Goal: Task Accomplishment & Management: Use online tool/utility

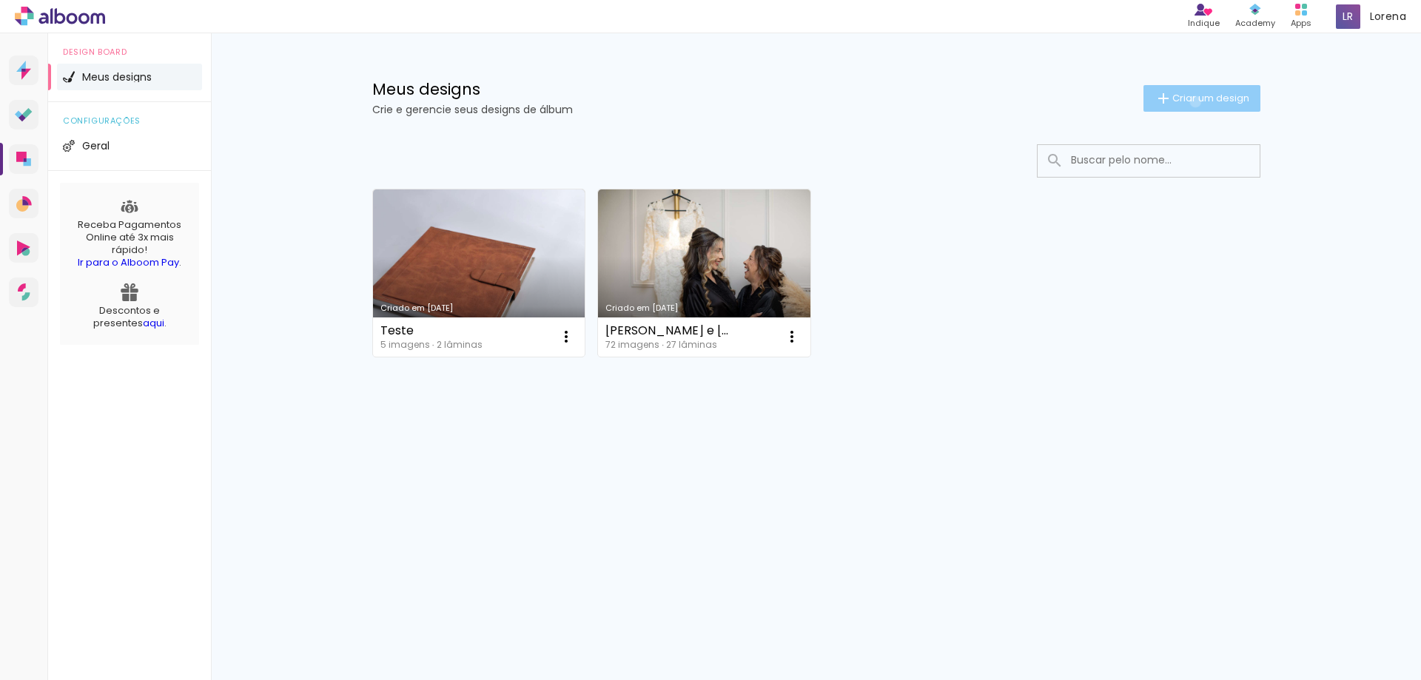
click at [1192, 101] on span "Criar um design" at bounding box center [1210, 98] width 77 height 10
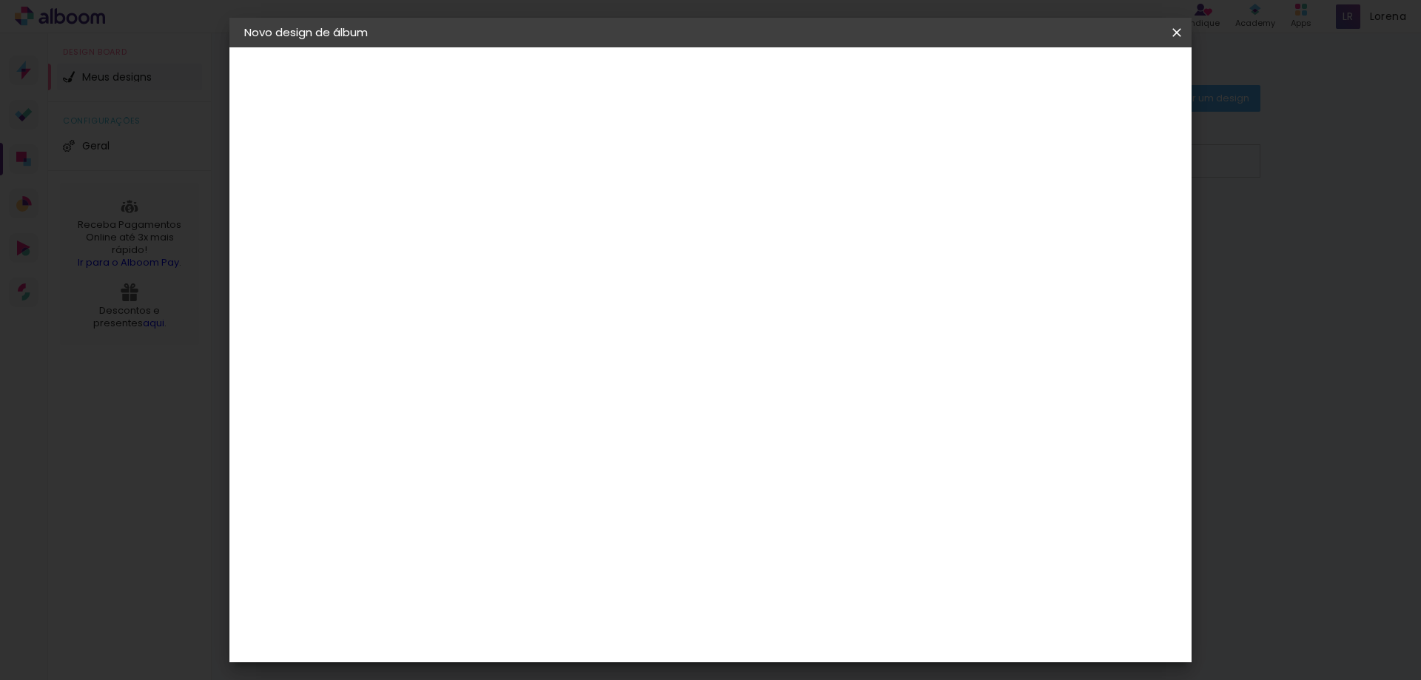
click at [486, 201] on input at bounding box center [486, 198] width 0 height 23
type input "SLIM20x50"
type paper-input "SLIM20x50"
click at [0, 0] on slot "Avançar" at bounding box center [0, 0] width 0 height 0
click at [540, 286] on input at bounding box center [523, 281] width 149 height 19
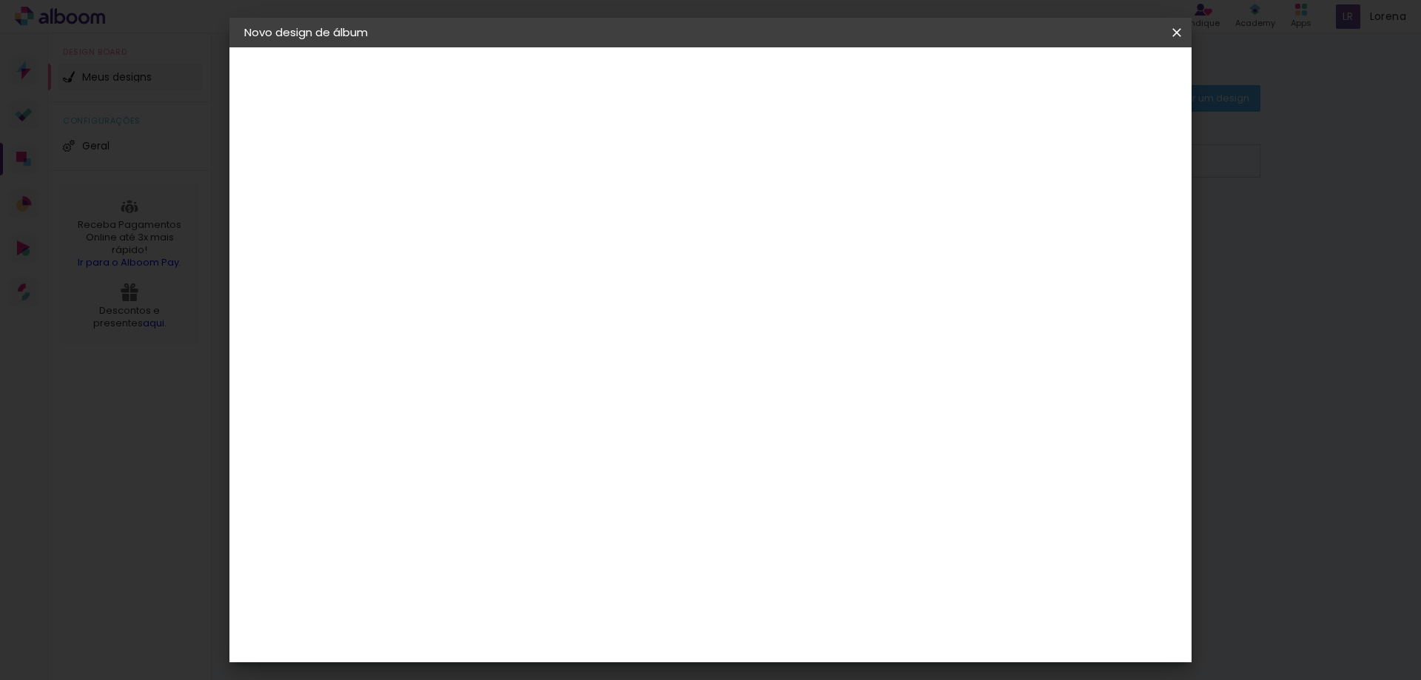
type input "luiz"
type paper-input "luiz"
click at [552, 331] on div "[PERSON_NAME]" at bounding box center [526, 335] width 98 height 12
click at [731, 66] on paper-button "Avançar" at bounding box center [695, 78] width 73 height 25
click at [544, 249] on input "text" at bounding box center [515, 257] width 58 height 23
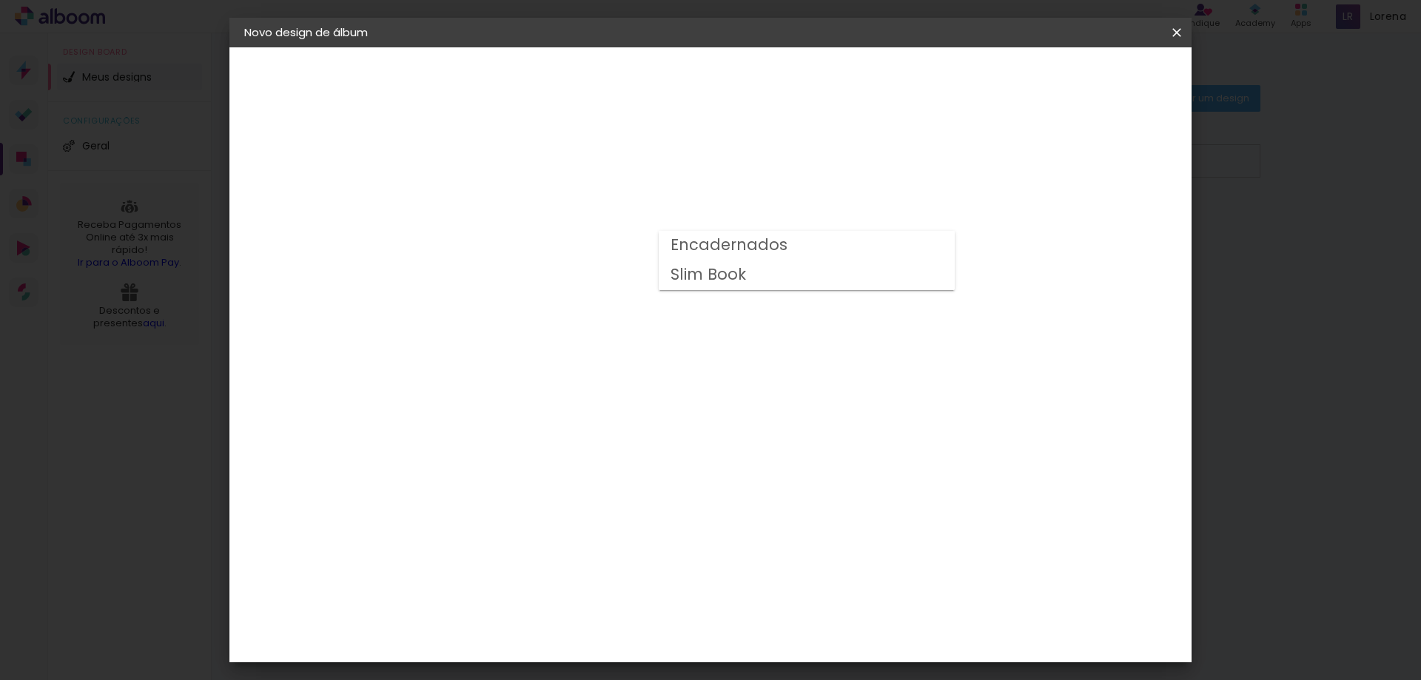
click at [0, 0] on slot "Slim Book" at bounding box center [0, 0] width 0 height 0
type input "Slim Book"
click at [586, 354] on span "20 x 50" at bounding box center [551, 358] width 69 height 30
click at [0, 0] on slot "Avançar" at bounding box center [0, 0] width 0 height 0
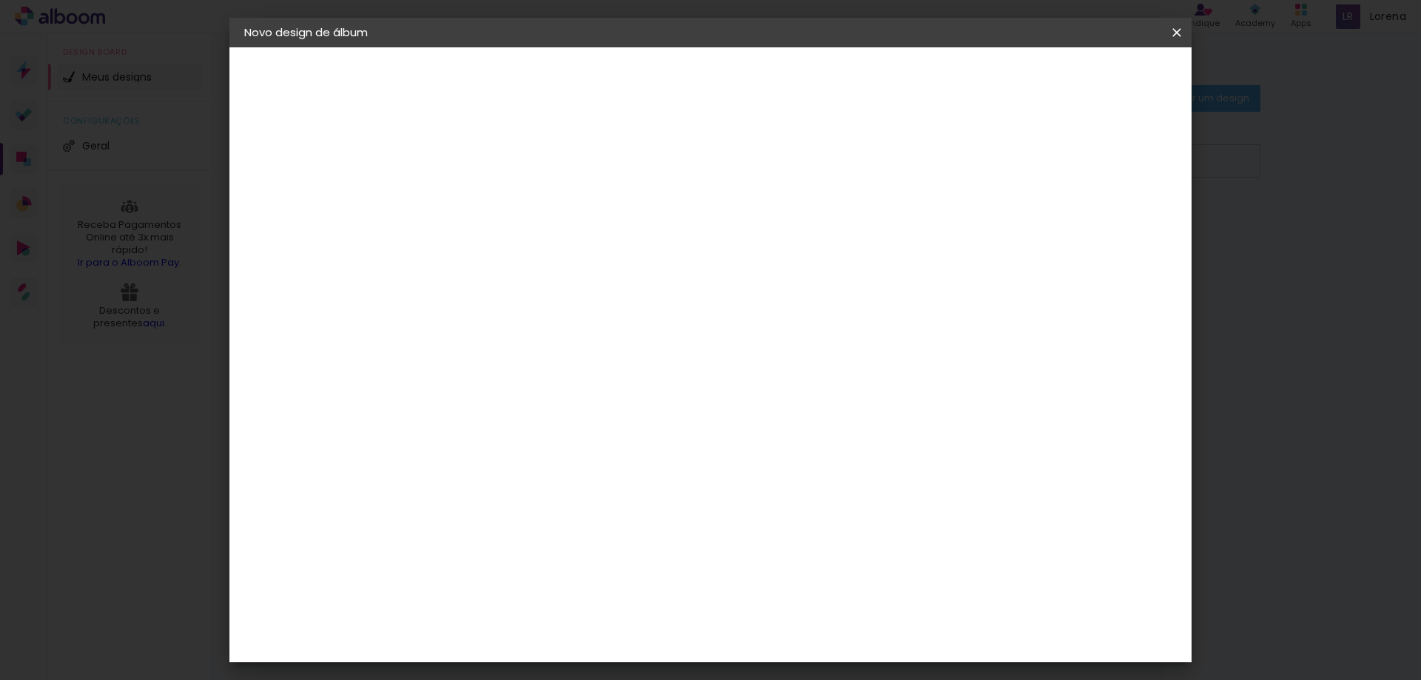
click at [1084, 76] on span "Iniciar design" at bounding box center [1050, 78] width 67 height 10
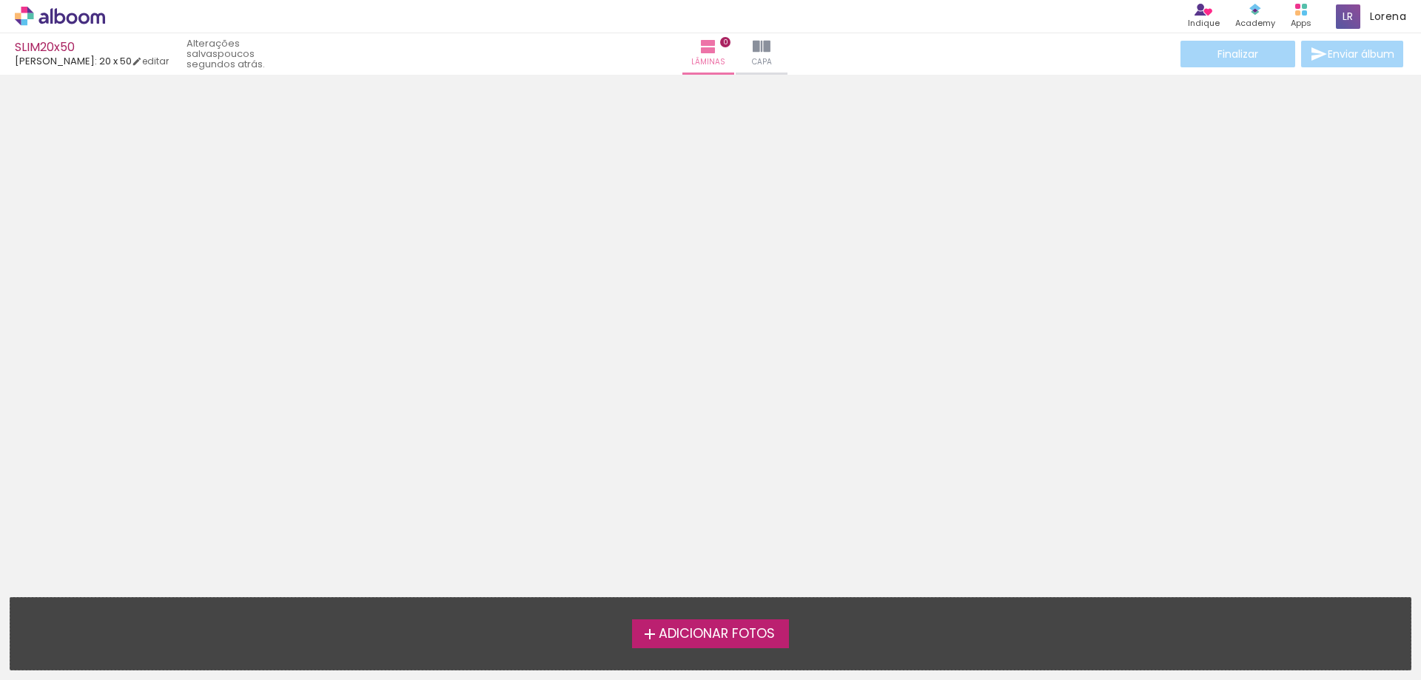
click at [684, 633] on span "Adicionar Fotos" at bounding box center [717, 634] width 116 height 13
click at [0, 0] on input "file" at bounding box center [0, 0] width 0 height 0
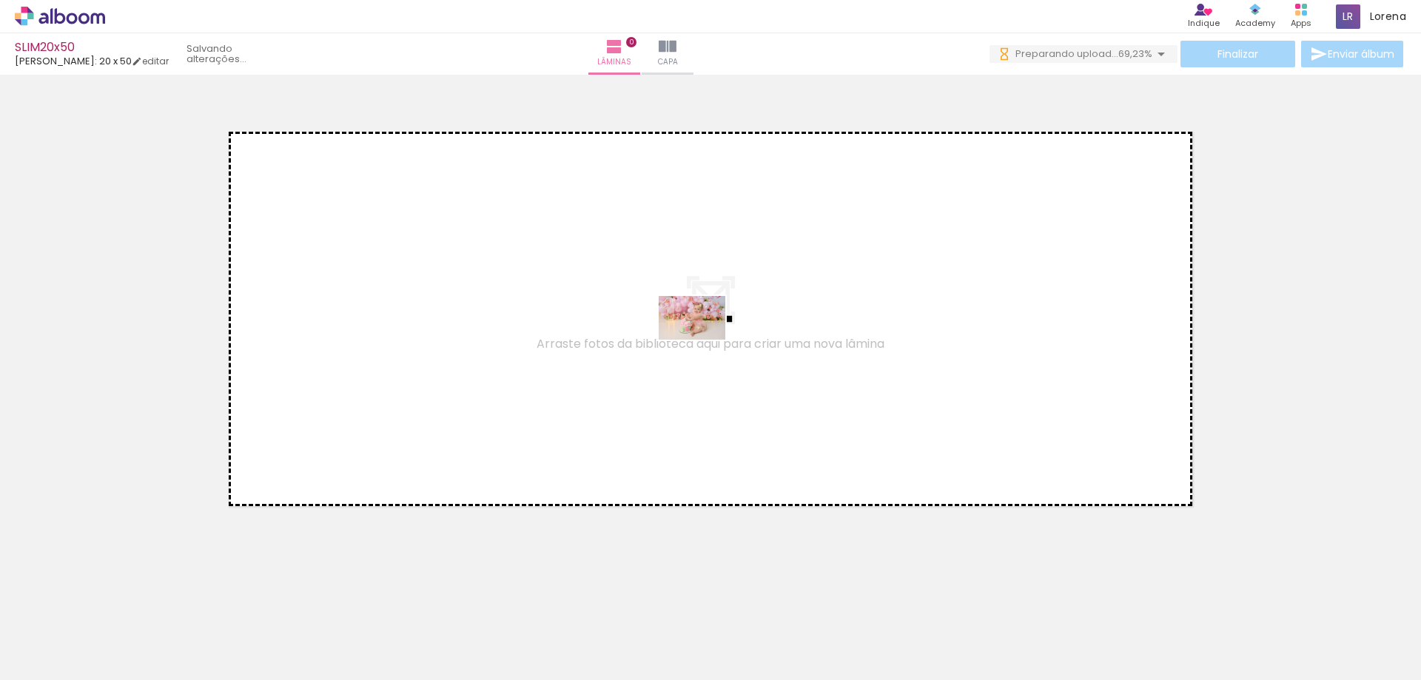
drag, startPoint x: 657, startPoint y: 306, endPoint x: 703, endPoint y: 340, distance: 57.6
click at [703, 340] on quentale-workspace at bounding box center [710, 340] width 1421 height 680
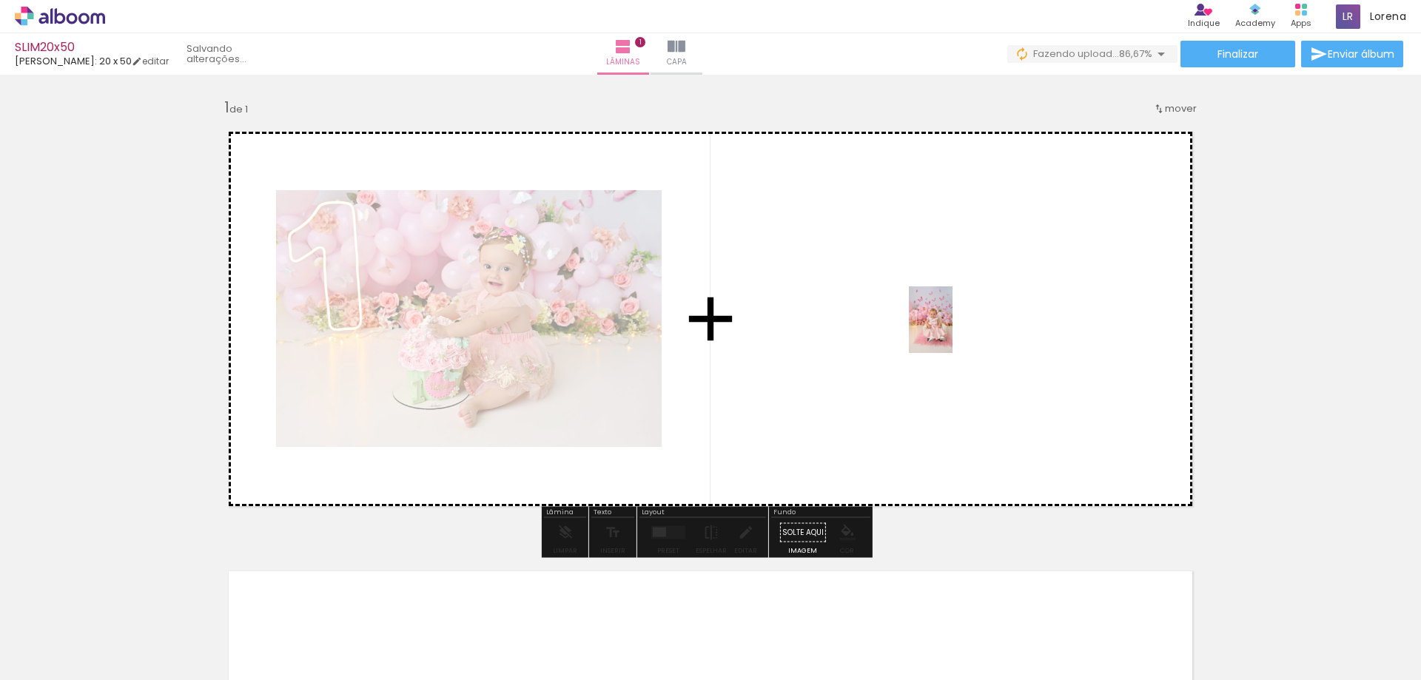
drag, startPoint x: 232, startPoint y: 642, endPoint x: 953, endPoint y: 331, distance: 785.9
click at [953, 331] on quentale-workspace at bounding box center [710, 340] width 1421 height 680
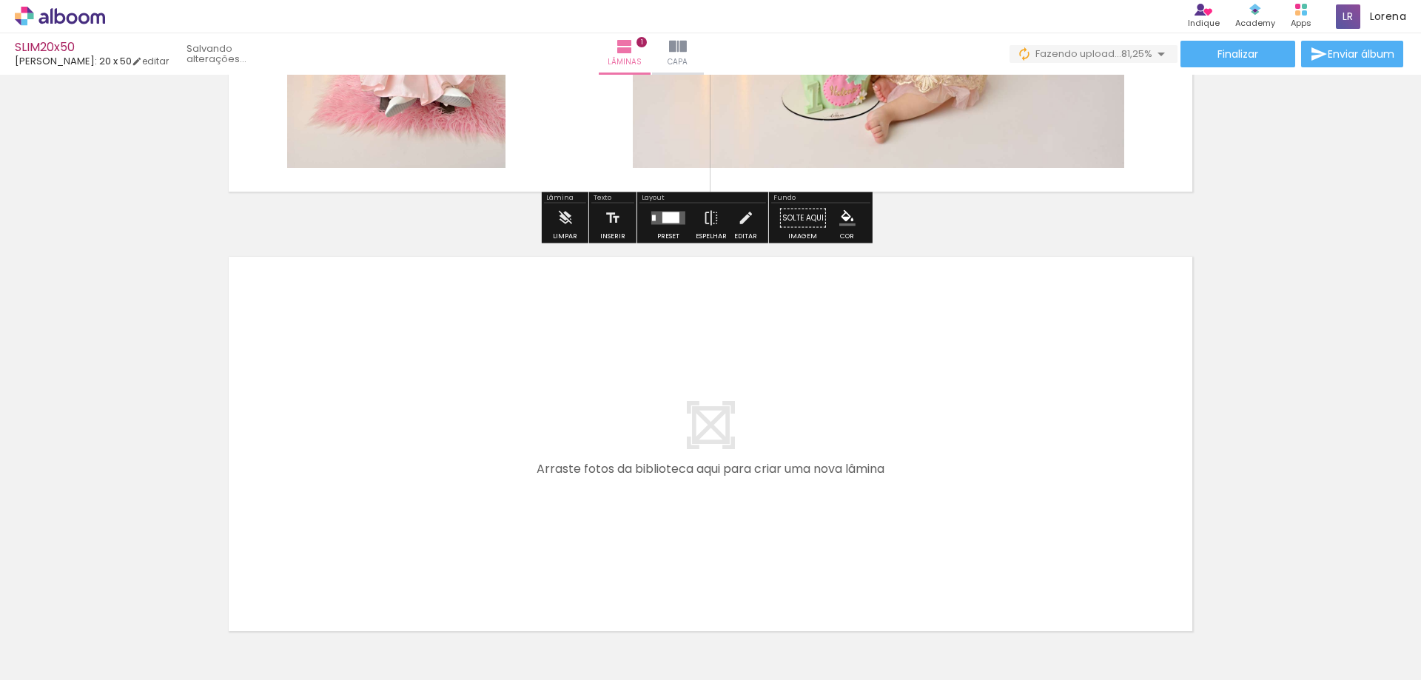
scroll to position [370, 0]
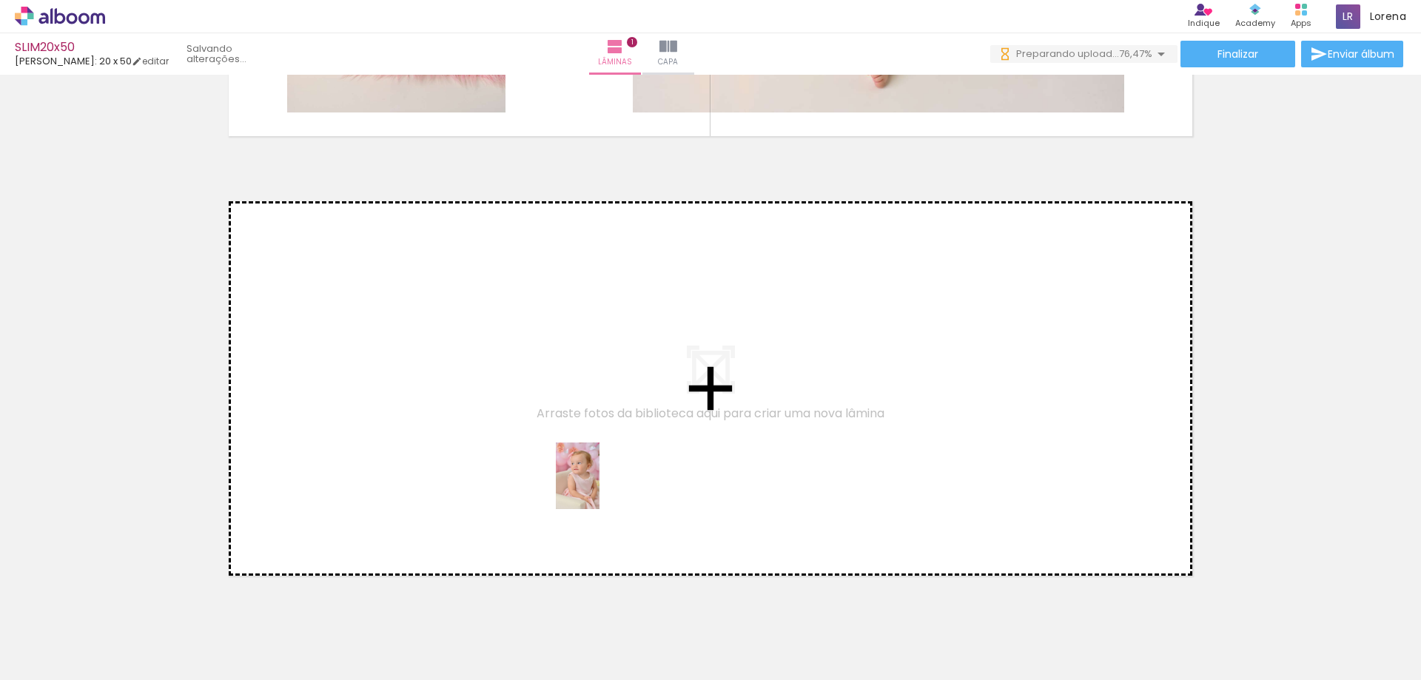
drag, startPoint x: 312, startPoint y: 645, endPoint x: 600, endPoint y: 487, distance: 328.9
click at [600, 487] on quentale-workspace at bounding box center [710, 340] width 1421 height 680
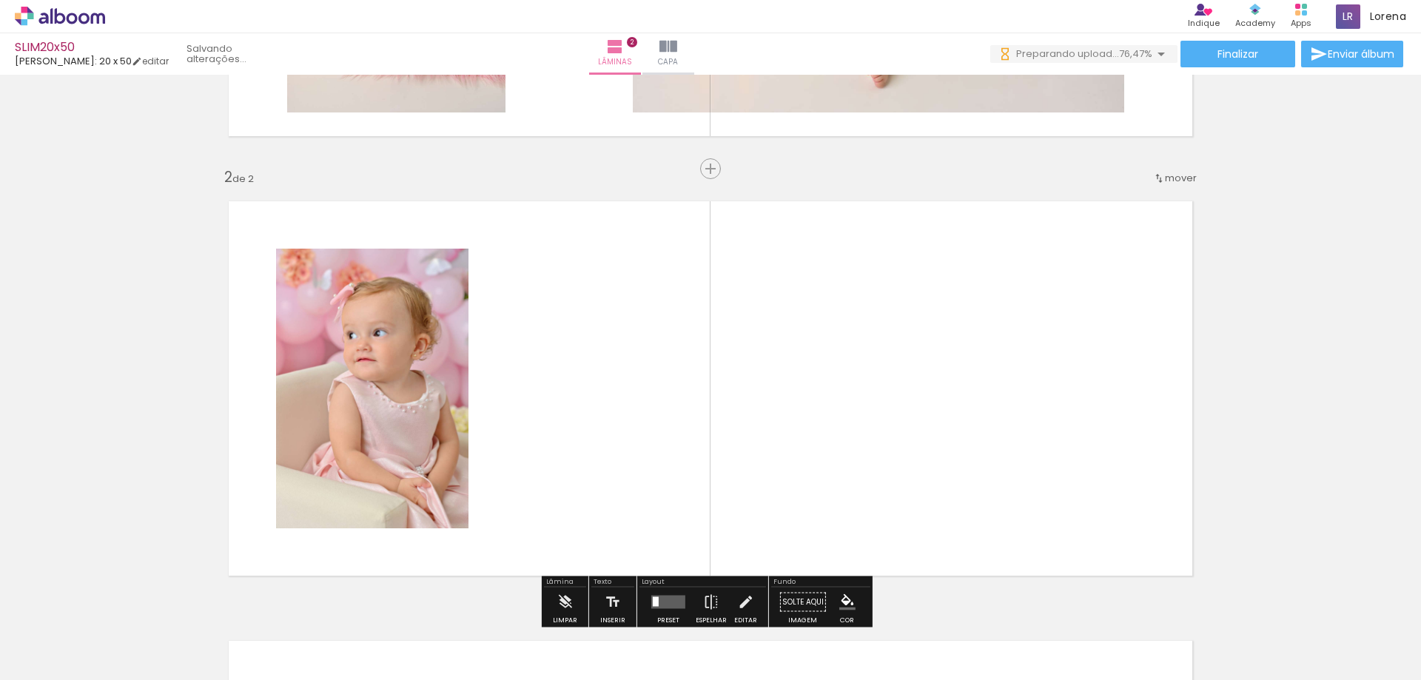
scroll to position [428, 0]
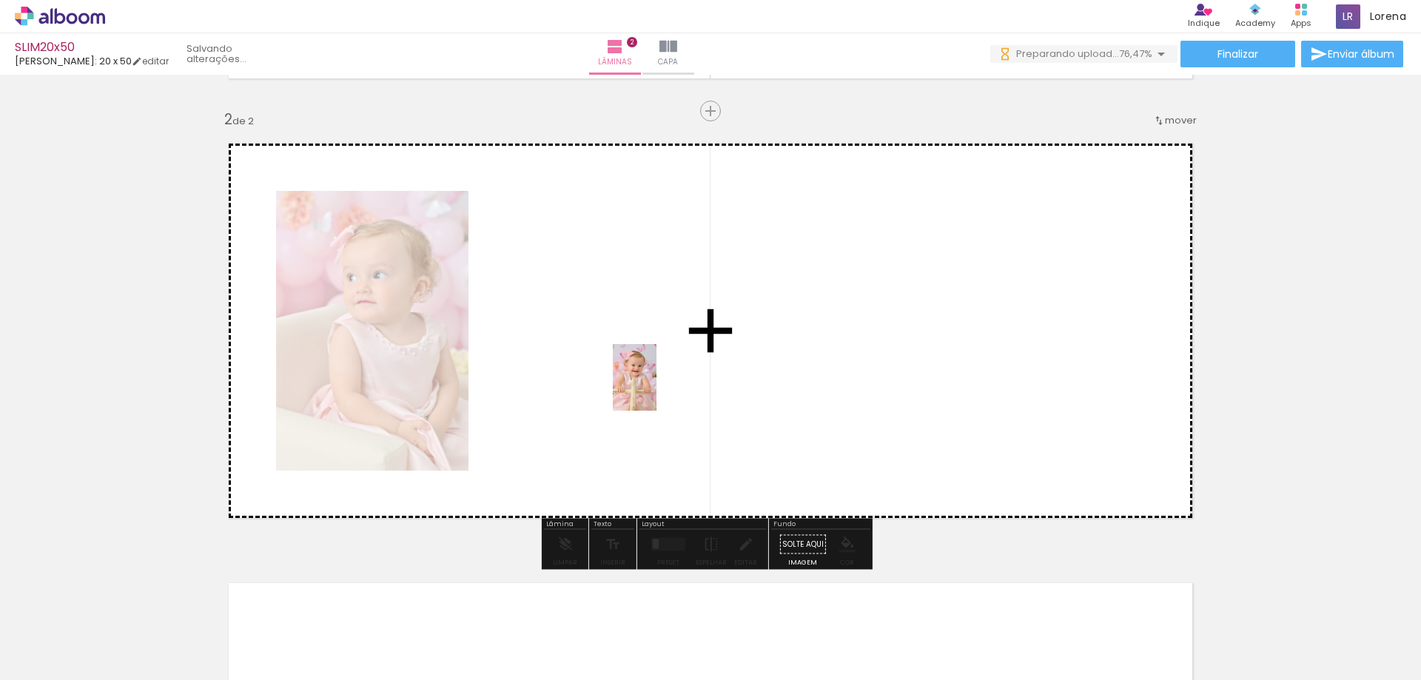
drag, startPoint x: 474, startPoint y: 645, endPoint x: 657, endPoint y: 389, distance: 315.6
click at [657, 389] on quentale-workspace at bounding box center [710, 340] width 1421 height 680
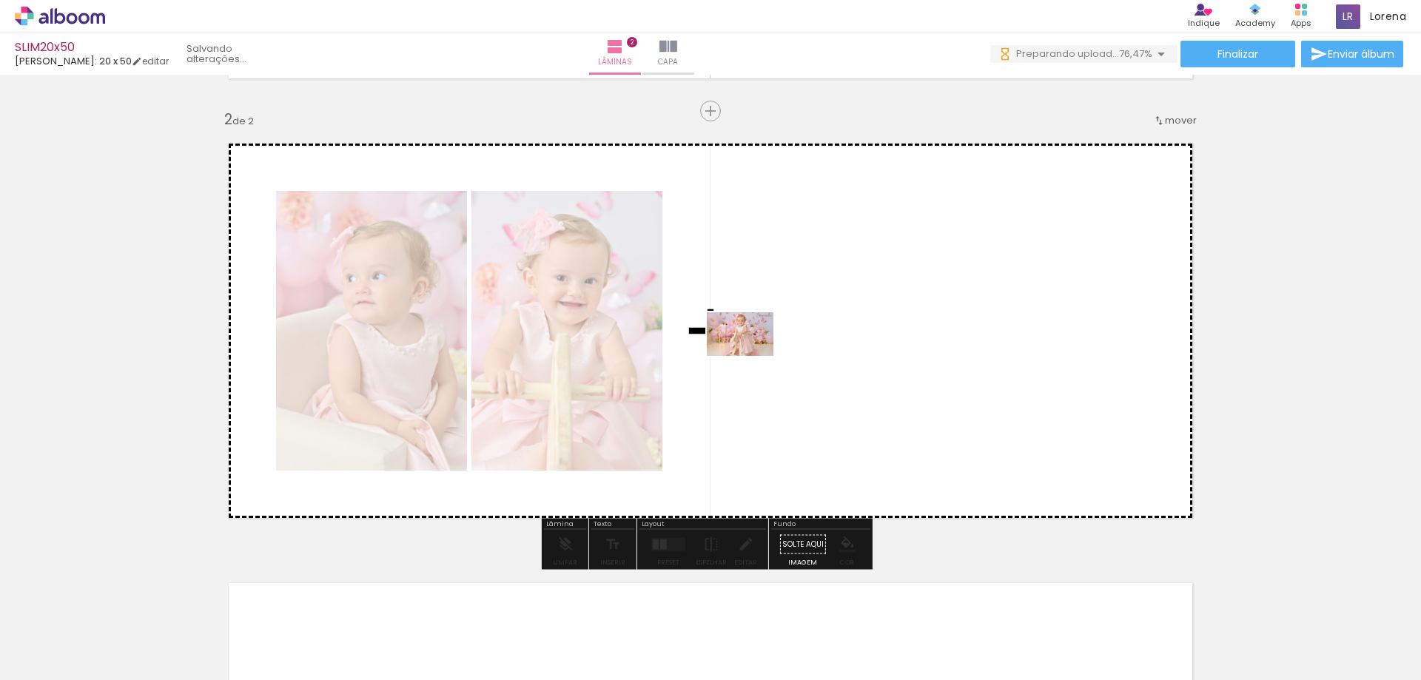
drag, startPoint x: 382, startPoint y: 638, endPoint x: 751, endPoint y: 357, distance: 464.2
click at [751, 357] on quentale-workspace at bounding box center [710, 340] width 1421 height 680
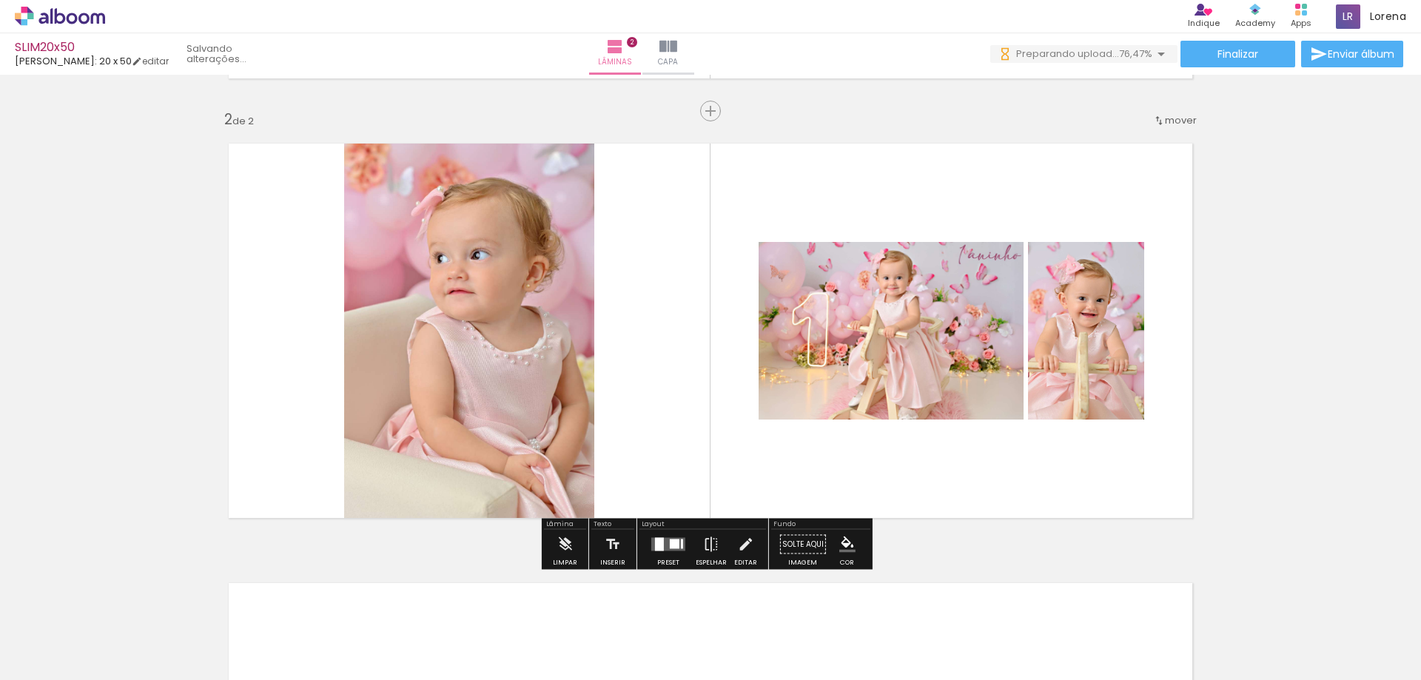
click at [653, 554] on div at bounding box center [668, 545] width 40 height 30
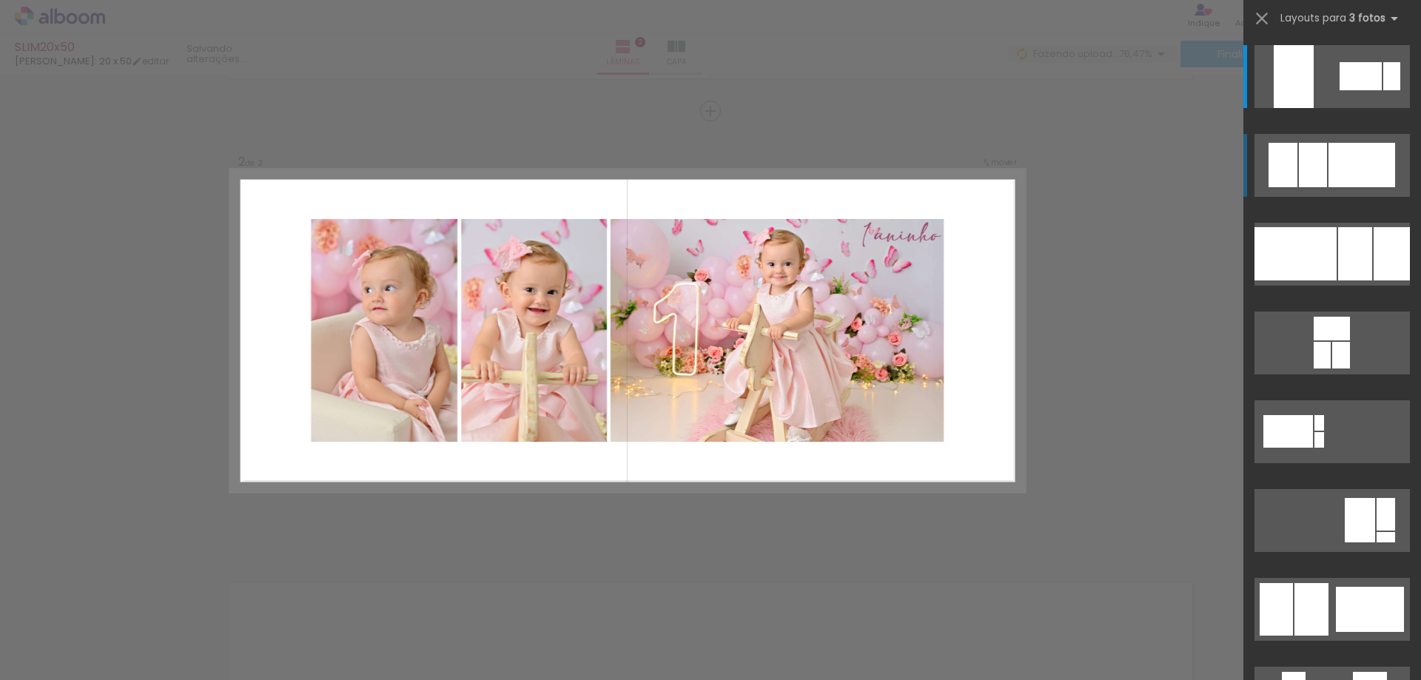
click at [1345, 169] on div at bounding box center [1361, 165] width 67 height 44
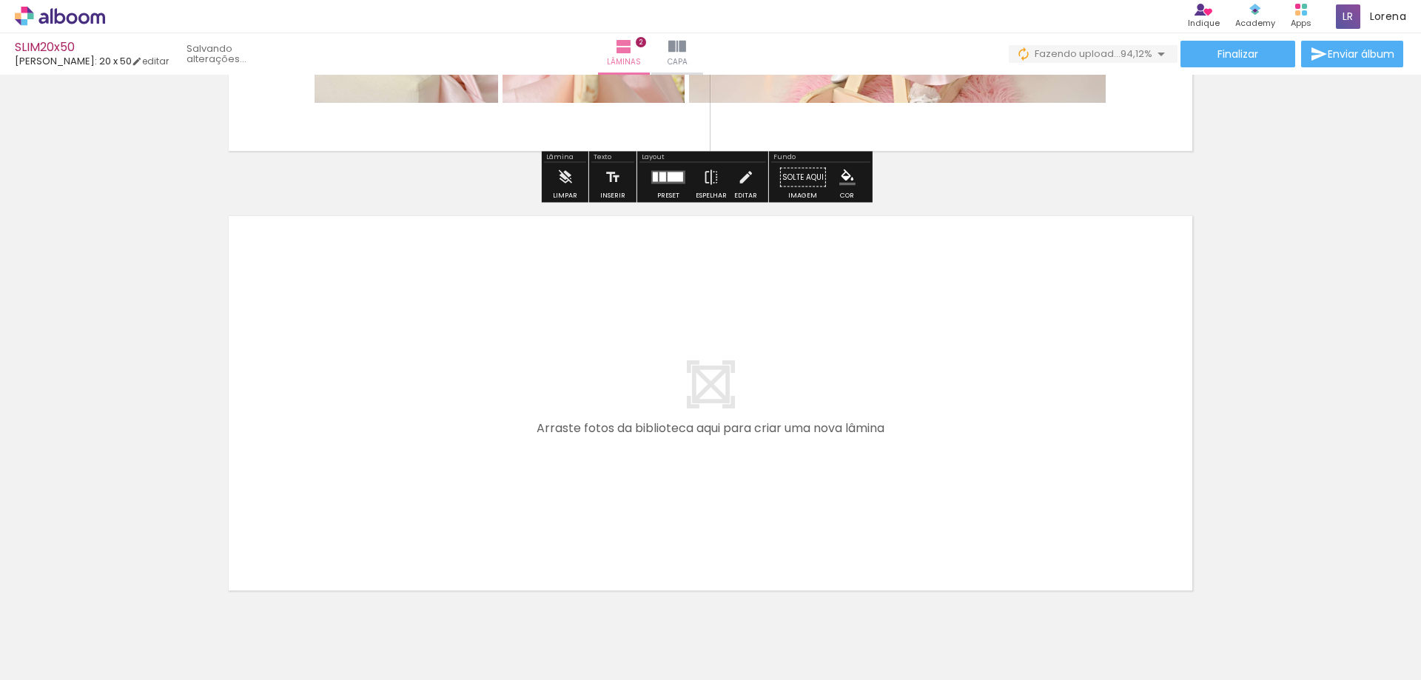
scroll to position [864, 0]
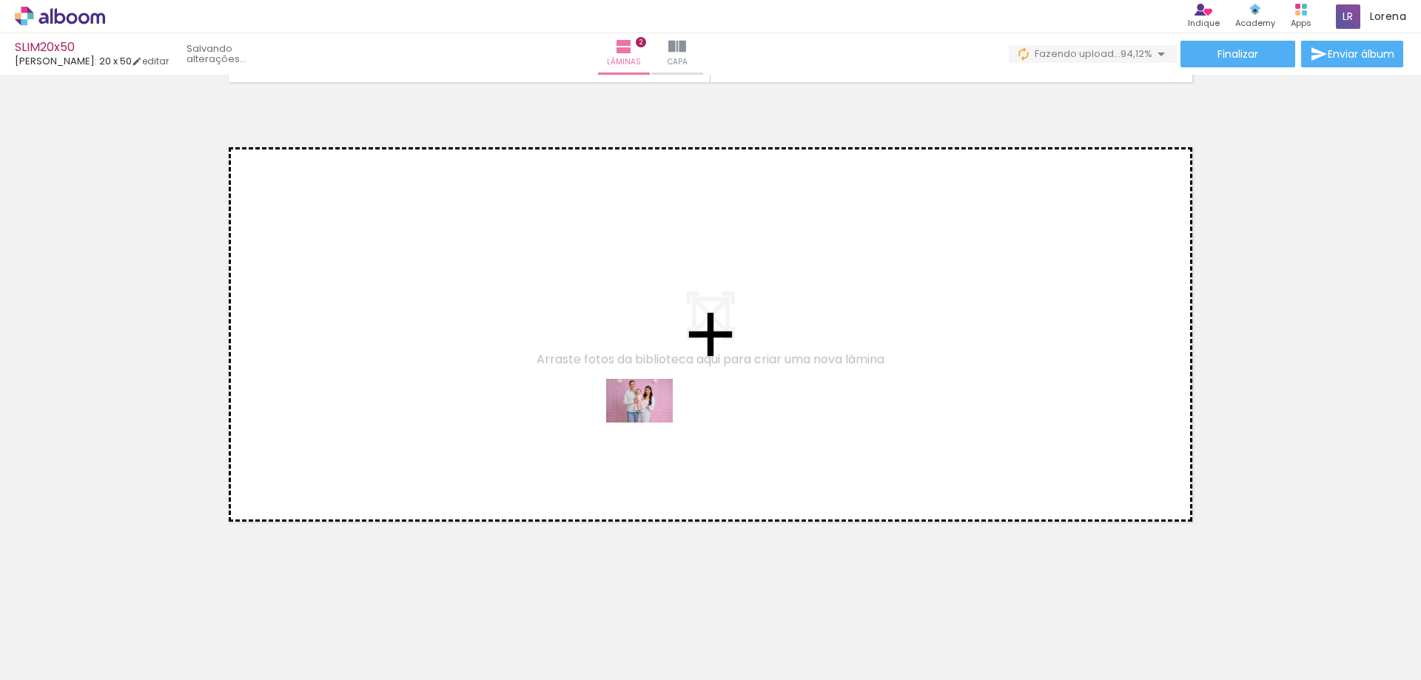
drag, startPoint x: 554, startPoint y: 633, endPoint x: 651, endPoint y: 423, distance: 230.5
click at [651, 423] on quentale-workspace at bounding box center [710, 340] width 1421 height 680
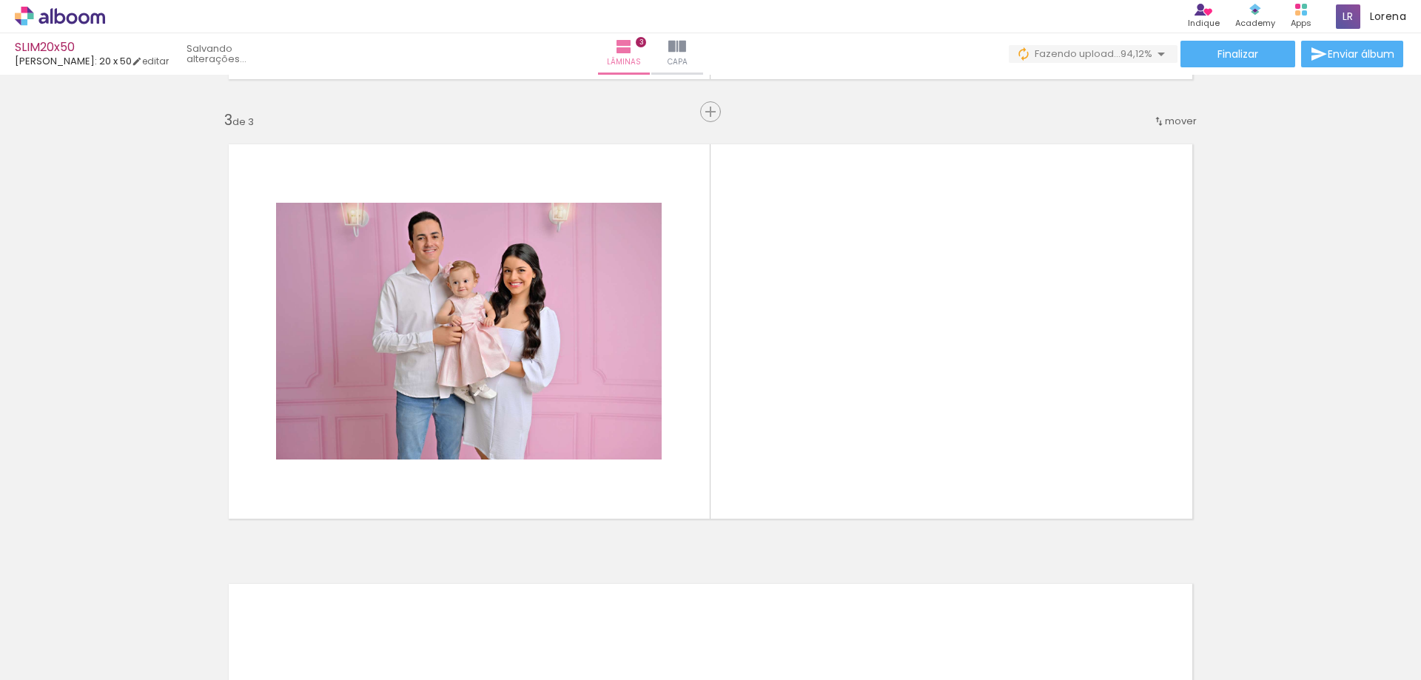
scroll to position [867, 0]
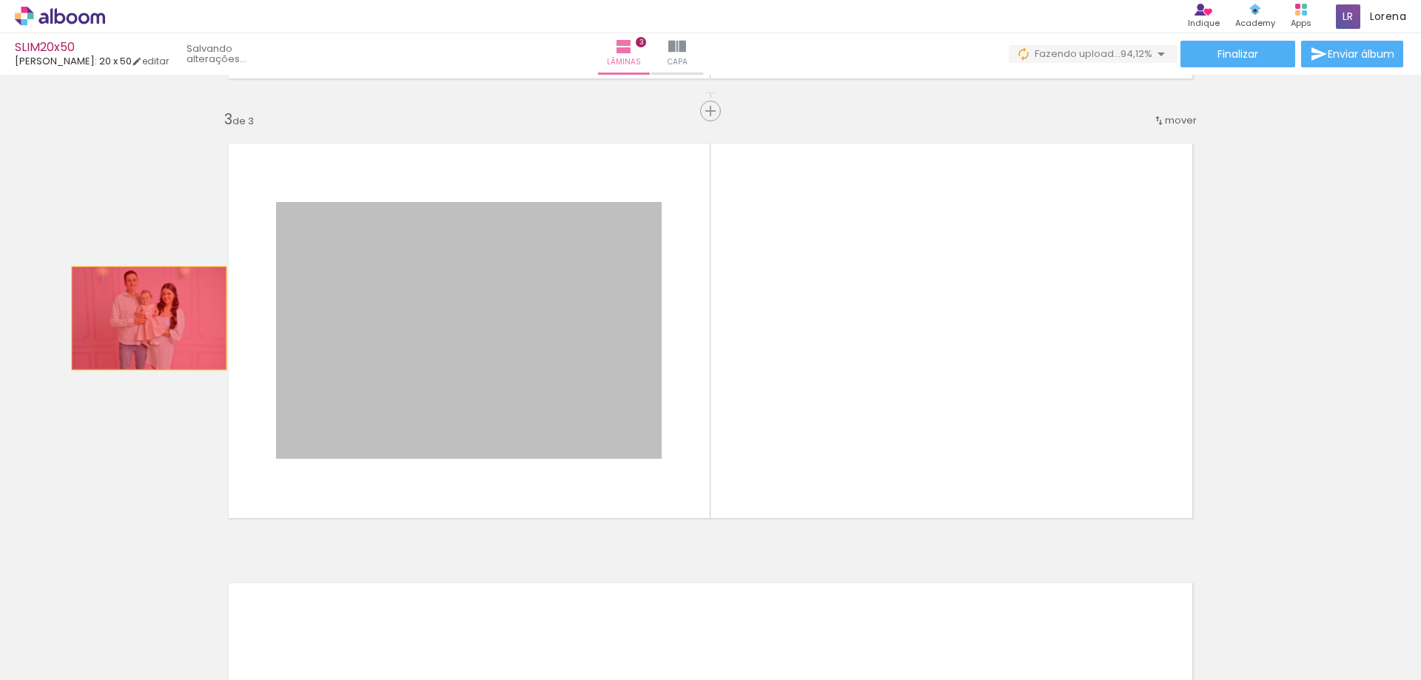
drag, startPoint x: 545, startPoint y: 357, endPoint x: 144, endPoint y: 318, distance: 403.8
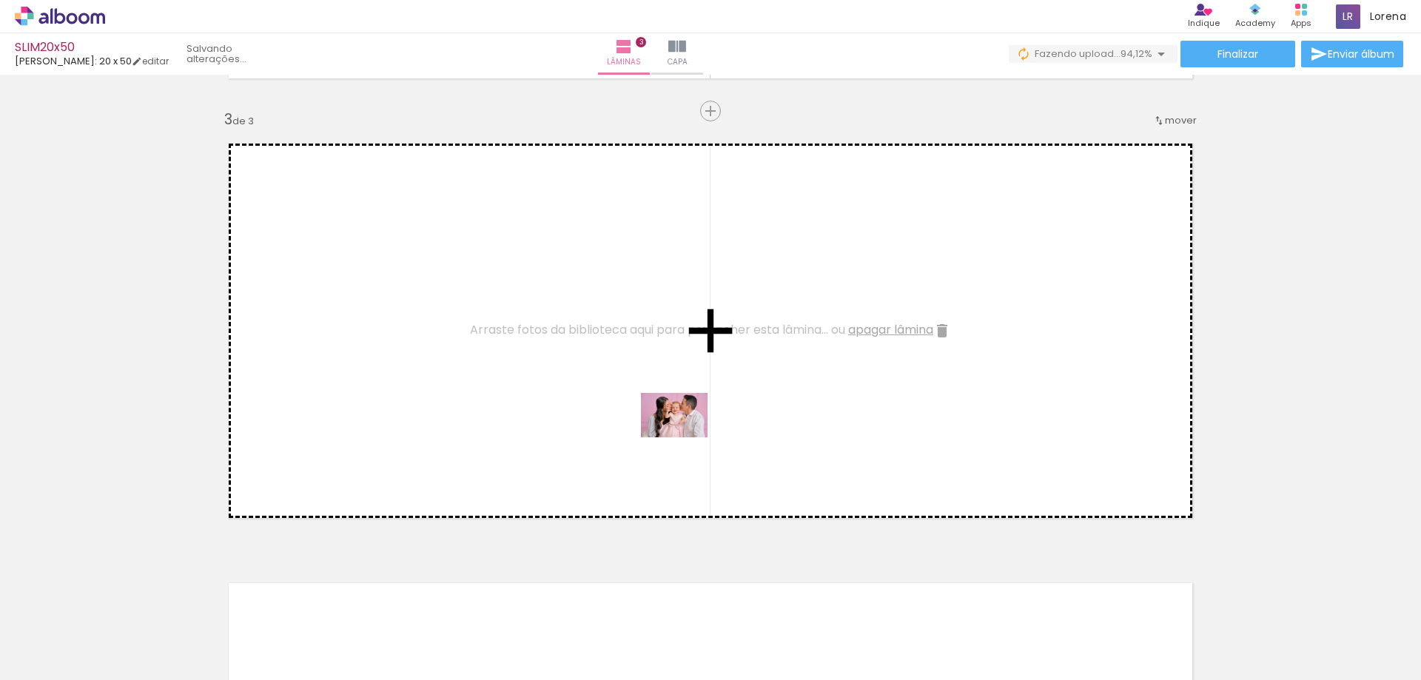
drag, startPoint x: 757, startPoint y: 589, endPoint x: 685, endPoint y: 437, distance: 167.8
click at [685, 437] on quentale-workspace at bounding box center [710, 340] width 1421 height 680
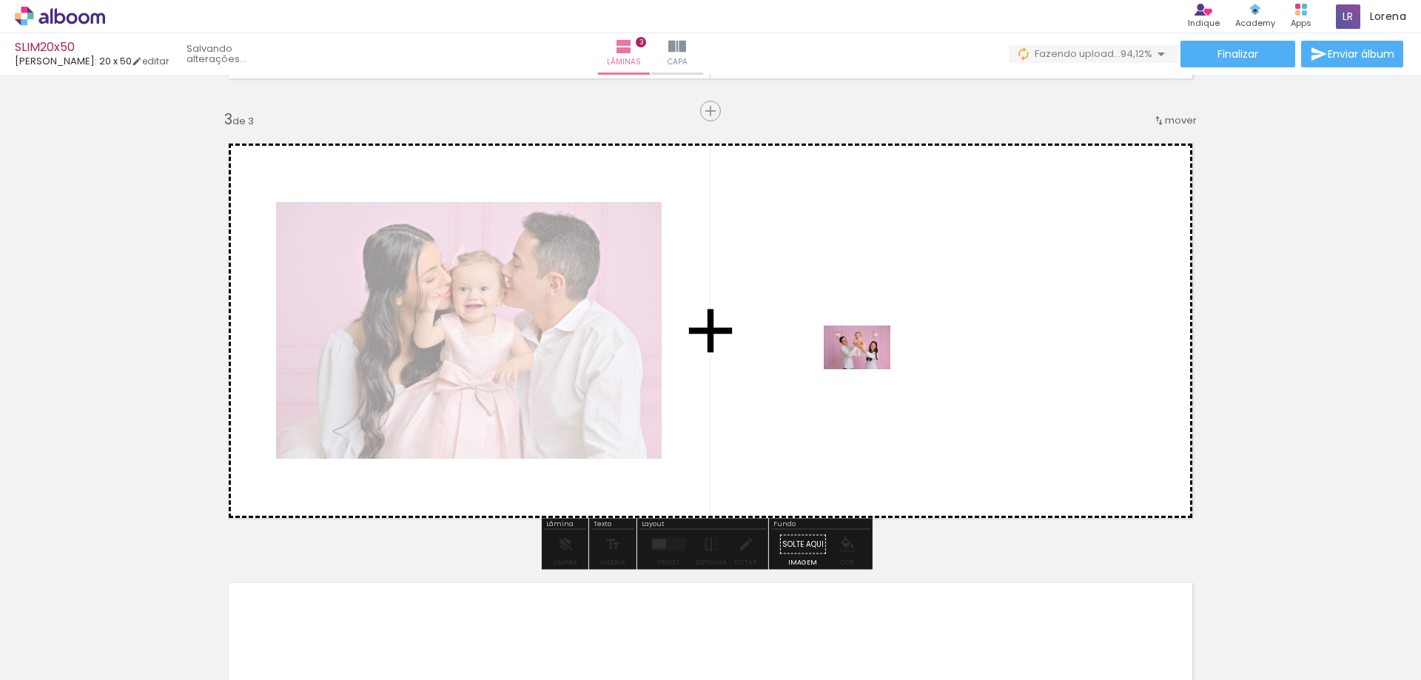
drag, startPoint x: 821, startPoint y: 639, endPoint x: 868, endPoint y: 370, distance: 273.4
click at [868, 370] on quentale-workspace at bounding box center [710, 340] width 1421 height 680
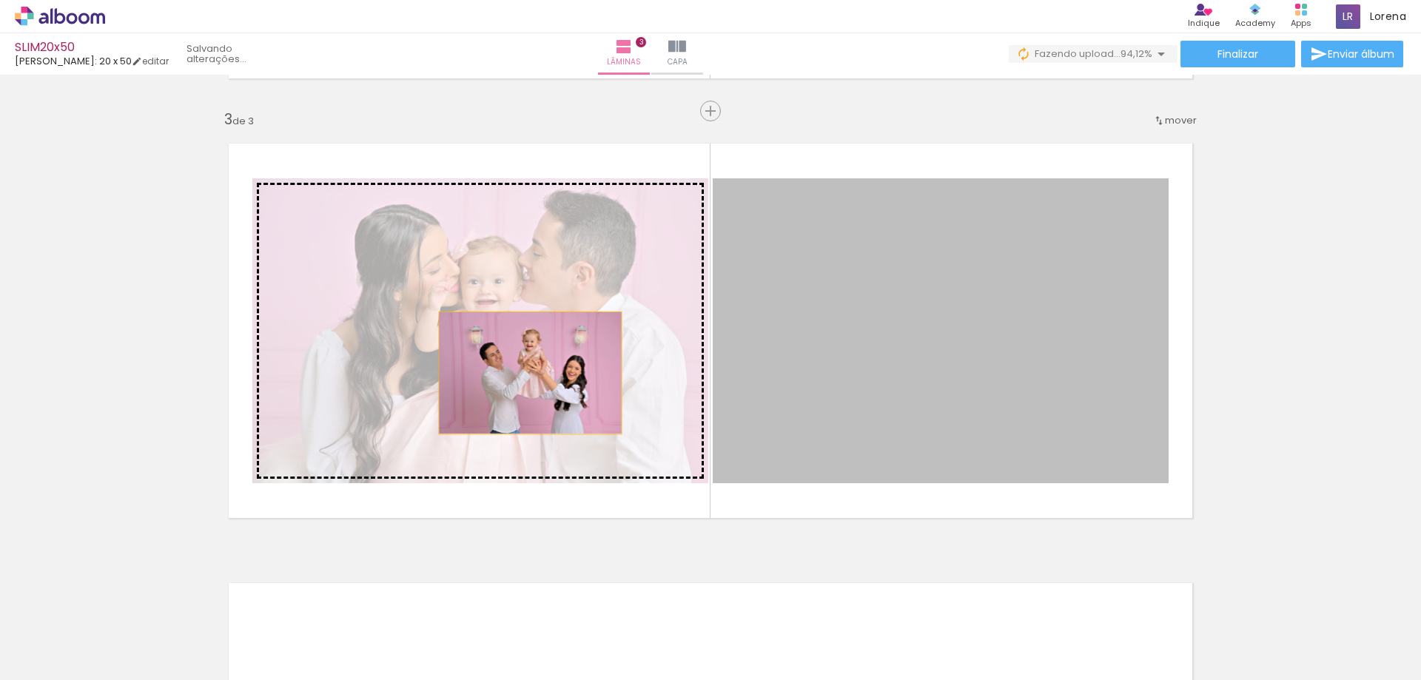
drag, startPoint x: 944, startPoint y: 391, endPoint x: 524, endPoint y: 373, distance: 420.0
click at [0, 0] on slot at bounding box center [0, 0] width 0 height 0
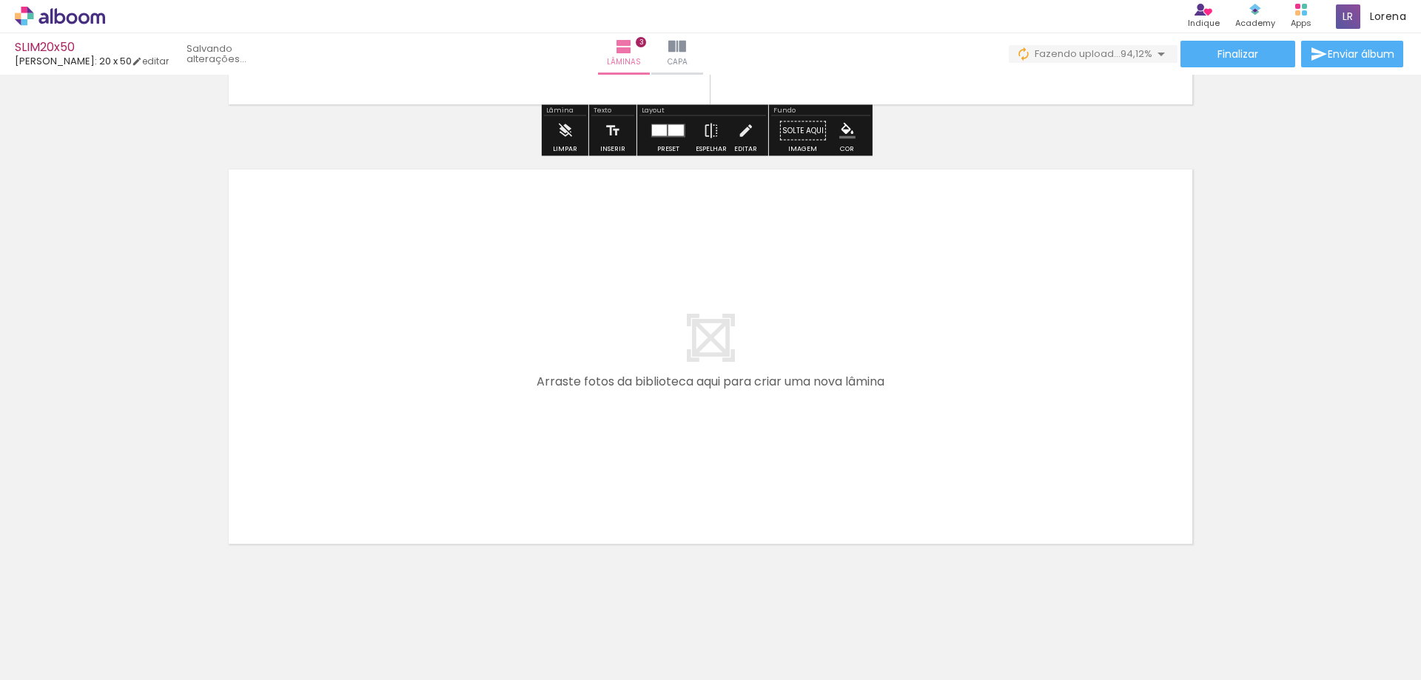
scroll to position [1303, 0]
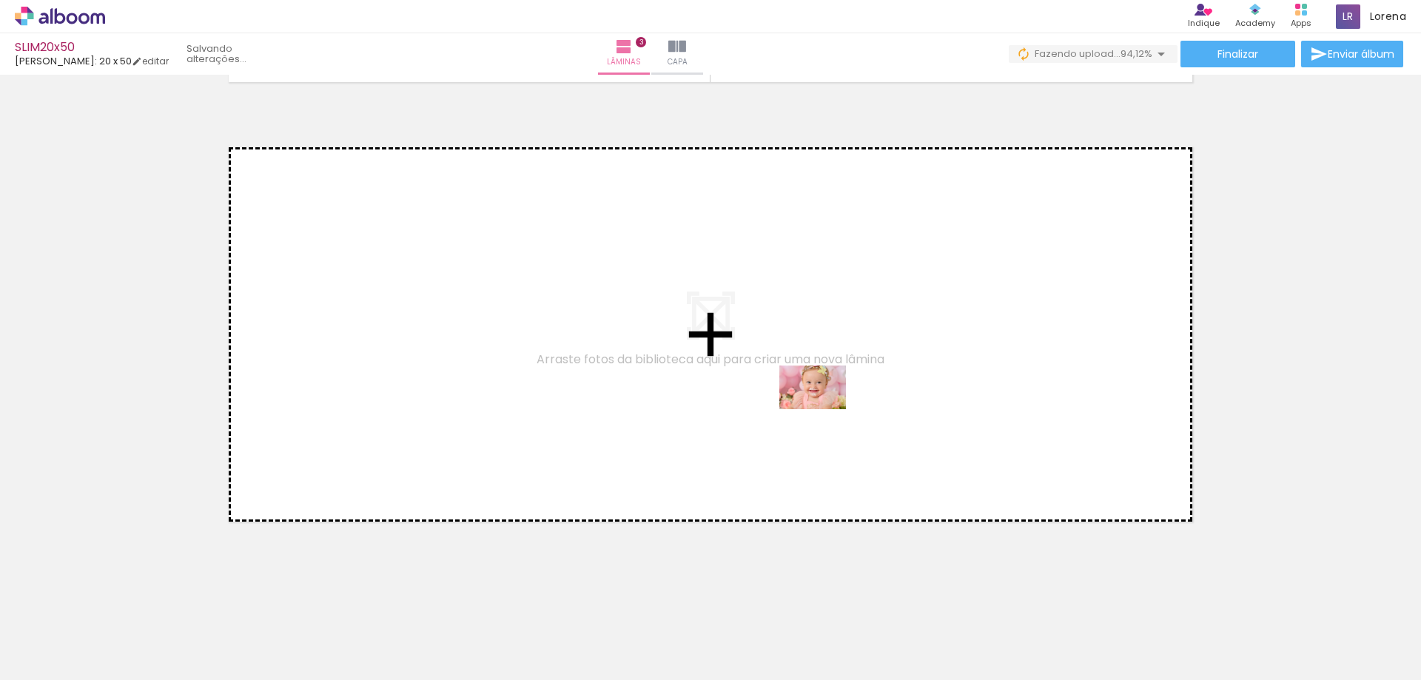
drag, startPoint x: 985, startPoint y: 568, endPoint x: 824, endPoint y: 410, distance: 225.6
click at [824, 410] on quentale-workspace at bounding box center [710, 340] width 1421 height 680
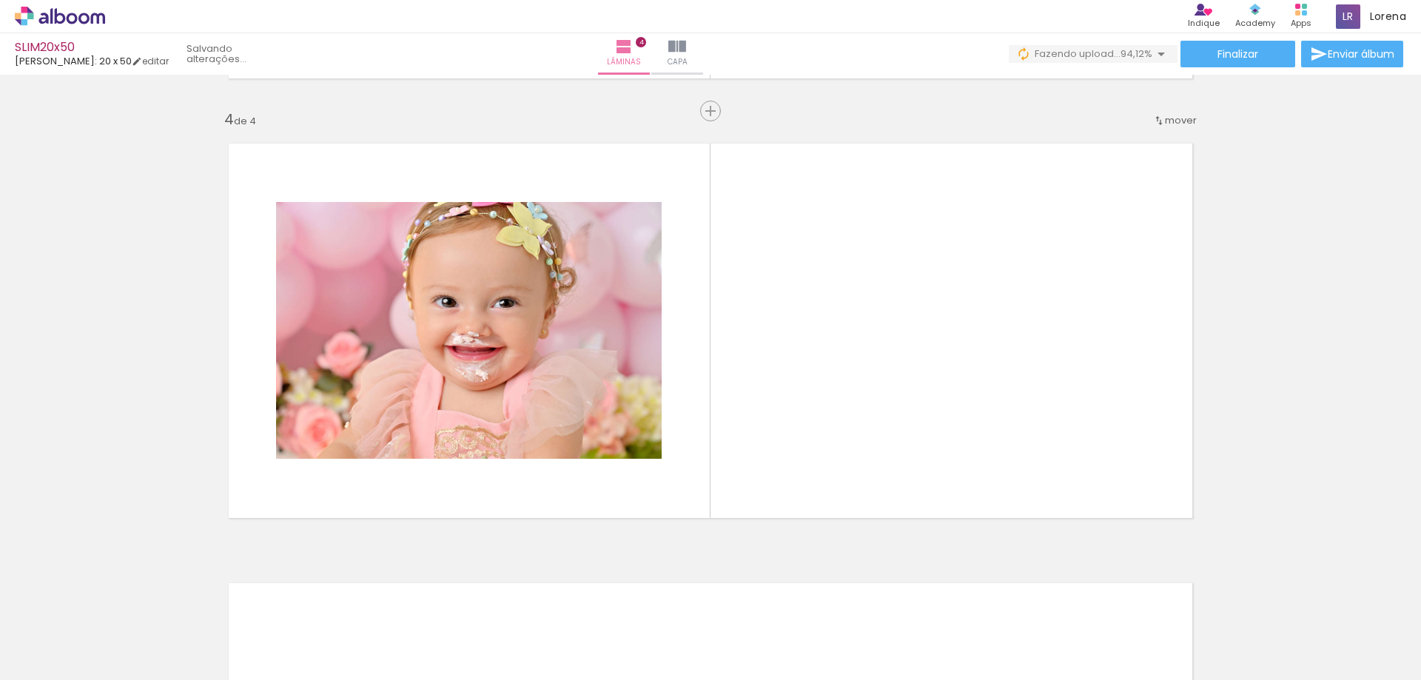
scroll to position [0, 114]
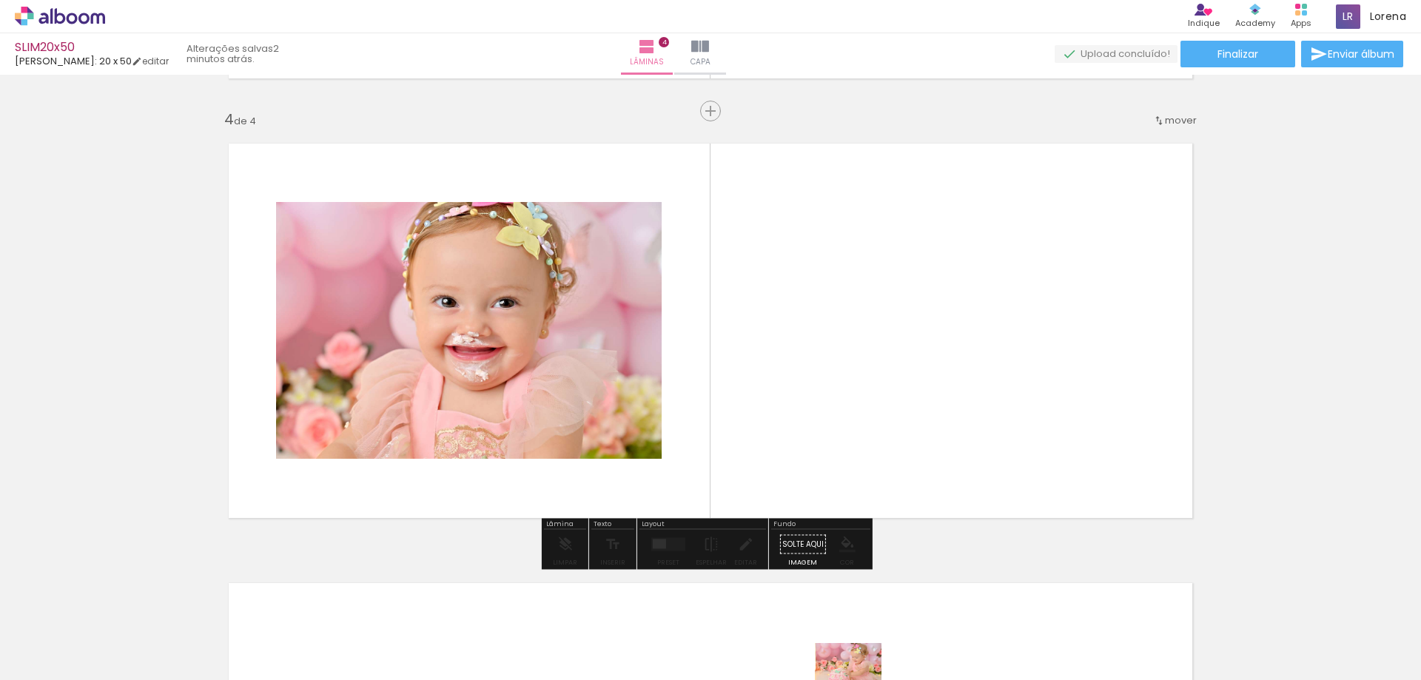
drag, startPoint x: 872, startPoint y: 642, endPoint x: 859, endPoint y: 688, distance: 47.6
click at [859, 679] on html "link( href="../../bower_components/polymer/polymer.html" rel="import" ) picture…" at bounding box center [710, 340] width 1421 height 680
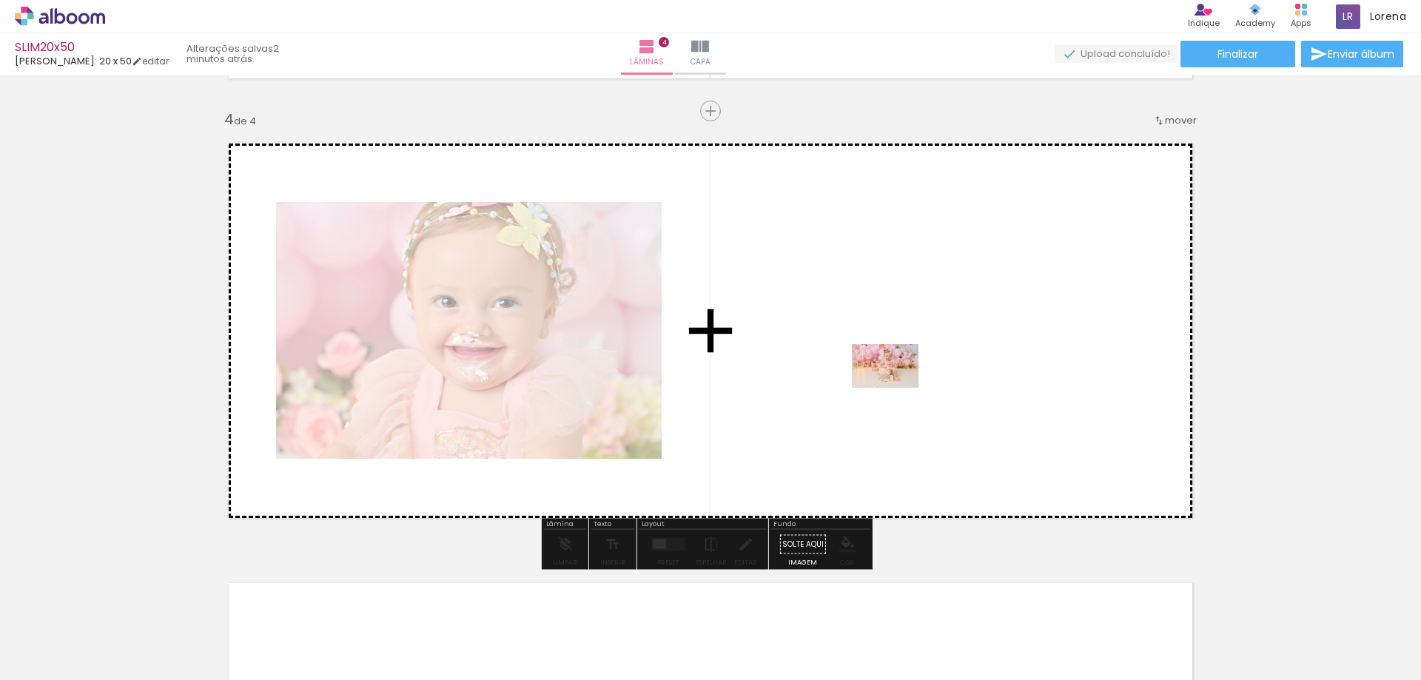
drag, startPoint x: 952, startPoint y: 608, endPoint x: 896, endPoint y: 388, distance: 227.4
click at [896, 388] on quentale-workspace at bounding box center [710, 340] width 1421 height 680
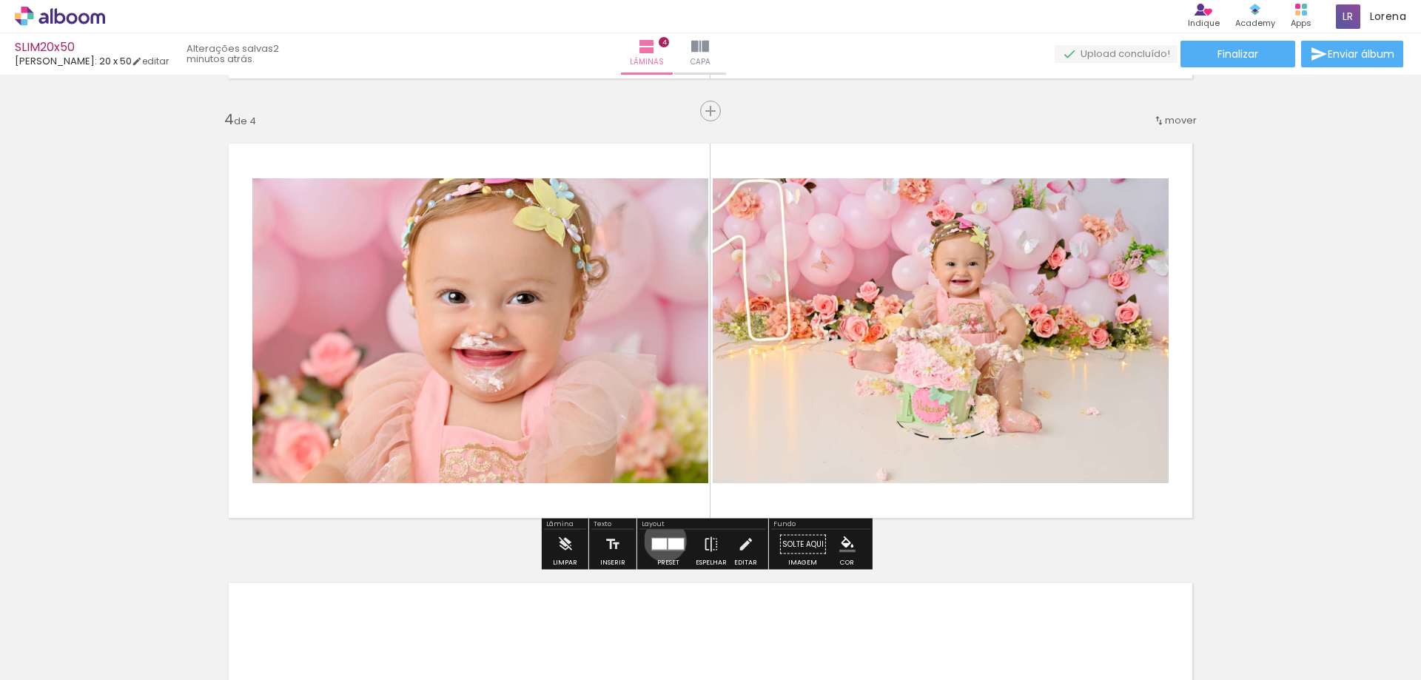
click at [662, 540] on div at bounding box center [659, 544] width 15 height 11
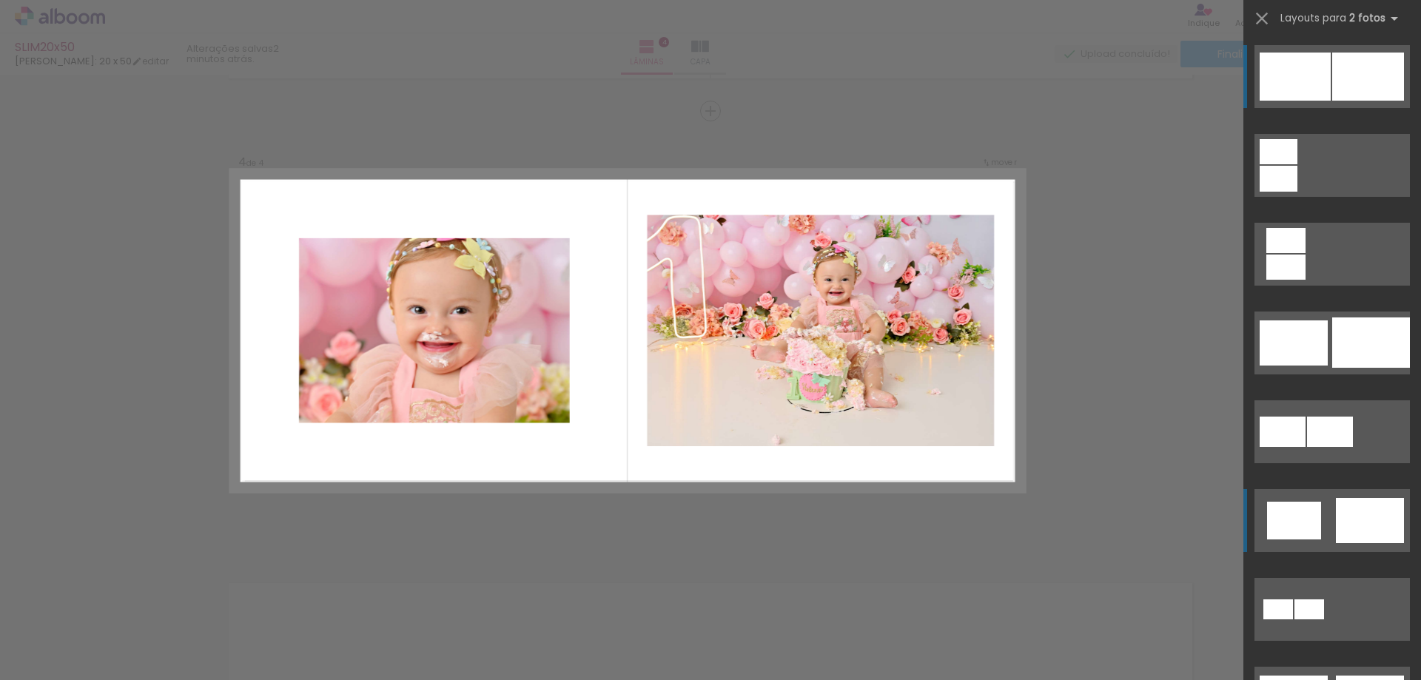
click at [1346, 101] on div at bounding box center [1368, 77] width 72 height 48
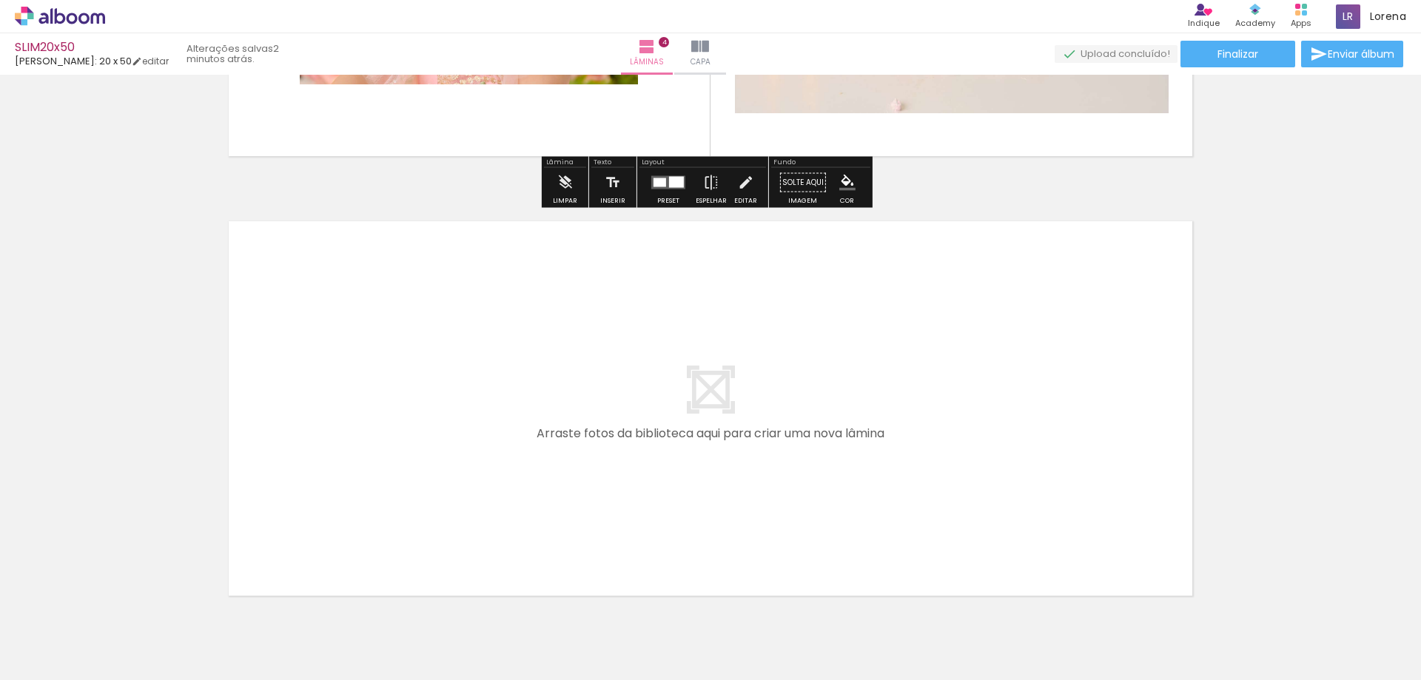
scroll to position [1743, 0]
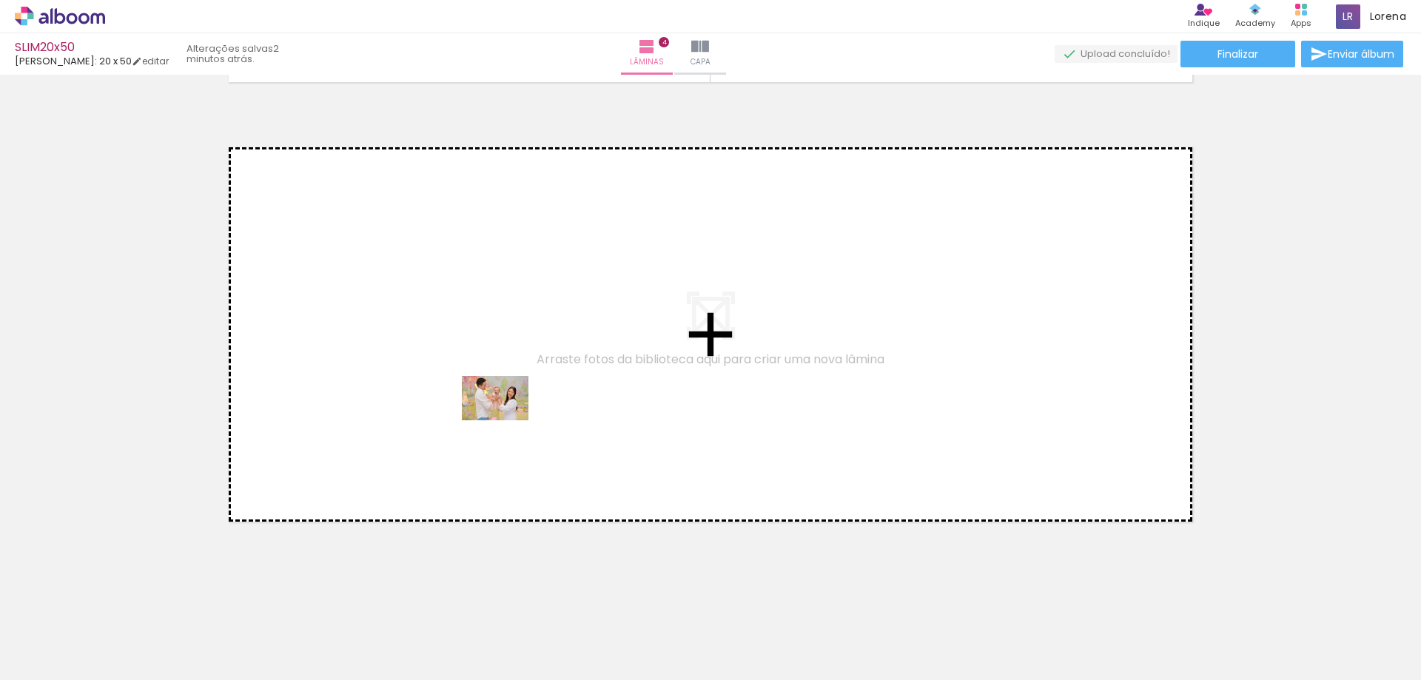
drag, startPoint x: 924, startPoint y: 544, endPoint x: 506, endPoint y: 420, distance: 435.3
click at [506, 420] on quentale-workspace at bounding box center [710, 340] width 1421 height 680
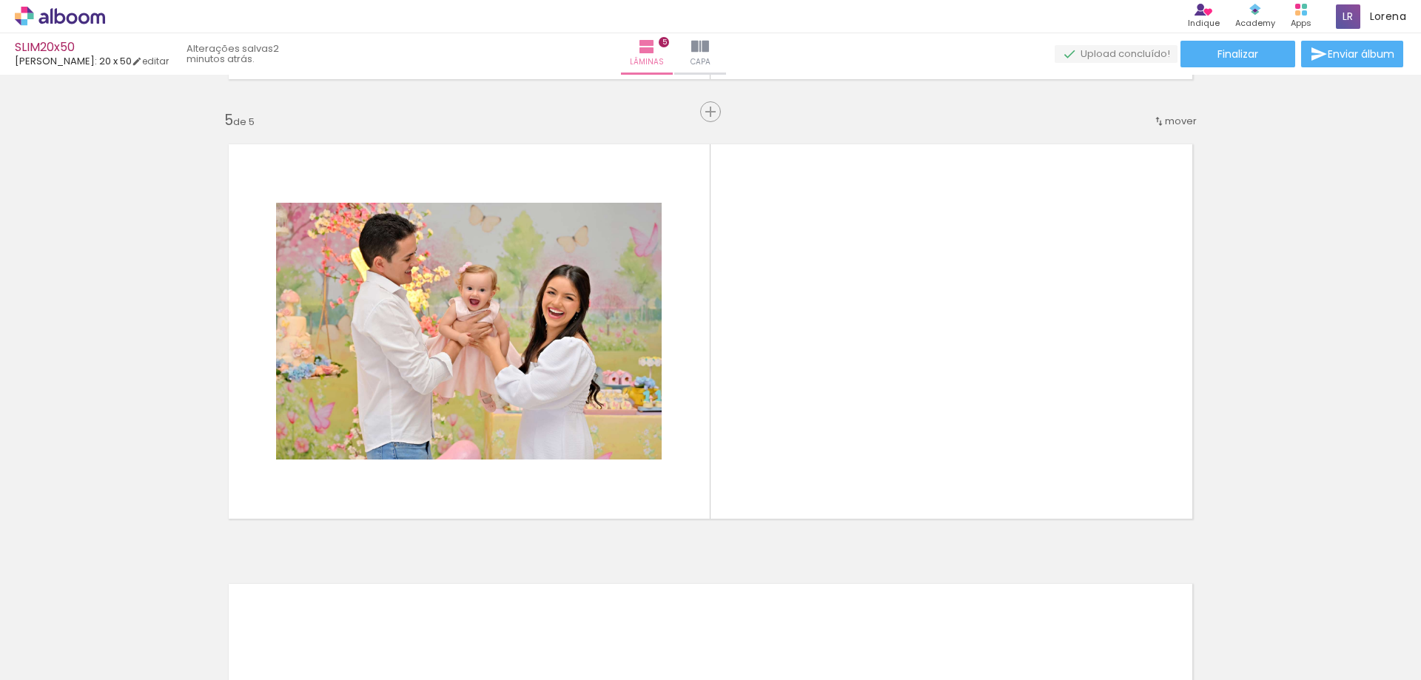
scroll to position [1747, 0]
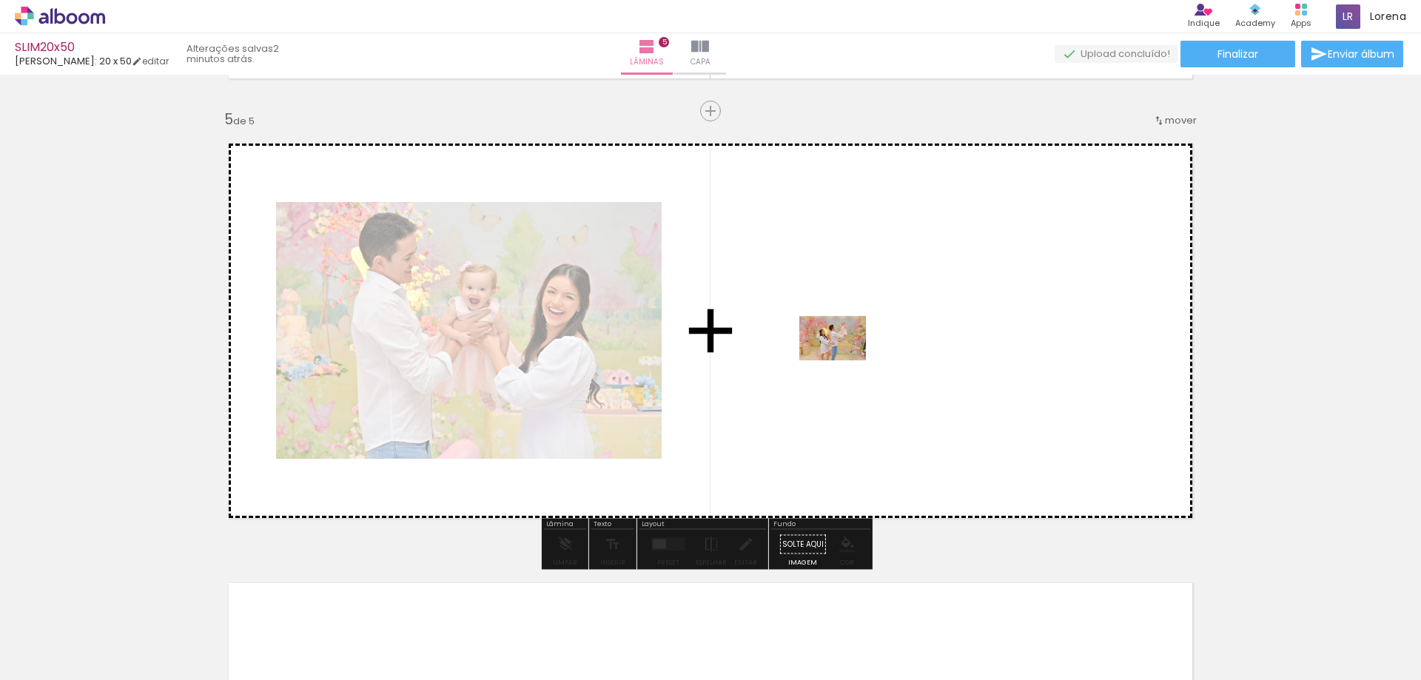
drag, startPoint x: 939, startPoint y: 462, endPoint x: 844, endPoint y: 360, distance: 139.3
click at [844, 360] on quentale-workspace at bounding box center [710, 340] width 1421 height 680
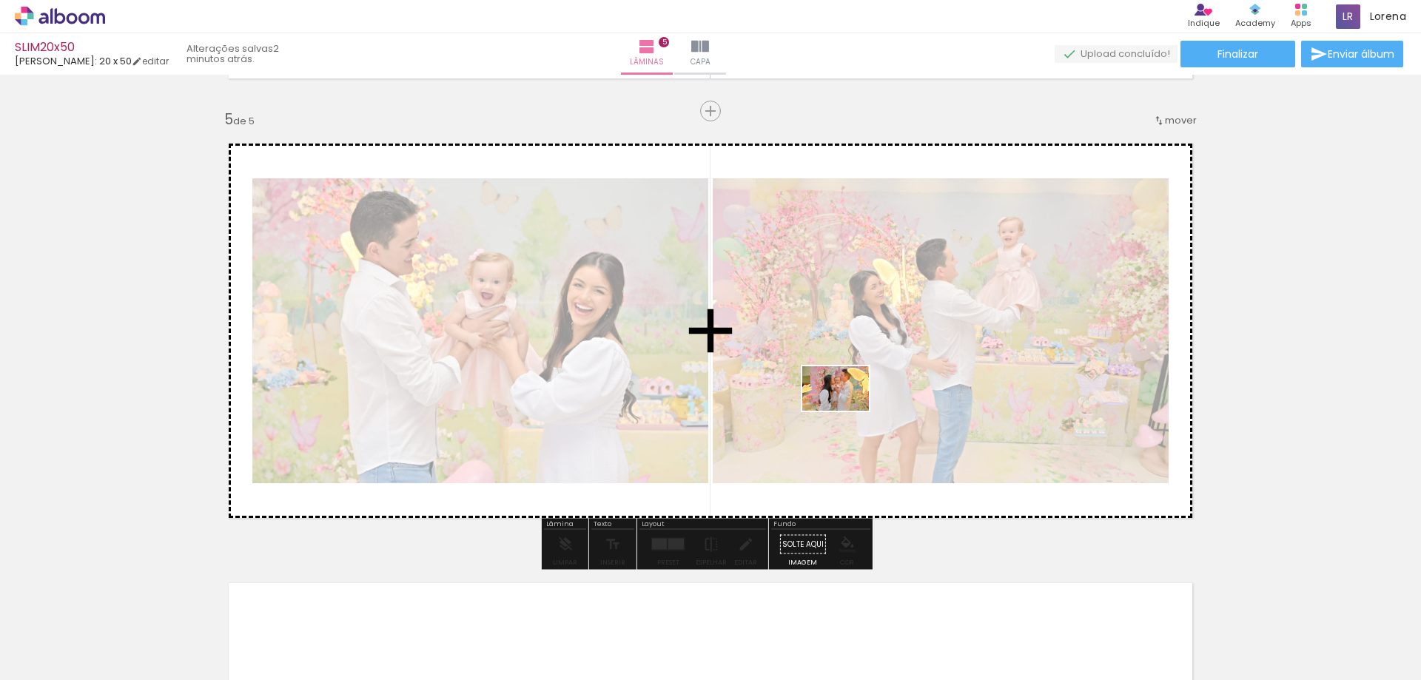
drag, startPoint x: 1341, startPoint y: 625, endPoint x: 847, endPoint y: 411, distance: 538.9
click at [847, 411] on quentale-workspace at bounding box center [710, 340] width 1421 height 680
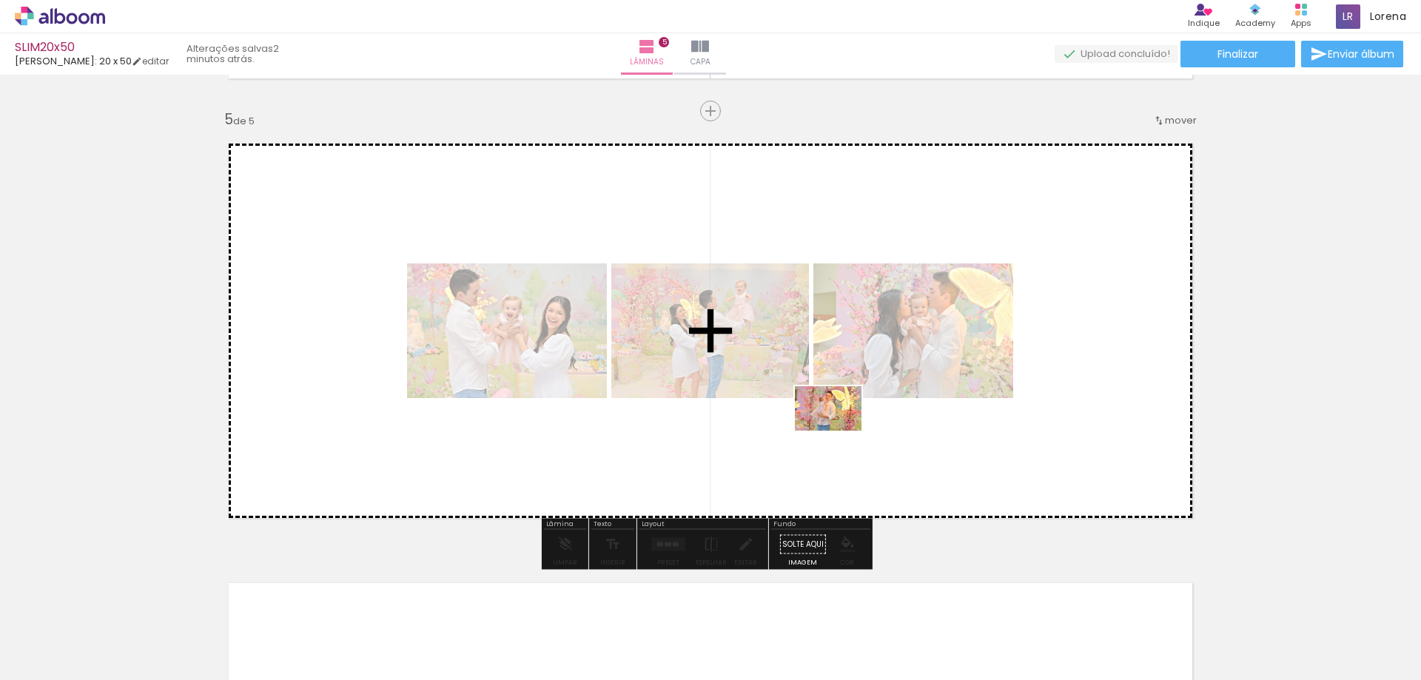
drag, startPoint x: 1096, startPoint y: 559, endPoint x: 839, endPoint y: 431, distance: 287.3
click at [839, 431] on quentale-workspace at bounding box center [710, 340] width 1421 height 680
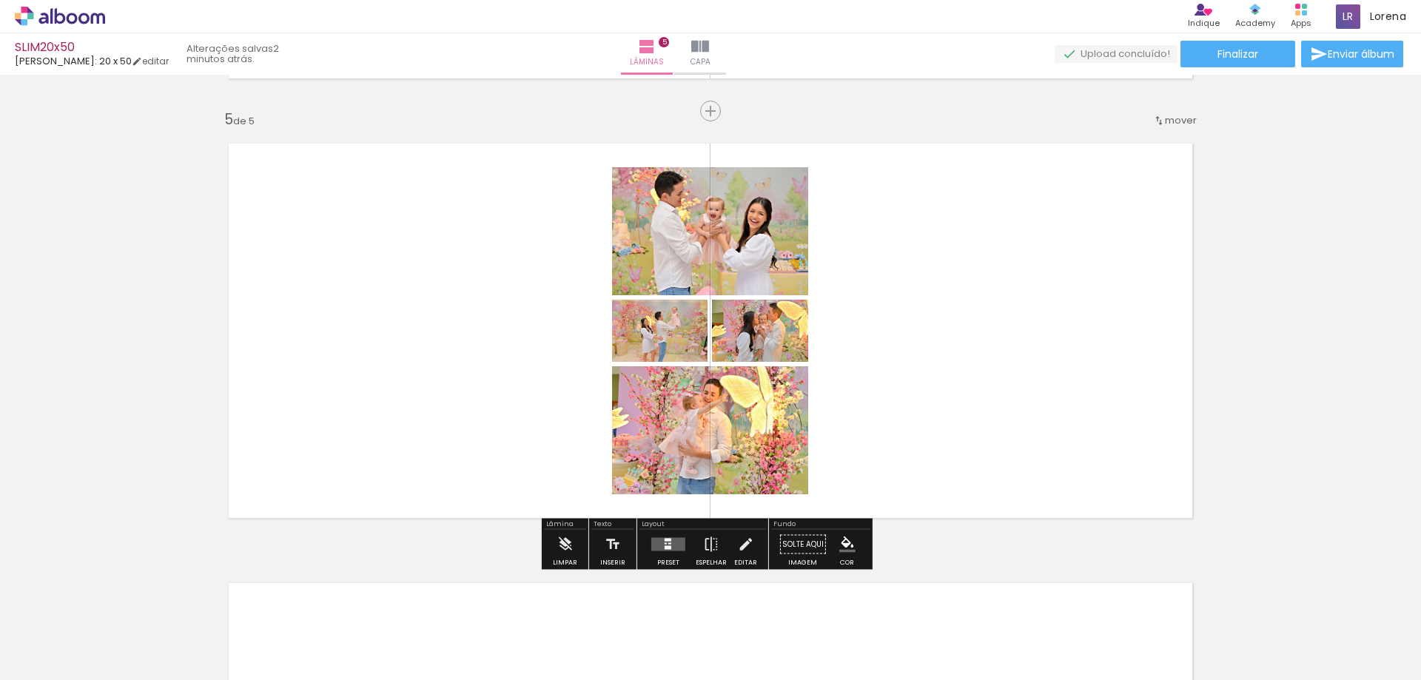
click at [667, 549] on div at bounding box center [668, 548] width 7 height 4
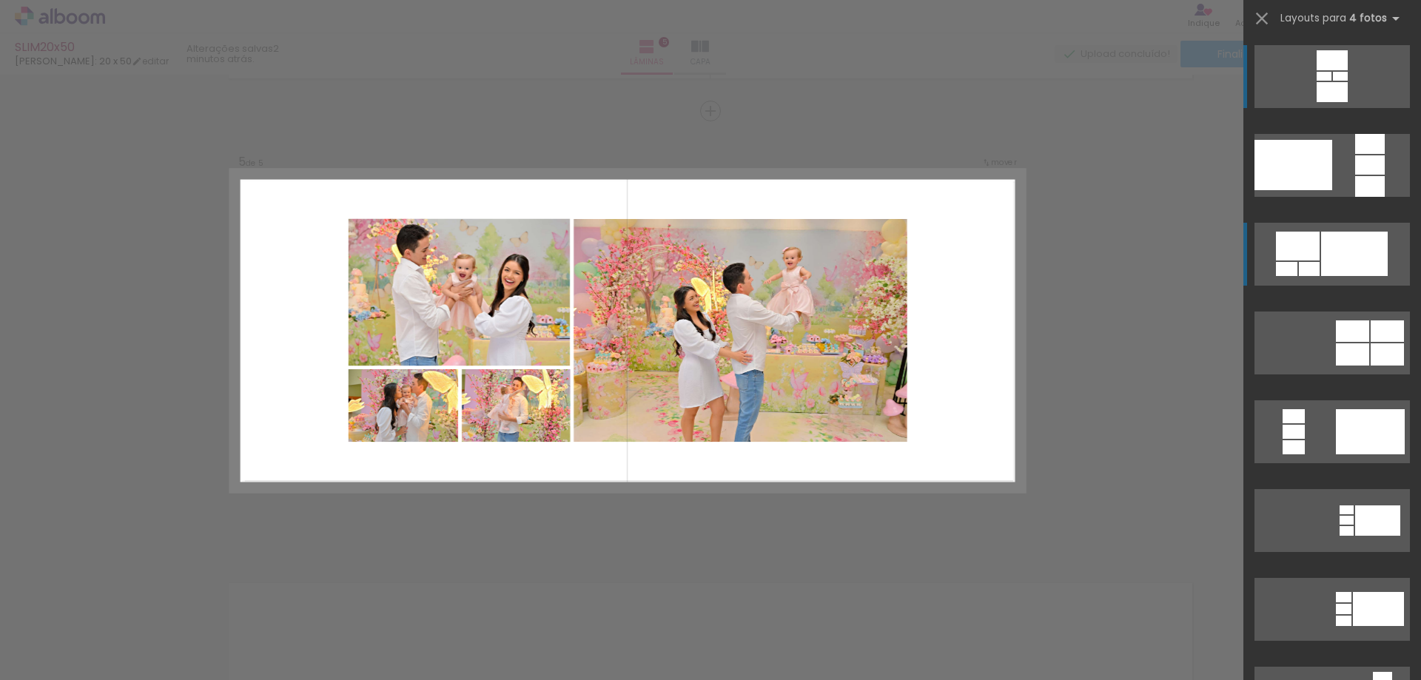
click at [1317, 70] on div at bounding box center [1332, 60] width 31 height 20
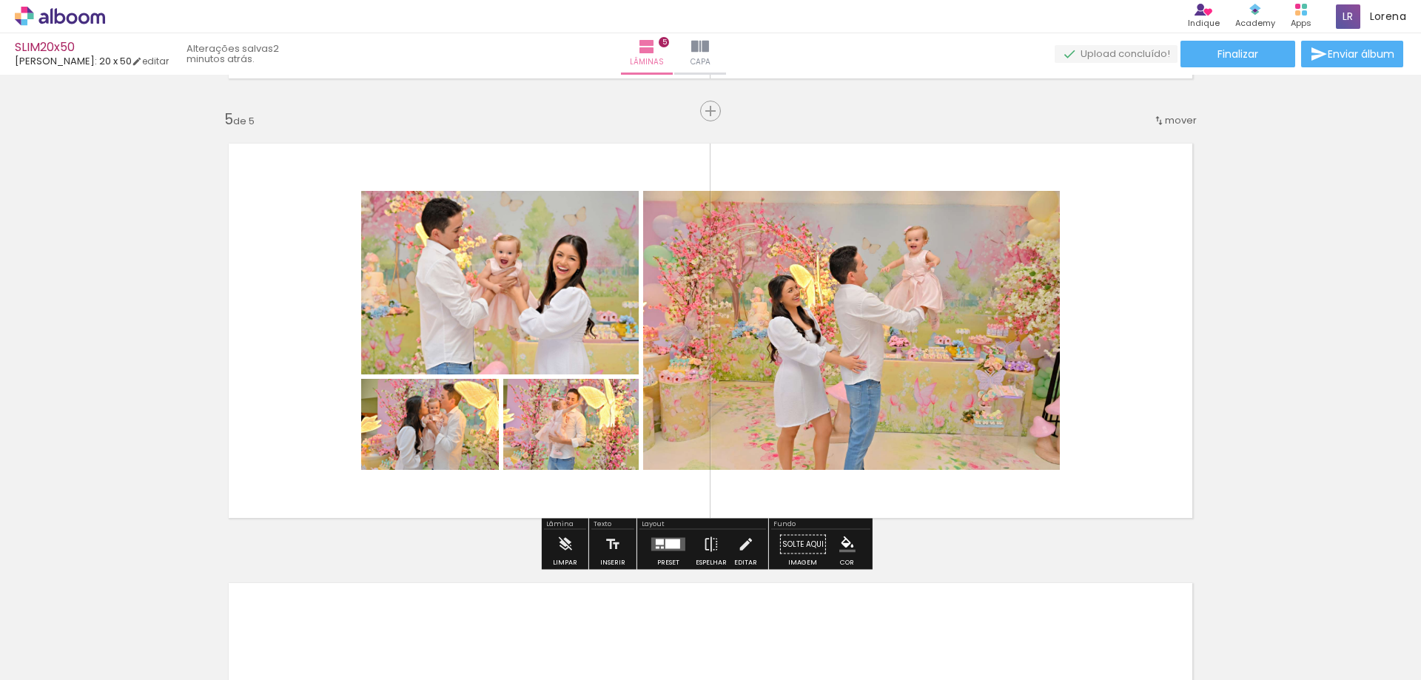
click at [656, 551] on quentale-layouter at bounding box center [668, 544] width 34 height 13
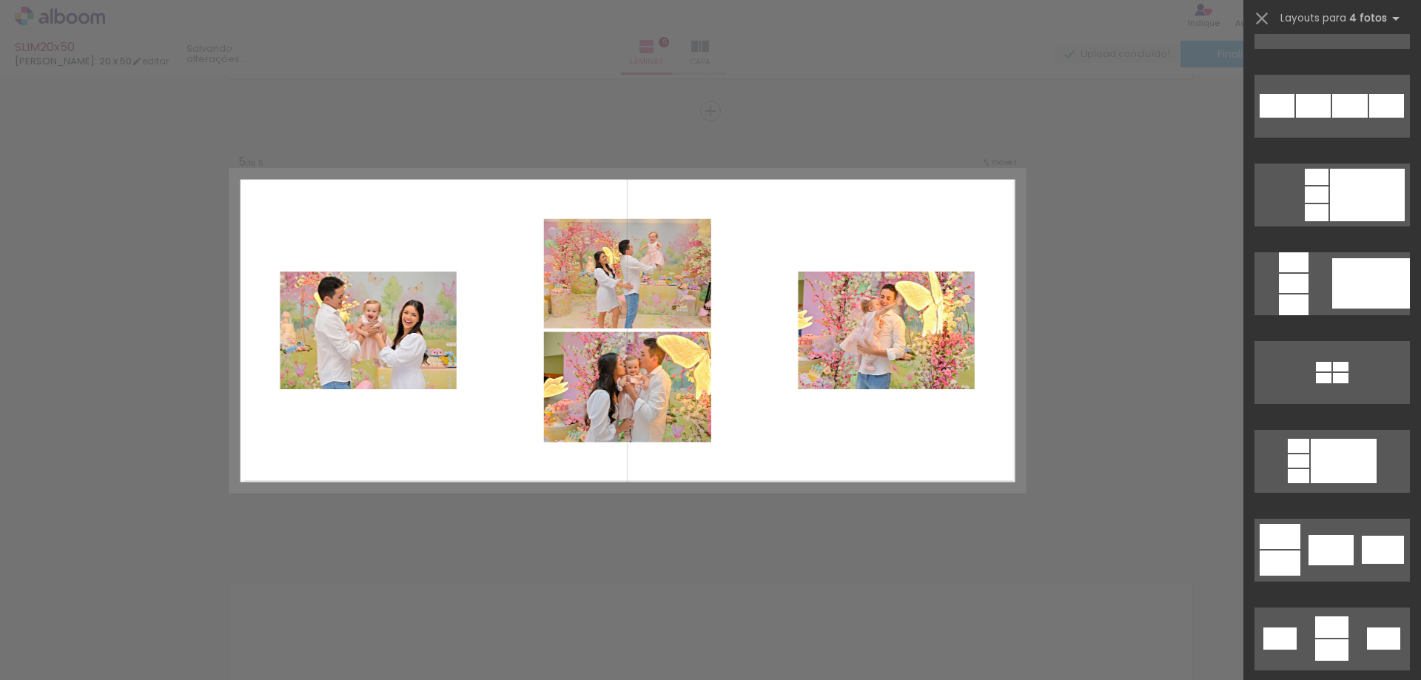
scroll to position [2324, 0]
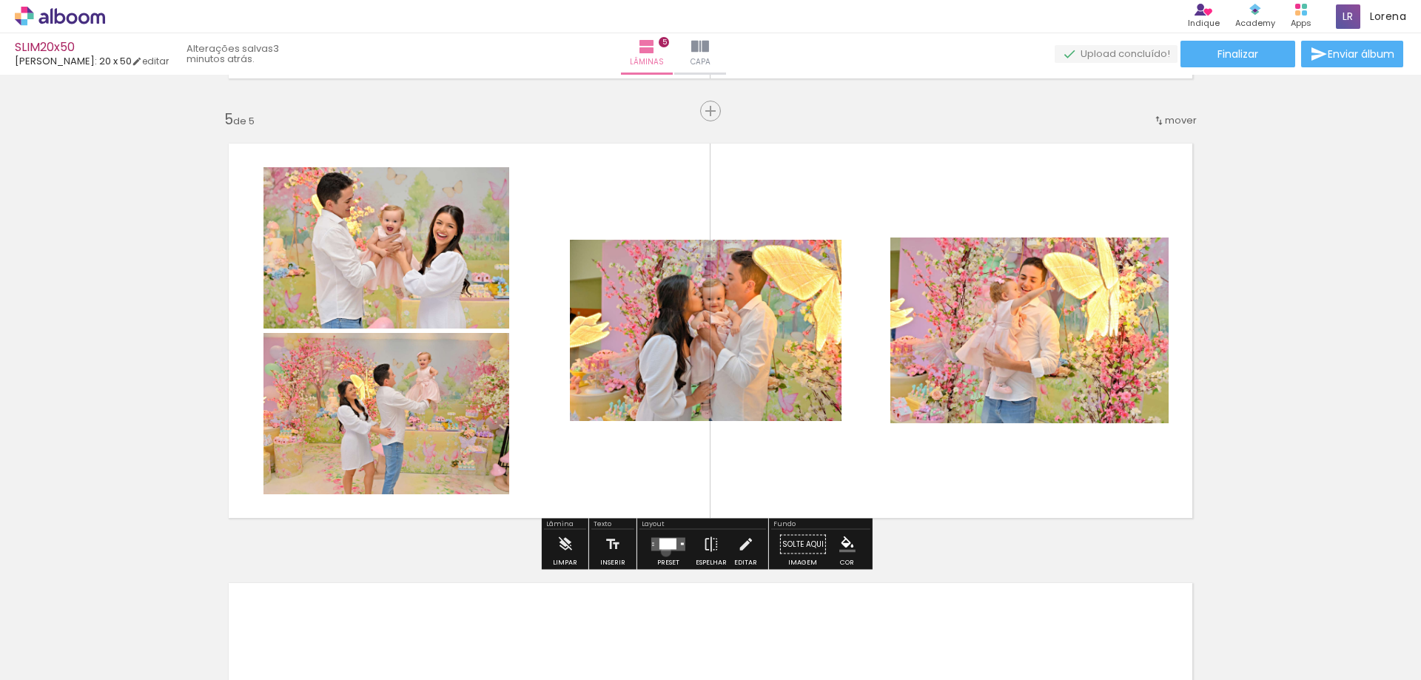
click at [662, 551] on div at bounding box center [668, 545] width 40 height 30
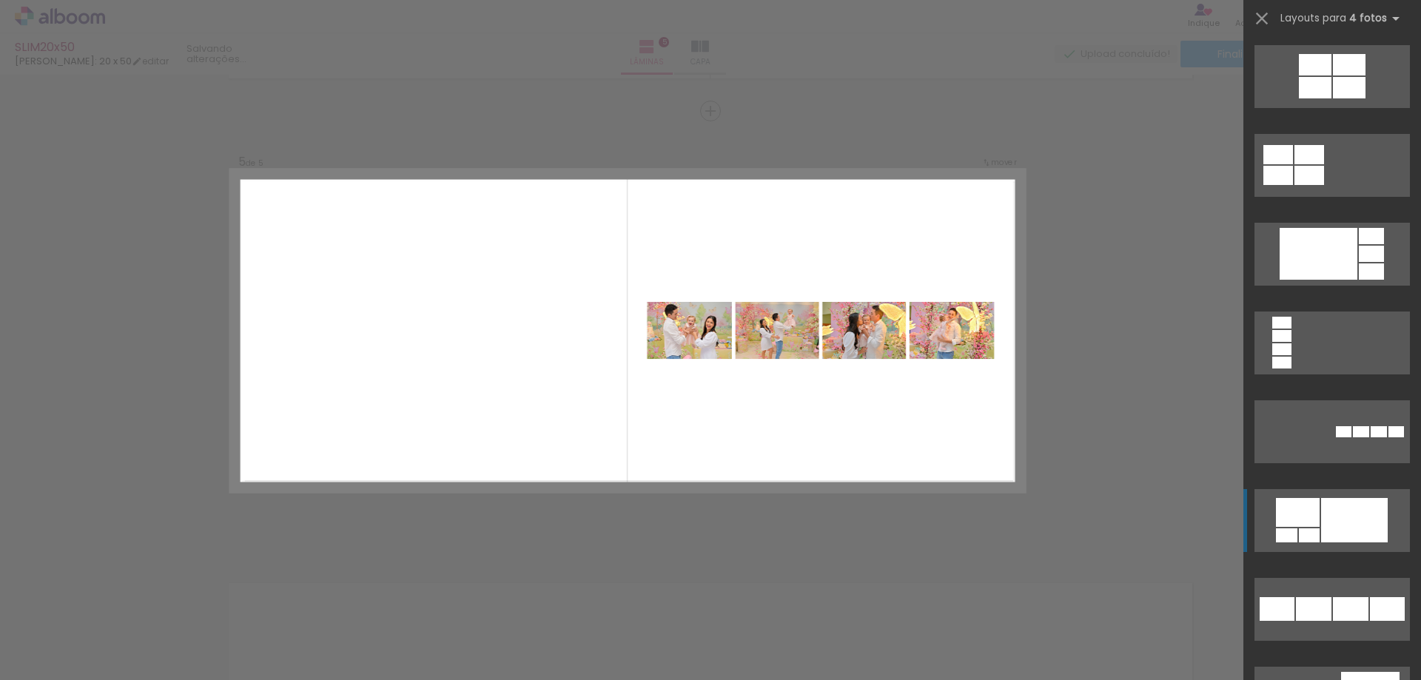
scroll to position [3093, 0]
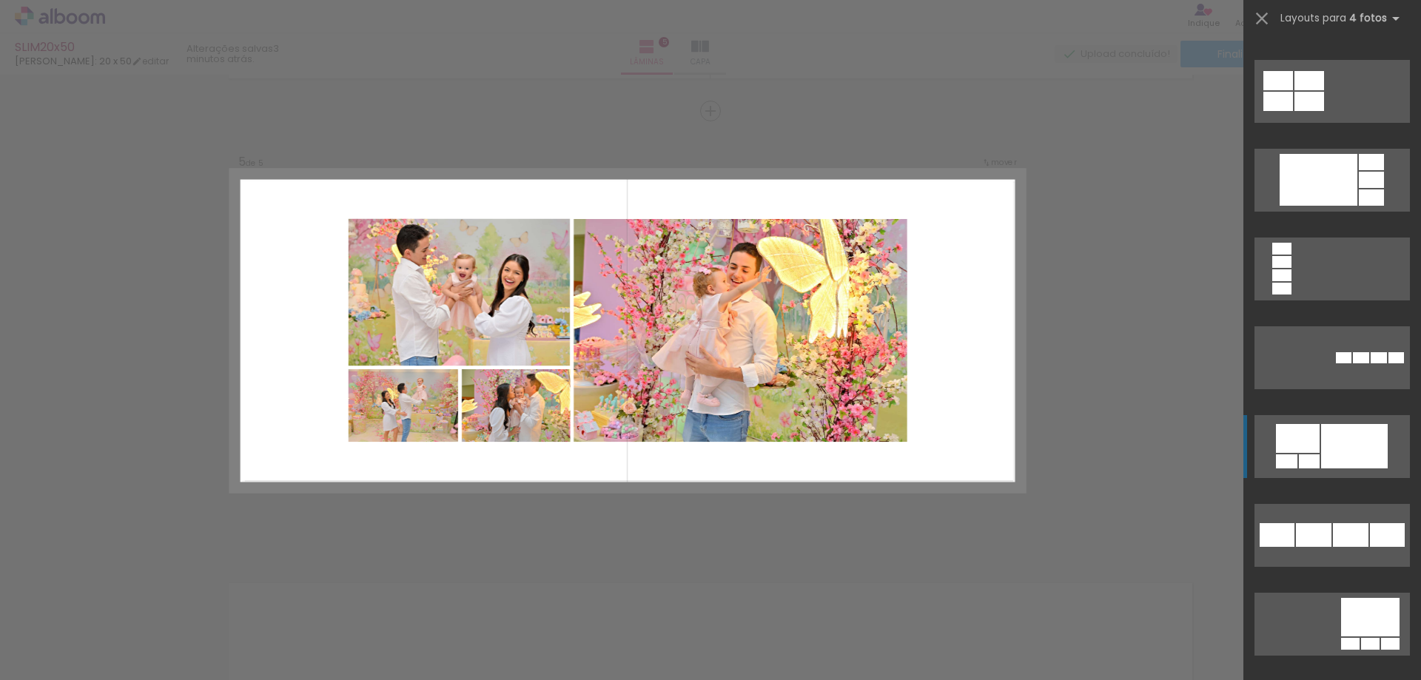
click at [1322, 461] on div at bounding box center [1354, 446] width 67 height 44
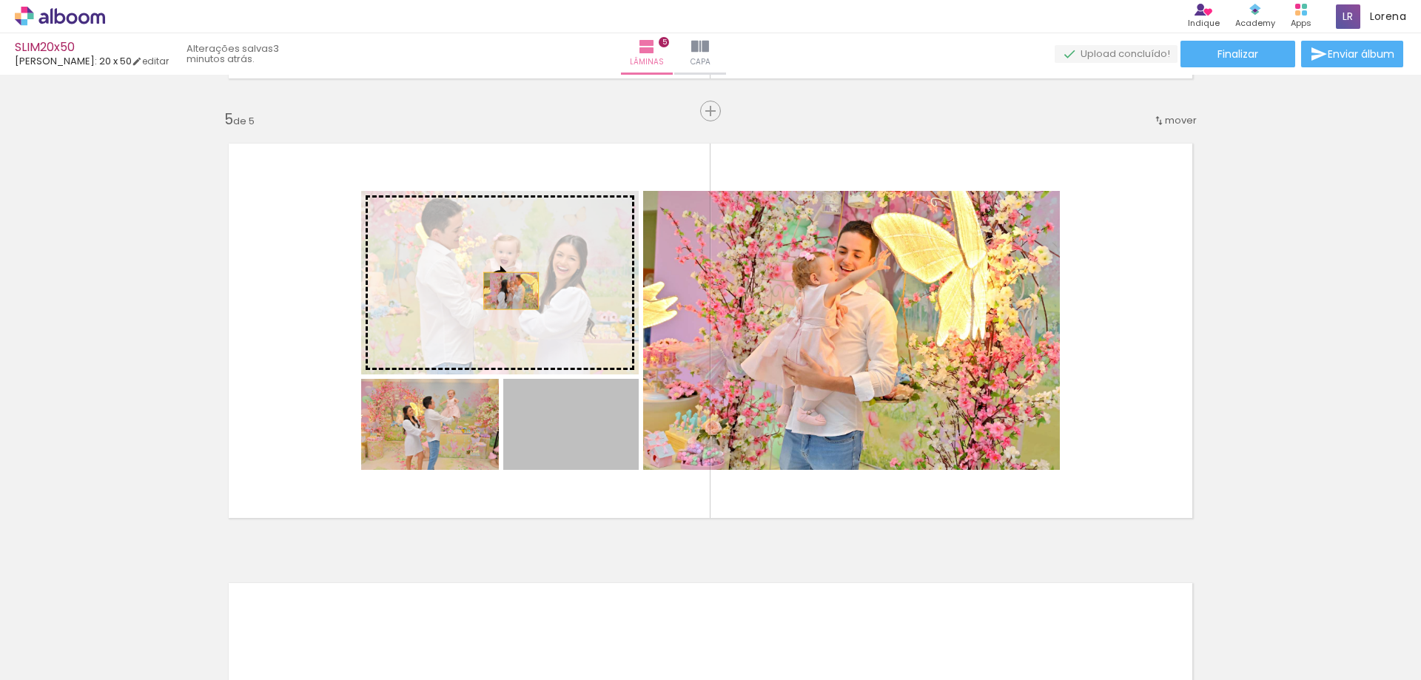
drag, startPoint x: 579, startPoint y: 435, endPoint x: 505, endPoint y: 295, distance: 157.9
click at [0, 0] on slot at bounding box center [0, 0] width 0 height 0
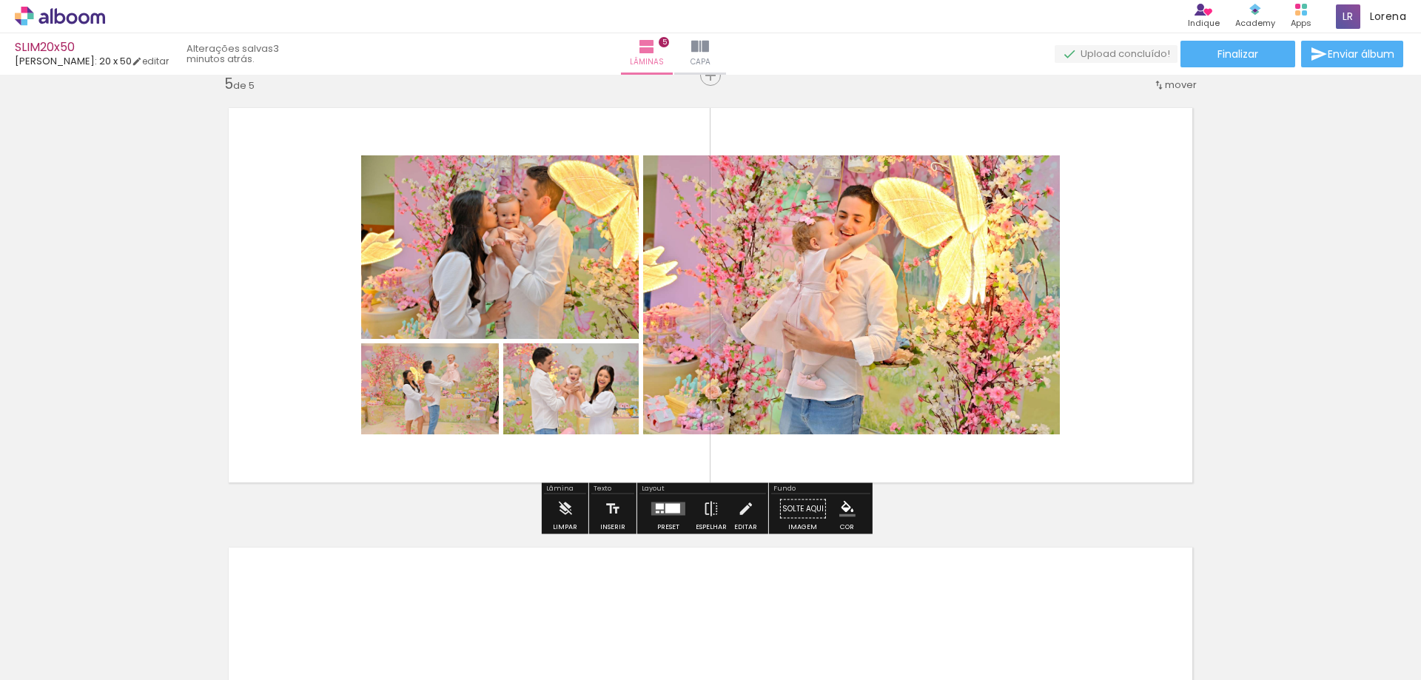
scroll to position [1738, 0]
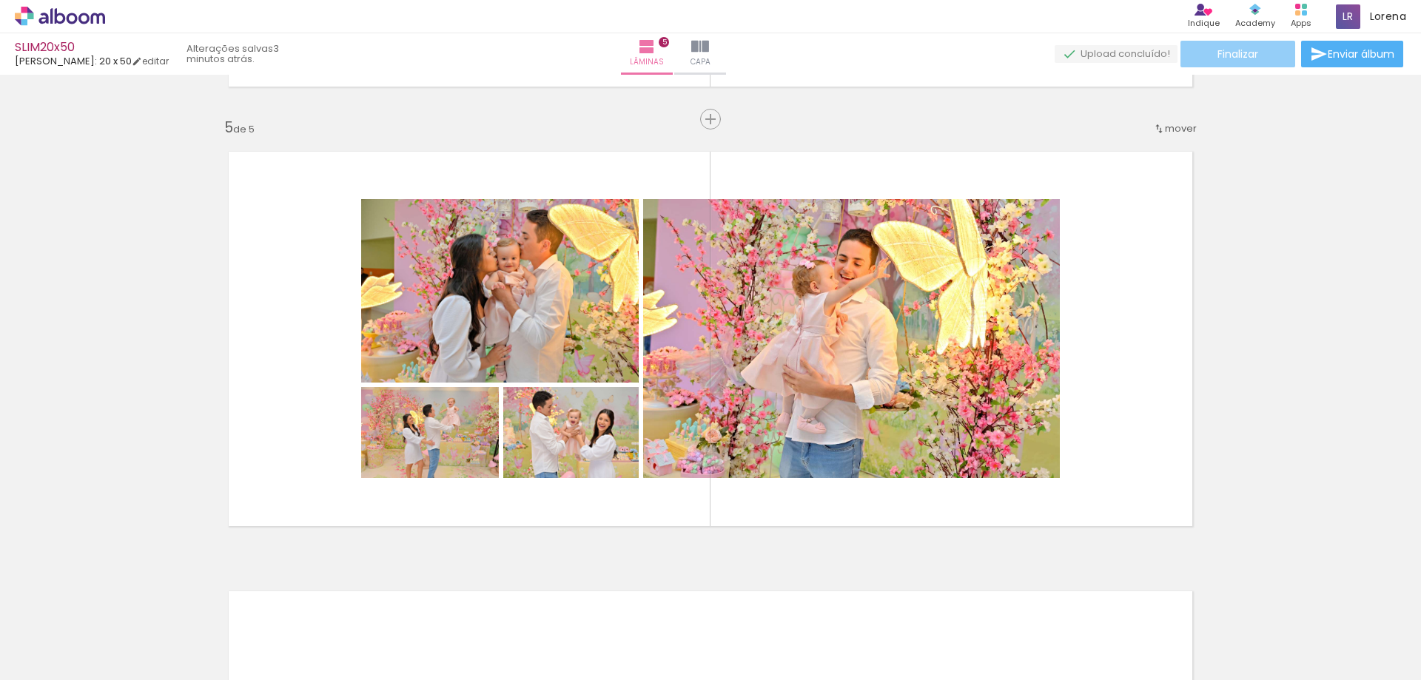
click at [1267, 53] on paper-button "Finalizar" at bounding box center [1237, 54] width 115 height 27
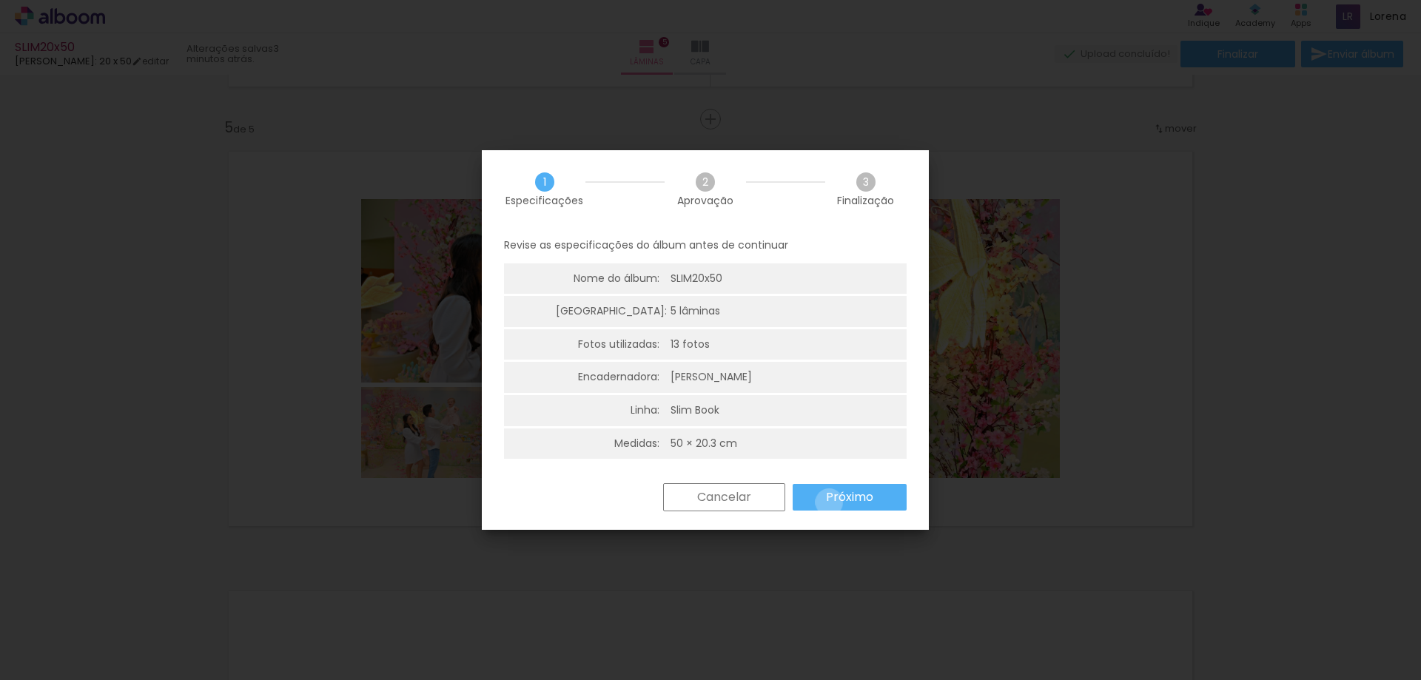
click at [0, 0] on slot "Próximo" at bounding box center [0, 0] width 0 height 0
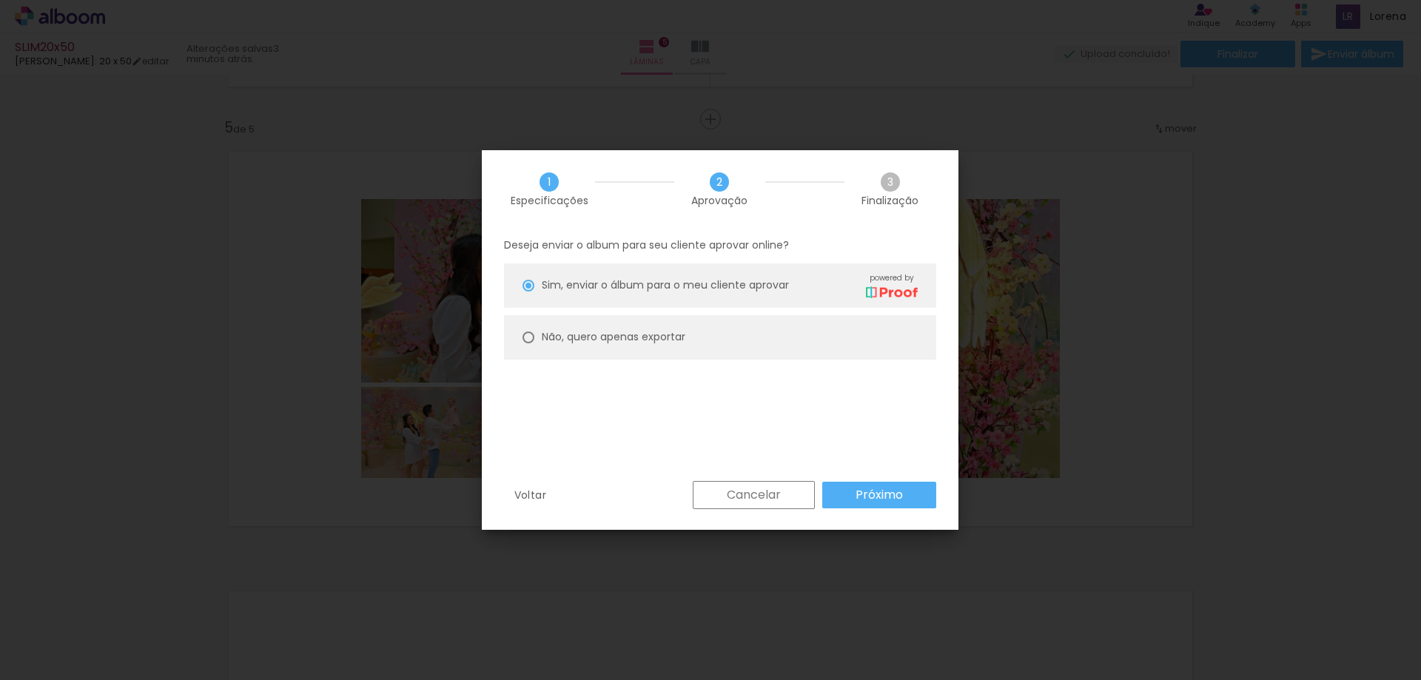
click at [616, 327] on paper-radio-button "Não, quero apenas exportar" at bounding box center [720, 337] width 432 height 44
type paper-radio-button "on"
click at [0, 0] on slot "Próximo" at bounding box center [0, 0] width 0 height 0
type input "Alta, 300 DPI"
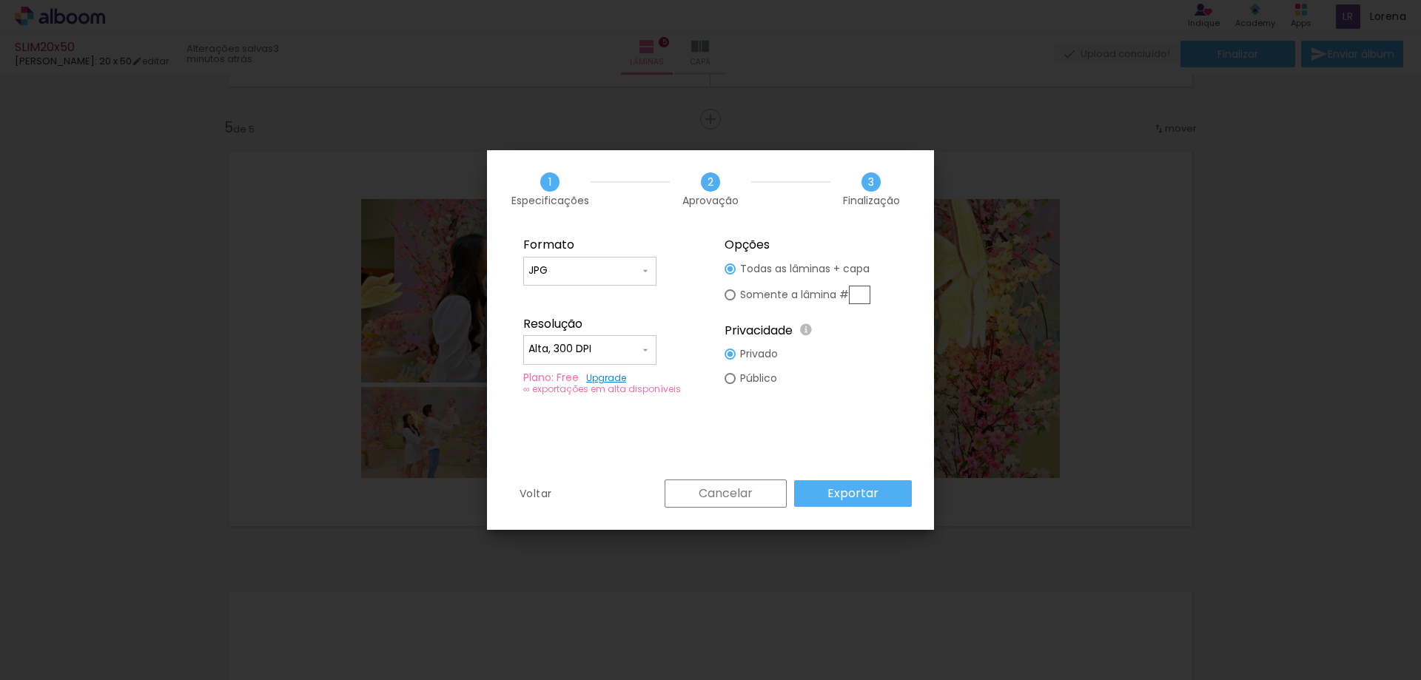
click at [0, 0] on slot "Exportar" at bounding box center [0, 0] width 0 height 0
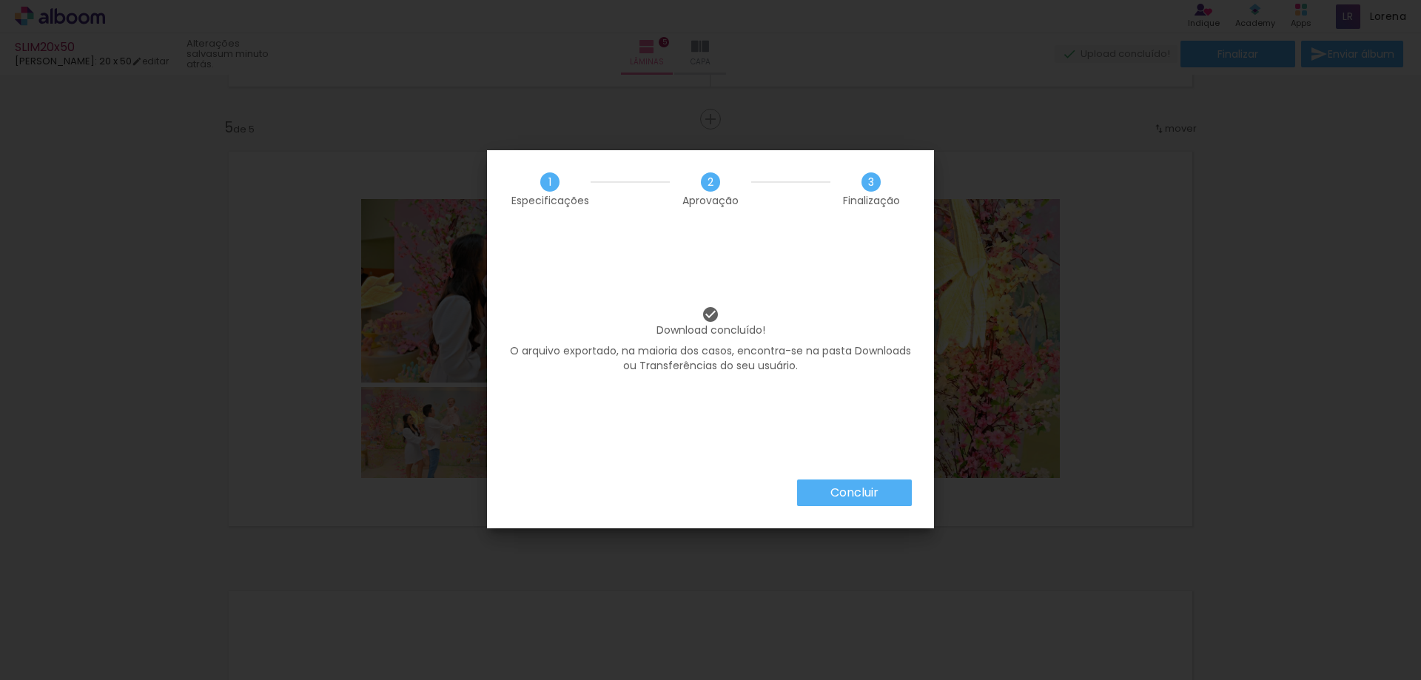
click at [854, 479] on div "Download concluído! O arquivo exportado, na maioria dos casos, encontra-se na p…" at bounding box center [710, 354] width 447 height 252
click at [0, 0] on slot "Concluir" at bounding box center [0, 0] width 0 height 0
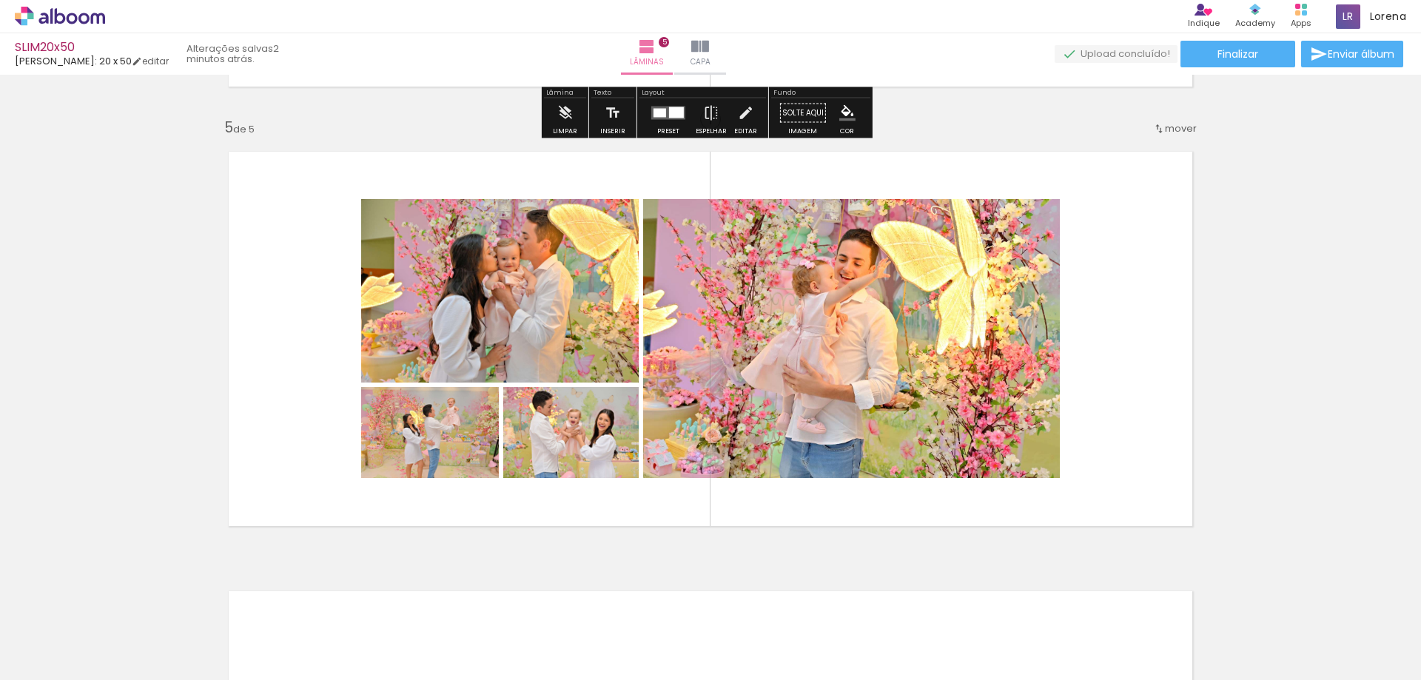
click at [41, 16] on icon at bounding box center [60, 16] width 90 height 19
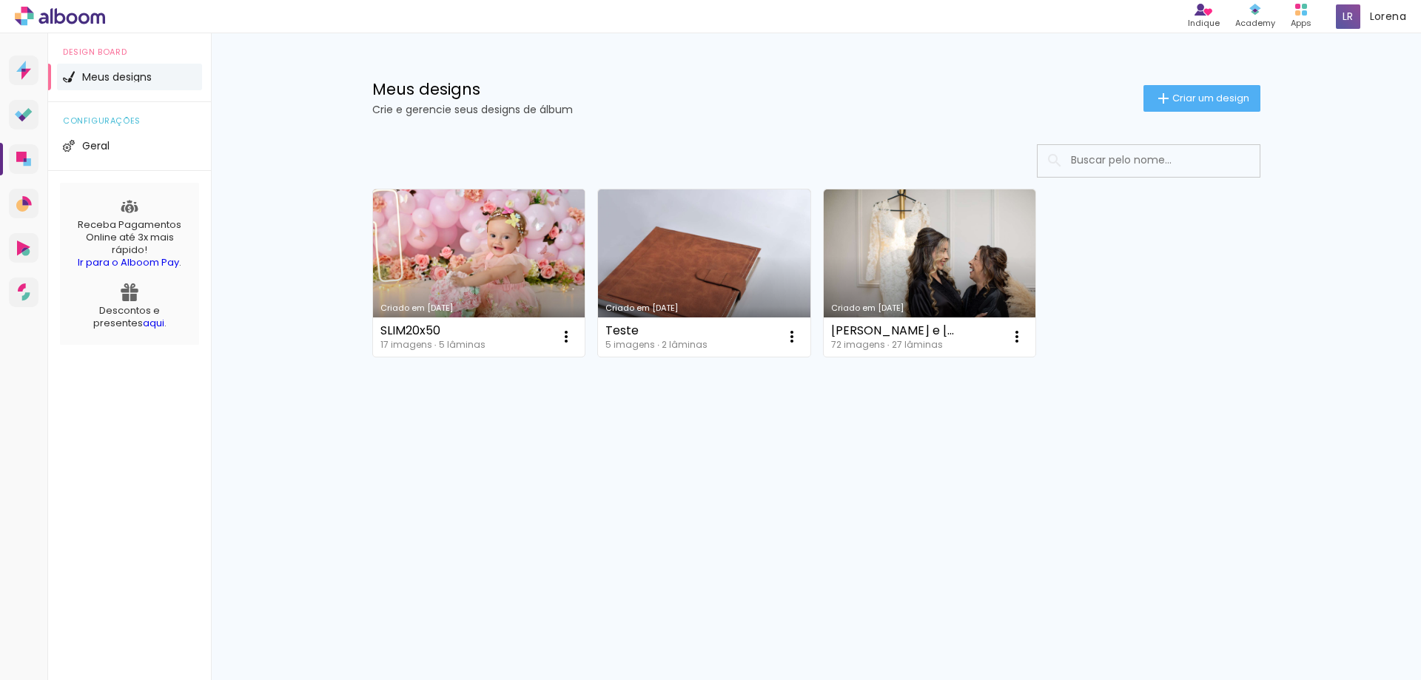
click at [414, 289] on link "Criado em [DATE]" at bounding box center [479, 272] width 212 height 167
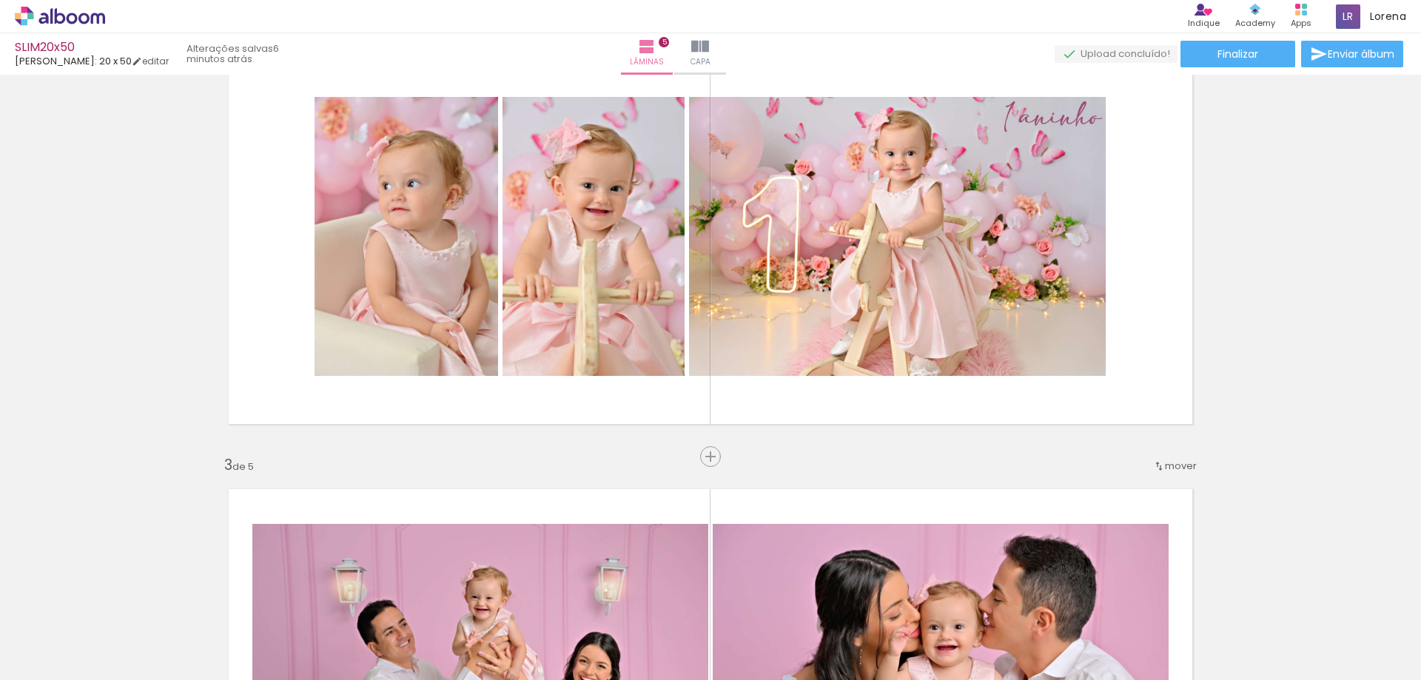
scroll to position [444, 0]
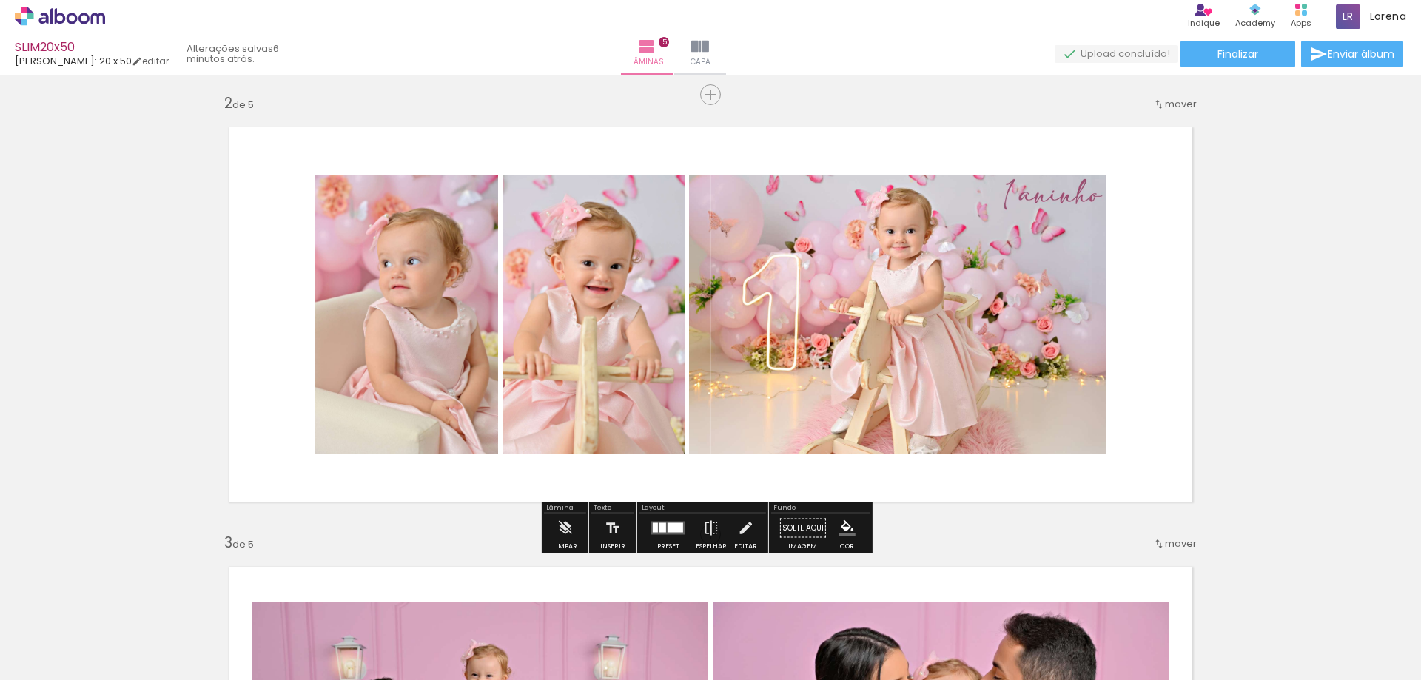
click at [895, 298] on quentale-photo at bounding box center [897, 314] width 417 height 279
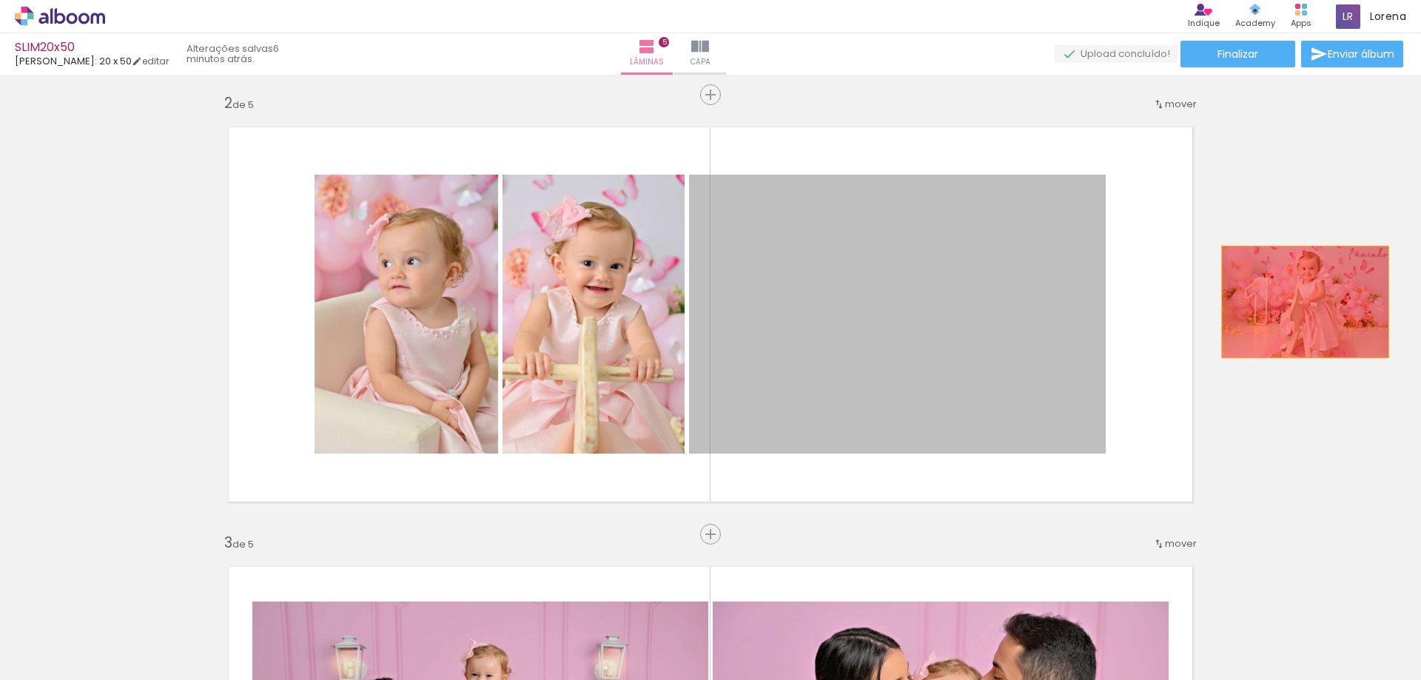
drag, startPoint x: 921, startPoint y: 313, endPoint x: 1299, endPoint y: 302, distance: 378.3
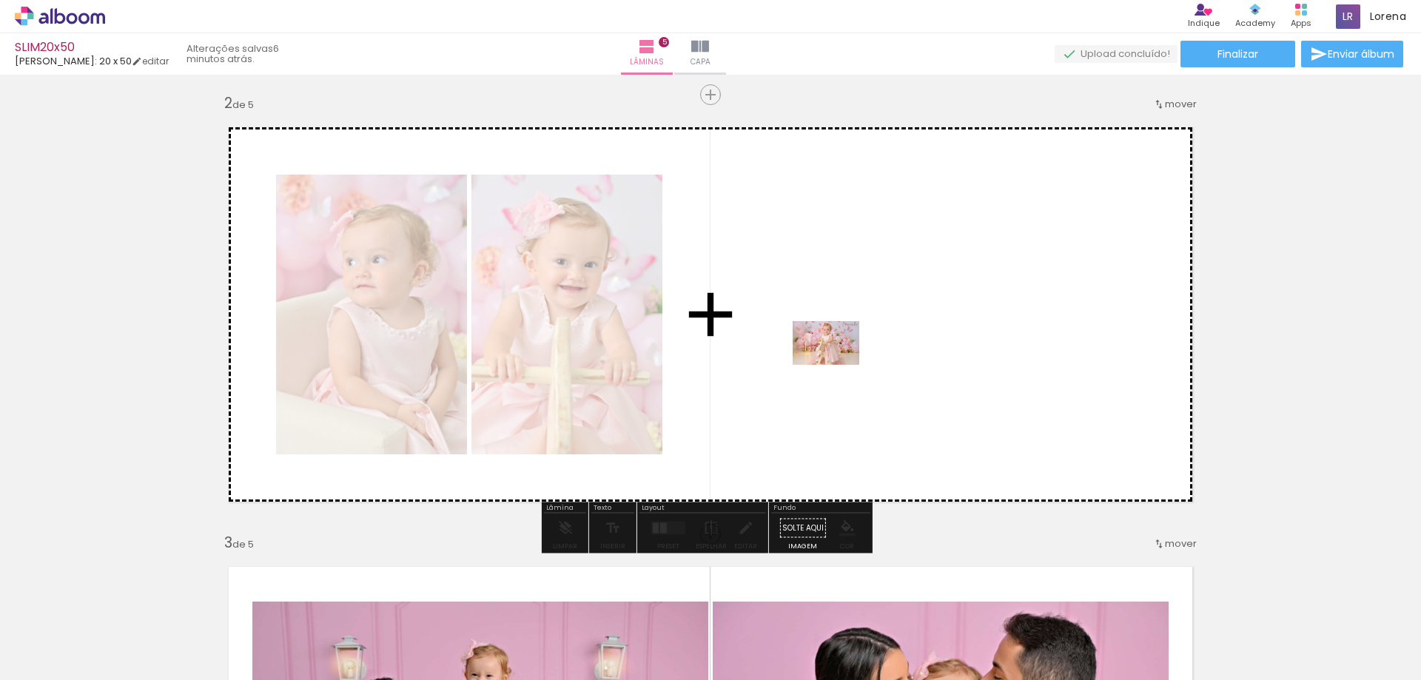
drag, startPoint x: 756, startPoint y: 432, endPoint x: 837, endPoint y: 366, distance: 104.6
click at [837, 366] on quentale-workspace at bounding box center [710, 340] width 1421 height 680
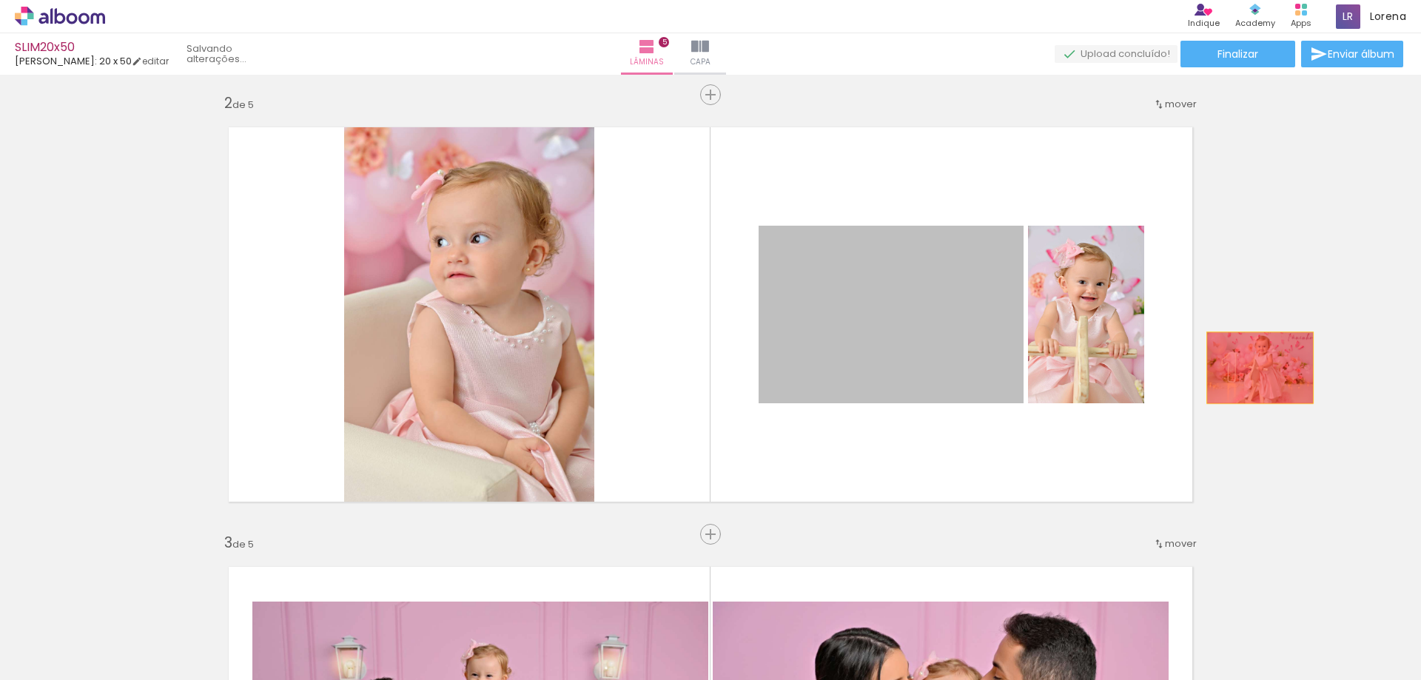
drag, startPoint x: 871, startPoint y: 317, endPoint x: 1254, endPoint y: 368, distance: 386.7
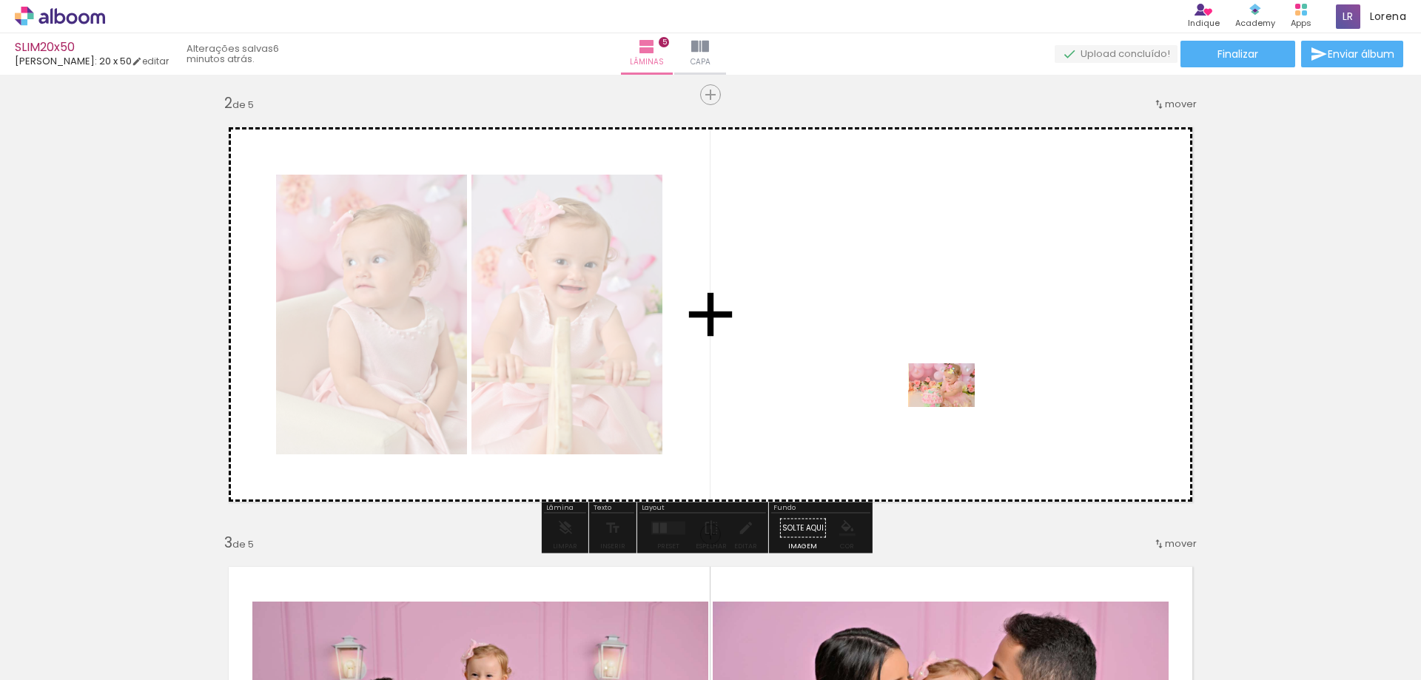
drag, startPoint x: 1004, startPoint y: 648, endPoint x: 952, endPoint y: 408, distance: 245.9
click at [952, 408] on quentale-workspace at bounding box center [710, 340] width 1421 height 680
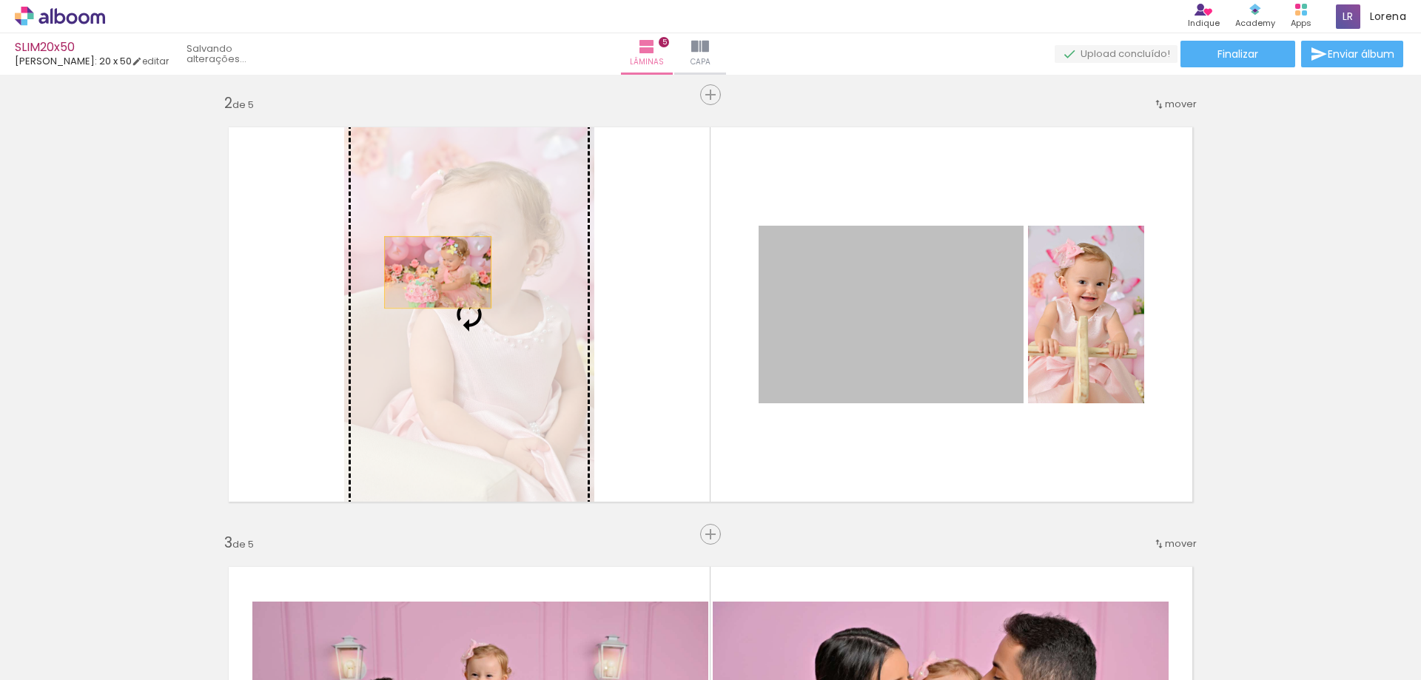
drag, startPoint x: 624, startPoint y: 280, endPoint x: 432, endPoint y: 272, distance: 191.8
click at [0, 0] on slot at bounding box center [0, 0] width 0 height 0
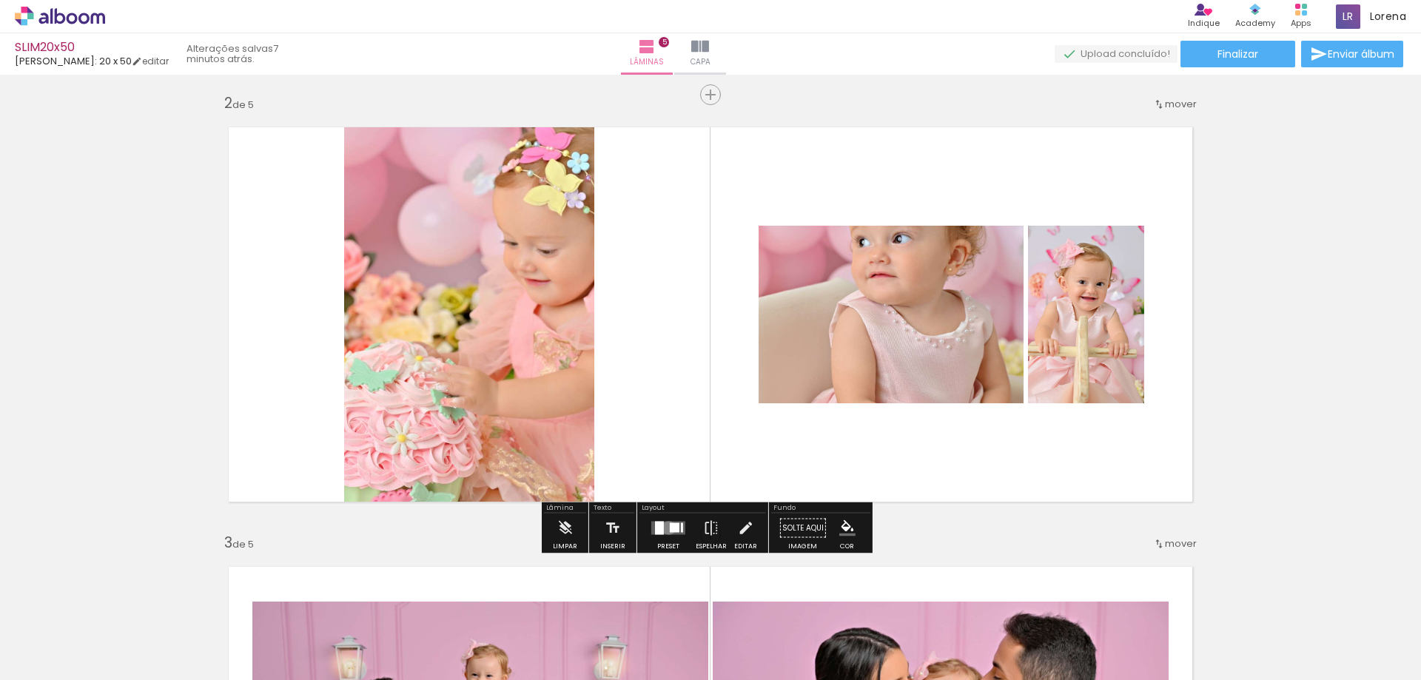
click at [665, 528] on quentale-layouter at bounding box center [668, 528] width 34 height 13
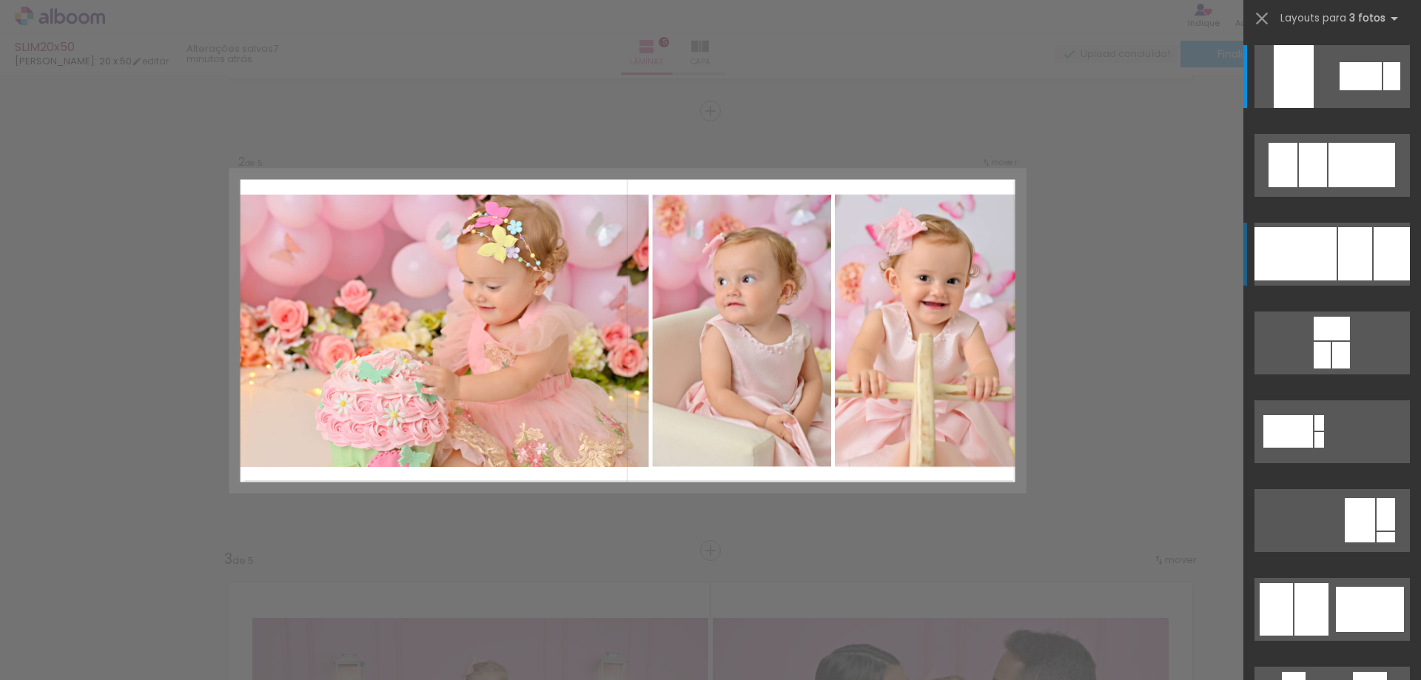
scroll to position [428, 0]
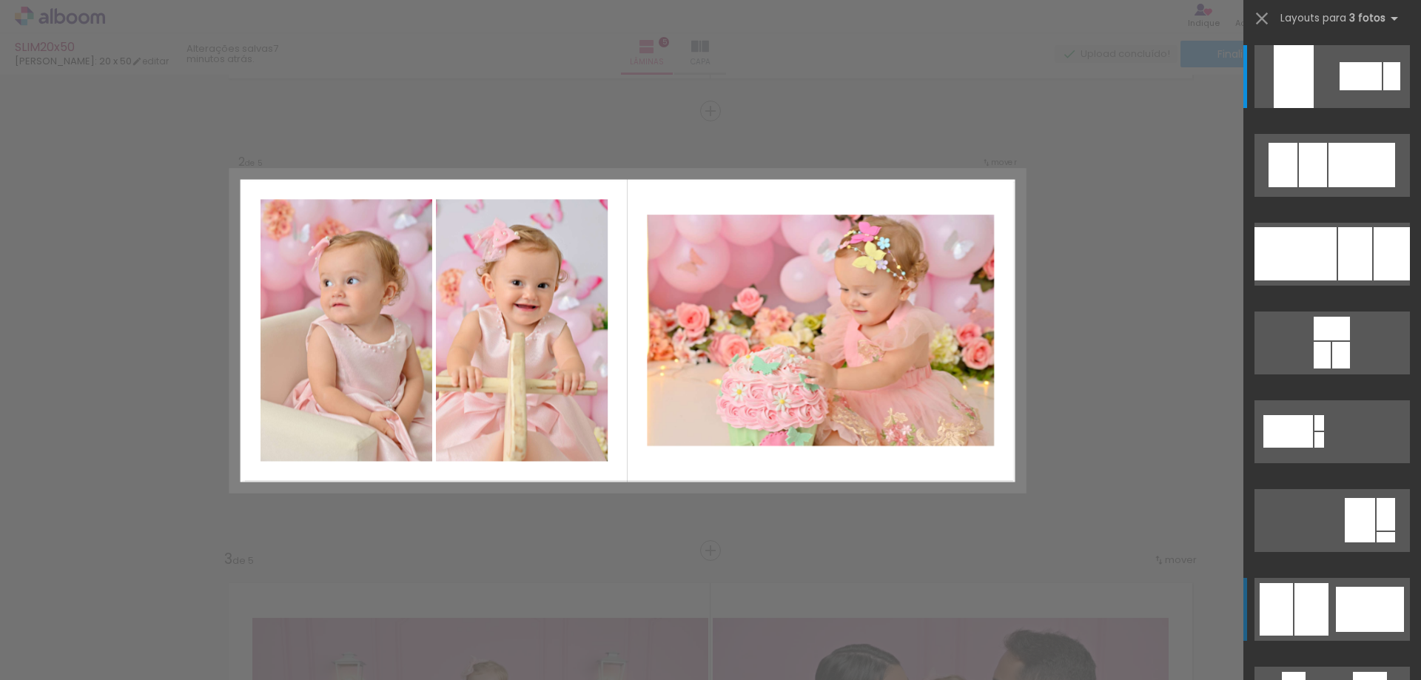
click at [1340, 90] on div at bounding box center [1361, 76] width 42 height 28
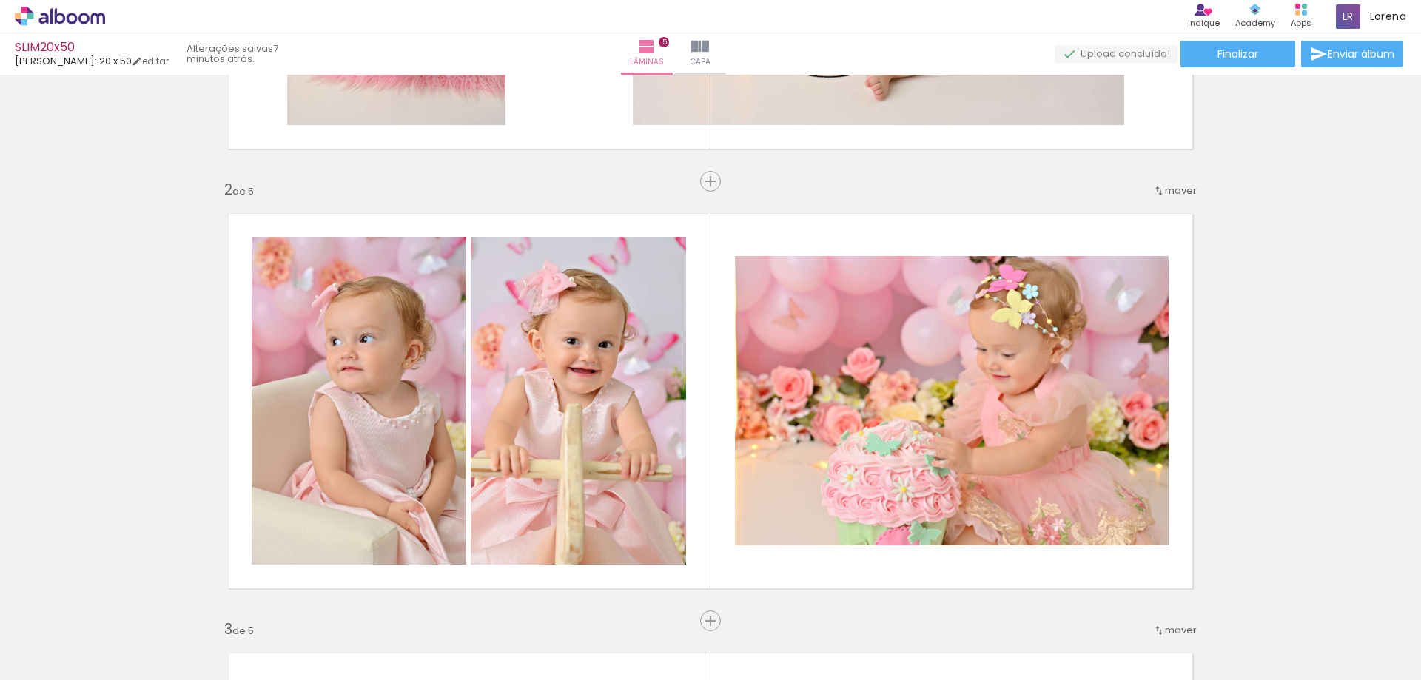
scroll to position [370, 0]
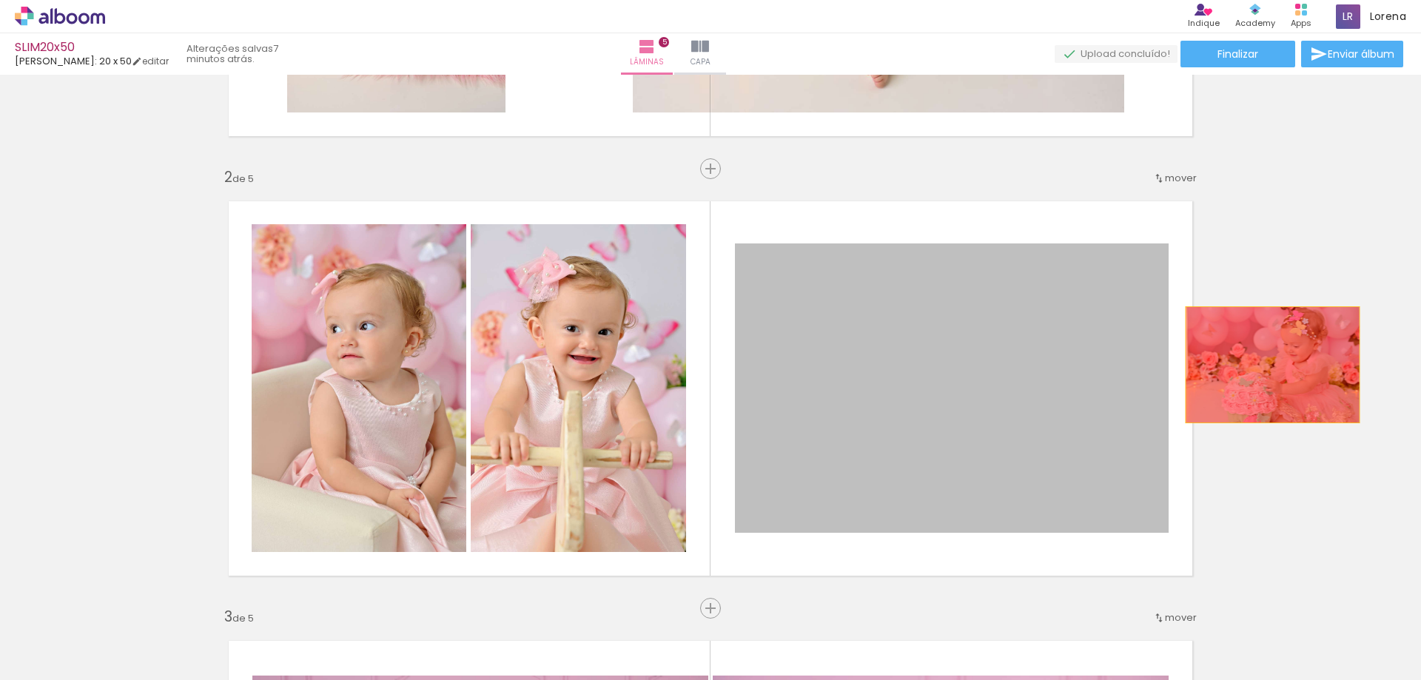
drag, startPoint x: 1021, startPoint y: 413, endPoint x: 1267, endPoint y: 365, distance: 250.4
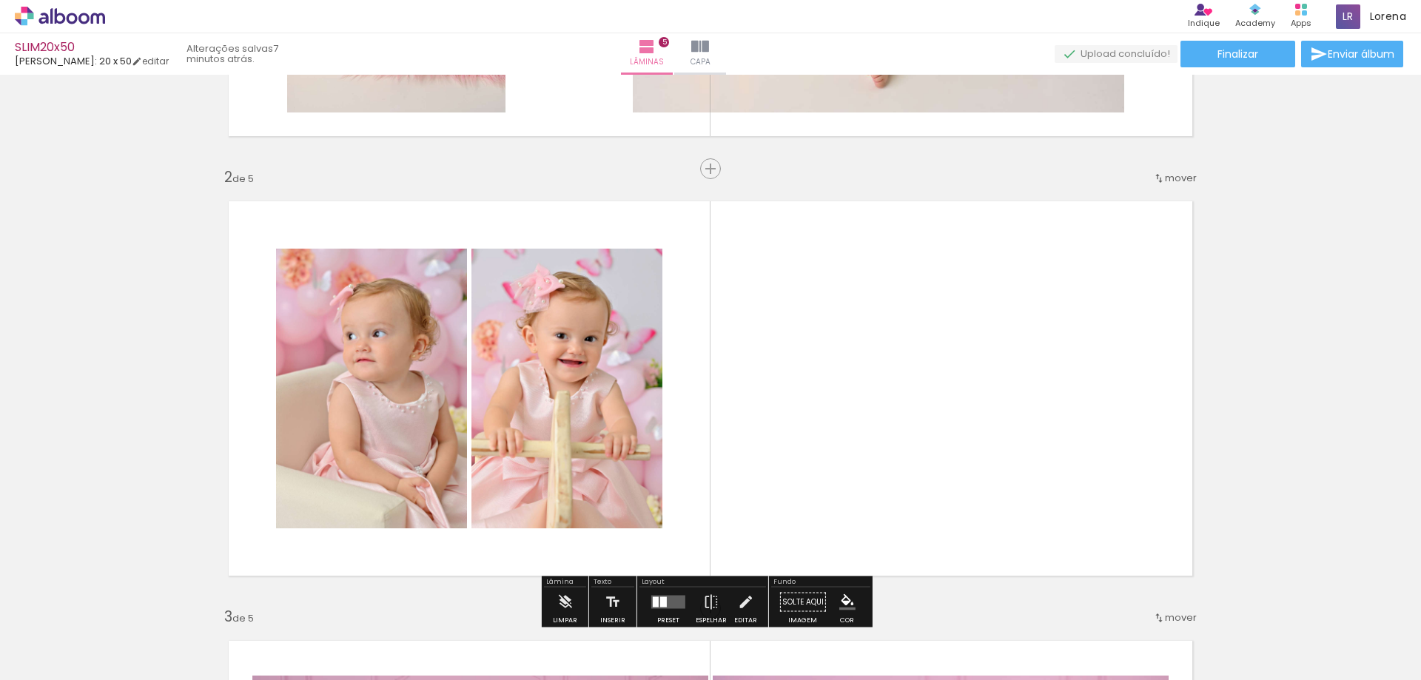
scroll to position [444, 0]
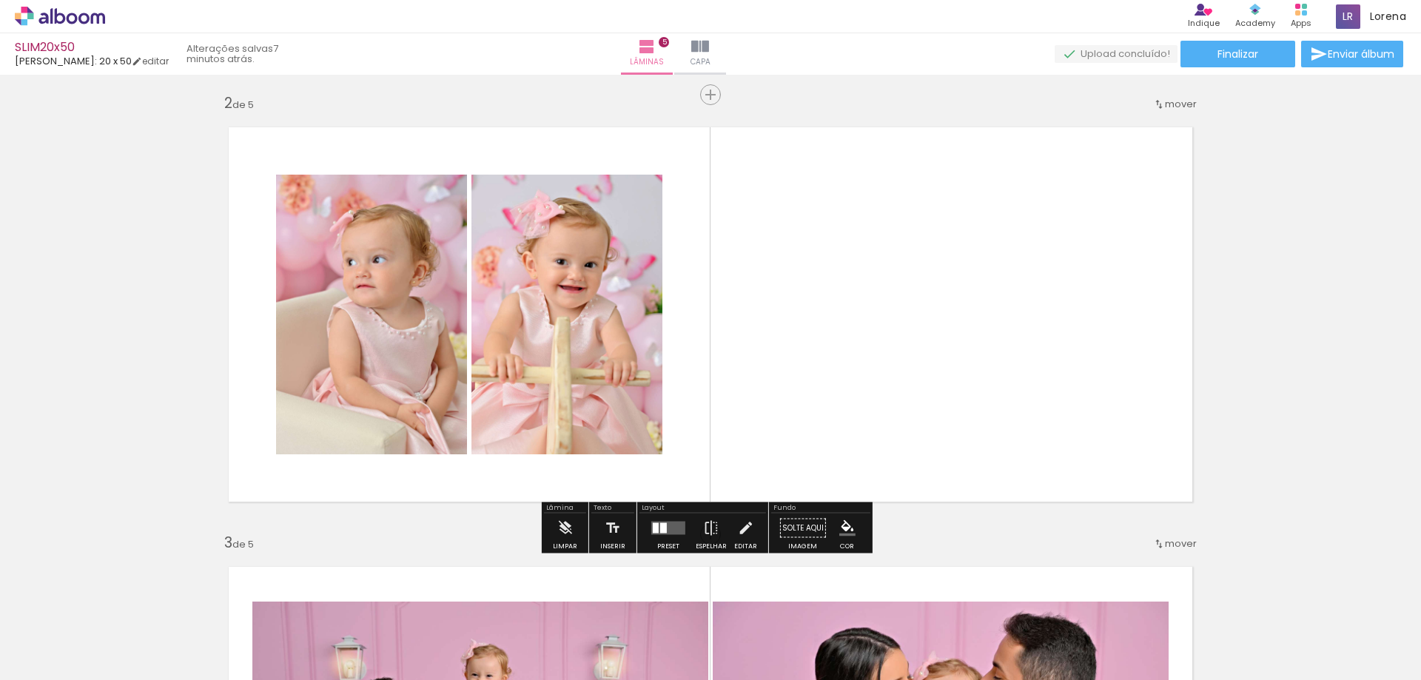
click at [825, 306] on quentale-layouter at bounding box center [711, 314] width 992 height 403
click at [661, 531] on div at bounding box center [663, 528] width 7 height 10
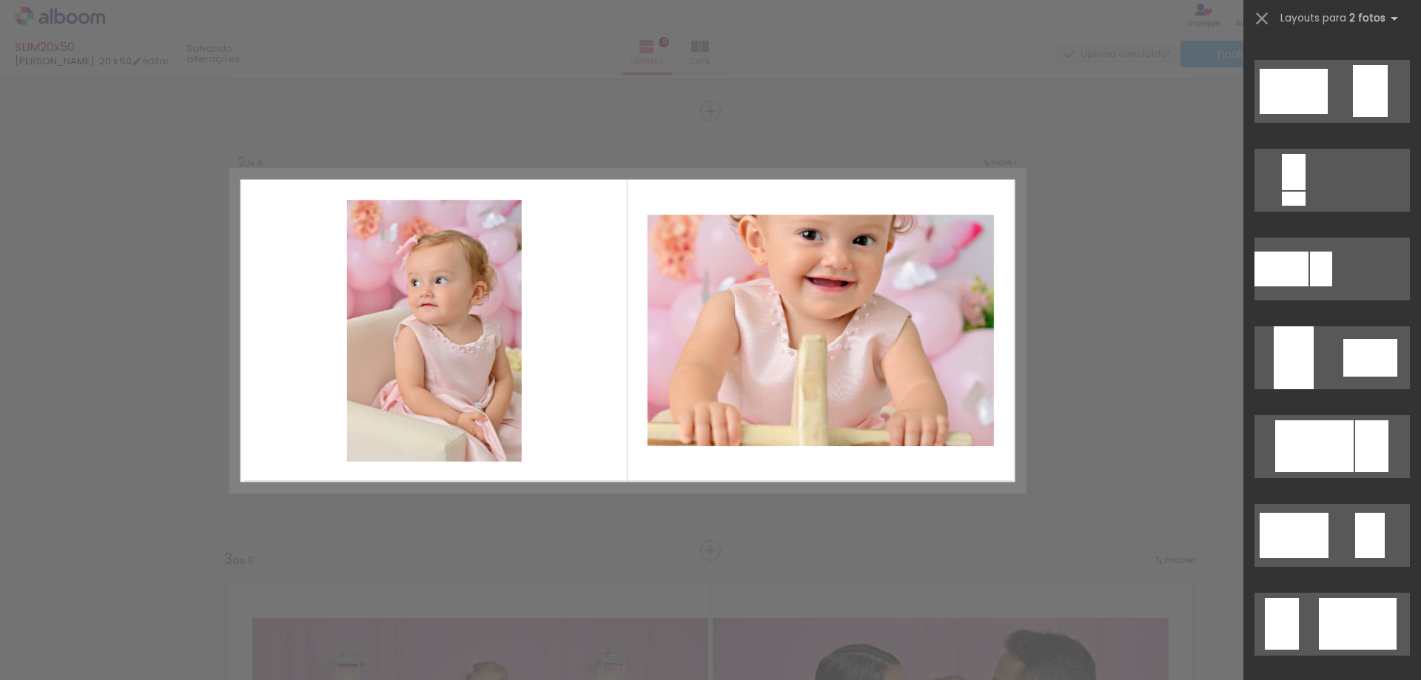
scroll to position [3034, 0]
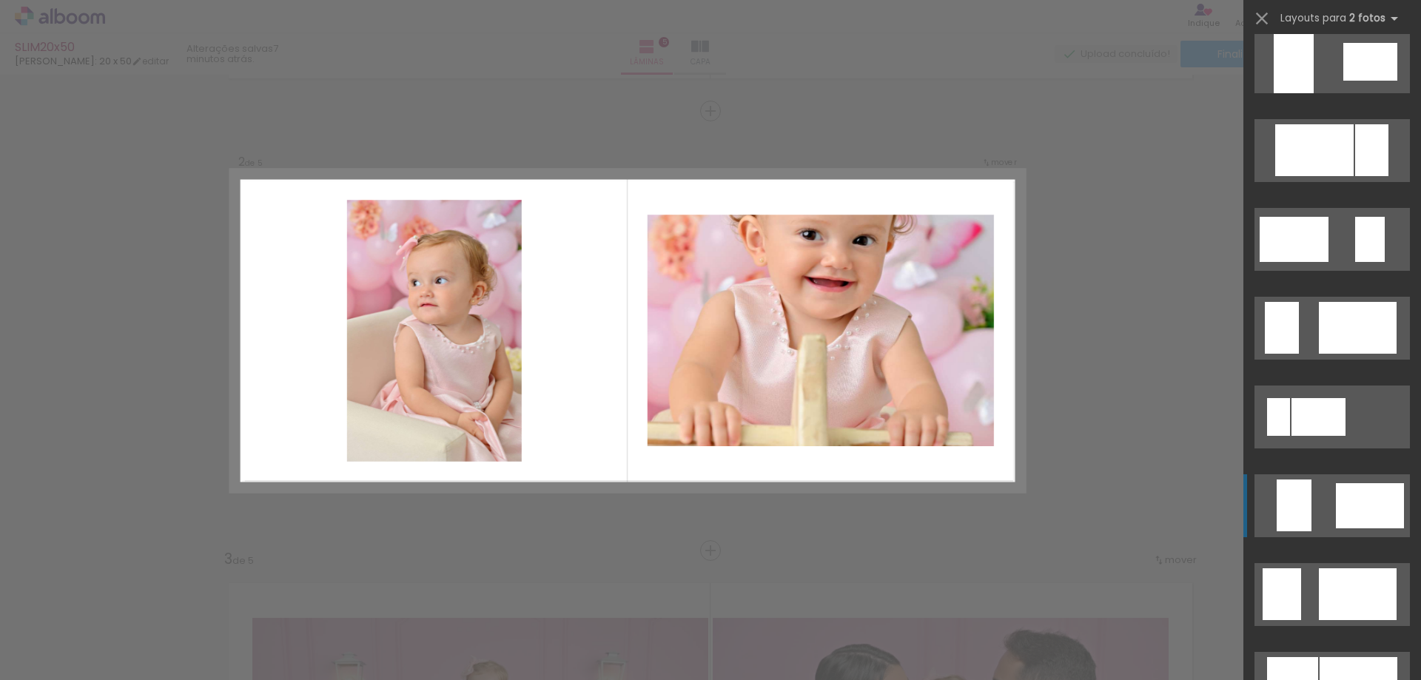
click at [1325, 506] on quentale-workspace at bounding box center [710, 340] width 1421 height 680
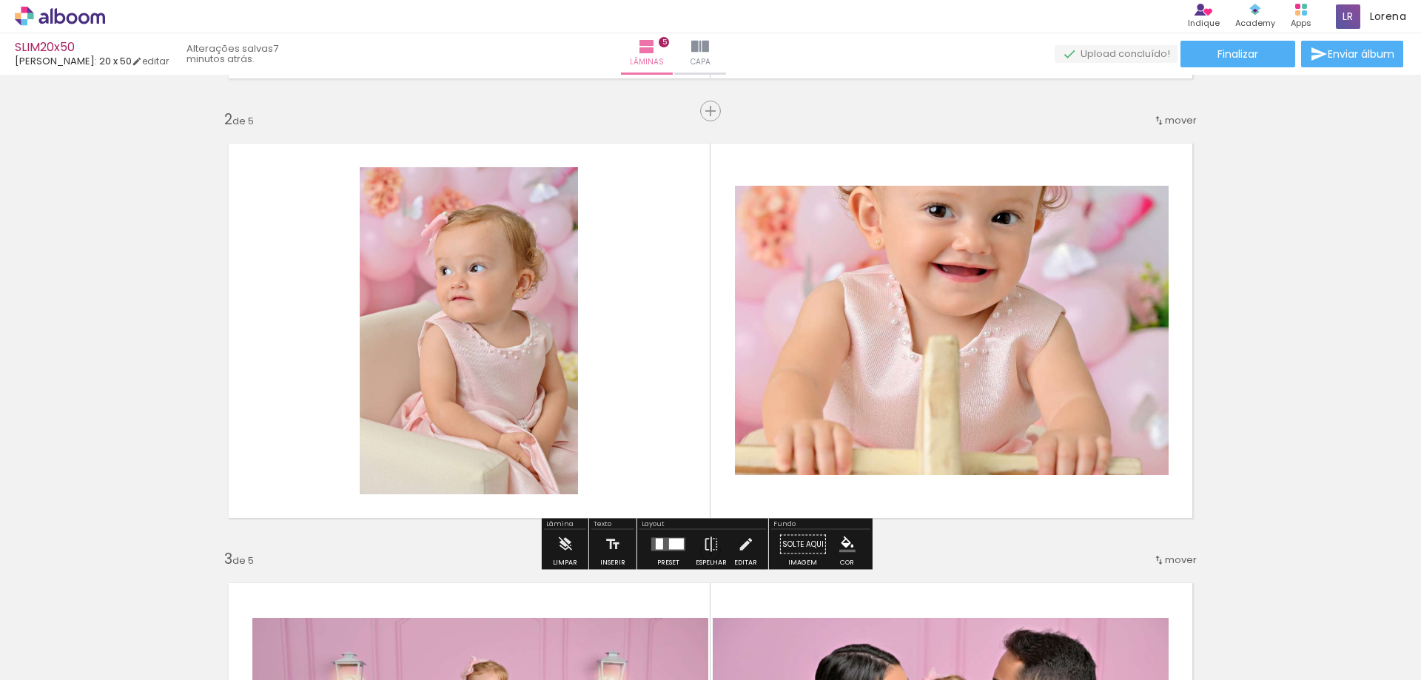
click at [1024, 341] on quentale-photo at bounding box center [952, 330] width 434 height 289
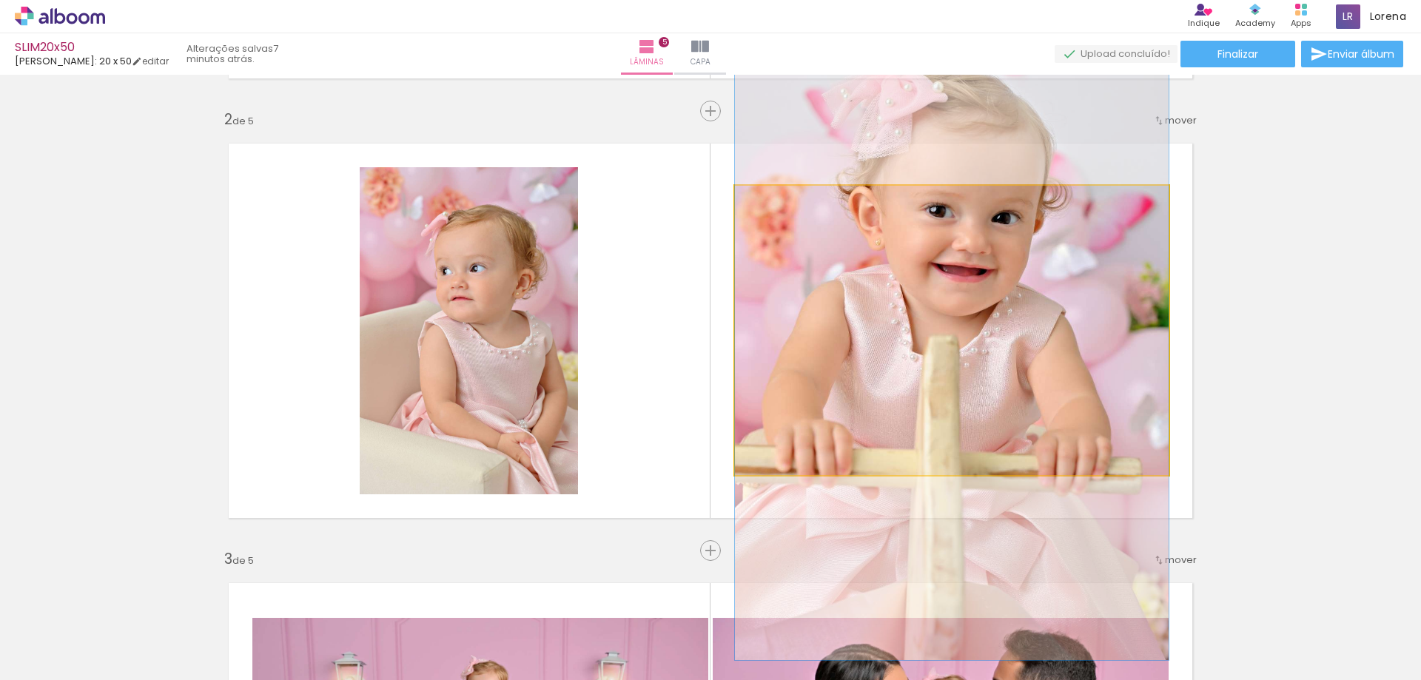
click at [1024, 341] on quentale-photo at bounding box center [952, 330] width 434 height 289
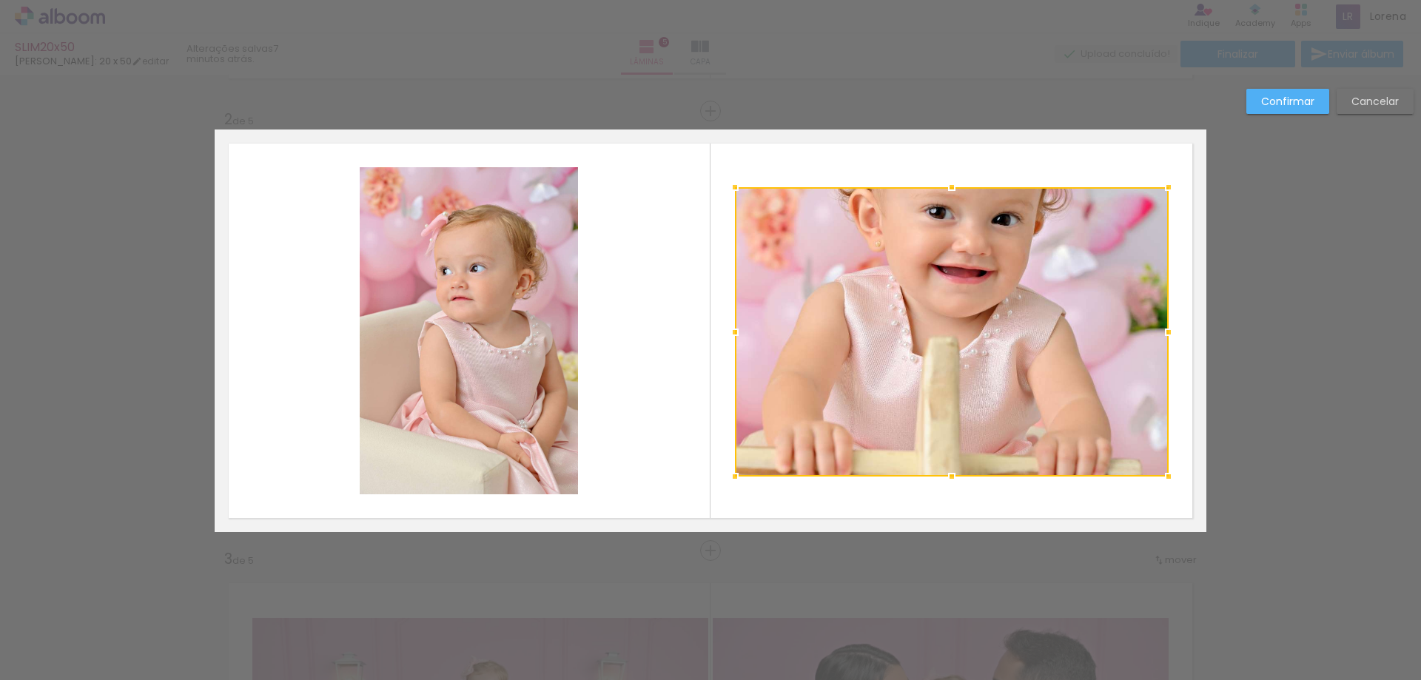
drag, startPoint x: 956, startPoint y: 308, endPoint x: 956, endPoint y: 253, distance: 54.8
click at [956, 253] on div at bounding box center [952, 331] width 434 height 289
click at [955, 254] on div at bounding box center [951, 330] width 434 height 289
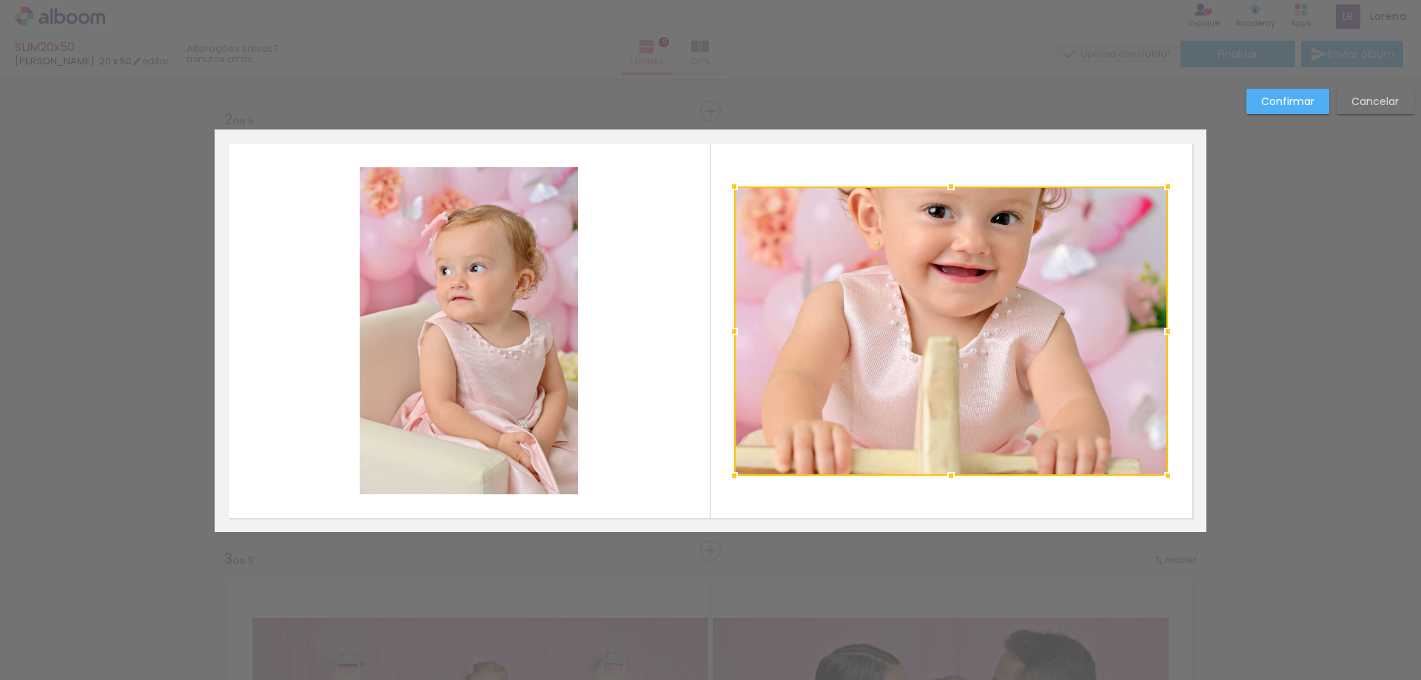
click at [947, 286] on div at bounding box center [951, 330] width 434 height 289
click at [946, 323] on div at bounding box center [951, 330] width 434 height 289
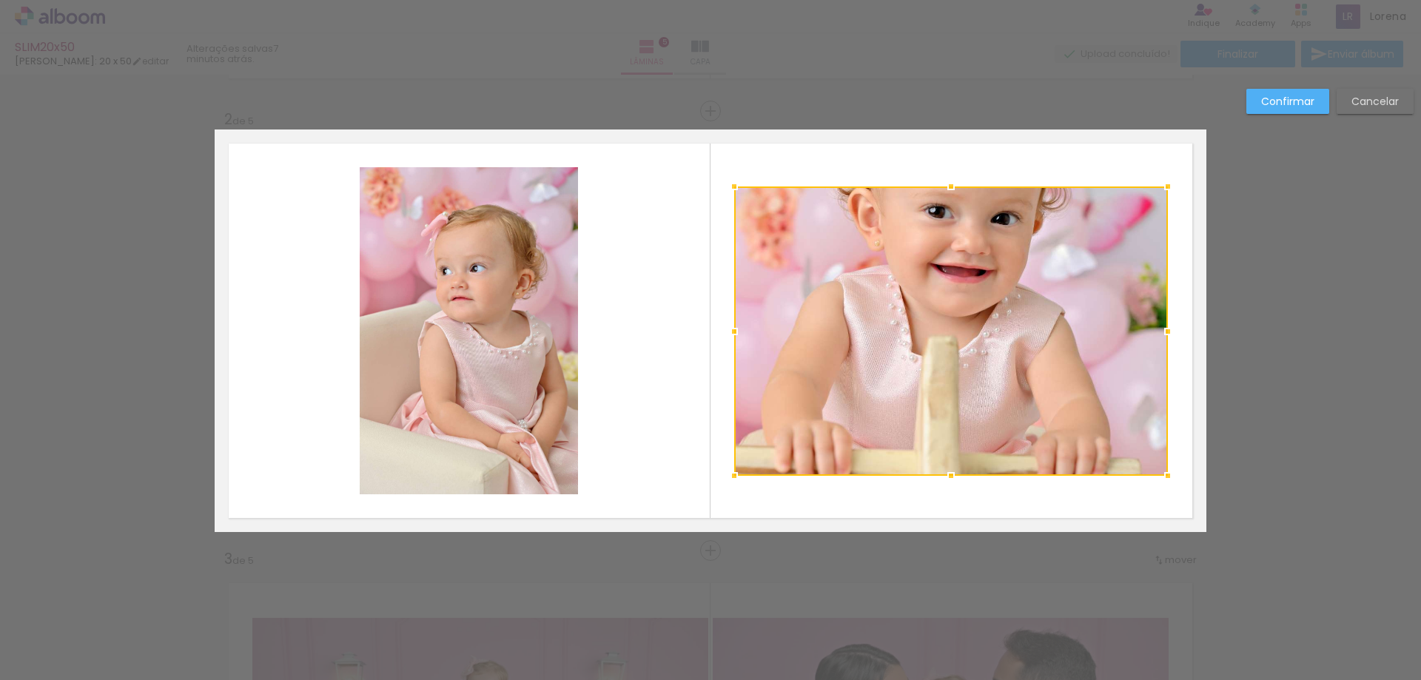
click at [1366, 109] on paper-button "Cancelar" at bounding box center [1375, 101] width 77 height 25
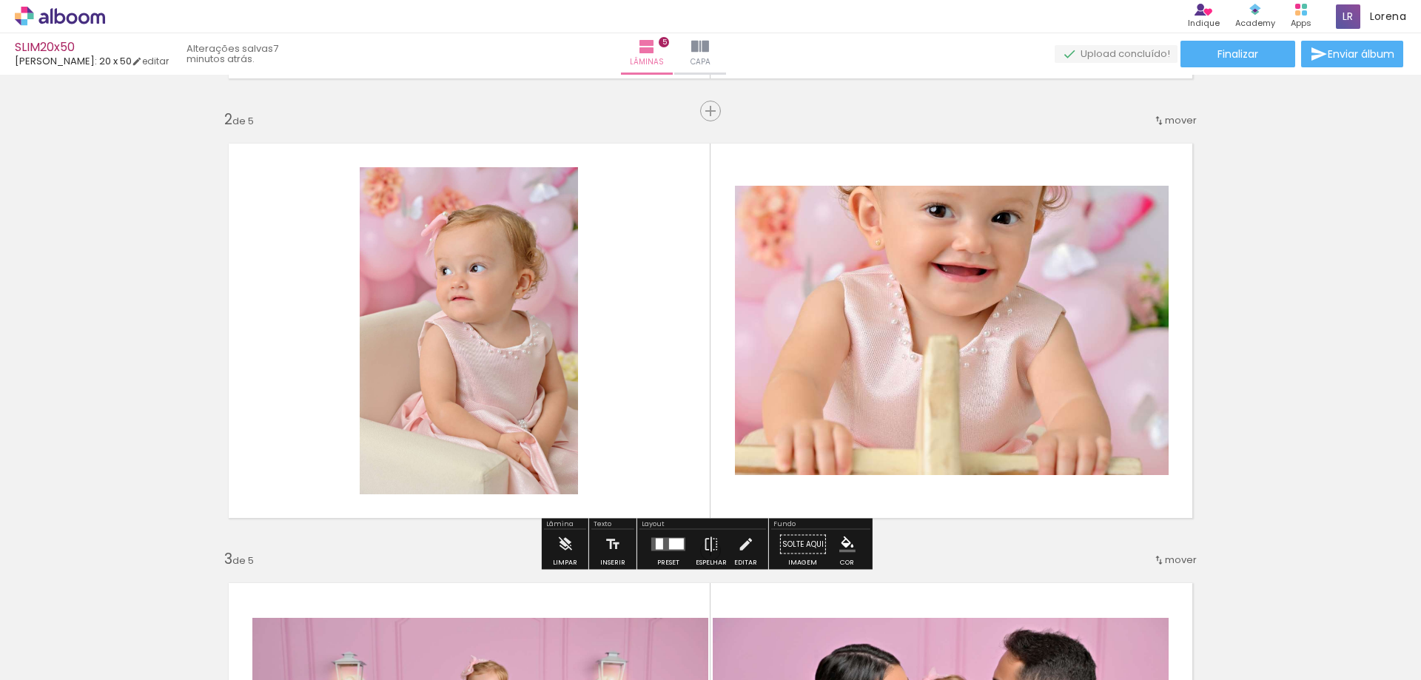
click at [981, 320] on quentale-photo at bounding box center [952, 330] width 434 height 289
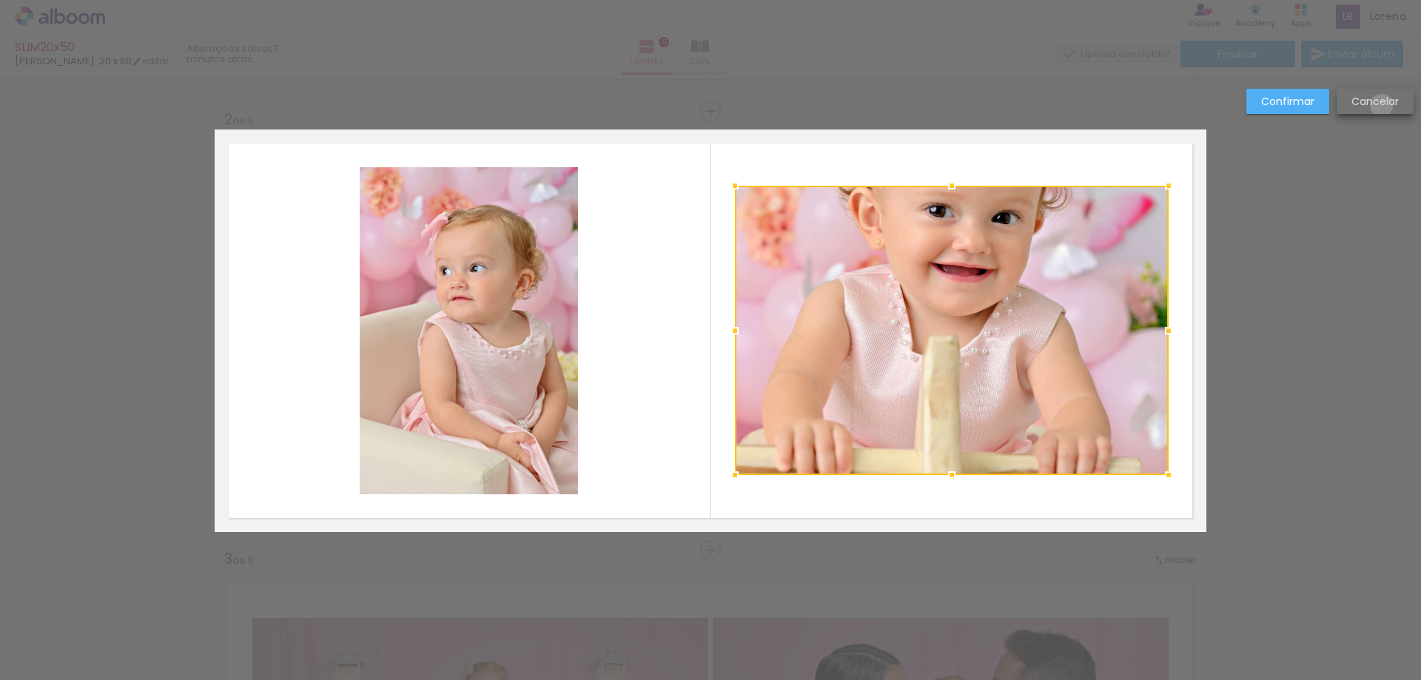
click at [0, 0] on slot "Cancelar" at bounding box center [0, 0] width 0 height 0
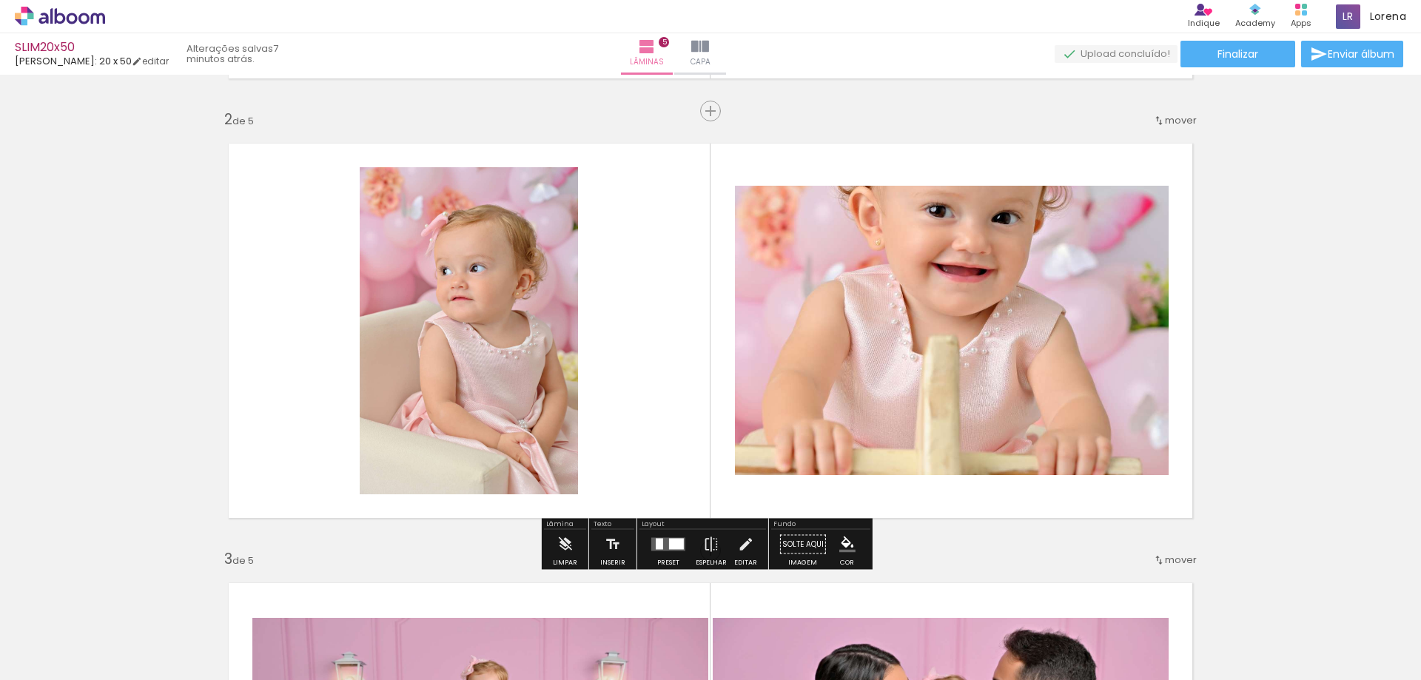
click at [670, 544] on div at bounding box center [676, 544] width 15 height 11
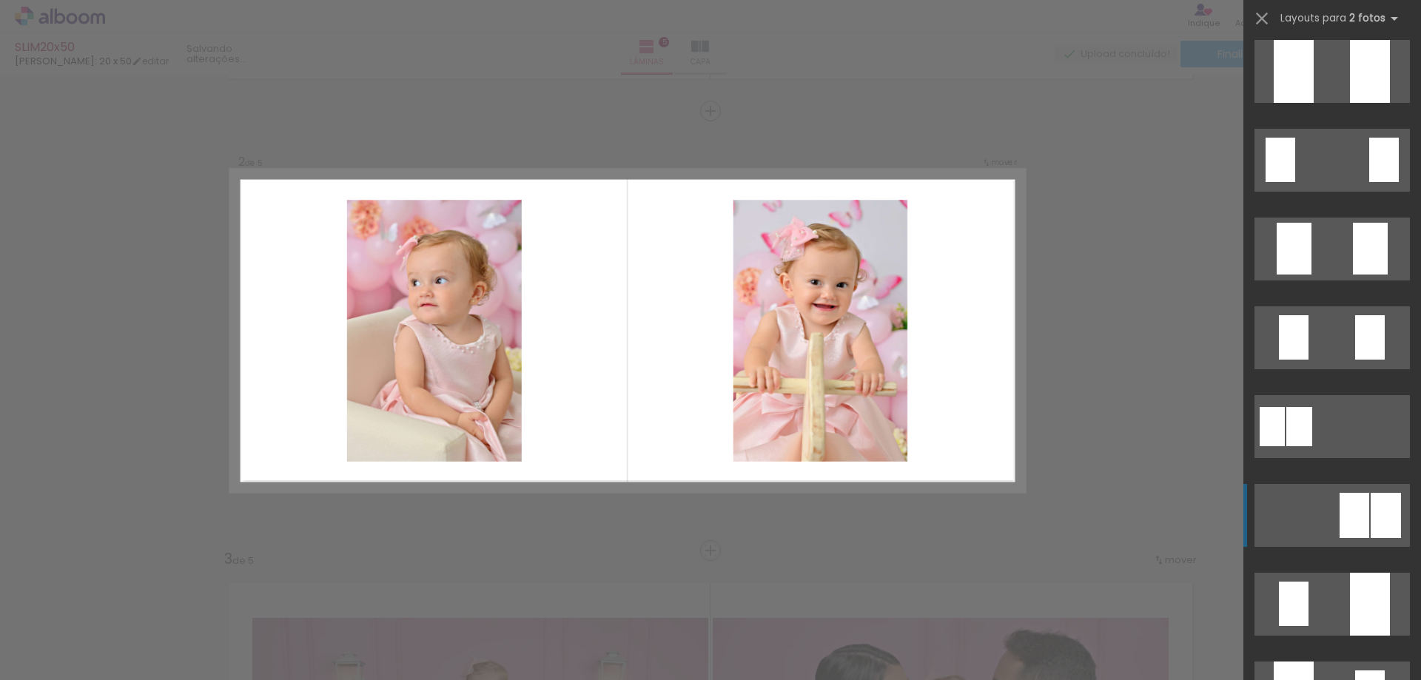
scroll to position [133, 0]
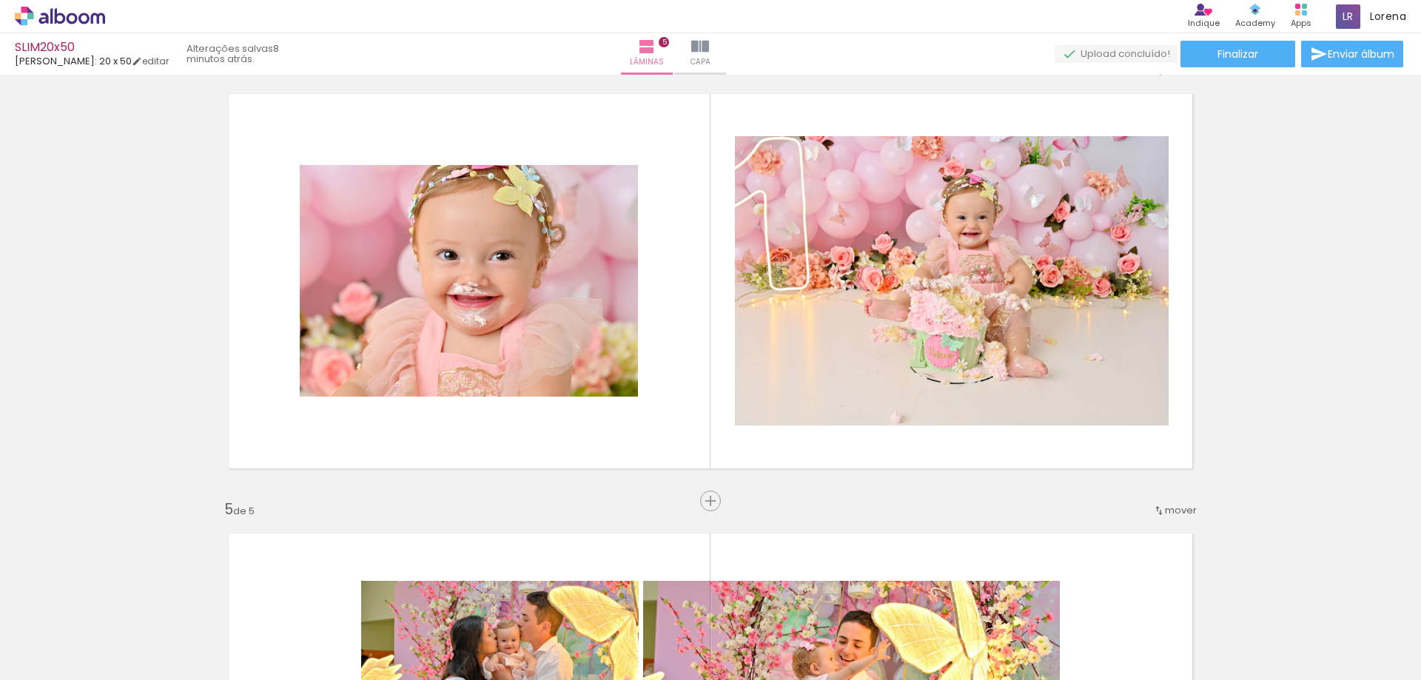
scroll to position [1184, 0]
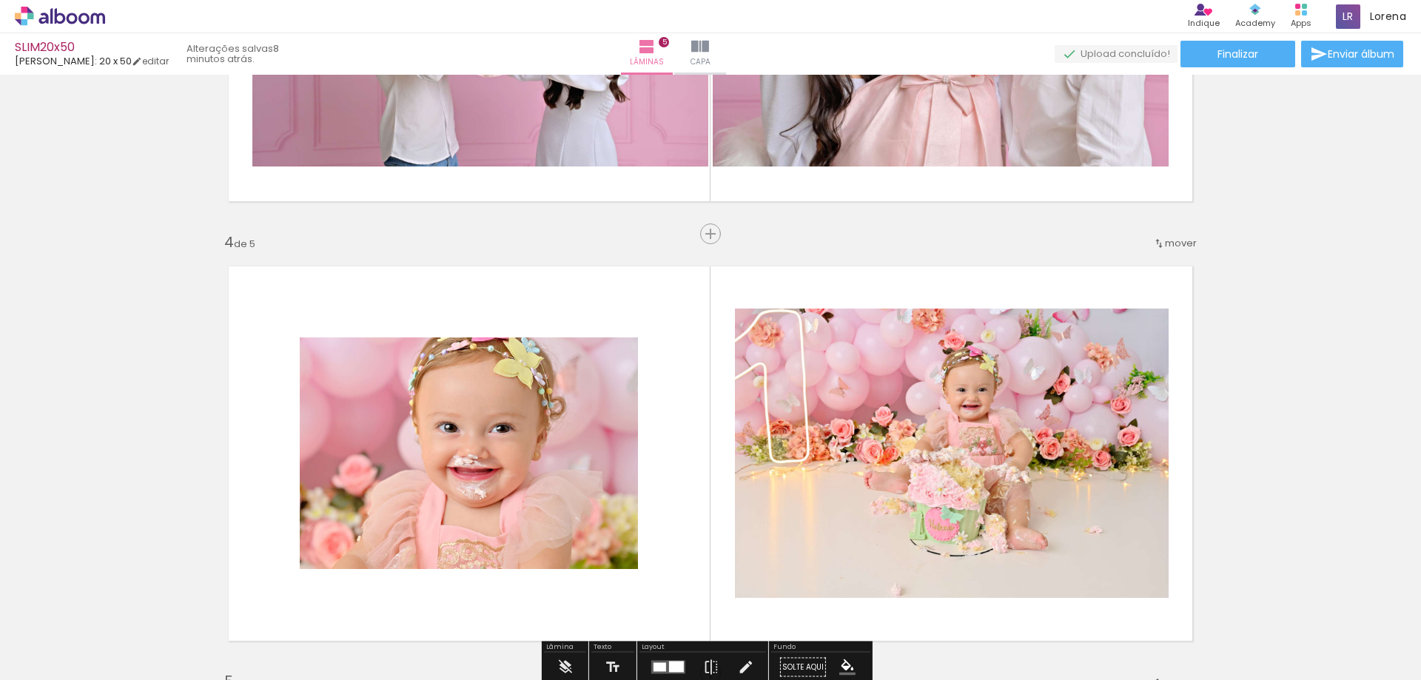
click at [1168, 242] on span "mover" at bounding box center [1181, 243] width 32 height 14
click at [1150, 260] on paper-item "antes da 2" at bounding box center [1137, 265] width 112 height 24
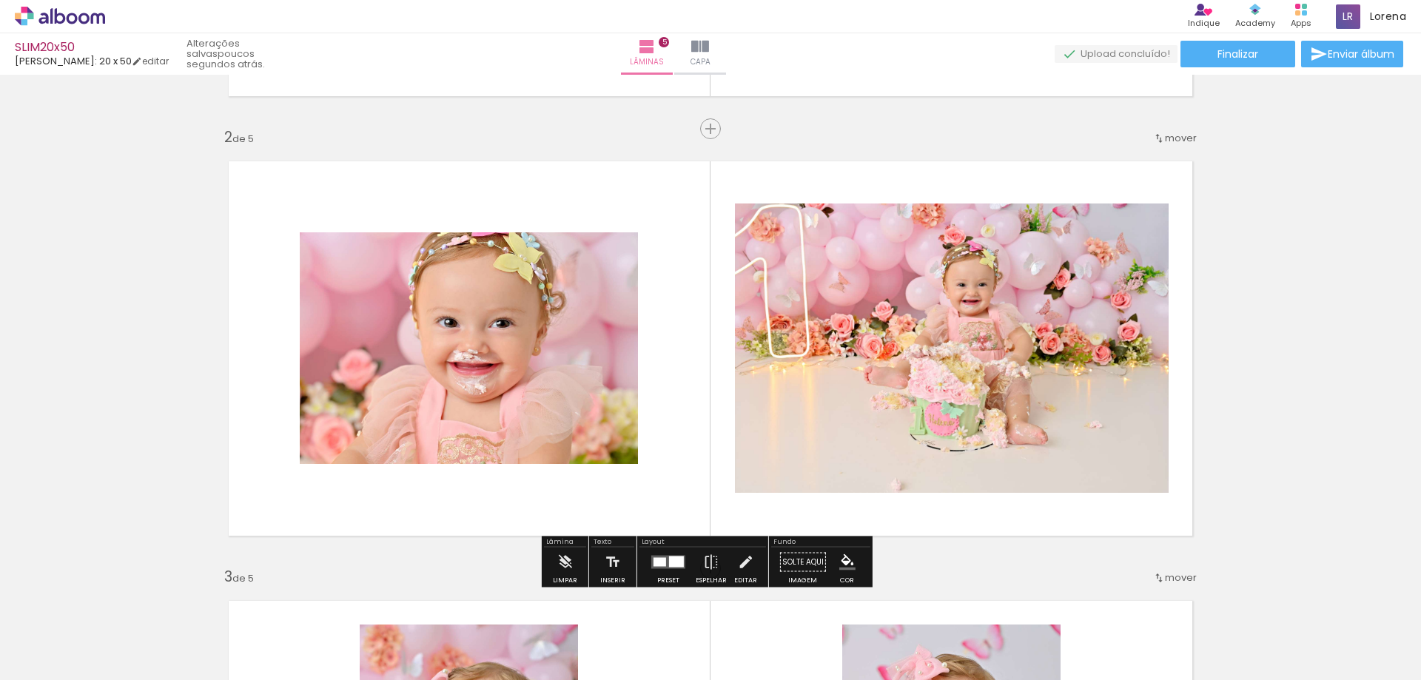
scroll to position [518, 0]
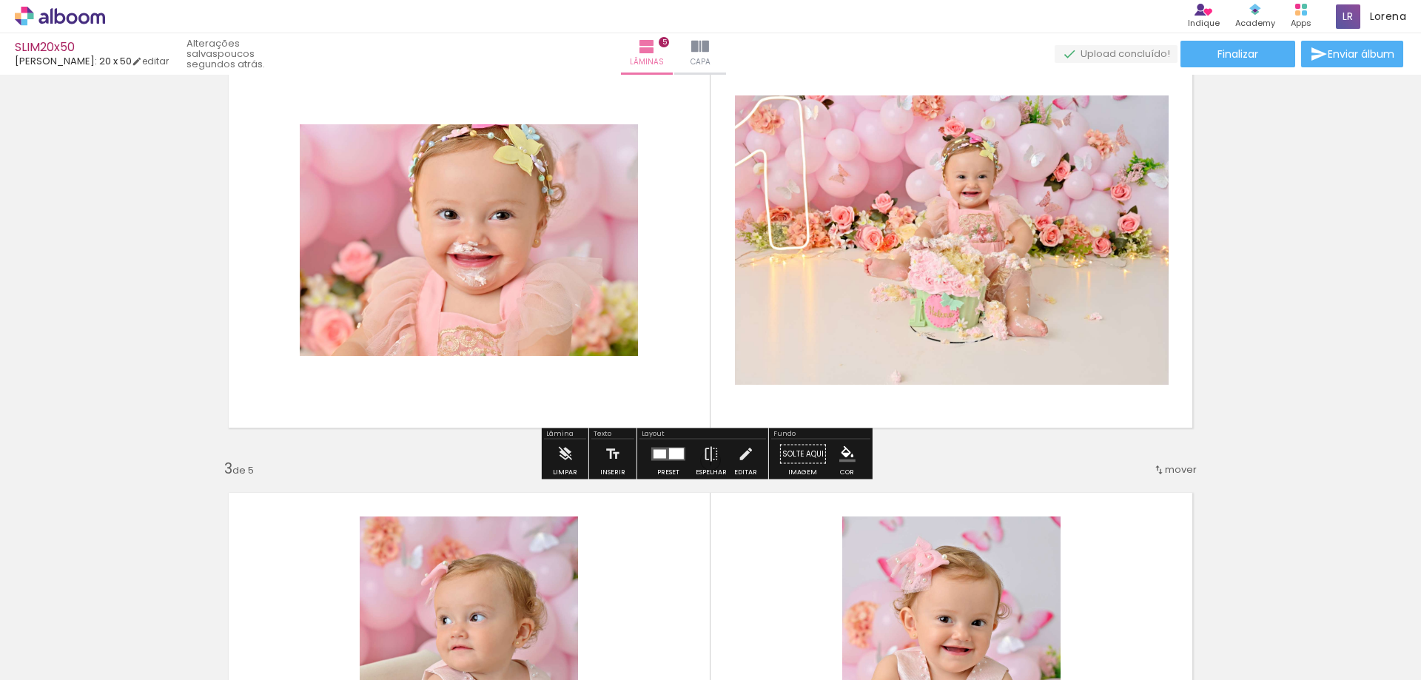
click at [672, 454] on div at bounding box center [676, 453] width 15 height 11
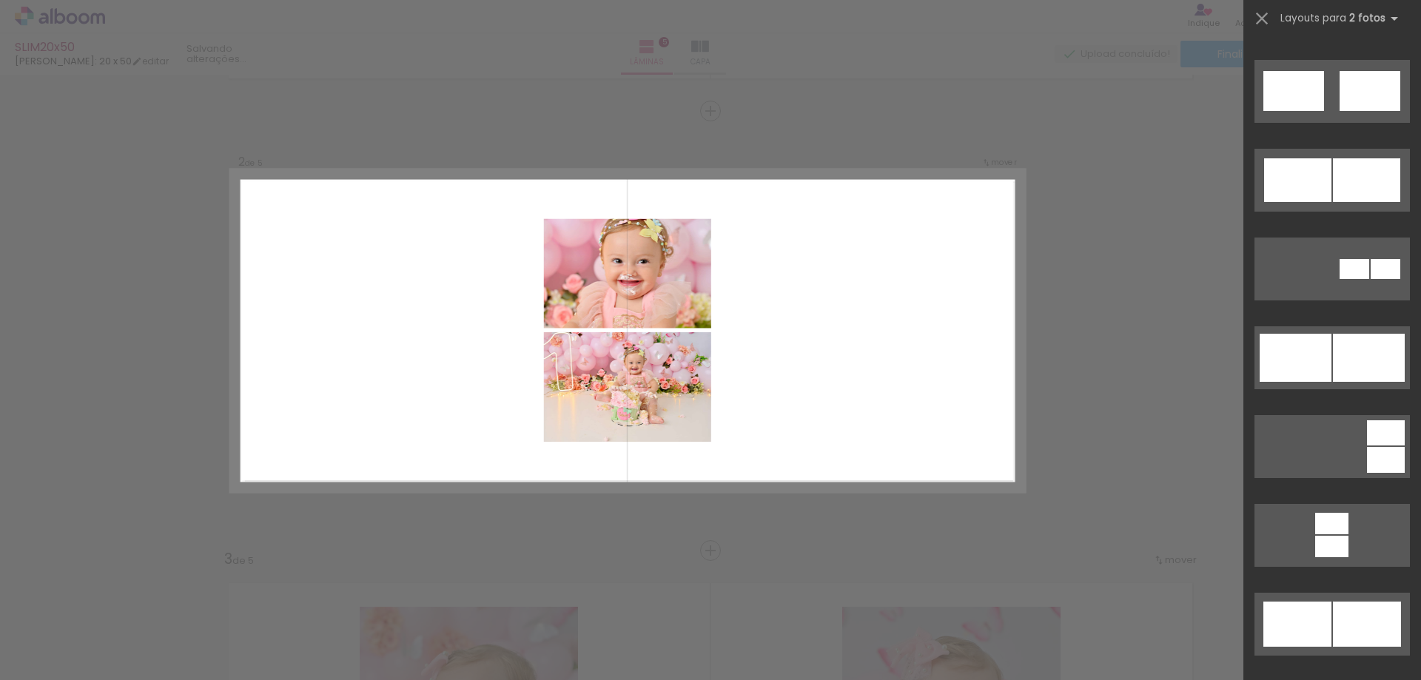
scroll to position [1184, 0]
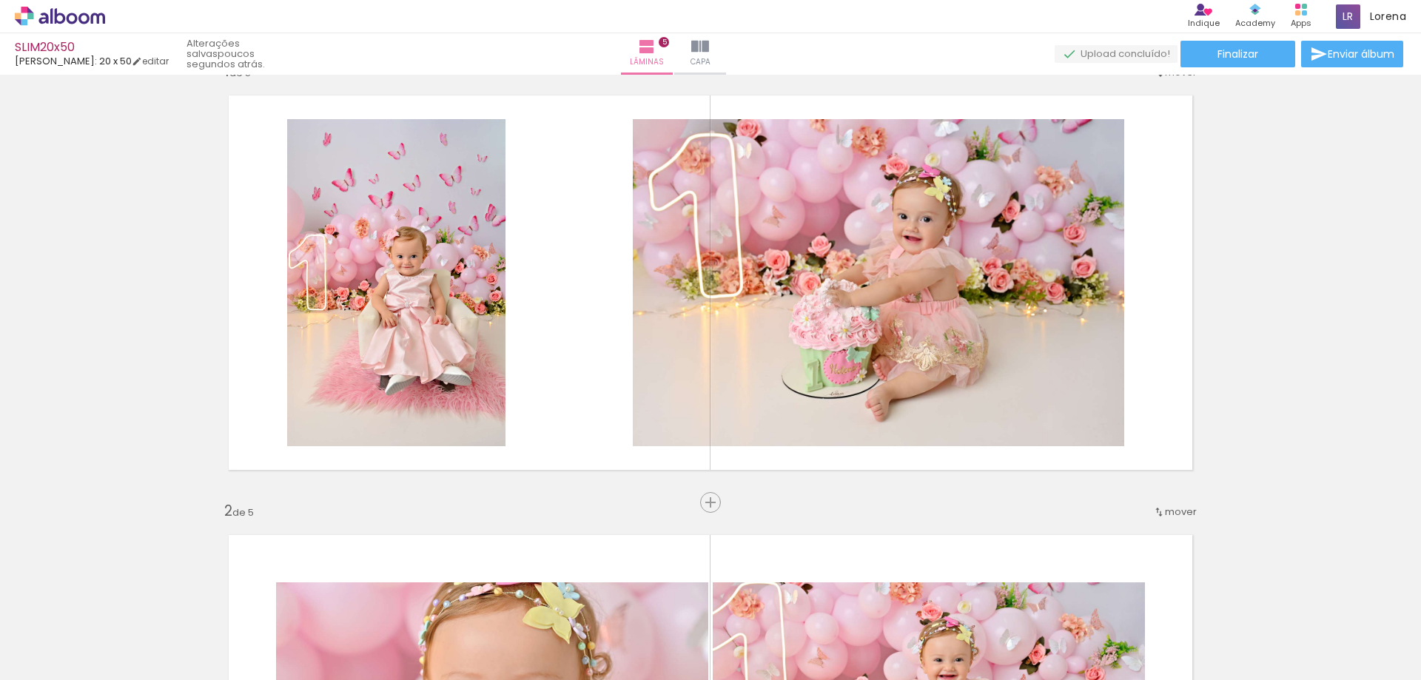
scroll to position [0, 0]
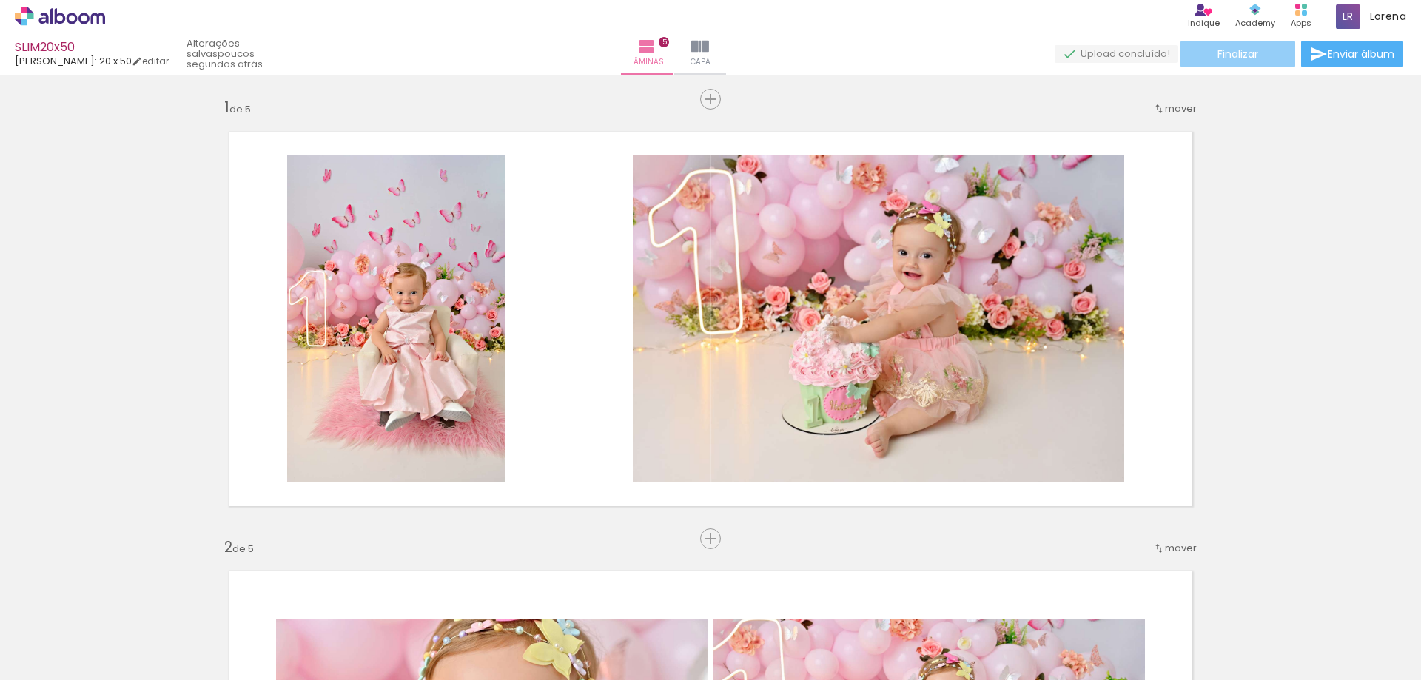
click at [1246, 54] on span "Finalizar" at bounding box center [1237, 54] width 41 height 10
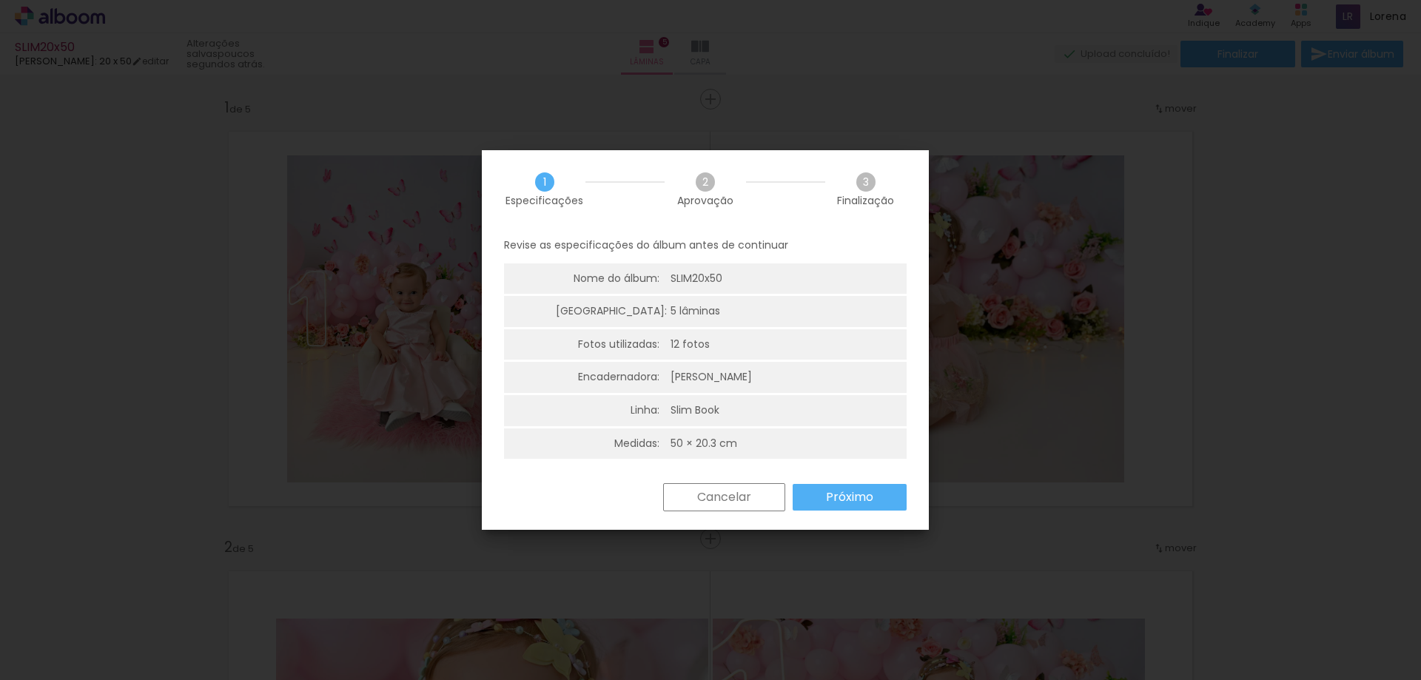
click at [0, 0] on slot "Próximo" at bounding box center [0, 0] width 0 height 0
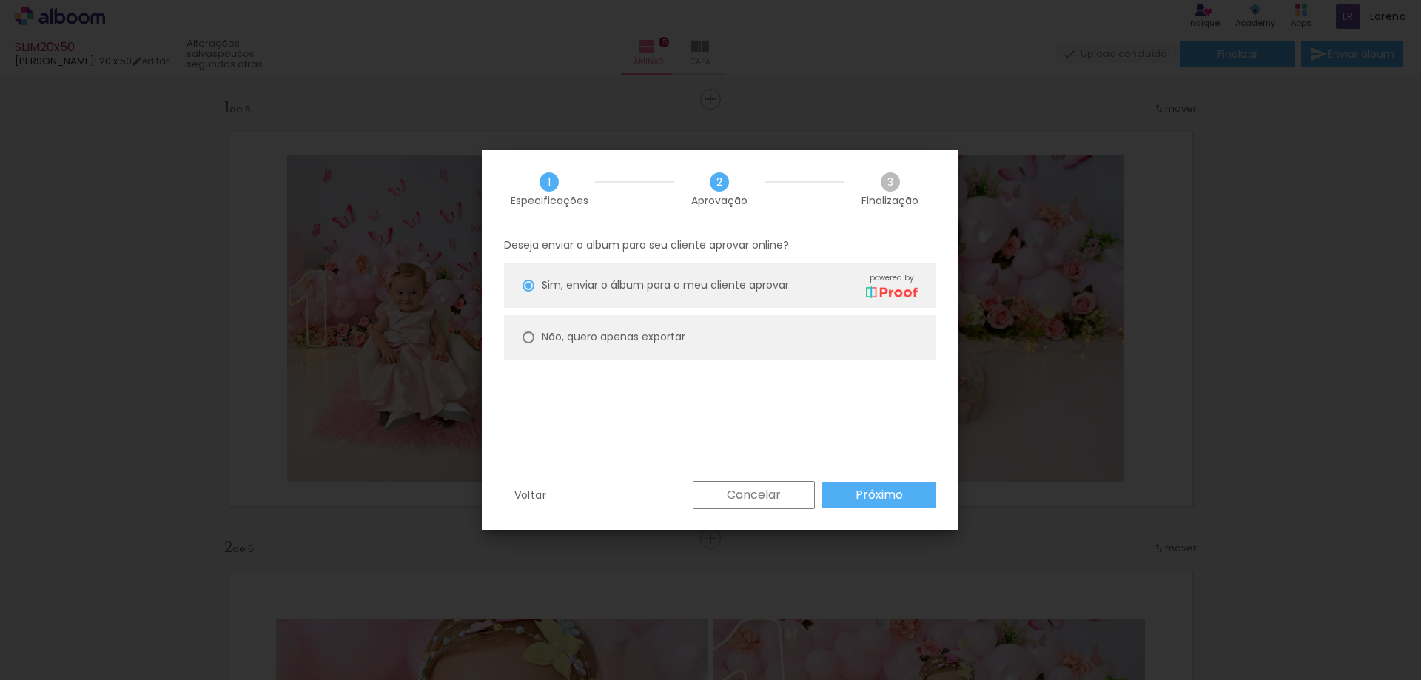
click at [0, 0] on slot "Não, quero apenas exportar" at bounding box center [0, 0] width 0 height 0
type paper-radio-button "on"
click at [852, 487] on paper-button "Próximo" at bounding box center [879, 495] width 114 height 27
type input "Alta, 300 DPI"
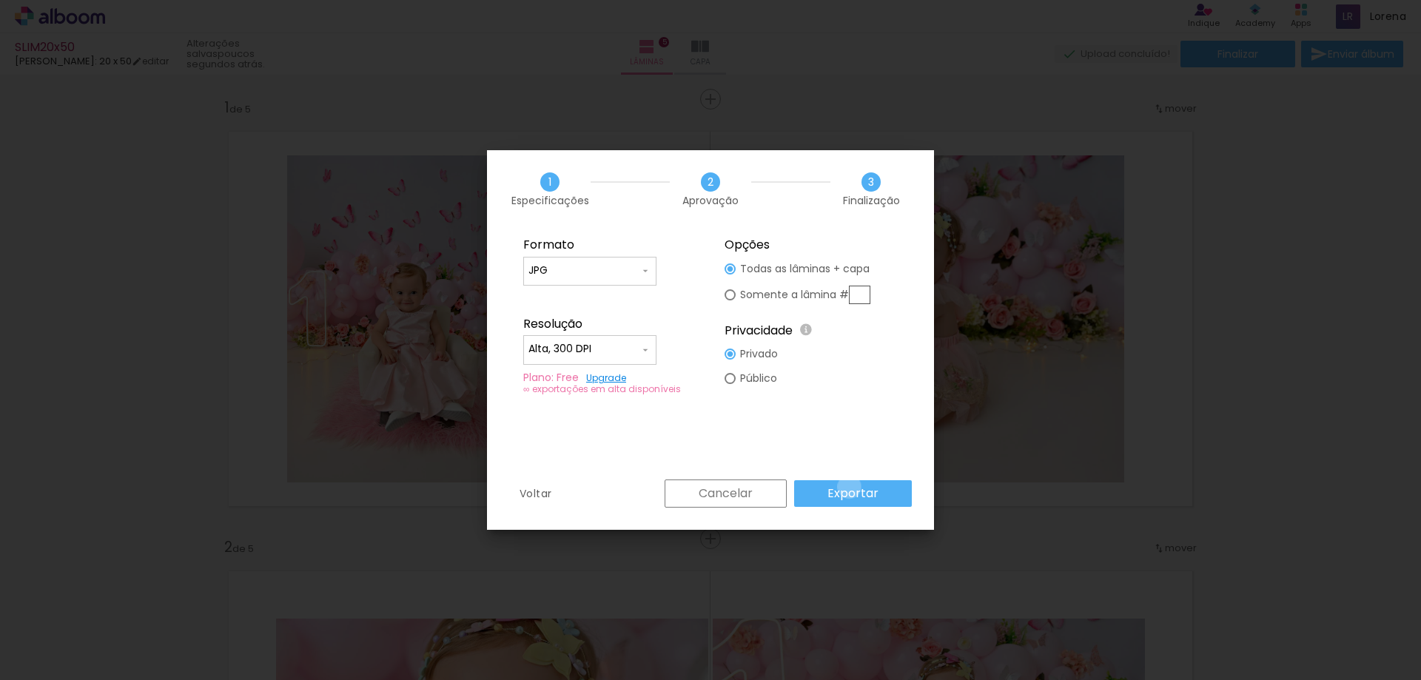
click at [0, 0] on slot "Exportar" at bounding box center [0, 0] width 0 height 0
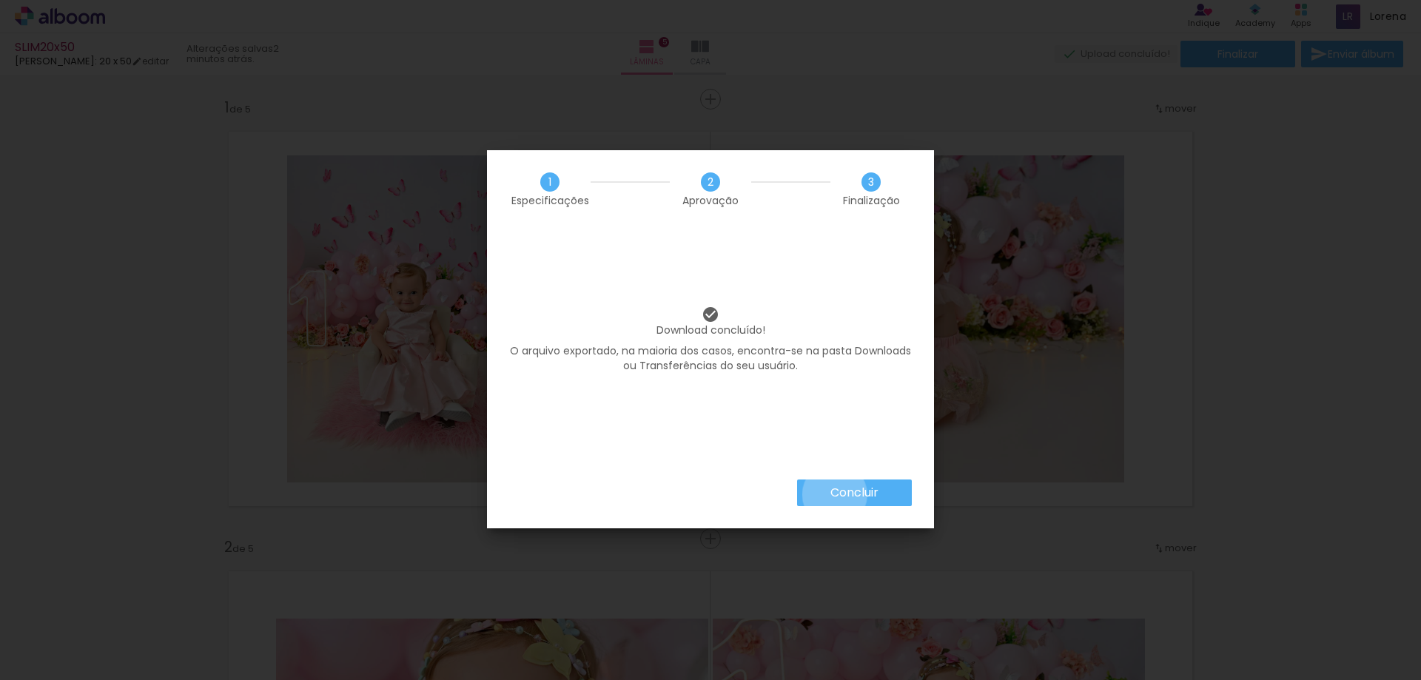
click at [0, 0] on slot "Concluir" at bounding box center [0, 0] width 0 height 0
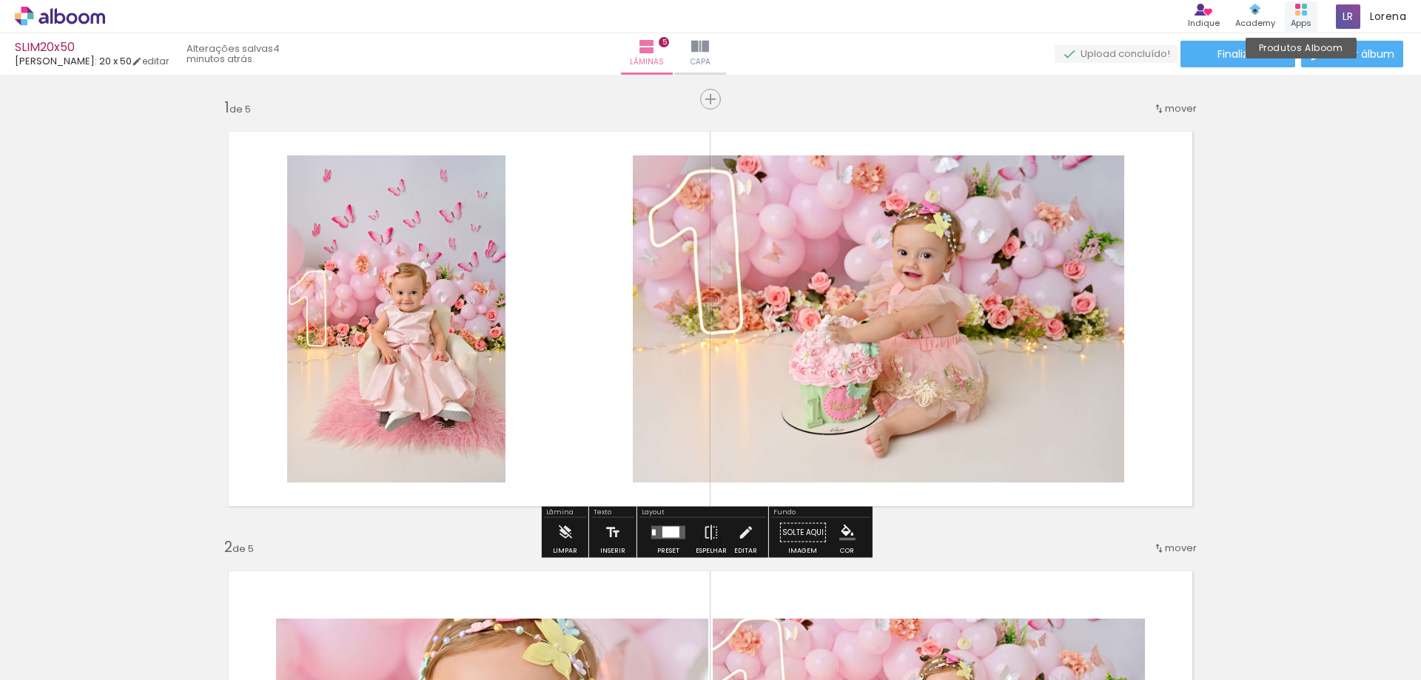
click at [1311, 19] on div "Produtos Alboom Apps" at bounding box center [1301, 16] width 33 height 30
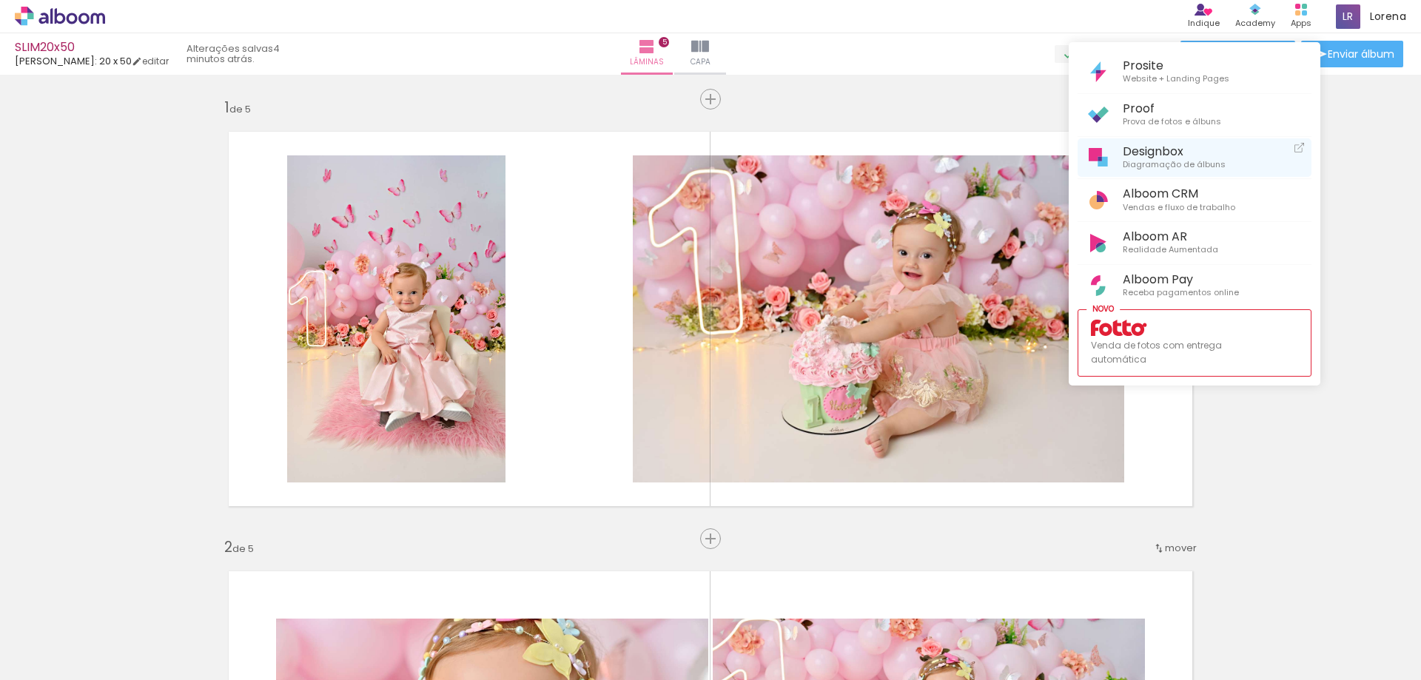
click at [1149, 156] on span "Designbox" at bounding box center [1174, 151] width 103 height 14
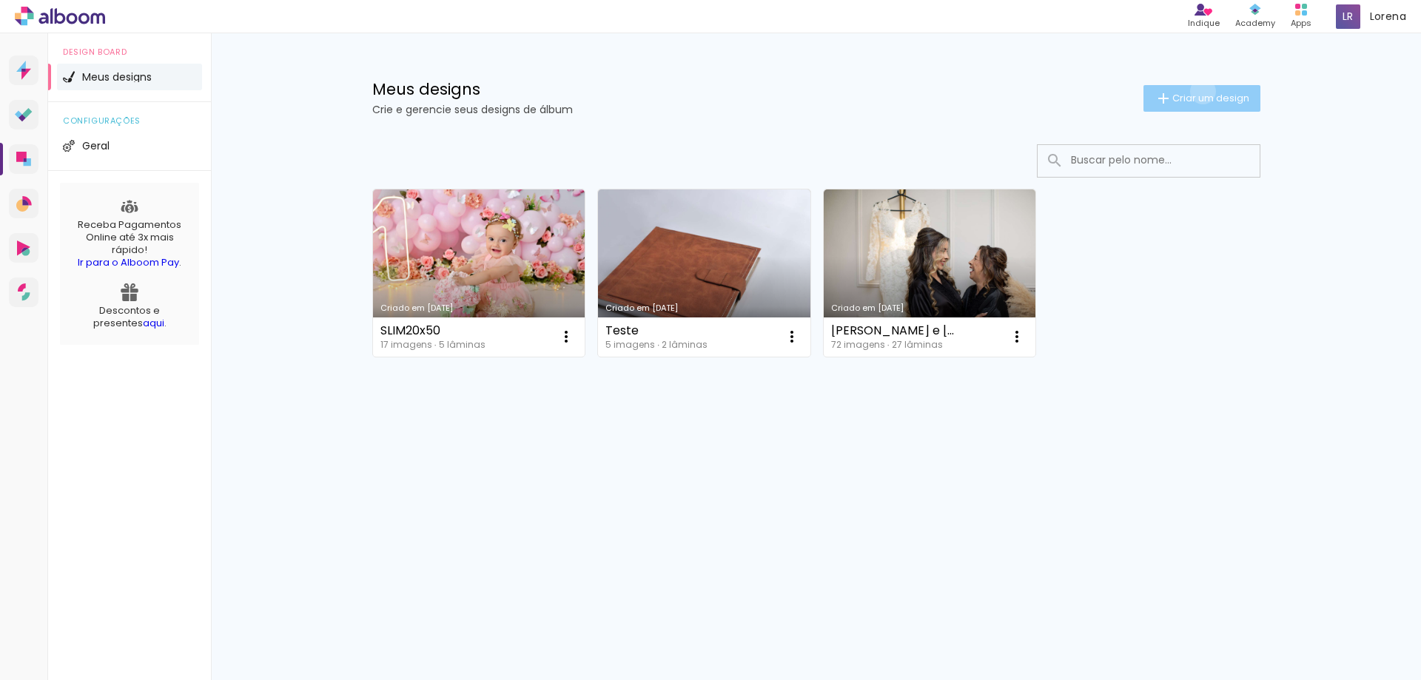
click at [1200, 93] on span "Criar um design" at bounding box center [1210, 98] width 77 height 10
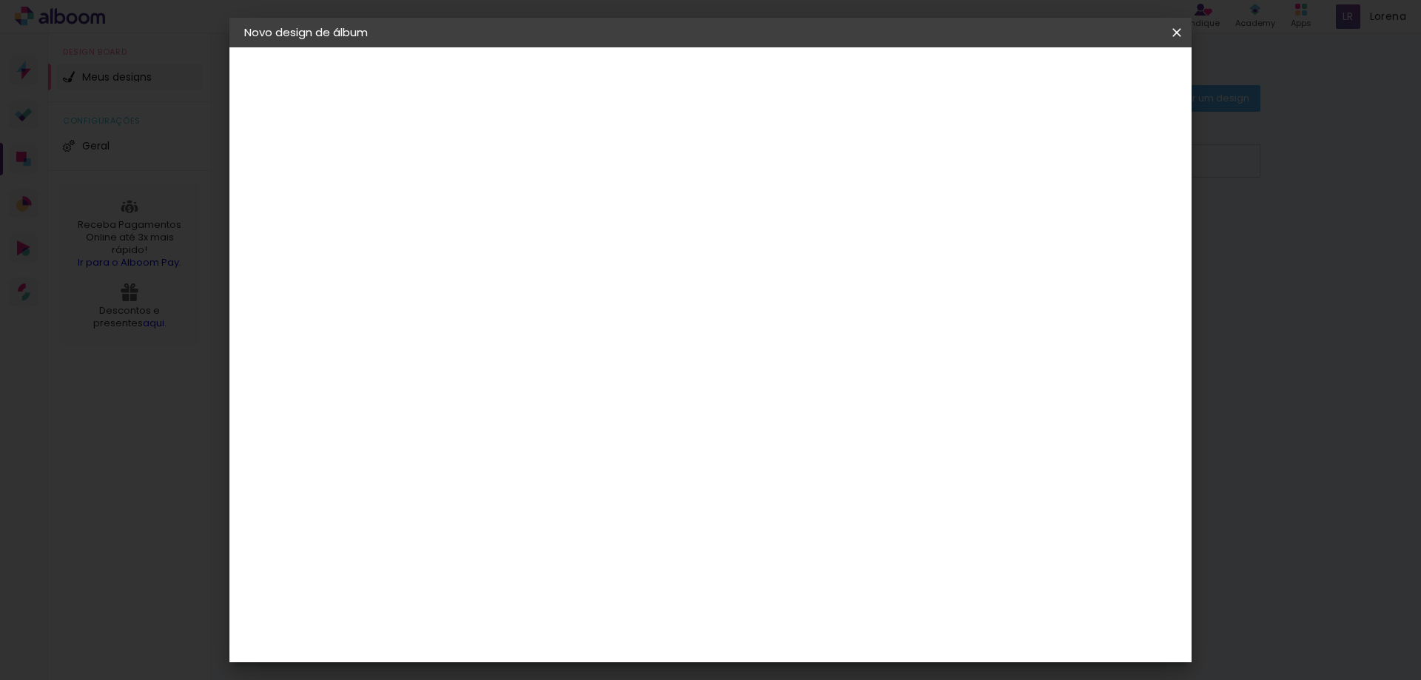
click at [486, 195] on input at bounding box center [486, 198] width 0 height 23
type input "25X40"
type paper-input "25X40"
click at [638, 88] on paper-button "Avançar" at bounding box center [601, 78] width 73 height 25
click at [540, 276] on input at bounding box center [523, 281] width 149 height 19
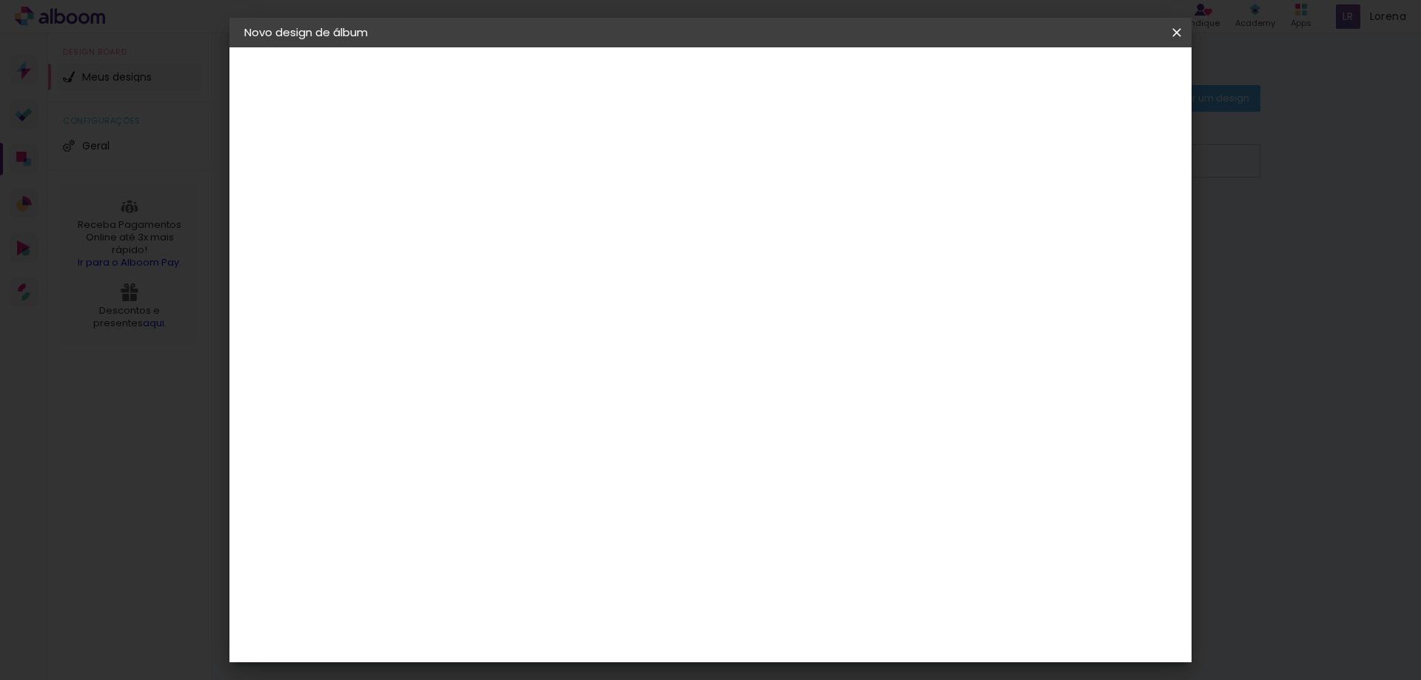
type input "LUIZ"
type paper-input "LUIZ"
click at [535, 325] on paper-item "[PERSON_NAME]" at bounding box center [513, 334] width 138 height 33
click at [575, 330] on div "[PERSON_NAME]" at bounding box center [526, 335] width 98 height 12
click at [0, 0] on slot "Avançar" at bounding box center [0, 0] width 0 height 0
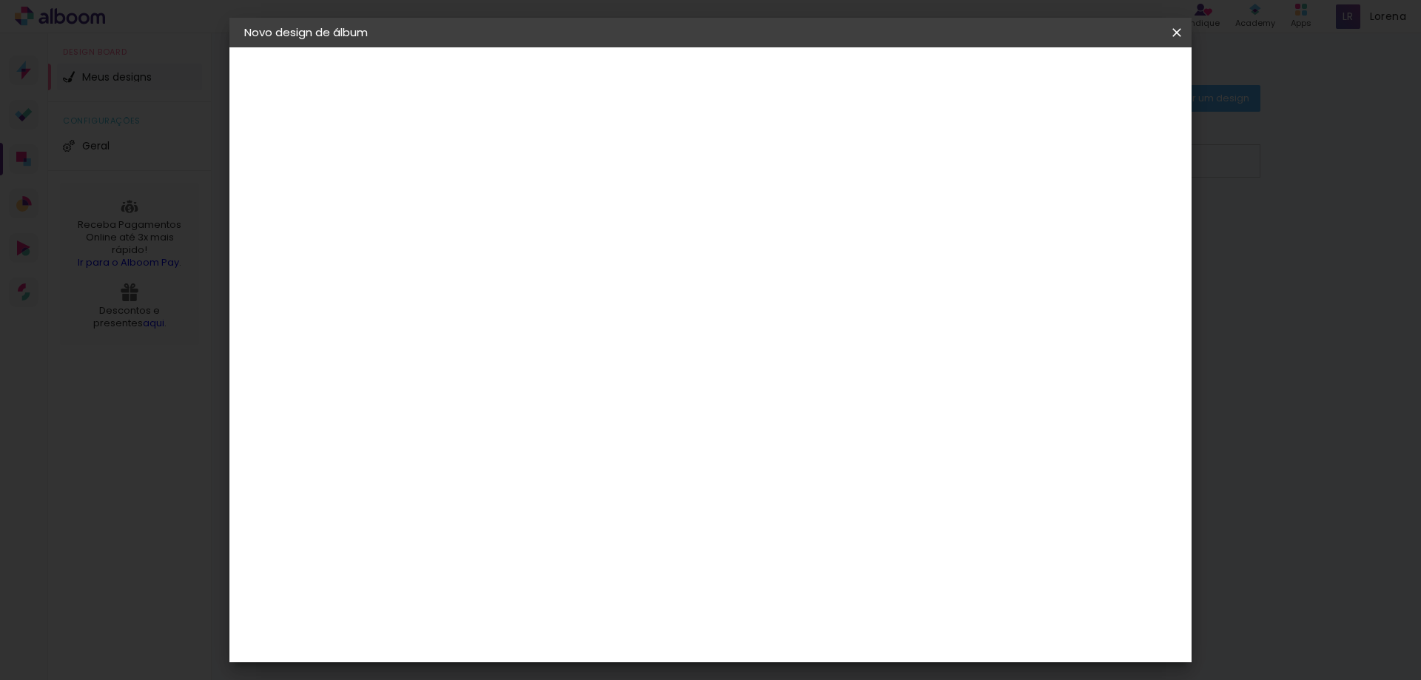
click at [544, 246] on input "text" at bounding box center [515, 257] width 58 height 23
click at [0, 0] on slot "Slim Book" at bounding box center [0, 0] width 0 height 0
type input "Slim Book"
click at [586, 639] on span "25 x 40" at bounding box center [551, 654] width 69 height 30
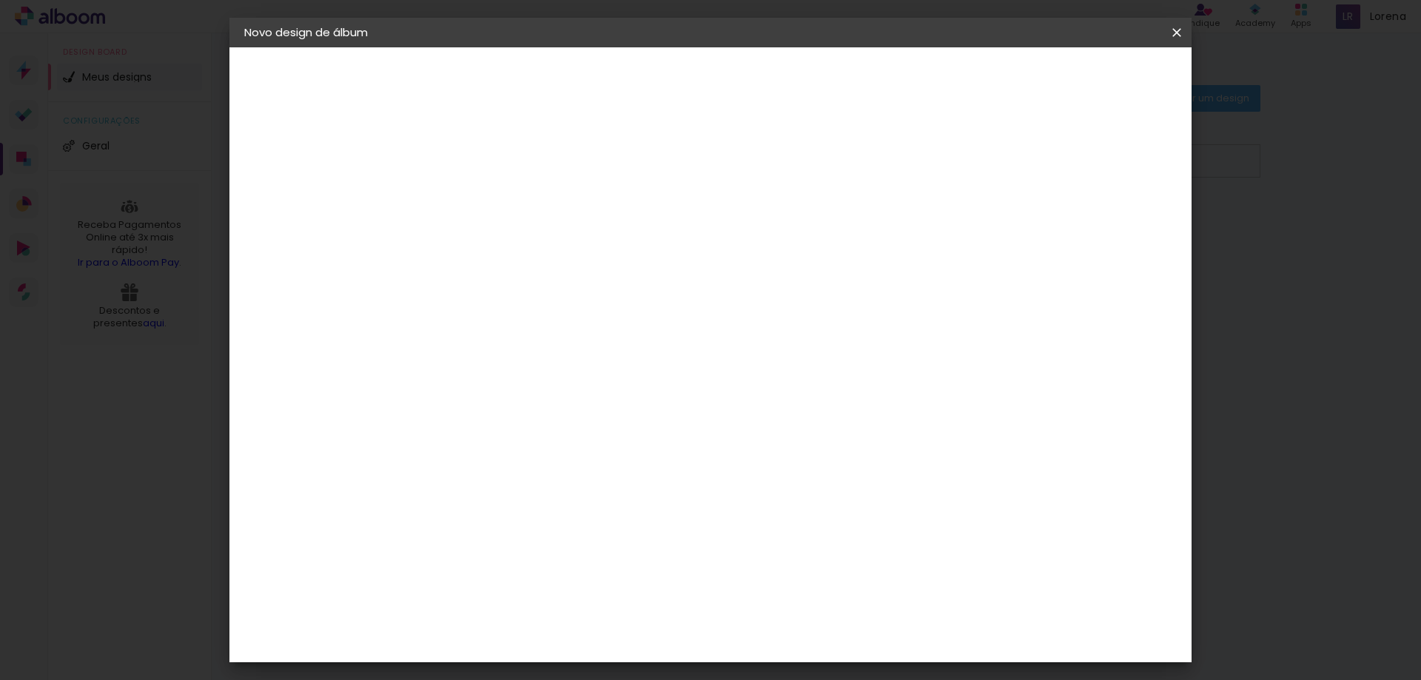
click at [0, 0] on slot "Avançar" at bounding box center [0, 0] width 0 height 0
click at [1038, 84] on span "Iniciar design" at bounding box center [1003, 78] width 67 height 10
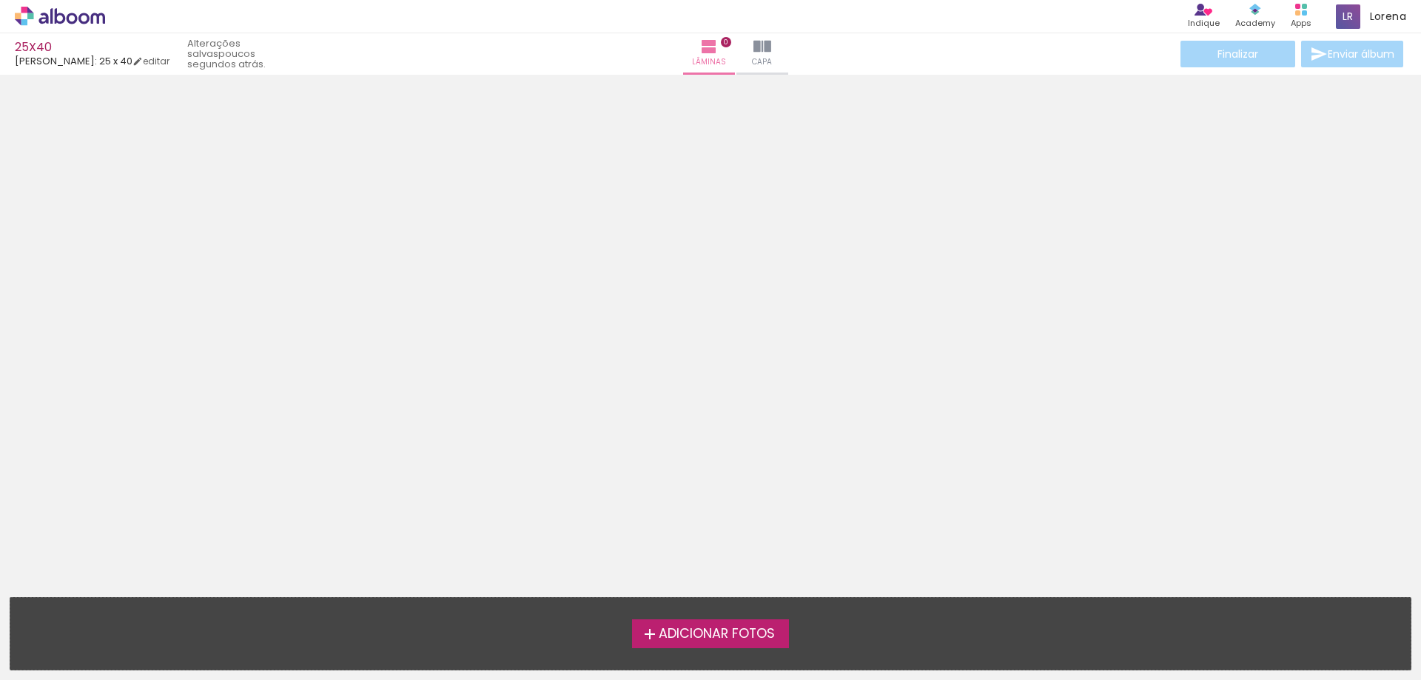
click at [699, 629] on span "Adicionar Fotos" at bounding box center [717, 634] width 116 height 13
click at [0, 0] on input "file" at bounding box center [0, 0] width 0 height 0
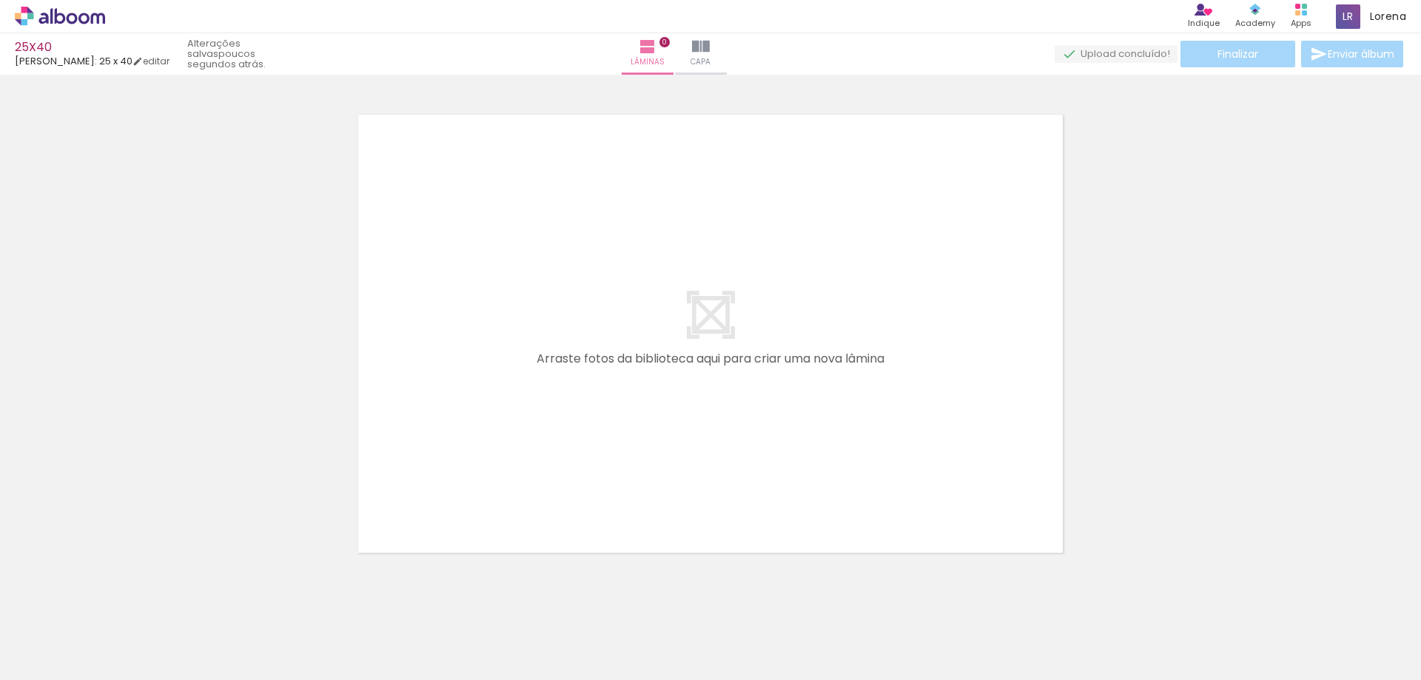
scroll to position [19, 0]
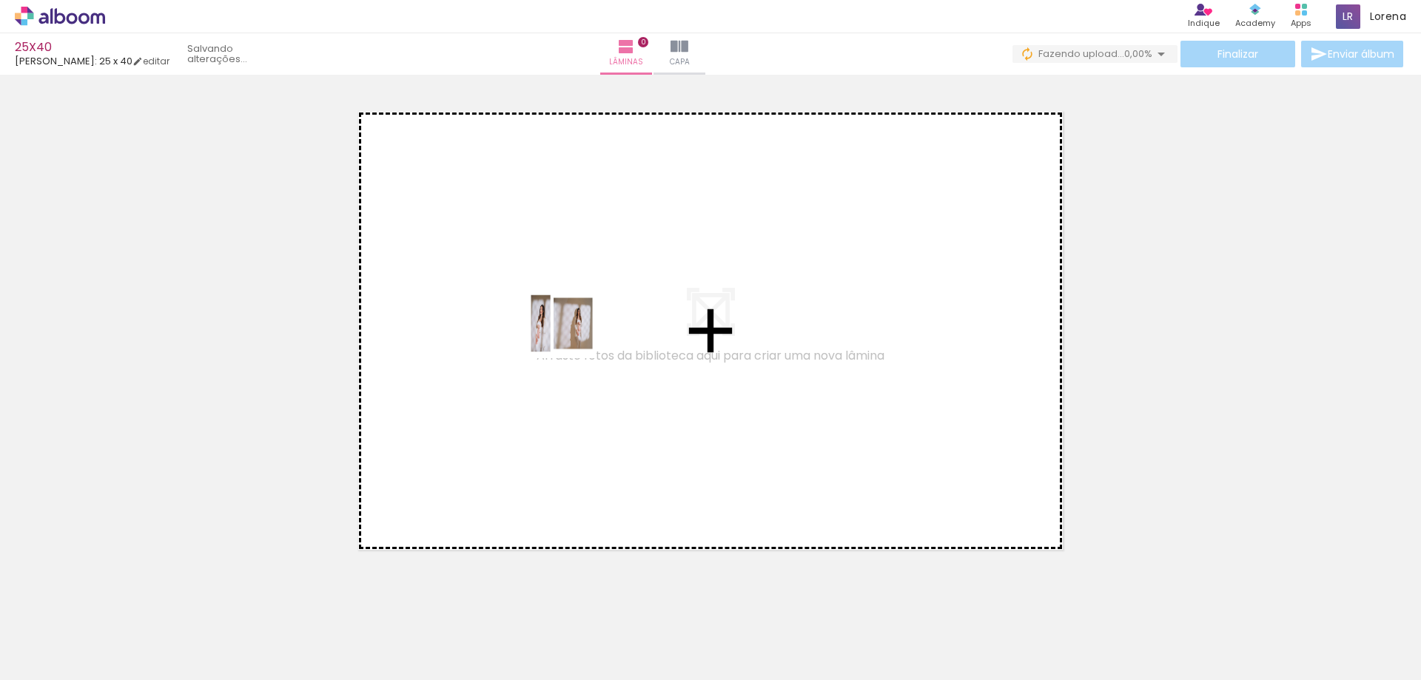
drag, startPoint x: 230, startPoint y: 626, endPoint x: 573, endPoint y: 335, distance: 449.9
click at [573, 335] on quentale-workspace at bounding box center [710, 340] width 1421 height 680
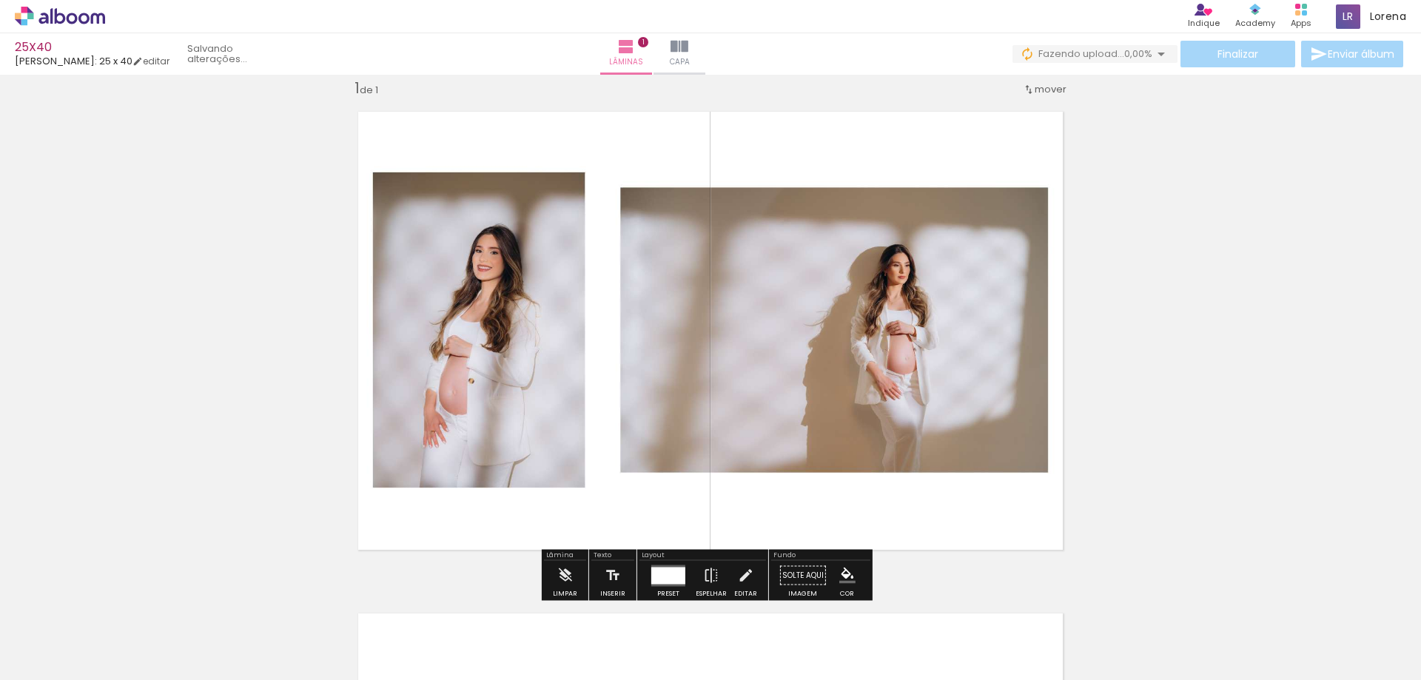
click at [34, 656] on span "Adicionar Fotos" at bounding box center [52, 660] width 44 height 16
click at [0, 0] on input "file" at bounding box center [0, 0] width 0 height 0
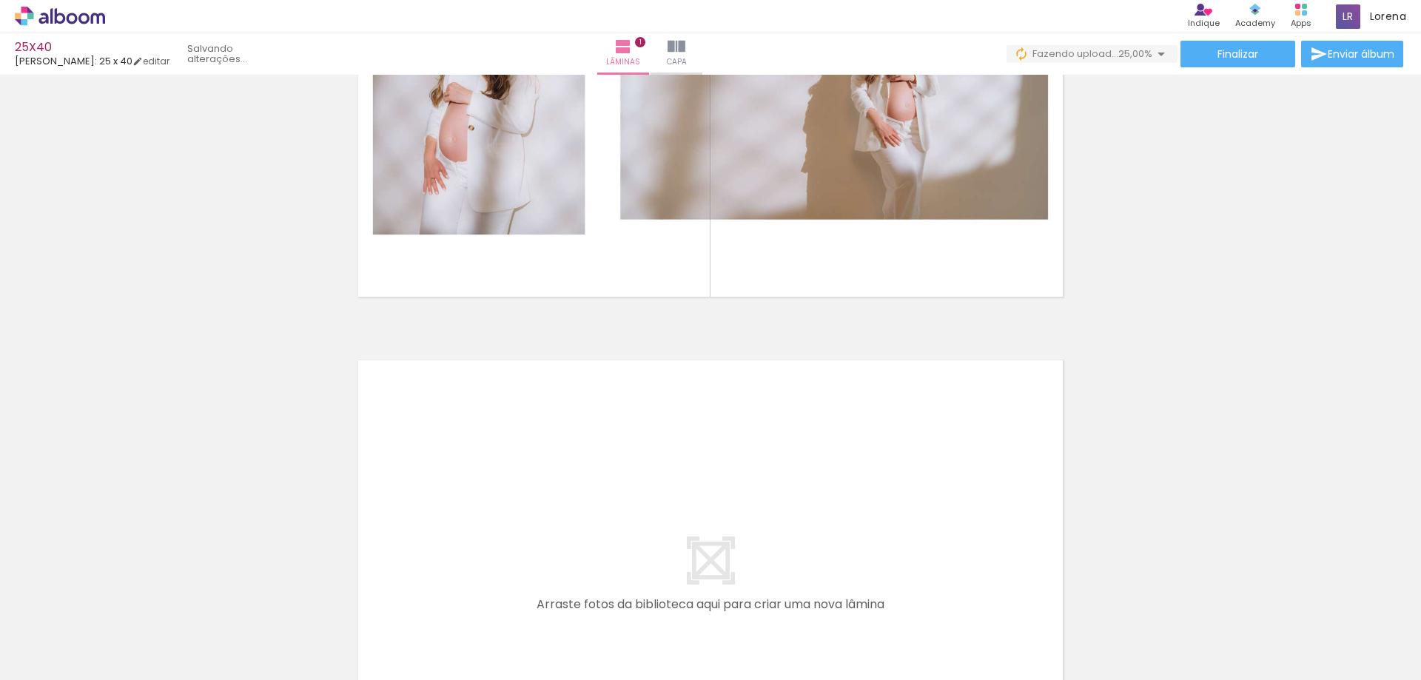
scroll to position [315, 0]
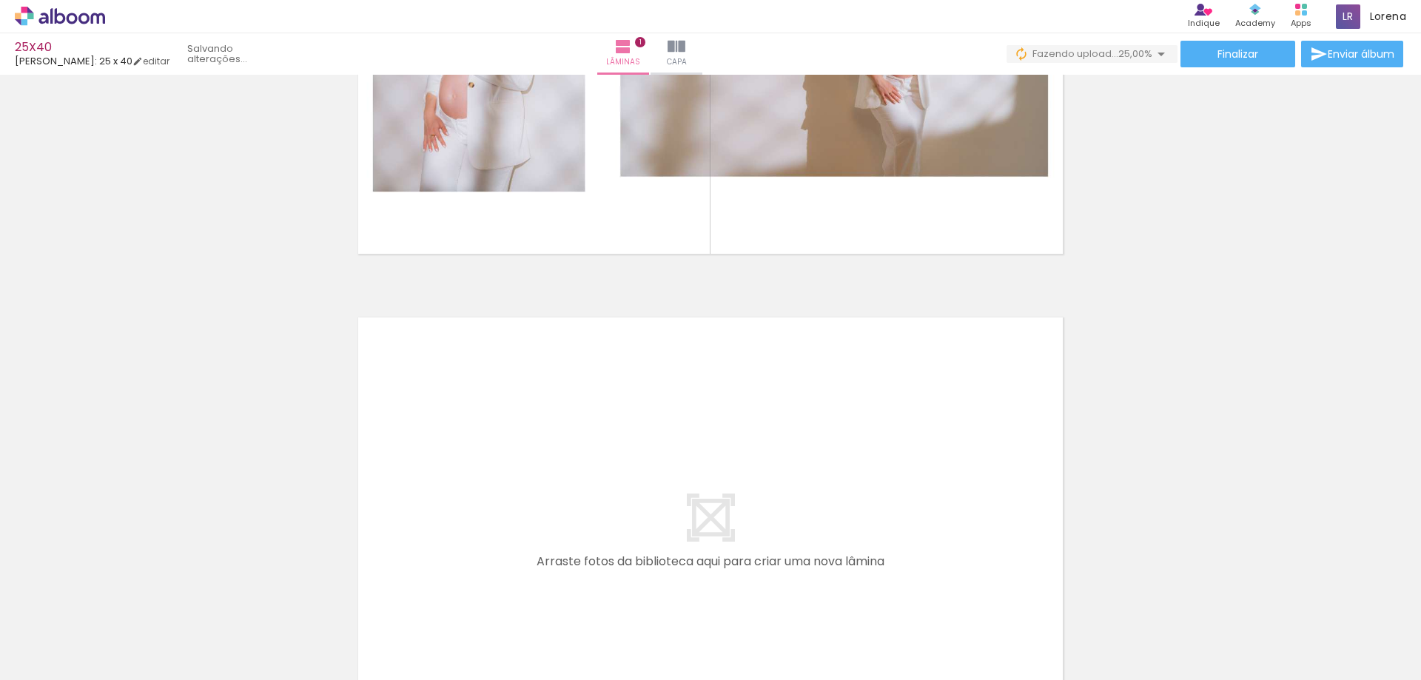
click at [670, 483] on quentale-layouter at bounding box center [710, 536] width 731 height 465
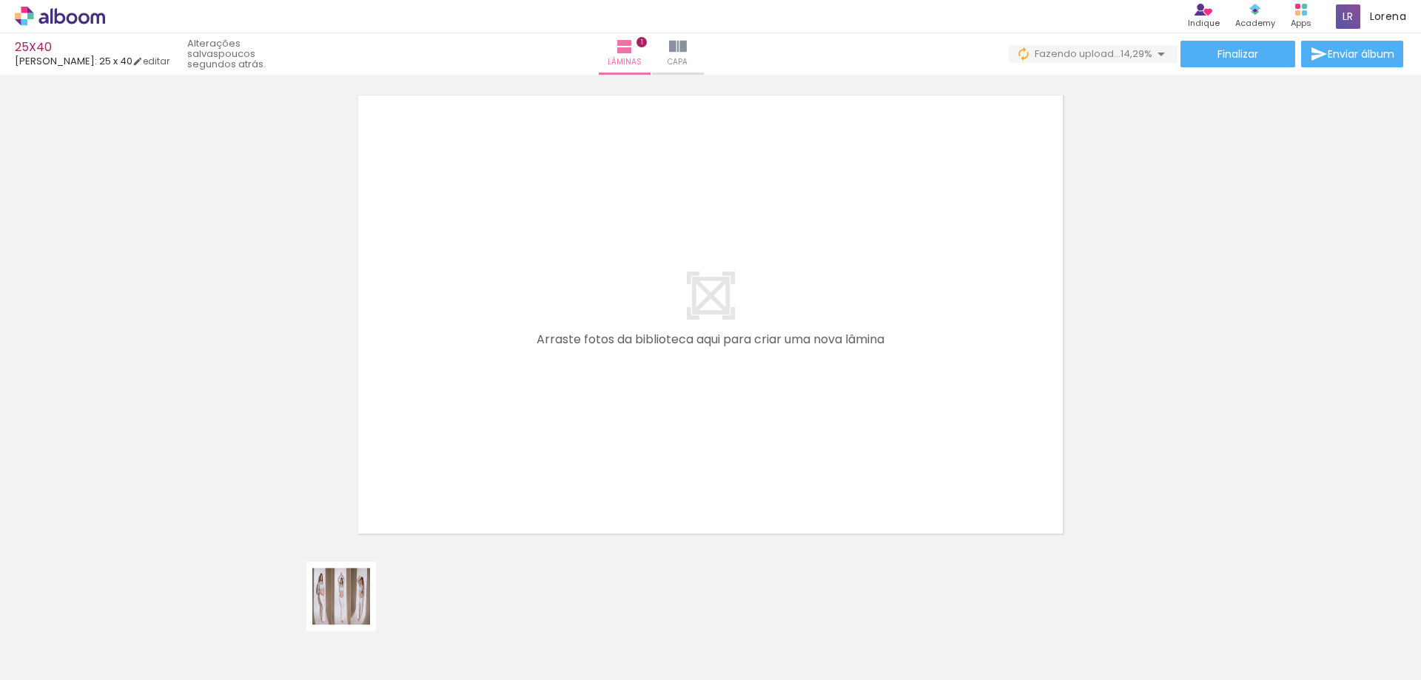
scroll to position [0, 0]
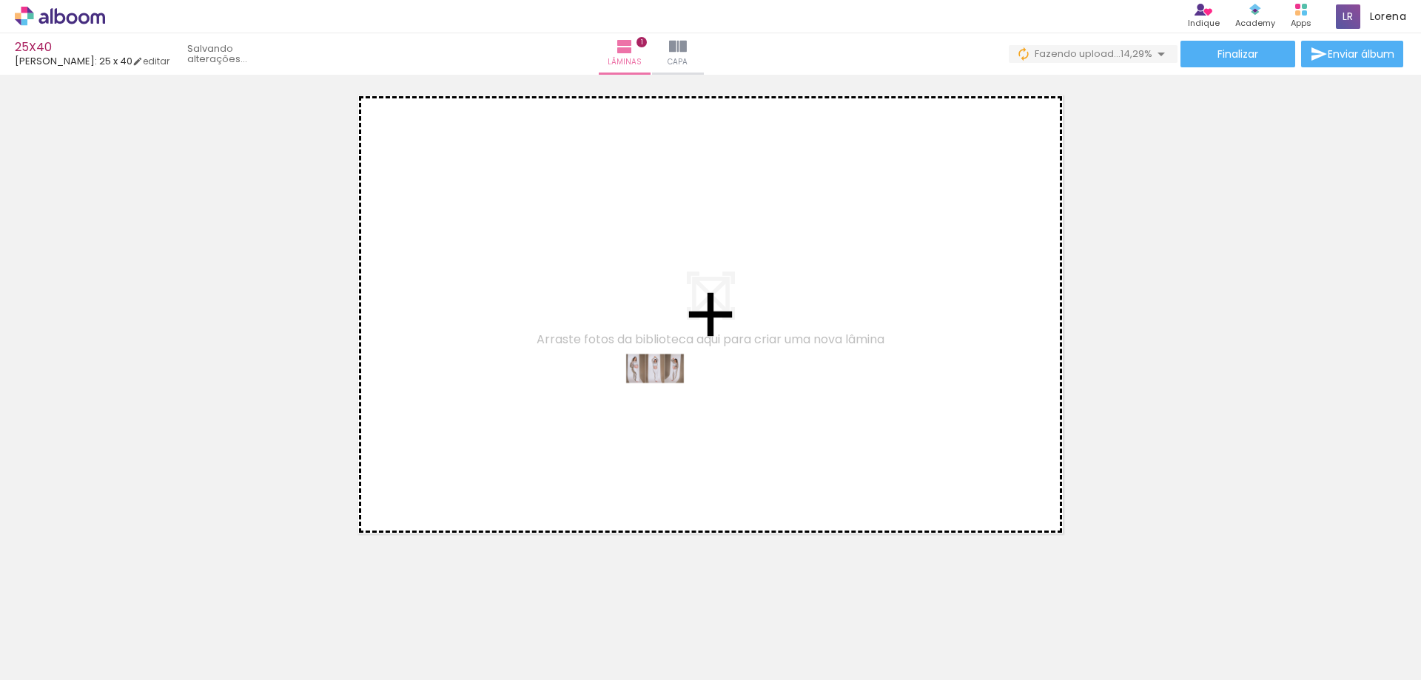
drag, startPoint x: 230, startPoint y: 631, endPoint x: 666, endPoint y: 396, distance: 495.4
click at [666, 396] on quentale-workspace at bounding box center [710, 340] width 1421 height 680
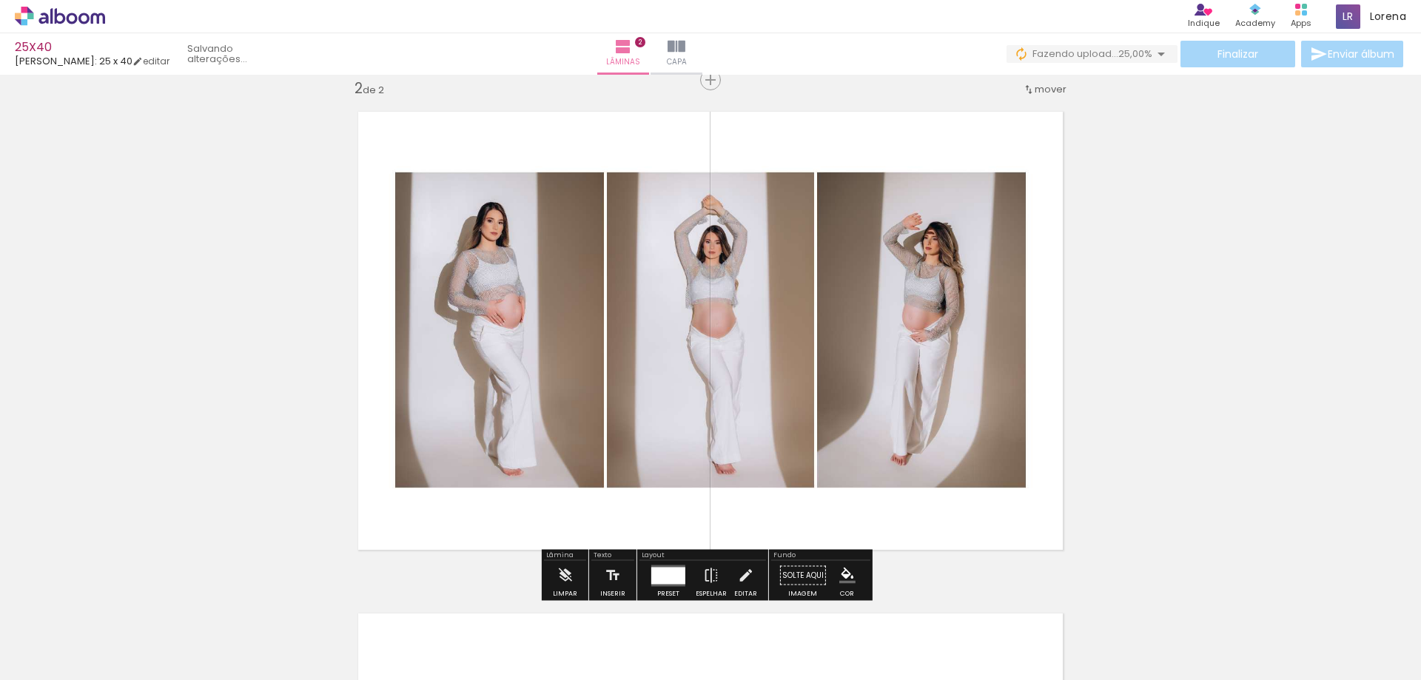
scroll to position [743, 0]
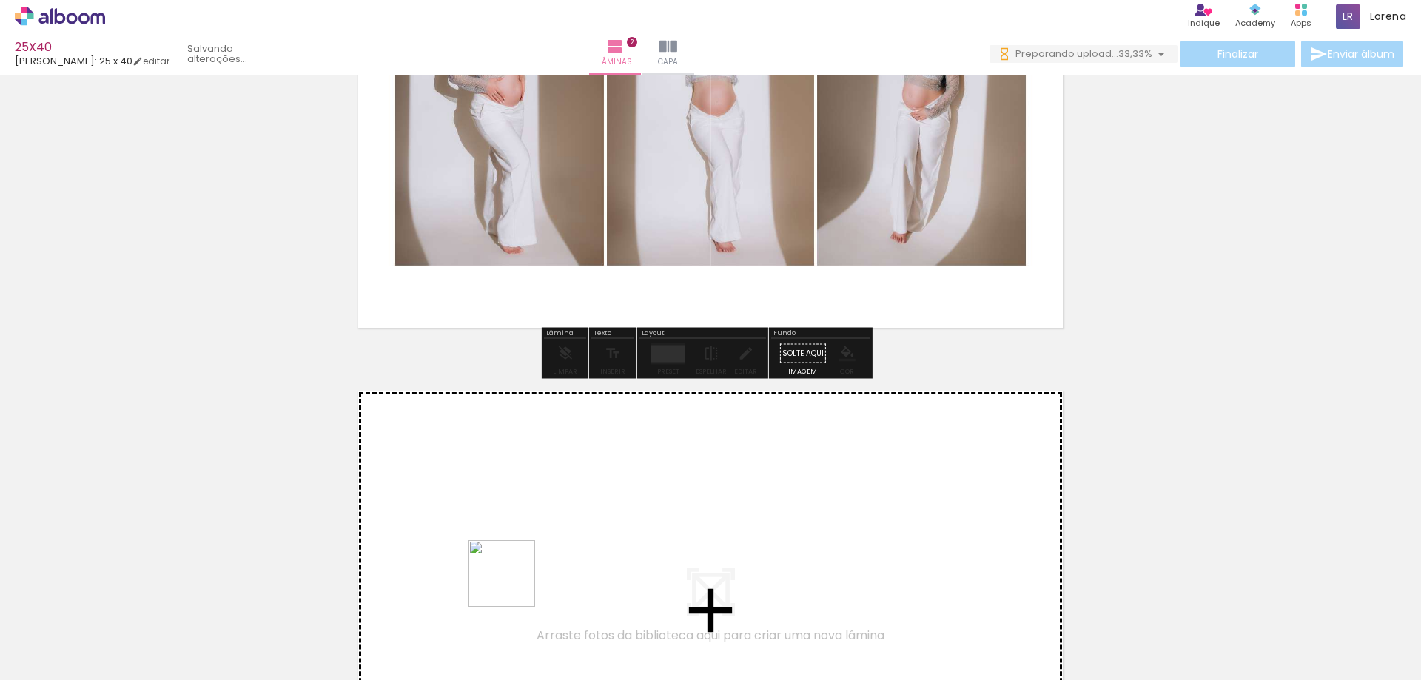
drag, startPoint x: 326, startPoint y: 639, endPoint x: 1261, endPoint y: 388, distance: 968.7
click at [596, 526] on quentale-workspace at bounding box center [710, 340] width 1421 height 680
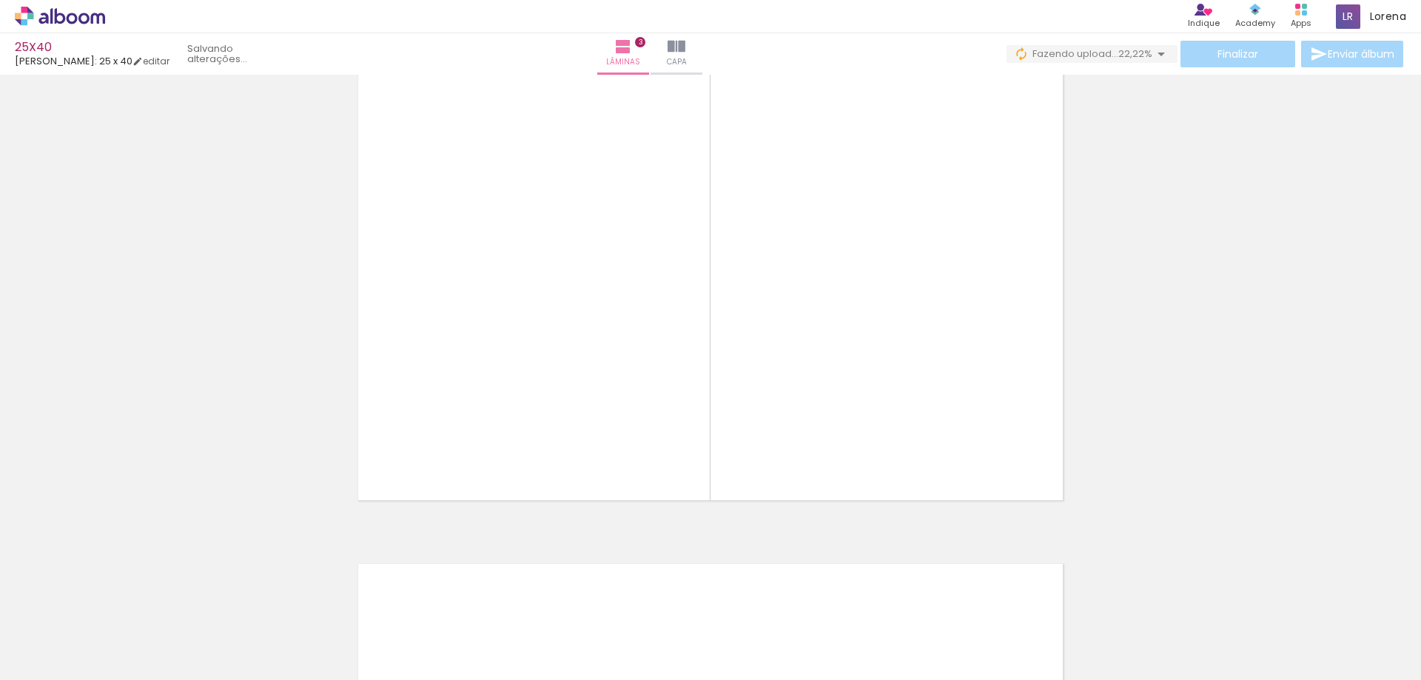
scroll to position [1245, 0]
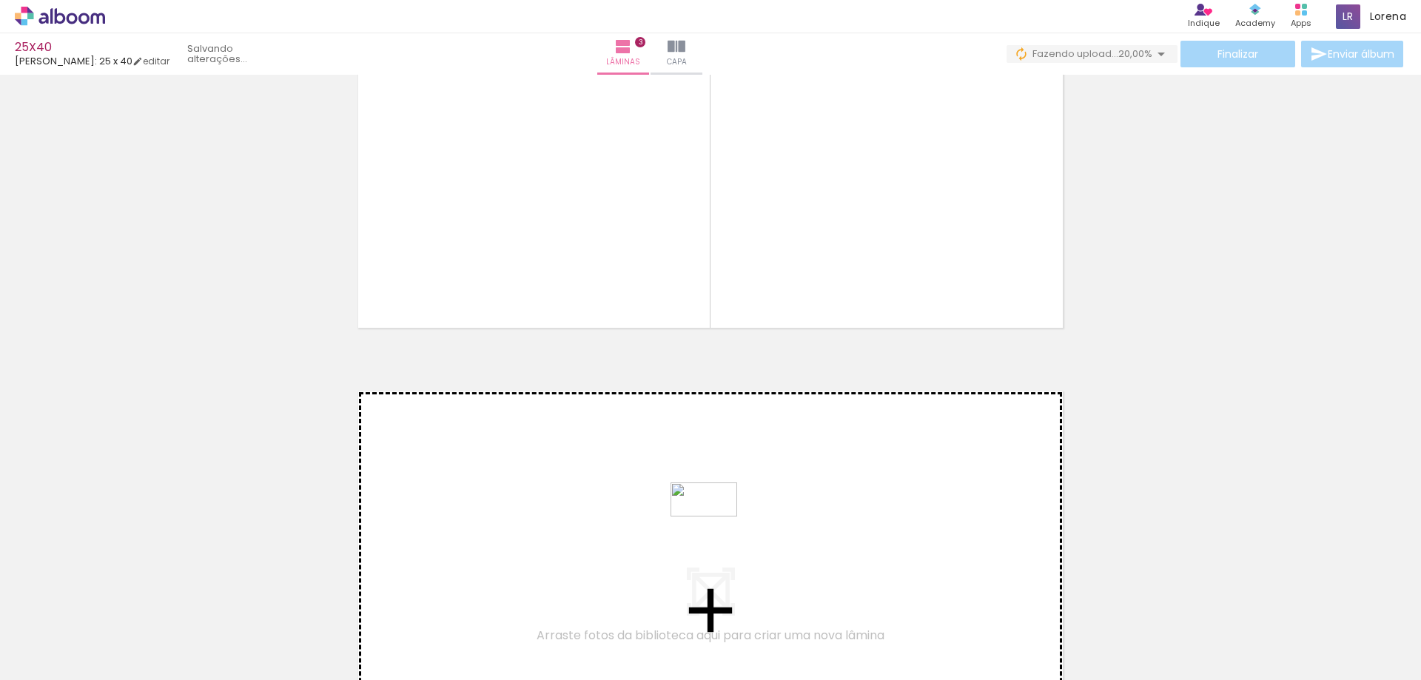
drag, startPoint x: 655, startPoint y: 641, endPoint x: 715, endPoint y: 527, distance: 128.8
click at [715, 527] on quentale-workspace at bounding box center [710, 340] width 1421 height 680
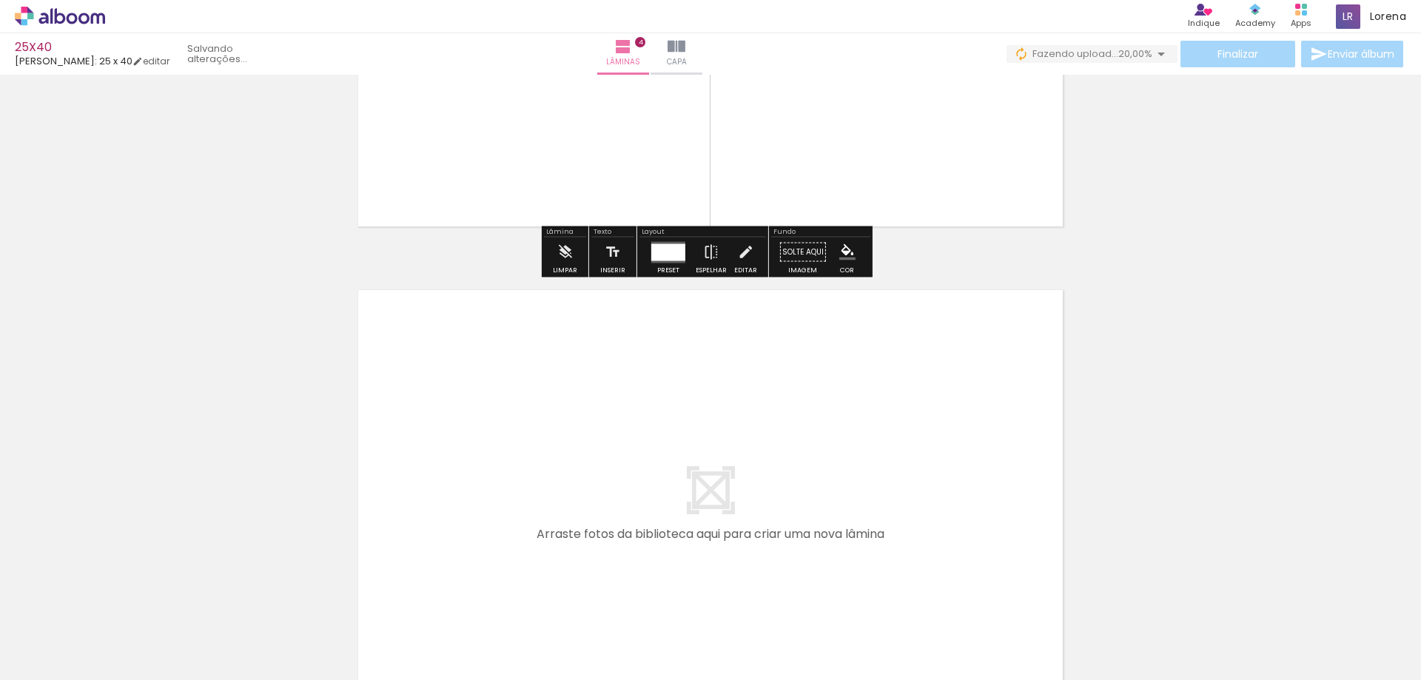
scroll to position [1673, 0]
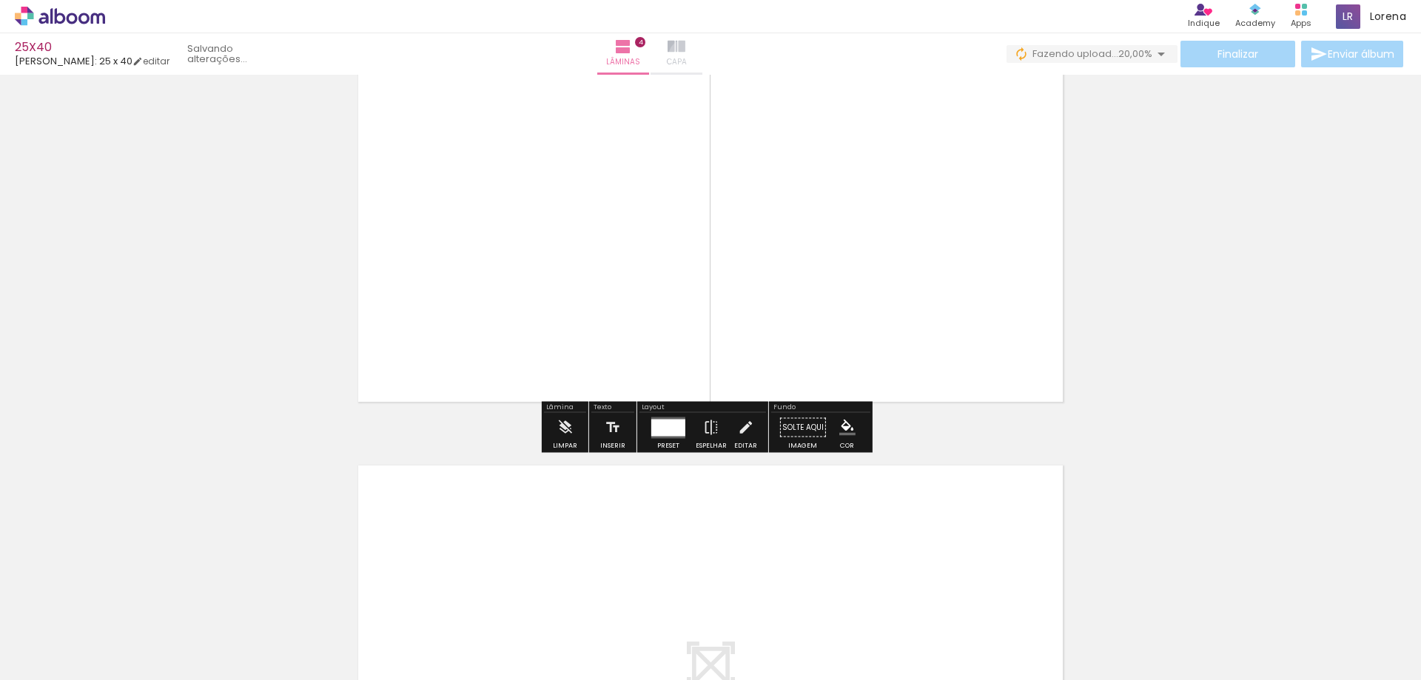
click at [687, 56] on span "Capa" at bounding box center [677, 62] width 20 height 13
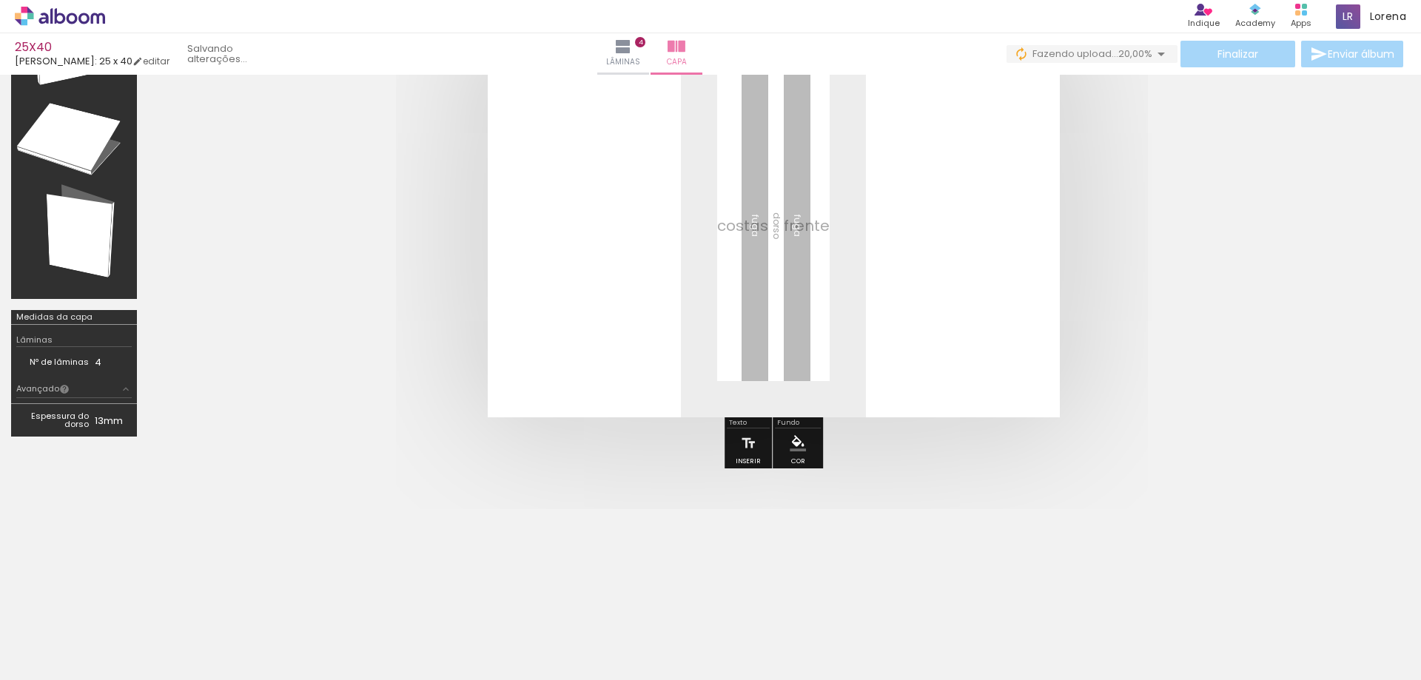
scroll to position [130, 0]
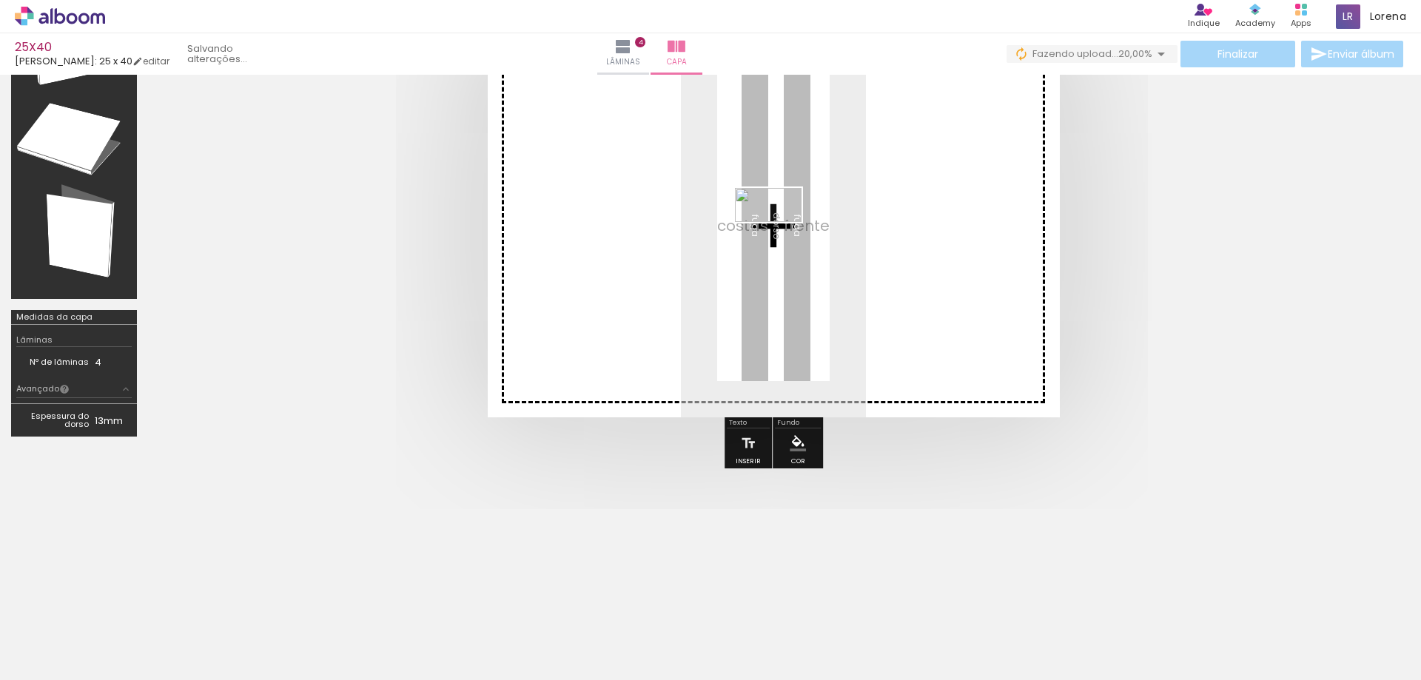
drag, startPoint x: 898, startPoint y: 614, endPoint x: 779, endPoint y: 239, distance: 393.7
click at [779, 239] on quentale-workspace at bounding box center [710, 340] width 1421 height 680
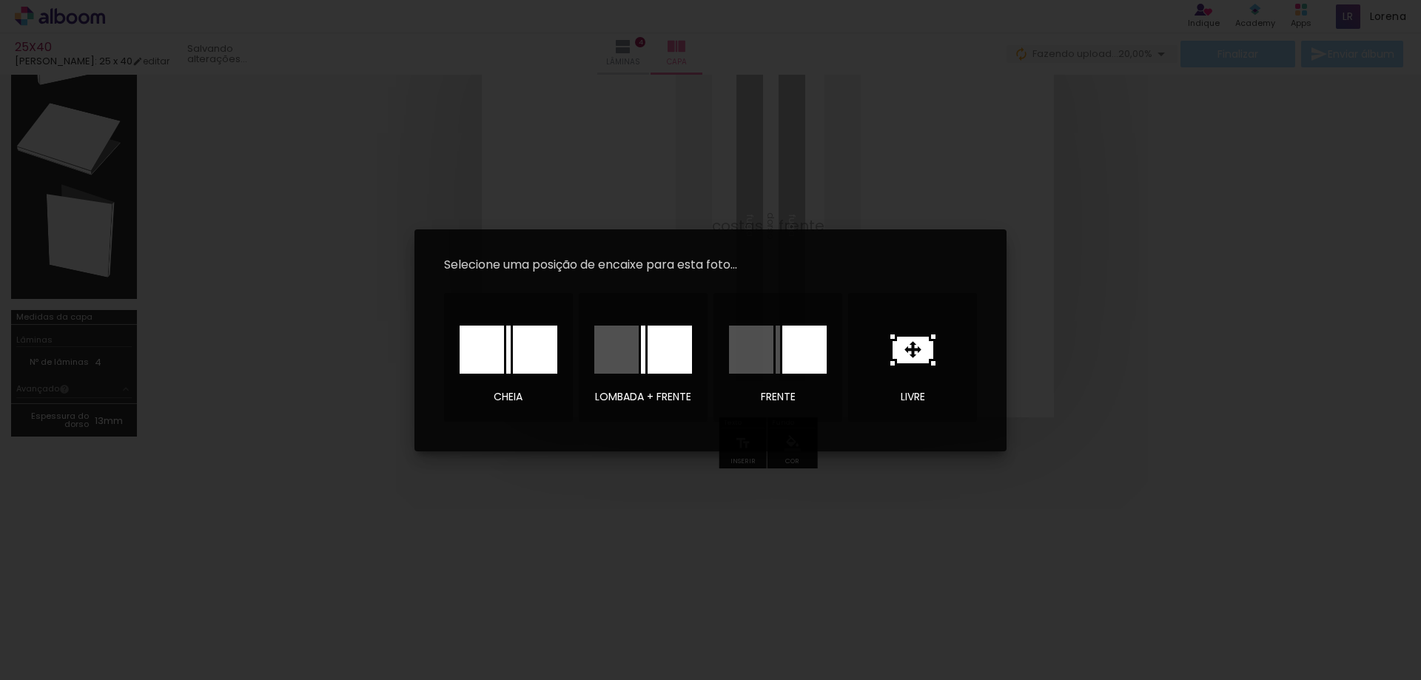
scroll to position [101, 0]
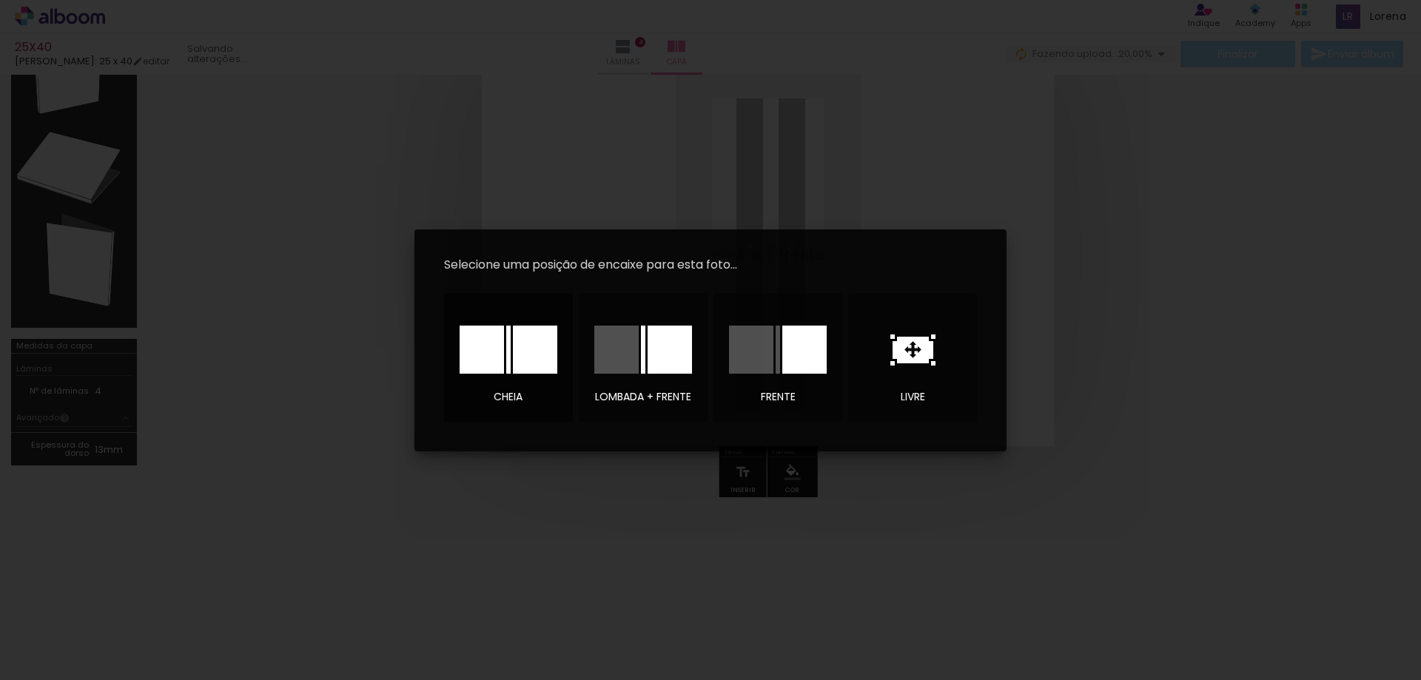
click at [497, 357] on div at bounding box center [482, 350] width 44 height 48
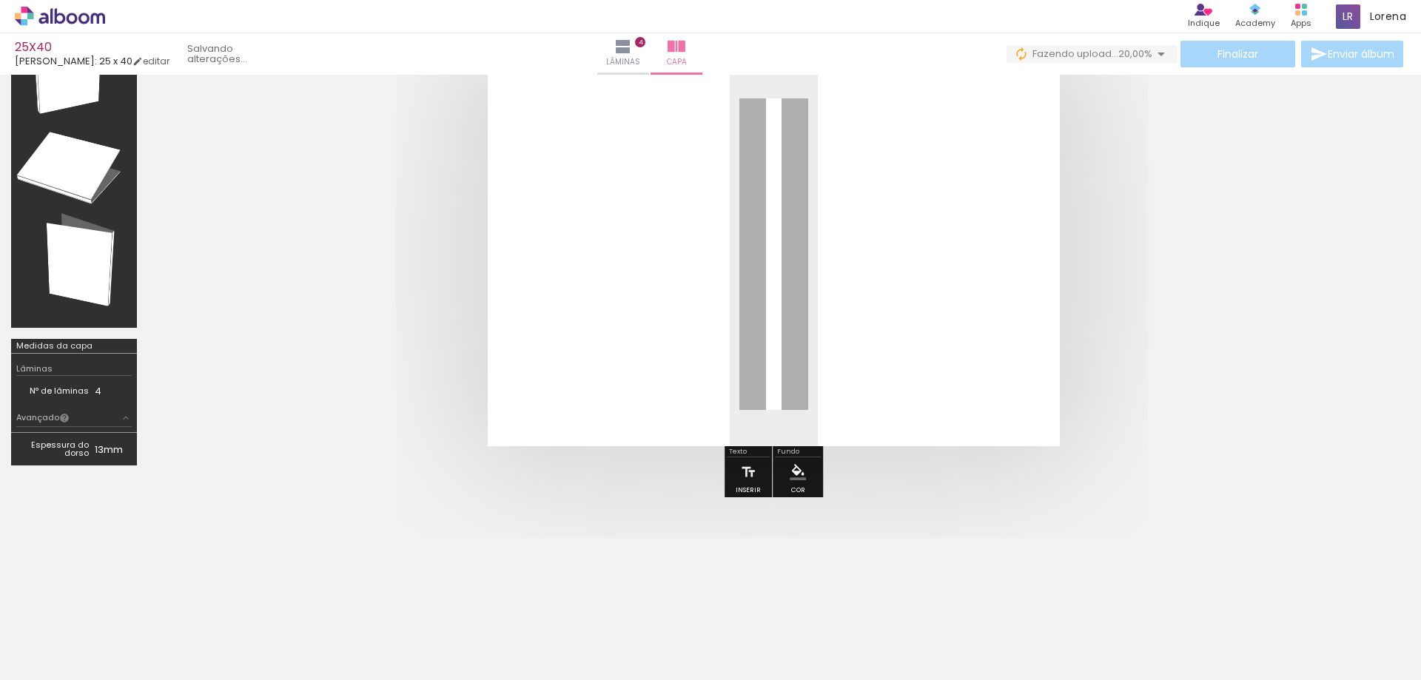
scroll to position [27, 0]
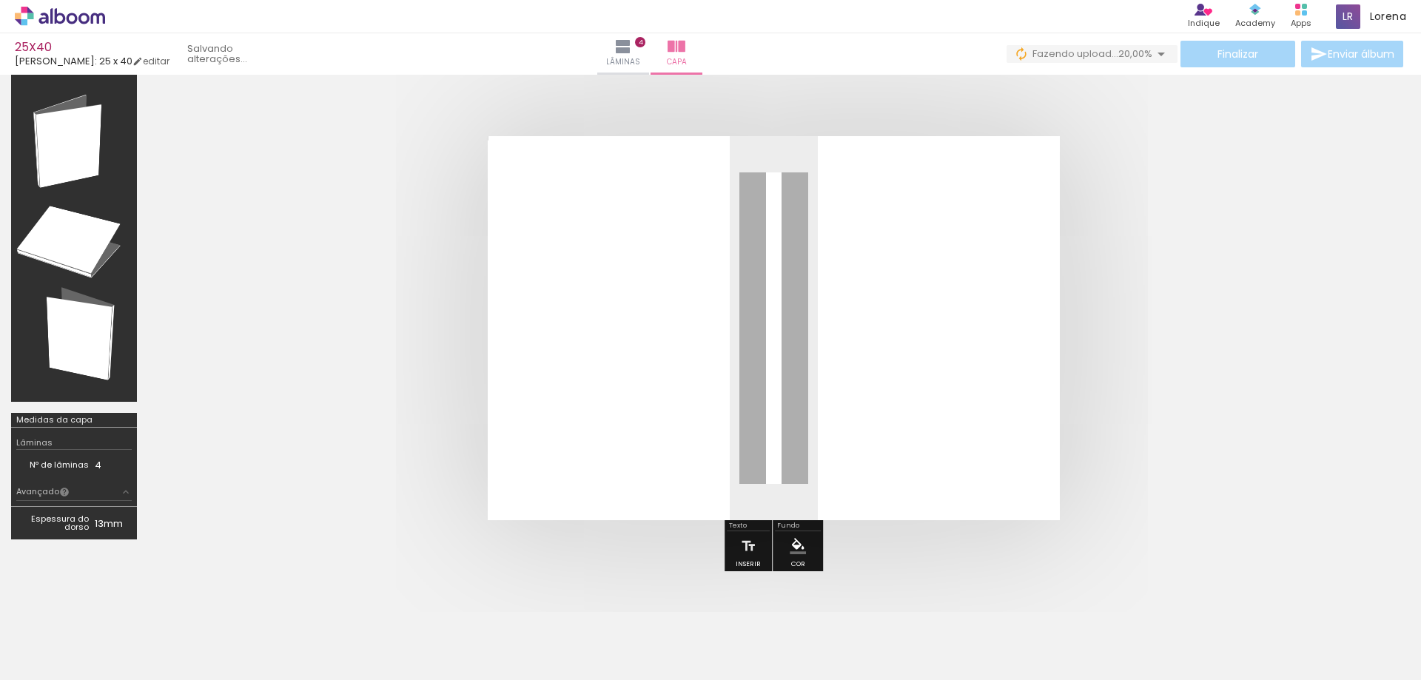
click at [633, 334] on quentale-photo at bounding box center [774, 328] width 572 height 384
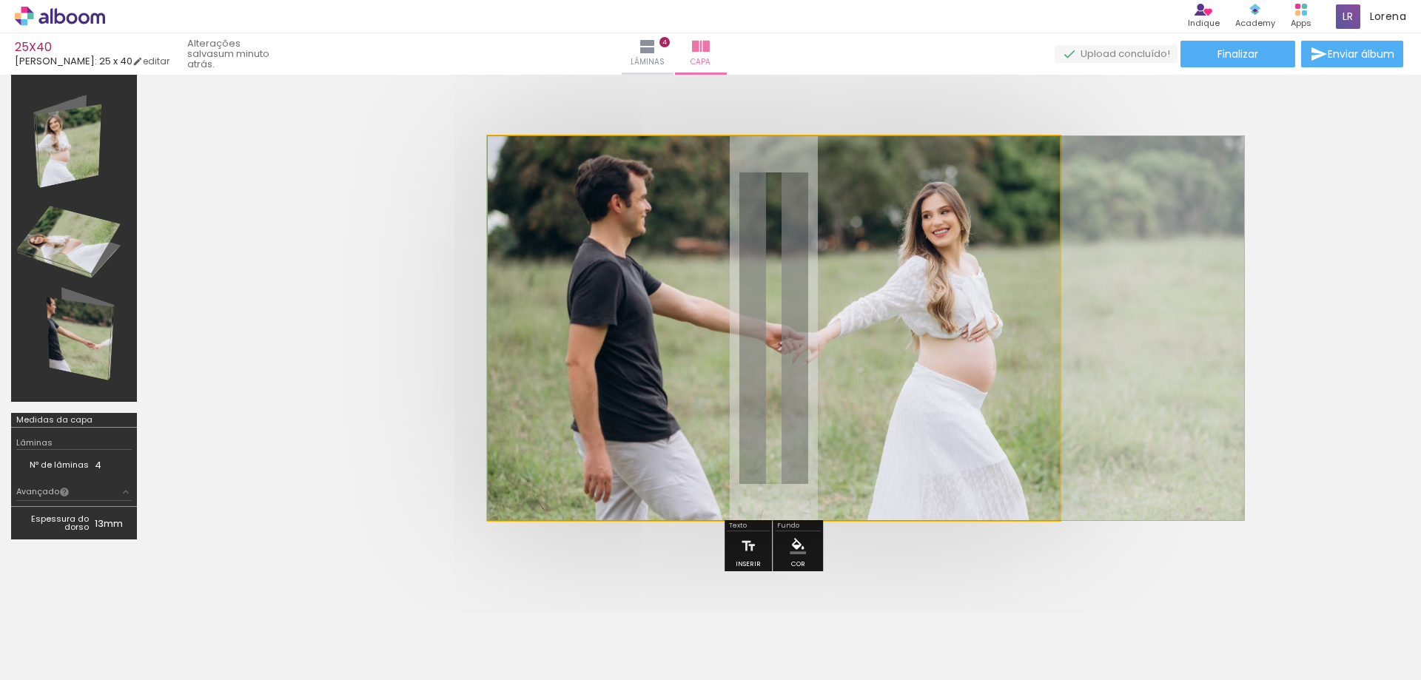
drag, startPoint x: 631, startPoint y: 366, endPoint x: 908, endPoint y: 357, distance: 277.6
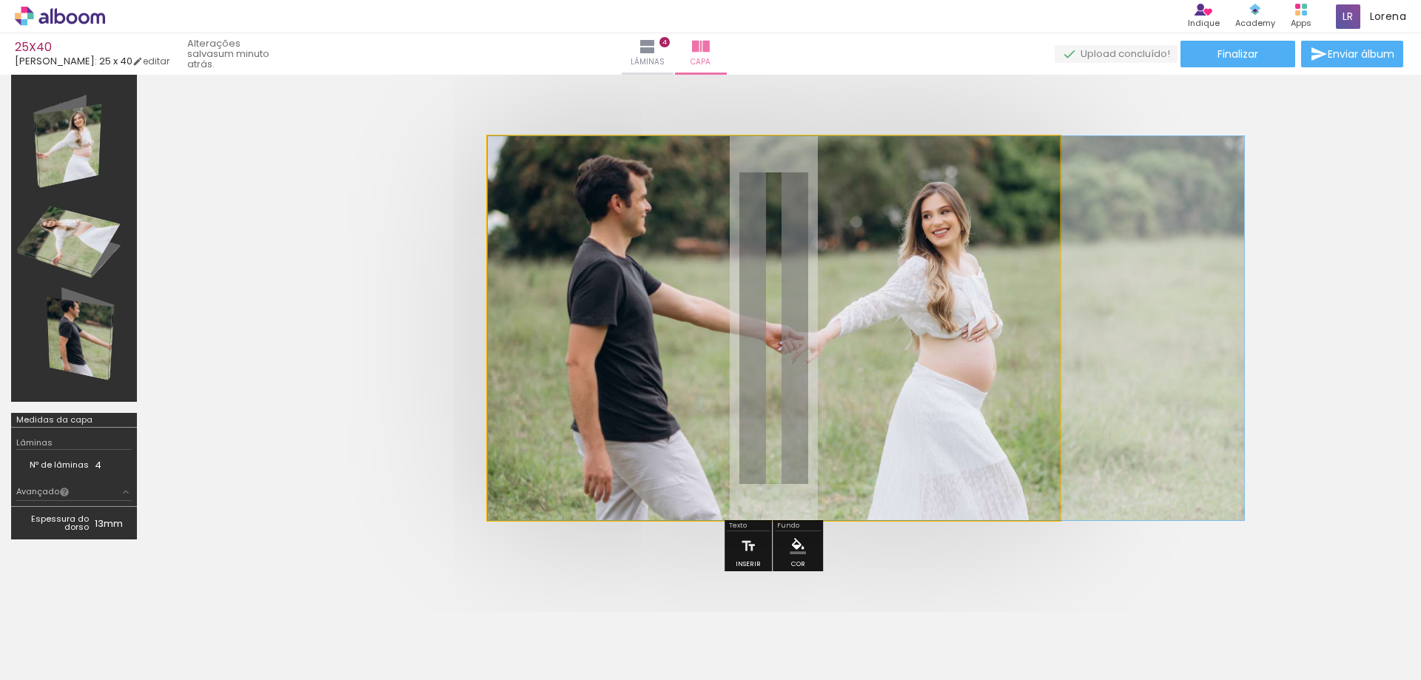
click at [646, 300] on quentale-photo at bounding box center [774, 328] width 572 height 384
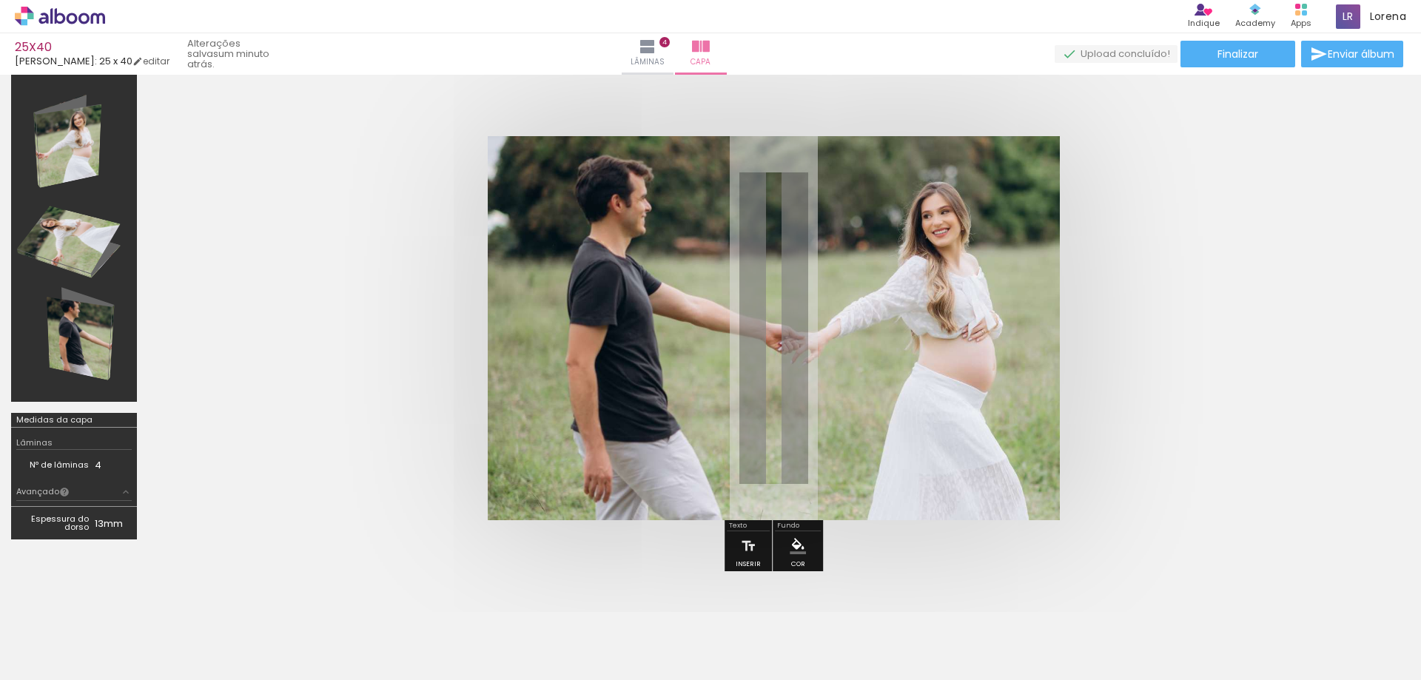
click at [651, 324] on quentale-photo at bounding box center [774, 328] width 572 height 384
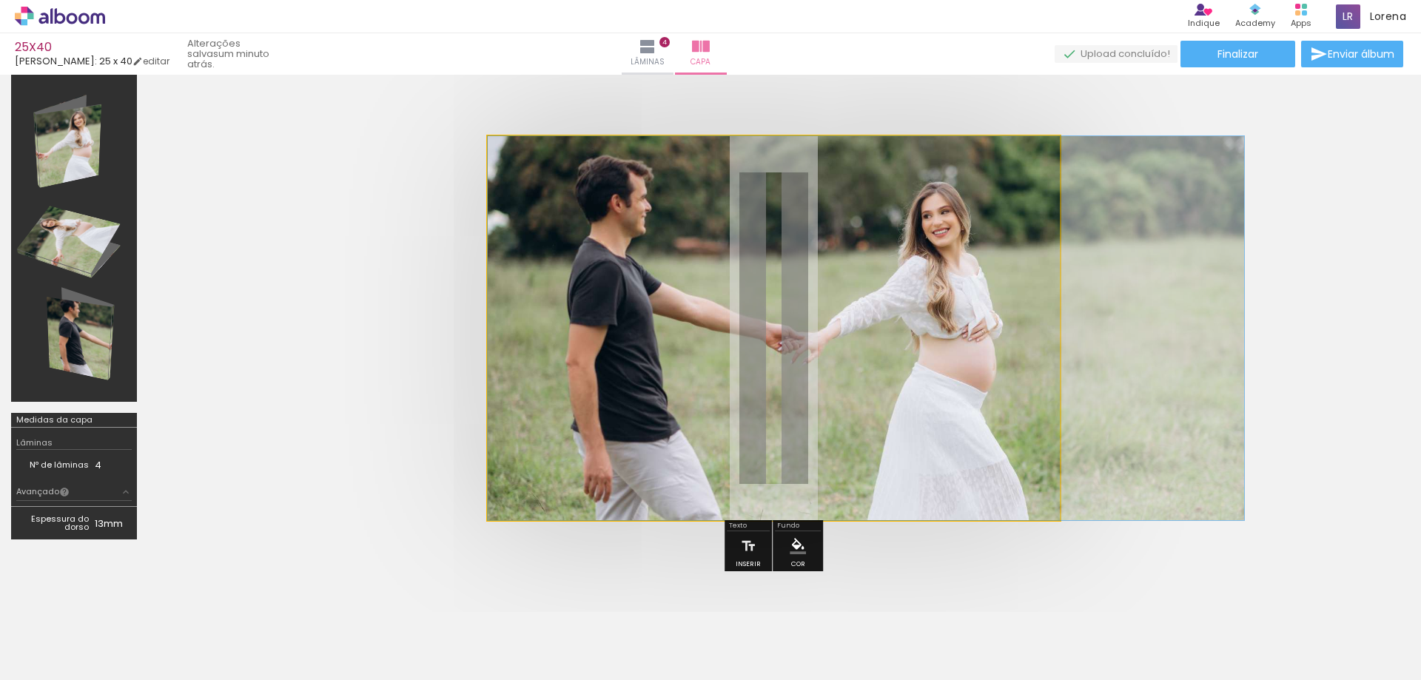
click at [651, 324] on quentale-photo at bounding box center [774, 328] width 572 height 384
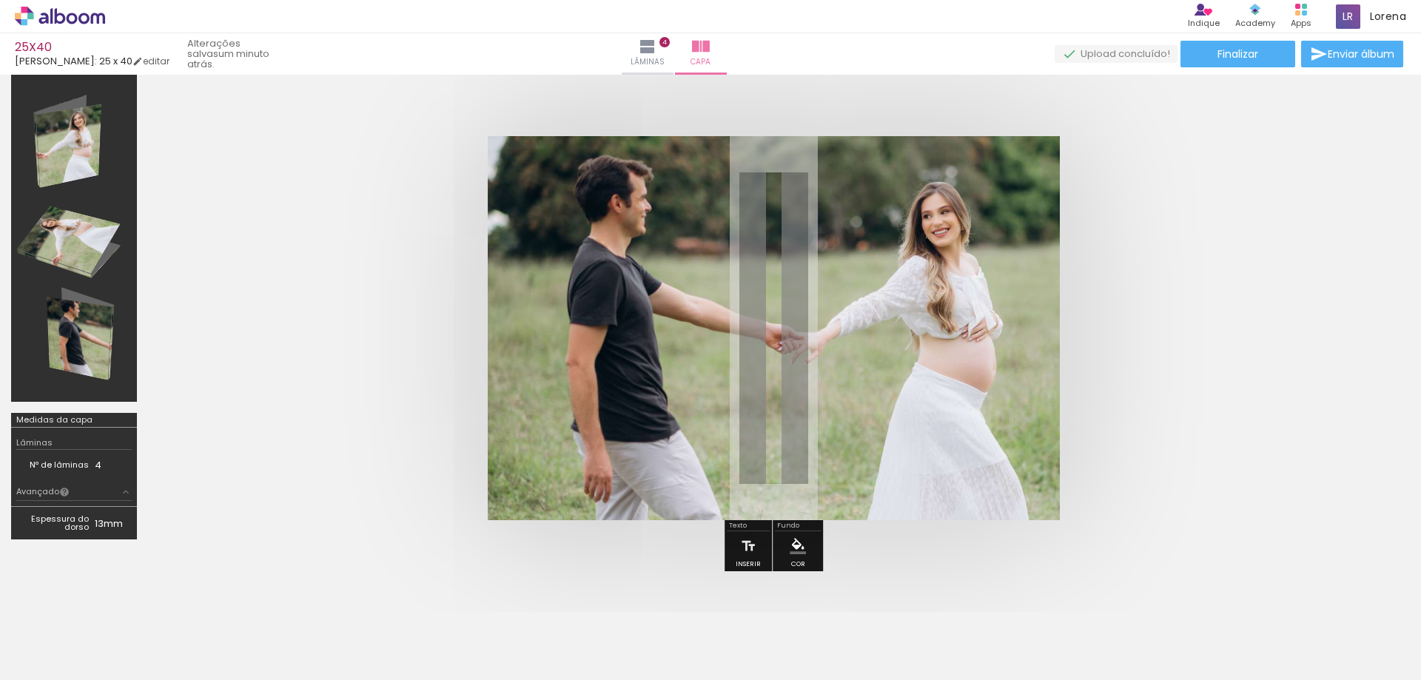
click at [651, 324] on quentale-photo at bounding box center [774, 328] width 572 height 384
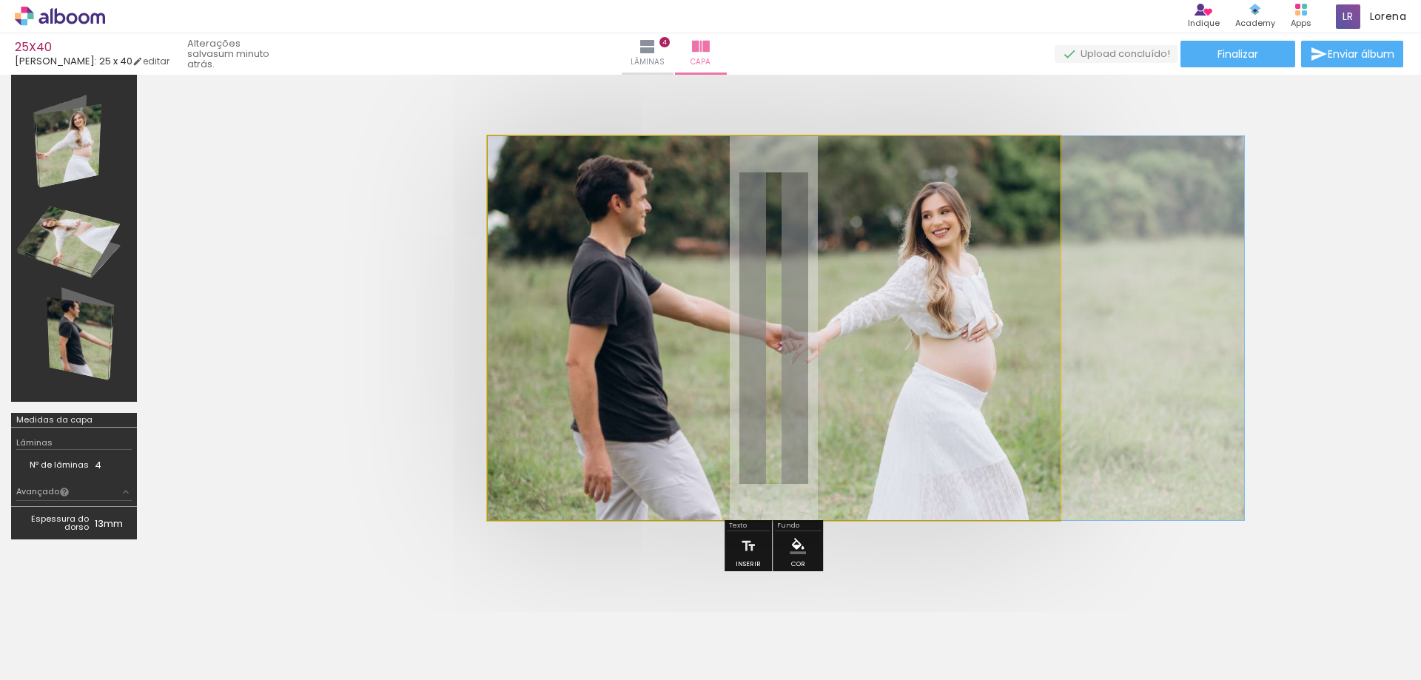
click at [651, 324] on quentale-photo at bounding box center [774, 328] width 572 height 384
click at [653, 326] on quentale-photo at bounding box center [774, 328] width 572 height 384
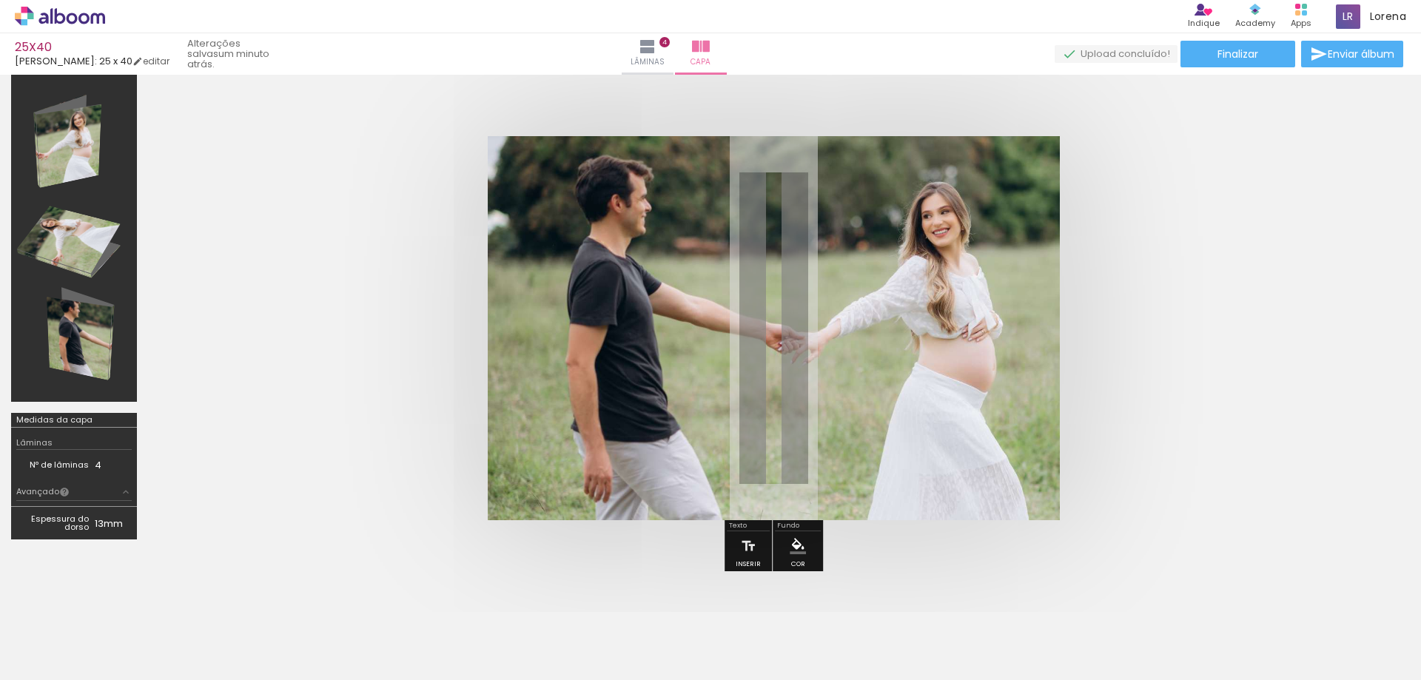
click at [915, 341] on quentale-photo at bounding box center [774, 328] width 572 height 384
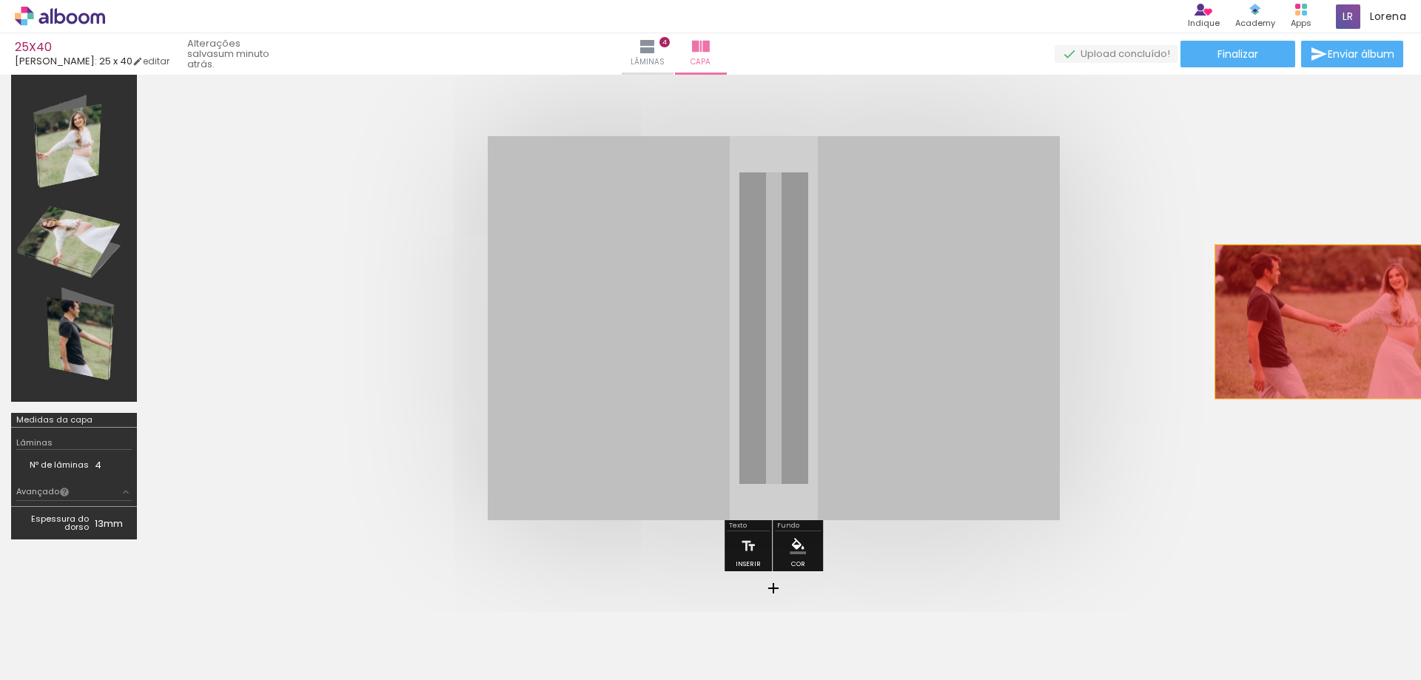
drag, startPoint x: 907, startPoint y: 315, endPoint x: 1329, endPoint y: 322, distance: 421.9
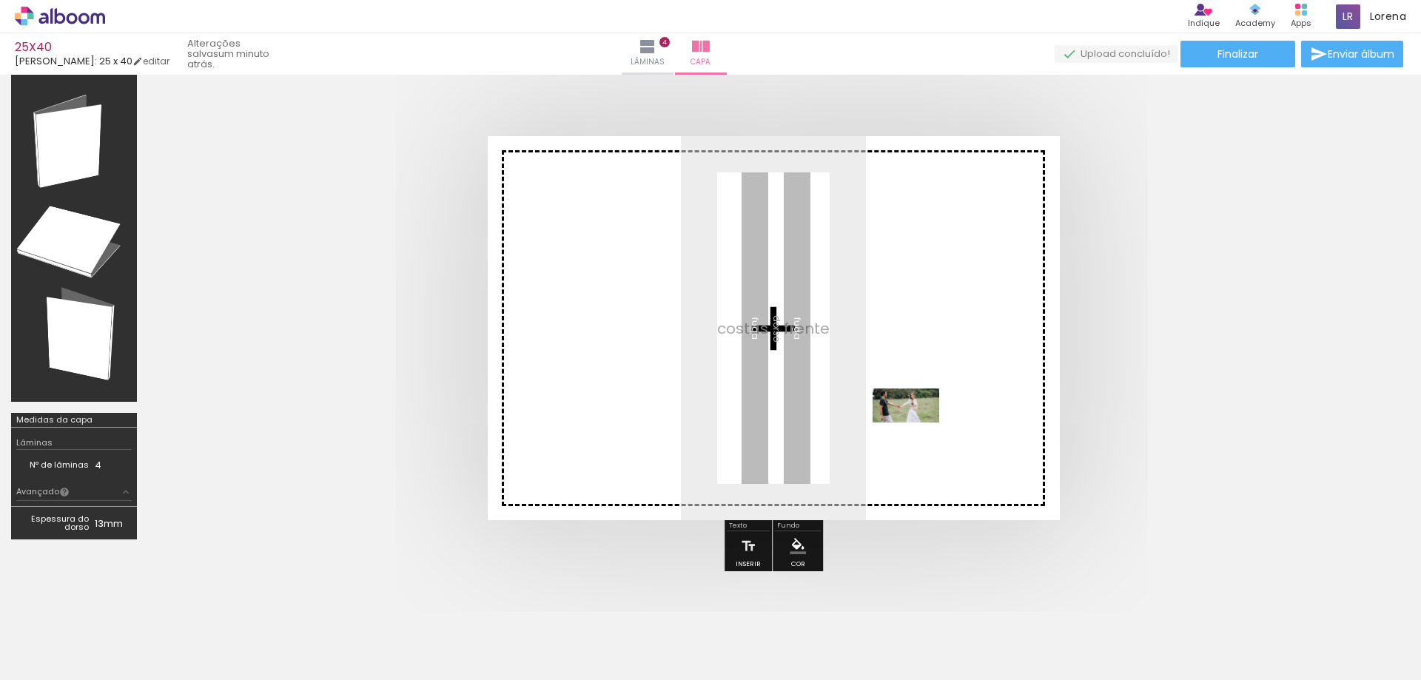
drag, startPoint x: 924, startPoint y: 631, endPoint x: 917, endPoint y: 433, distance: 198.4
click at [917, 433] on quentale-workspace at bounding box center [710, 340] width 1421 height 680
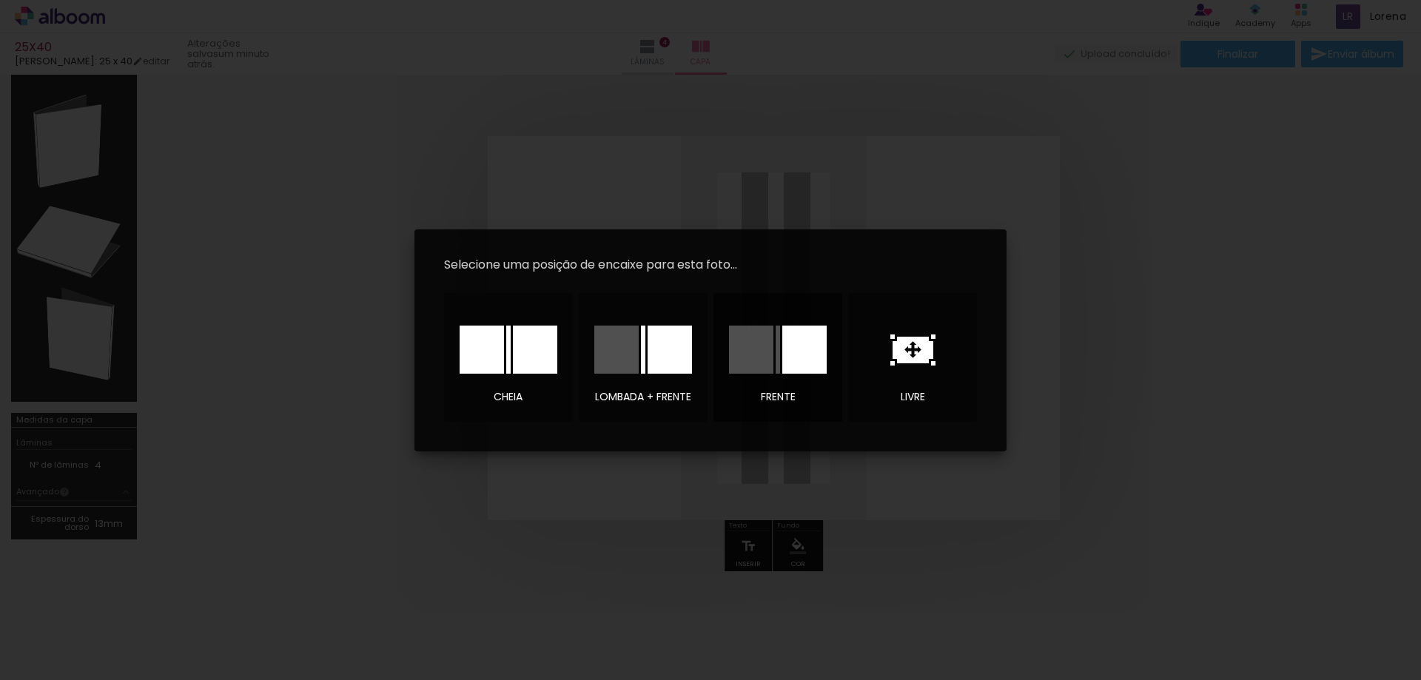
click at [783, 324] on div at bounding box center [778, 350] width 104 height 74
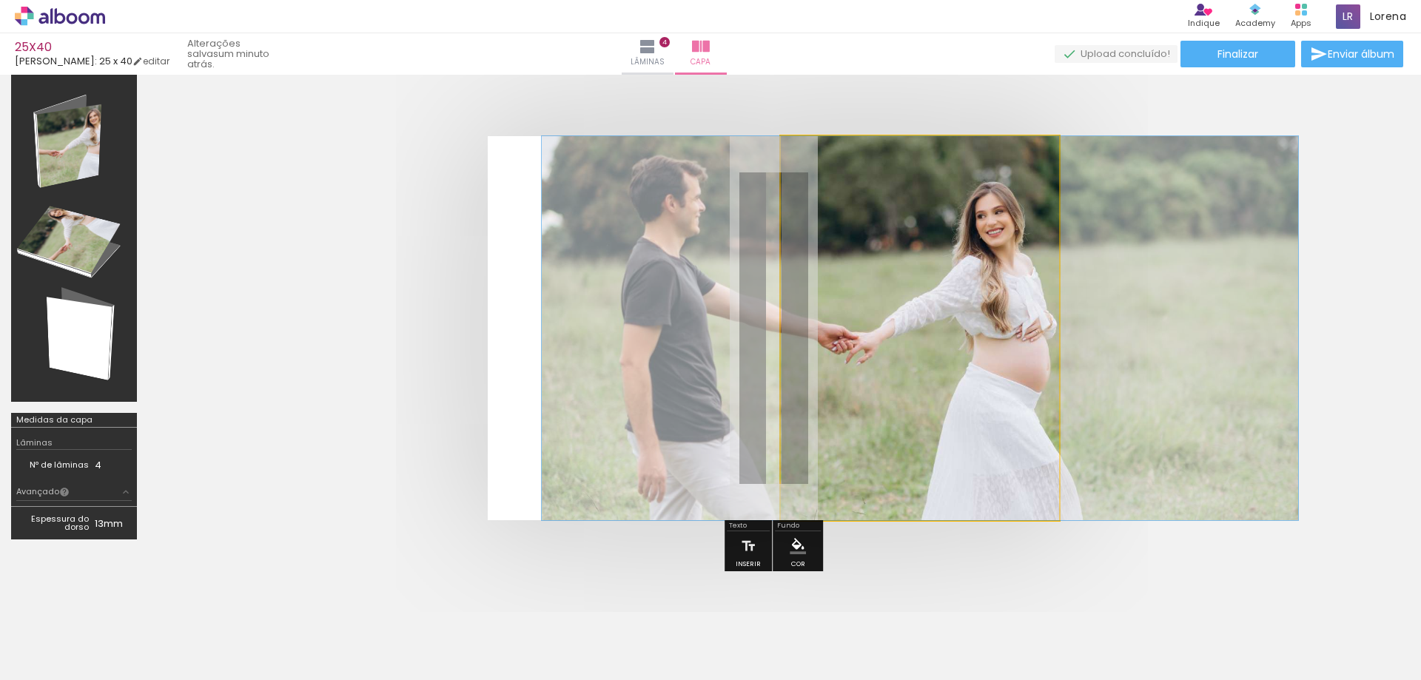
click at [872, 357] on quentale-photo at bounding box center [920, 328] width 278 height 384
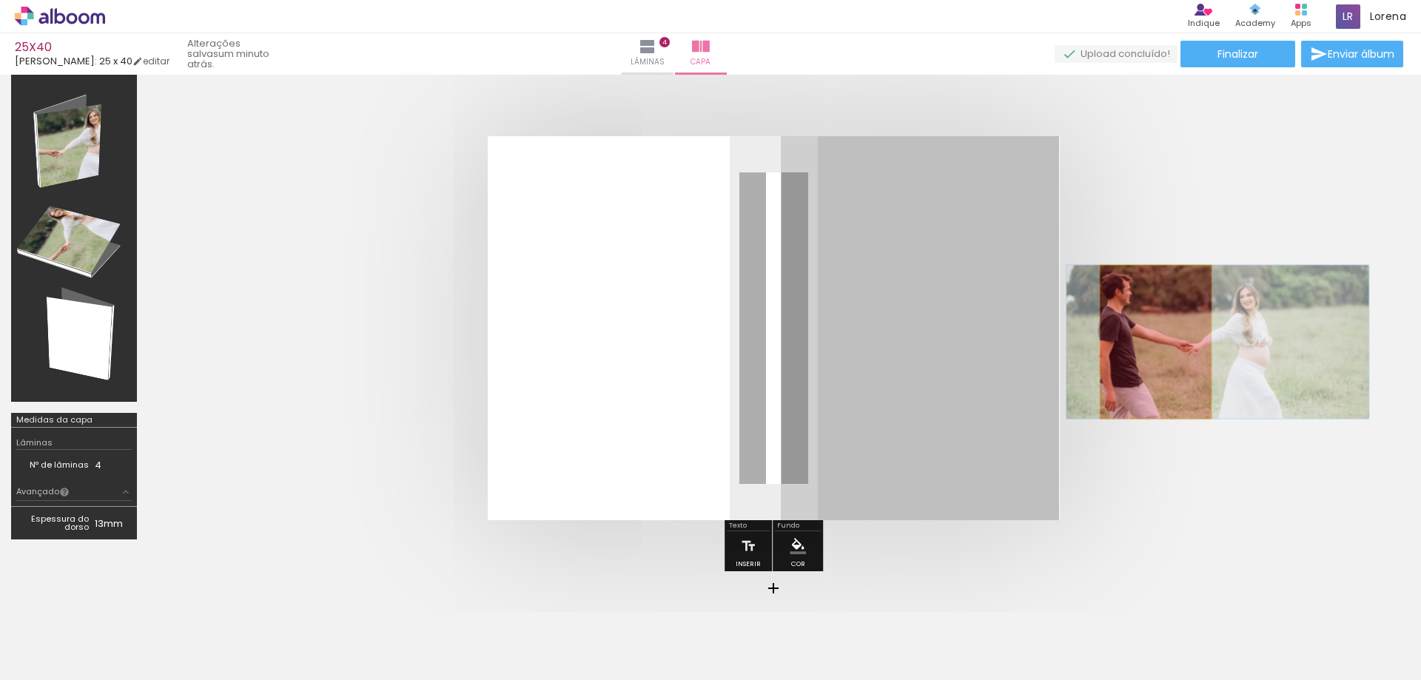
drag, startPoint x: 916, startPoint y: 333, endPoint x: 1149, endPoint y: 359, distance: 233.8
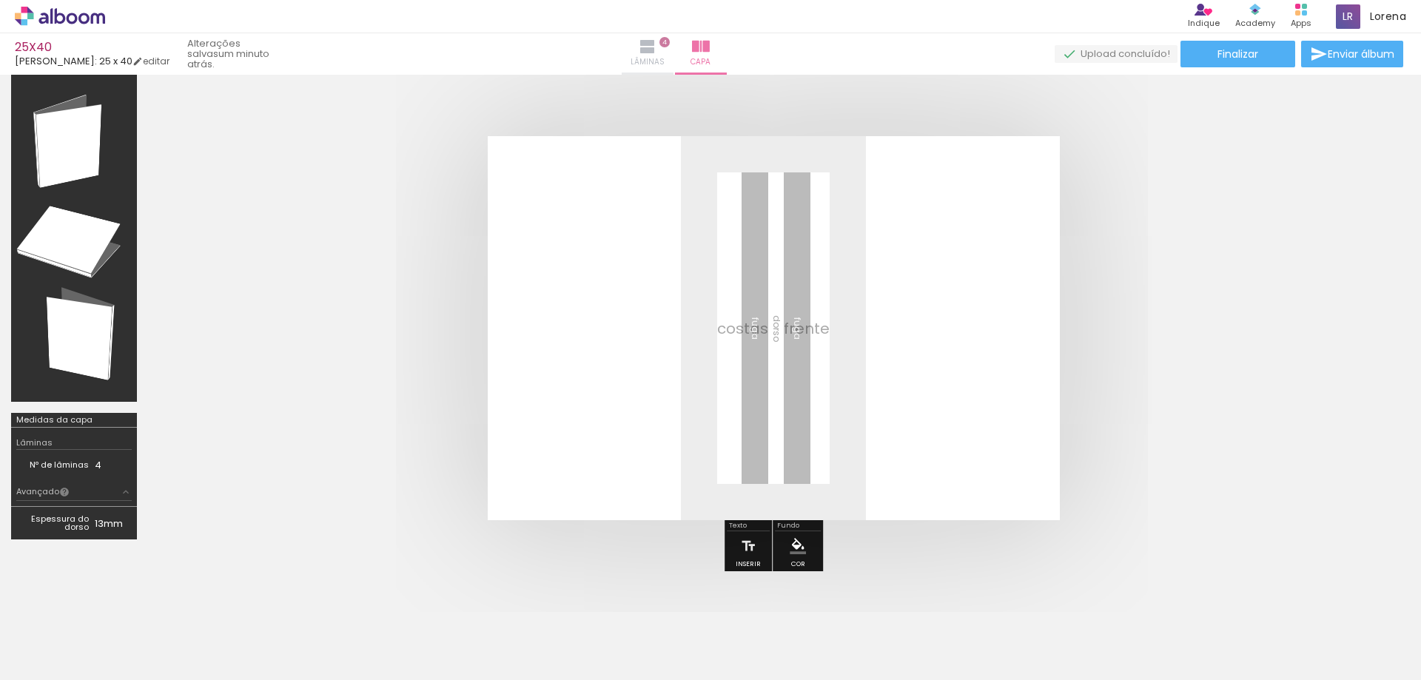
click at [656, 53] on iron-icon at bounding box center [648, 47] width 18 height 18
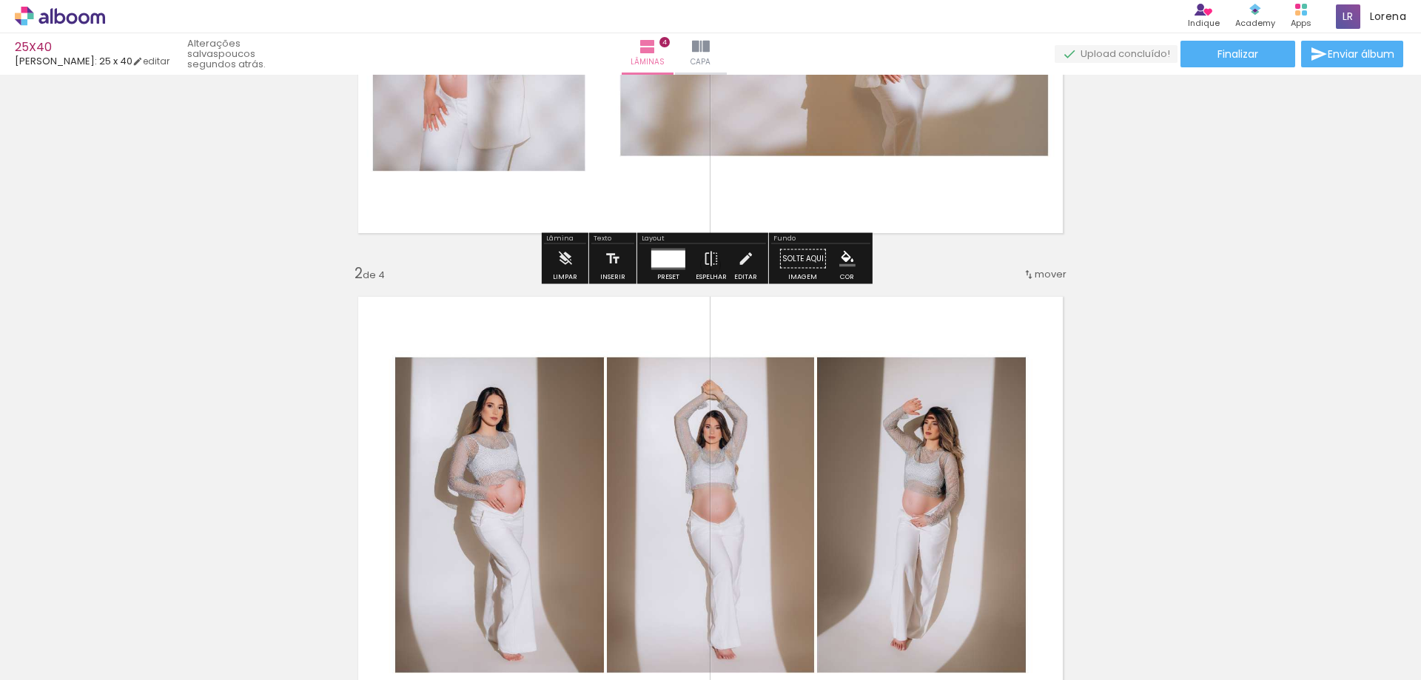
scroll to position [370, 0]
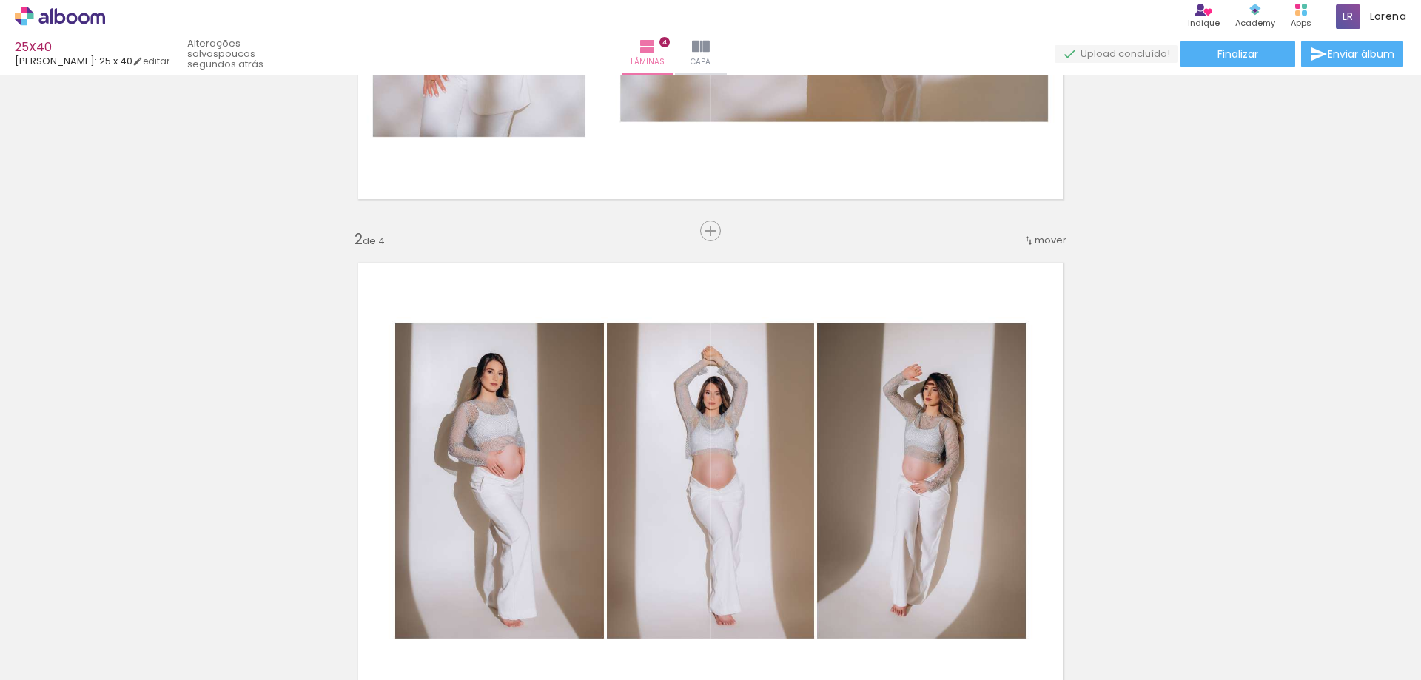
click at [1020, 394] on quentale-photo at bounding box center [710, 481] width 731 height 353
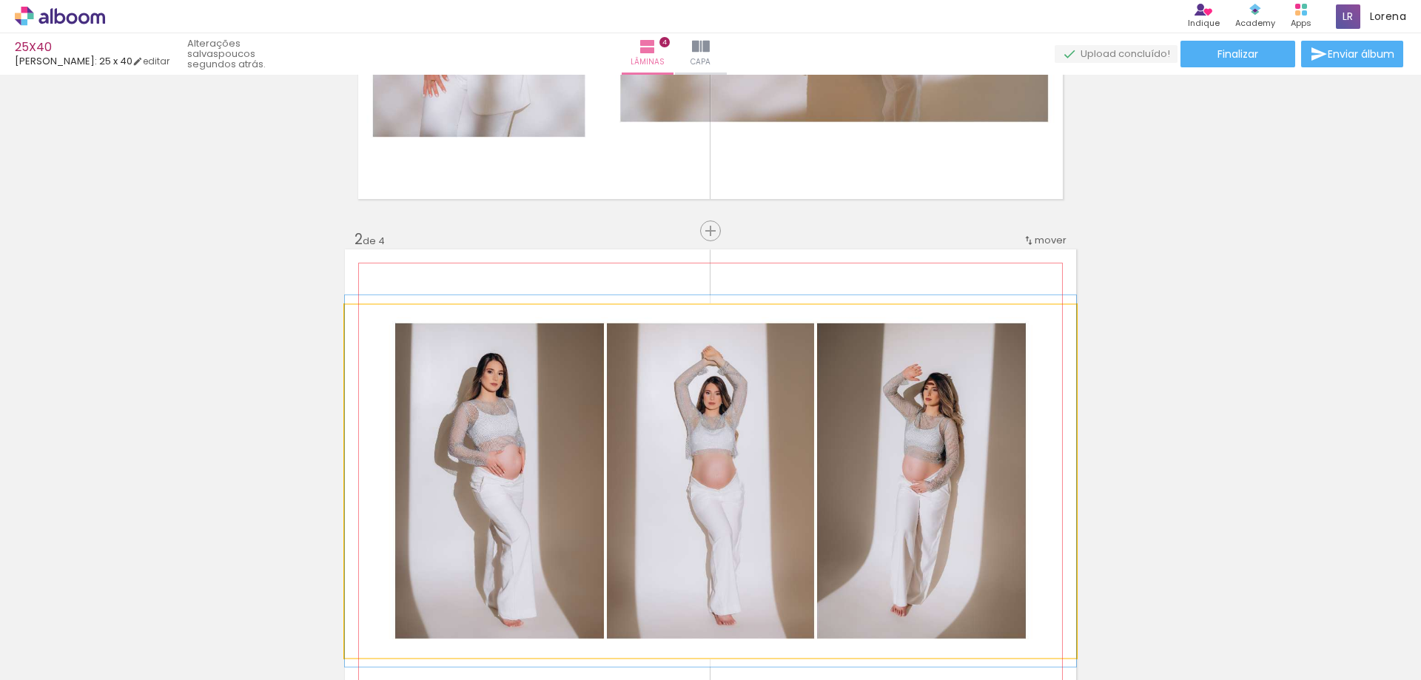
click at [935, 412] on quentale-photo at bounding box center [710, 481] width 731 height 353
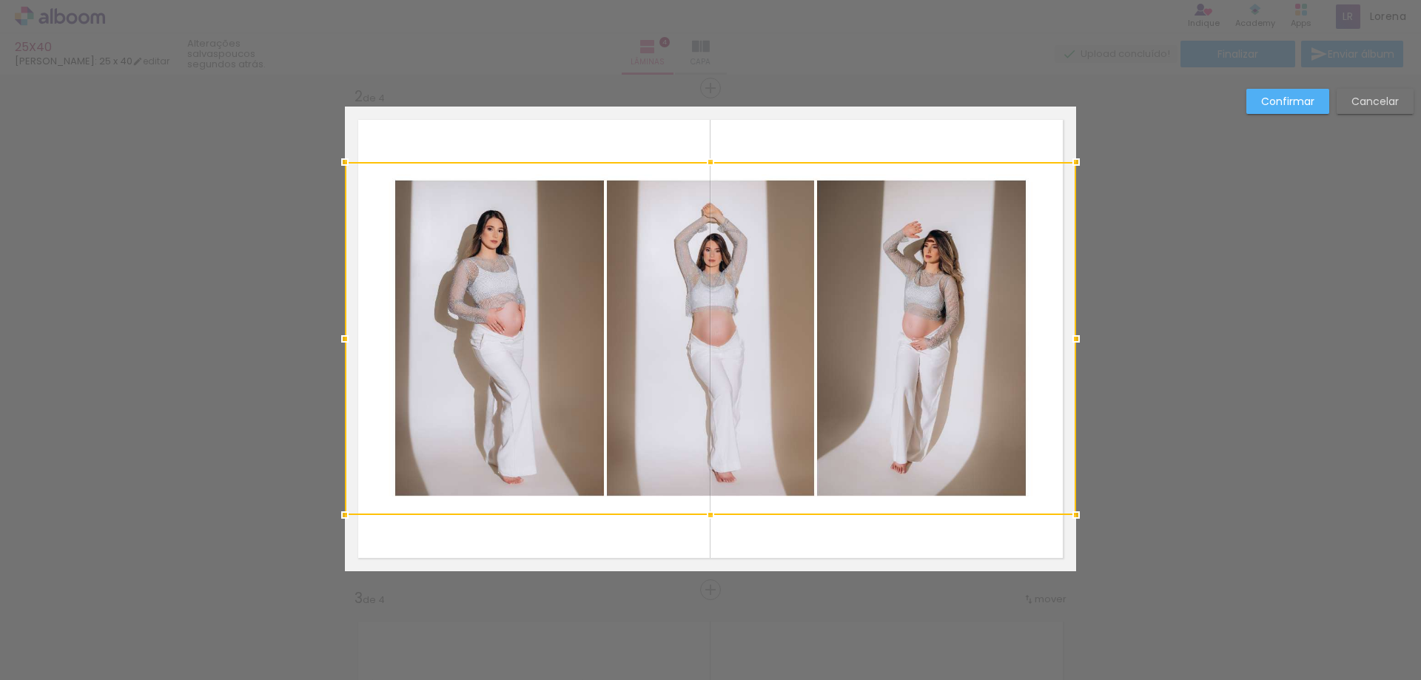
scroll to position [521, 0]
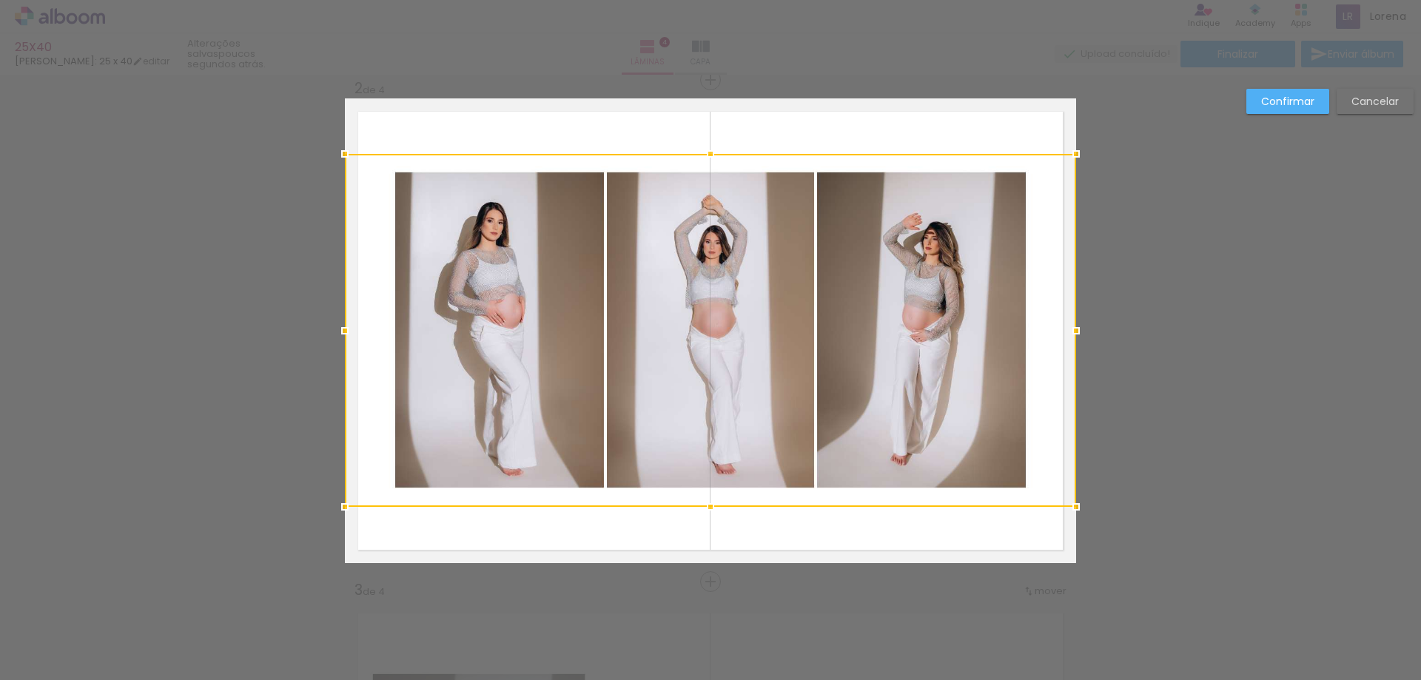
click at [0, 0] on slot "Cancelar" at bounding box center [0, 0] width 0 height 0
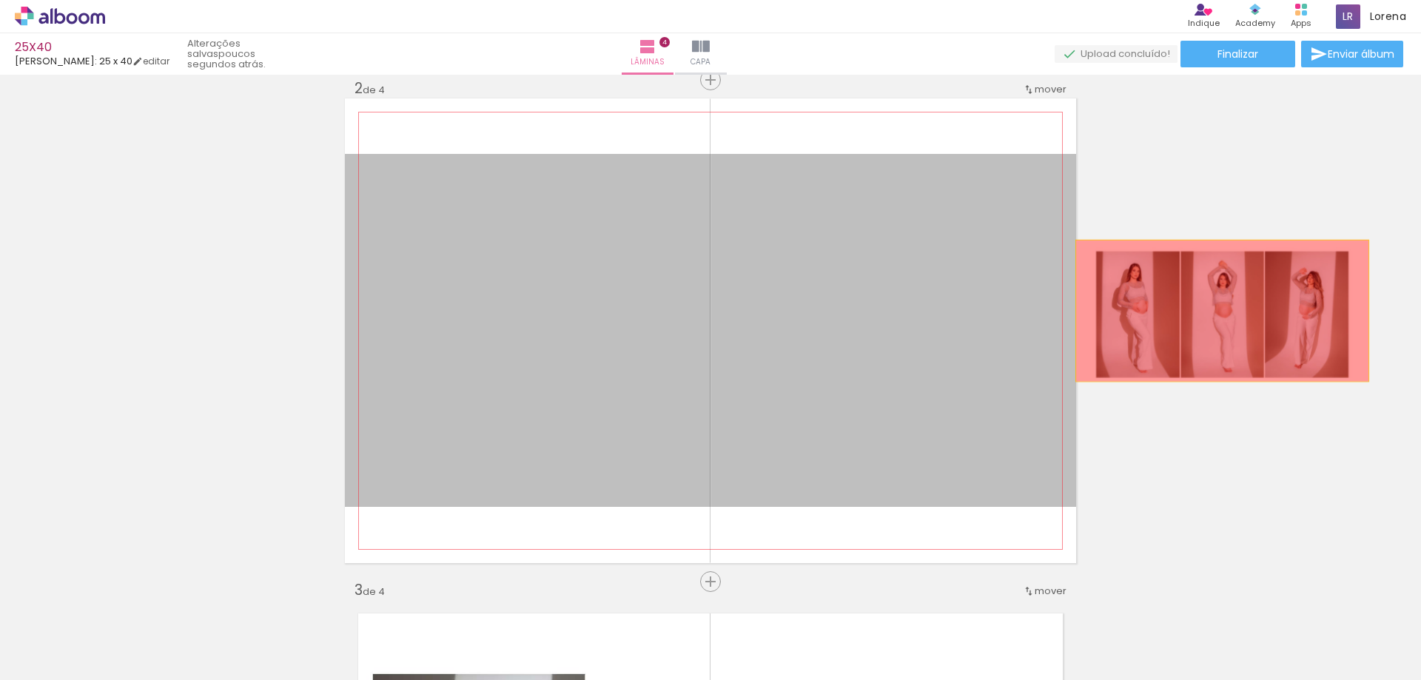
drag, startPoint x: 776, startPoint y: 287, endPoint x: 1217, endPoint y: 311, distance: 441.7
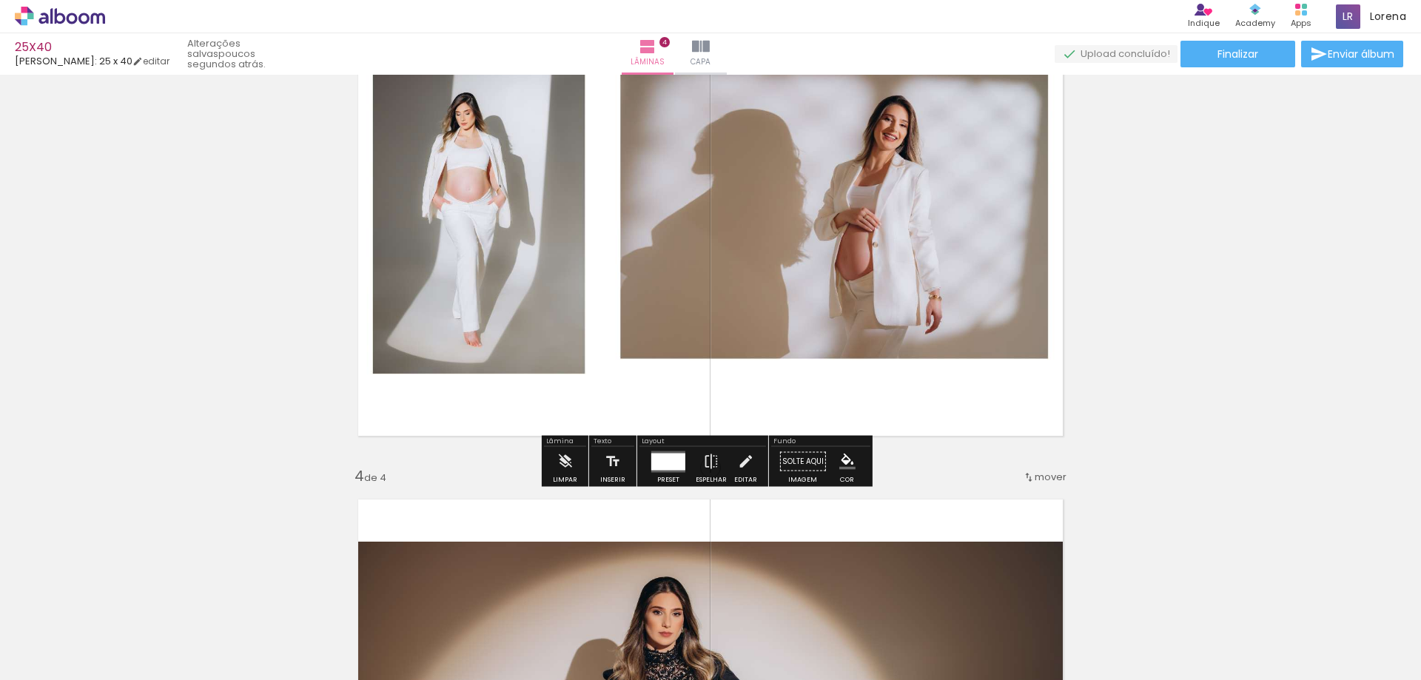
scroll to position [888, 0]
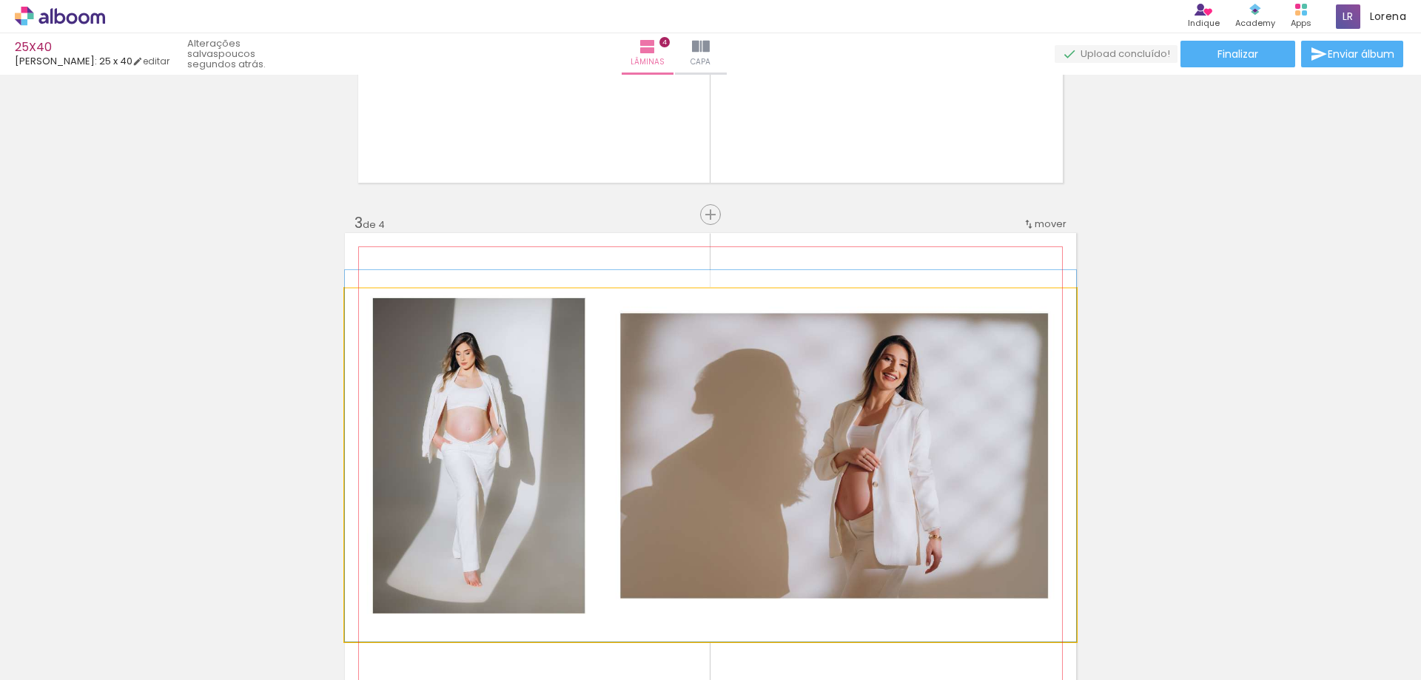
drag, startPoint x: 830, startPoint y: 449, endPoint x: 883, endPoint y: 428, distance: 56.5
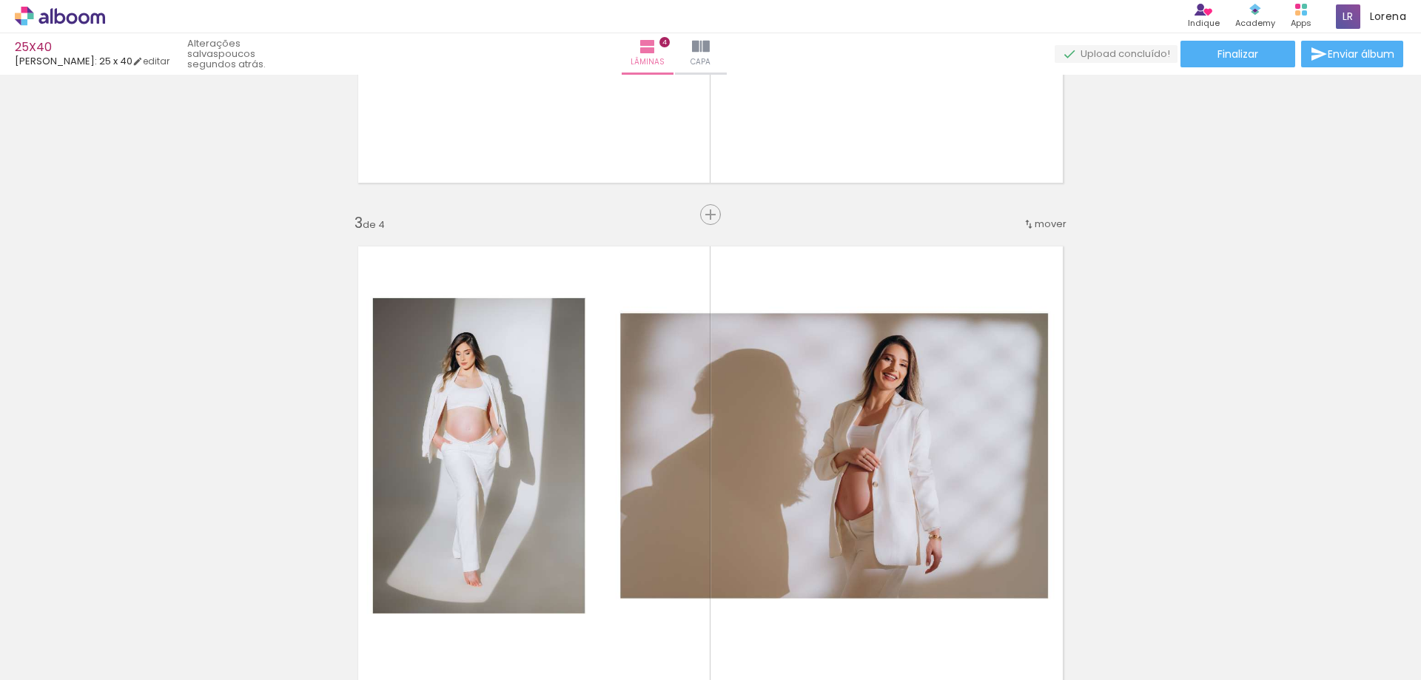
click at [1040, 226] on span "mover" at bounding box center [1051, 224] width 32 height 14
click at [975, 253] on span "antes da" at bounding box center [984, 246] width 43 height 24
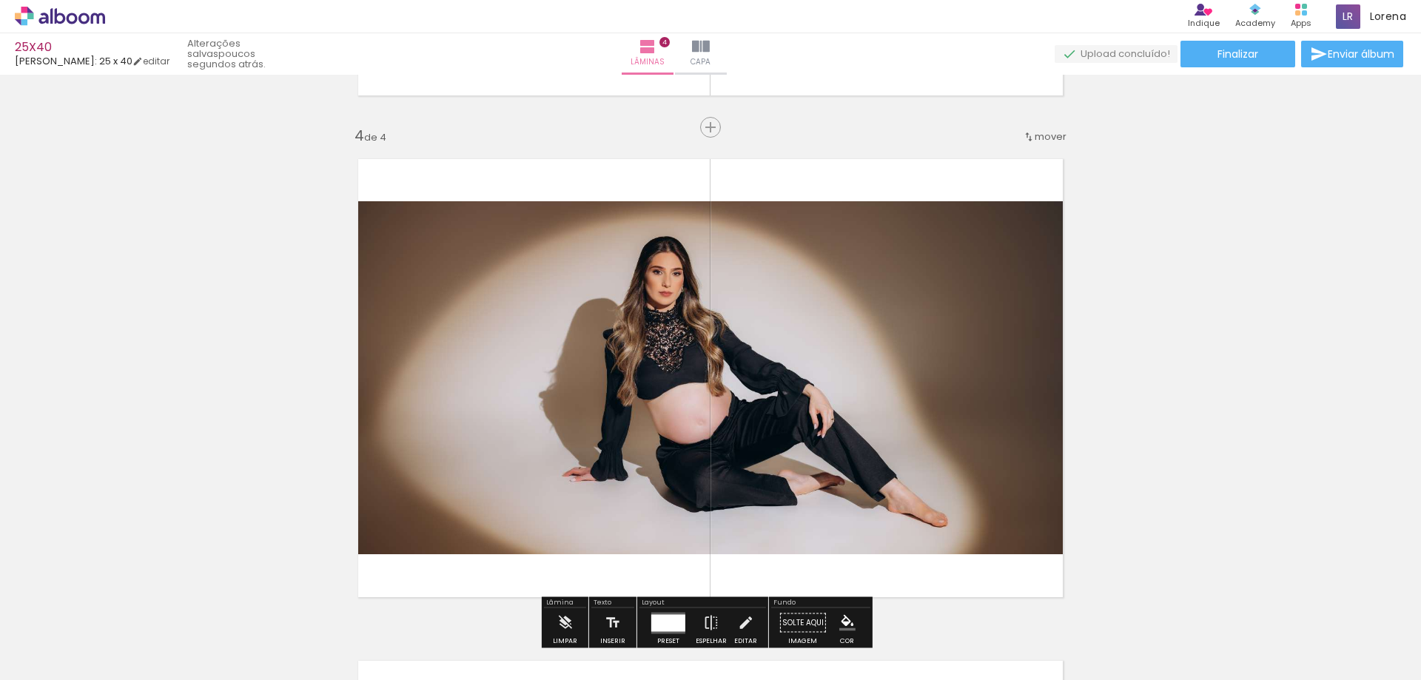
scroll to position [1480, 0]
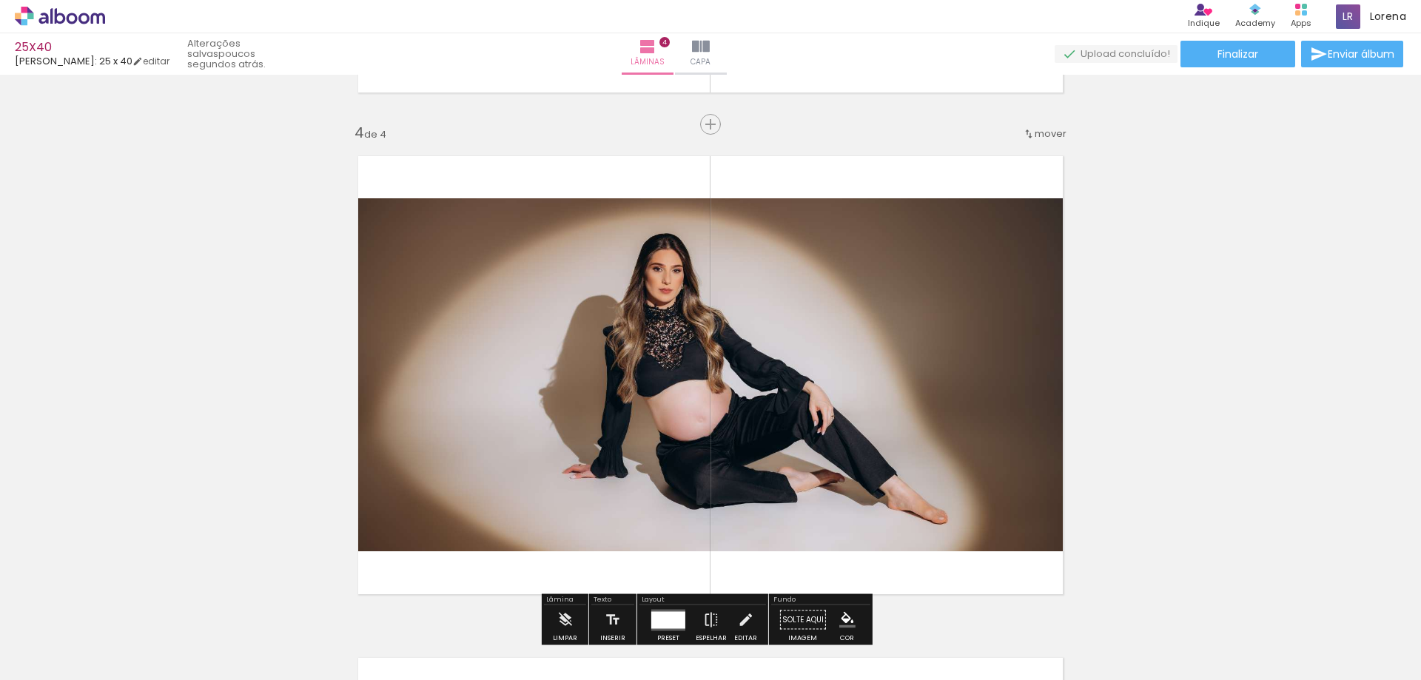
click at [1035, 132] on span "mover" at bounding box center [1051, 134] width 32 height 14
click at [1006, 173] on span "3" at bounding box center [1010, 180] width 8 height 24
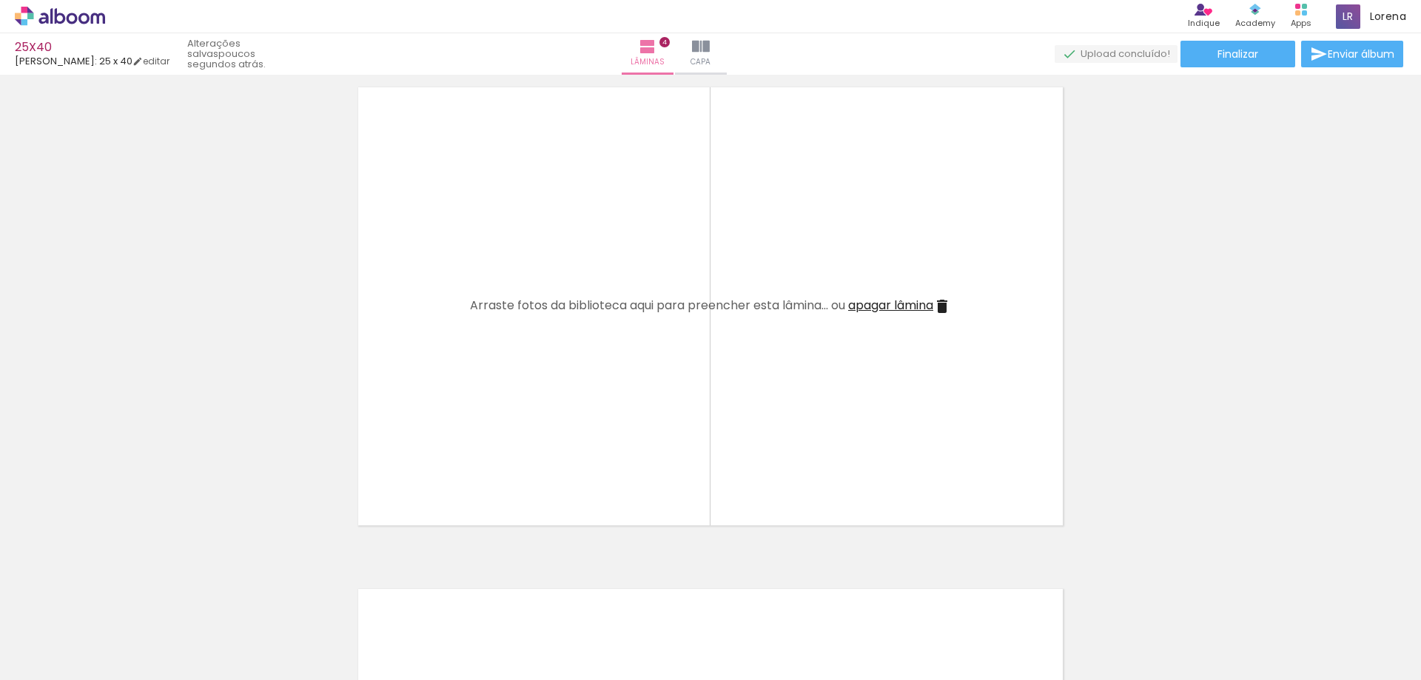
scroll to position [1554, 0]
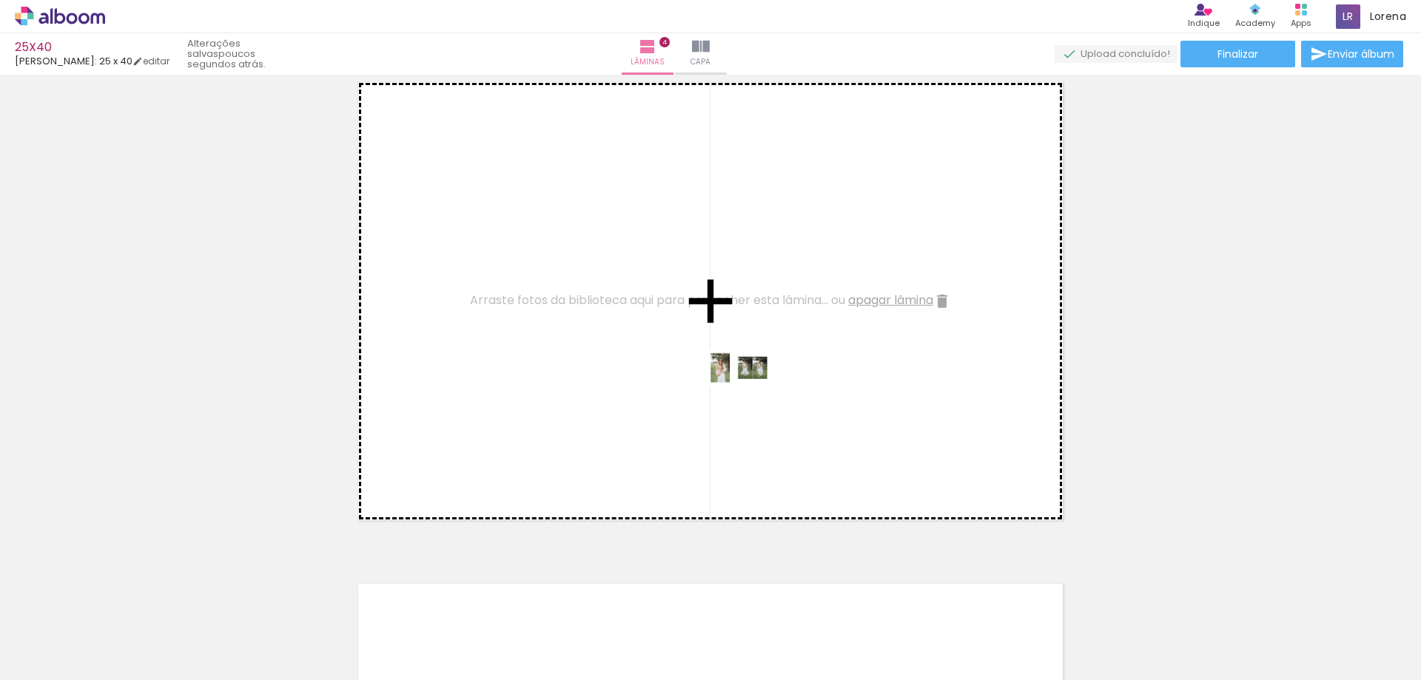
drag, startPoint x: 739, startPoint y: 643, endPoint x: 747, endPoint y: 395, distance: 248.1
click at [747, 395] on quentale-workspace at bounding box center [710, 340] width 1421 height 680
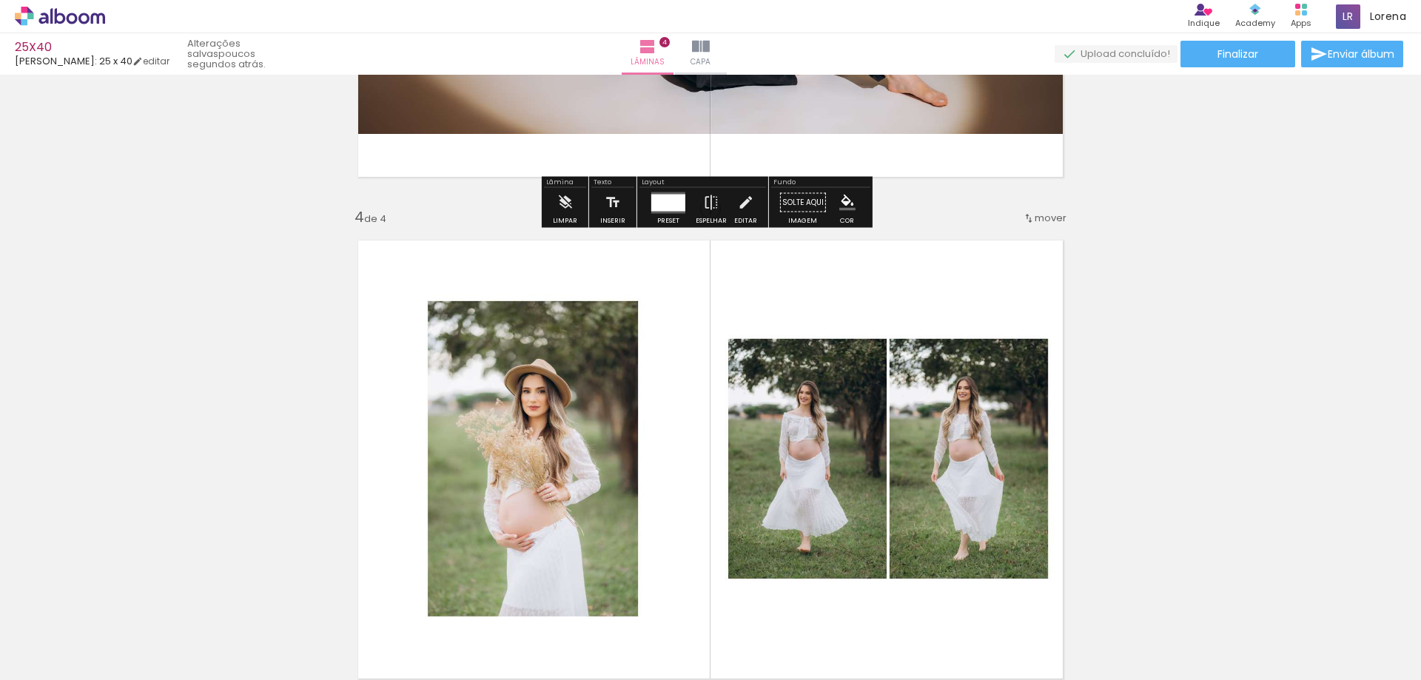
scroll to position [1332, 0]
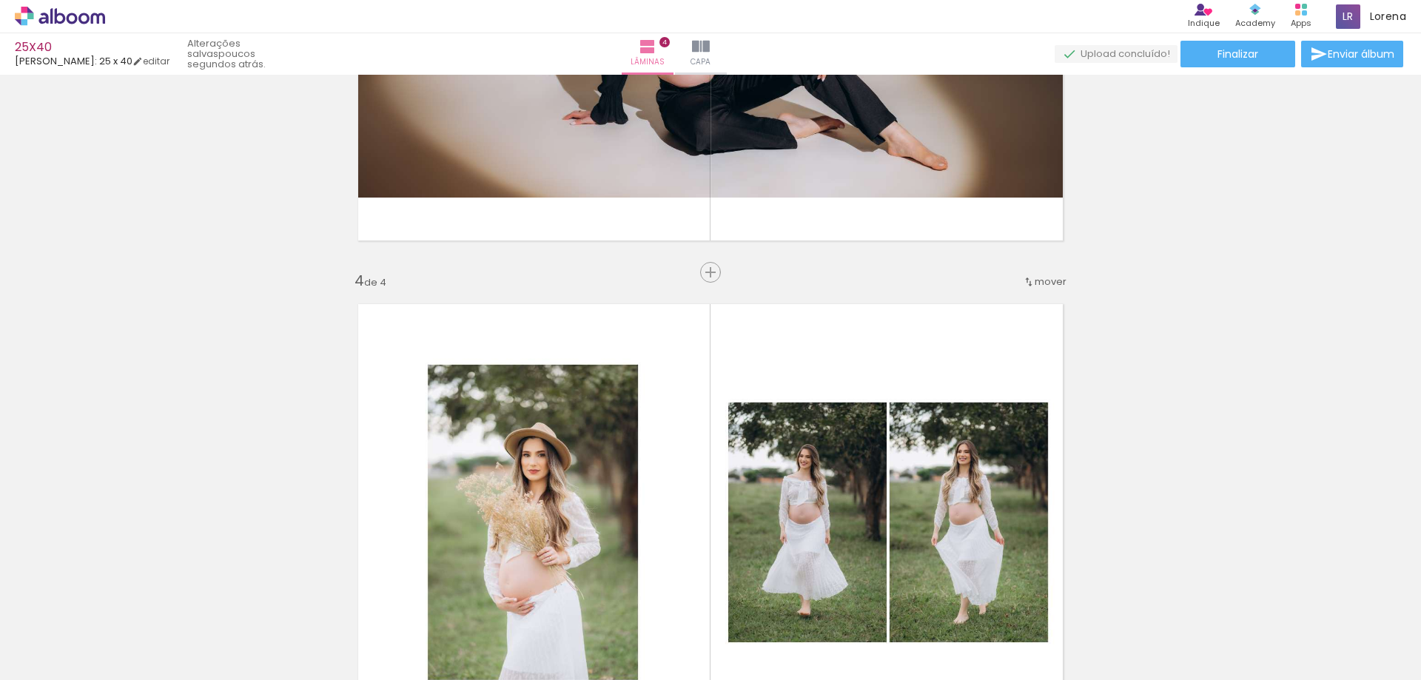
click at [1035, 280] on span "mover" at bounding box center [1051, 282] width 32 height 14
click at [1023, 302] on paper-item "antes da 2" at bounding box center [1007, 304] width 112 height 24
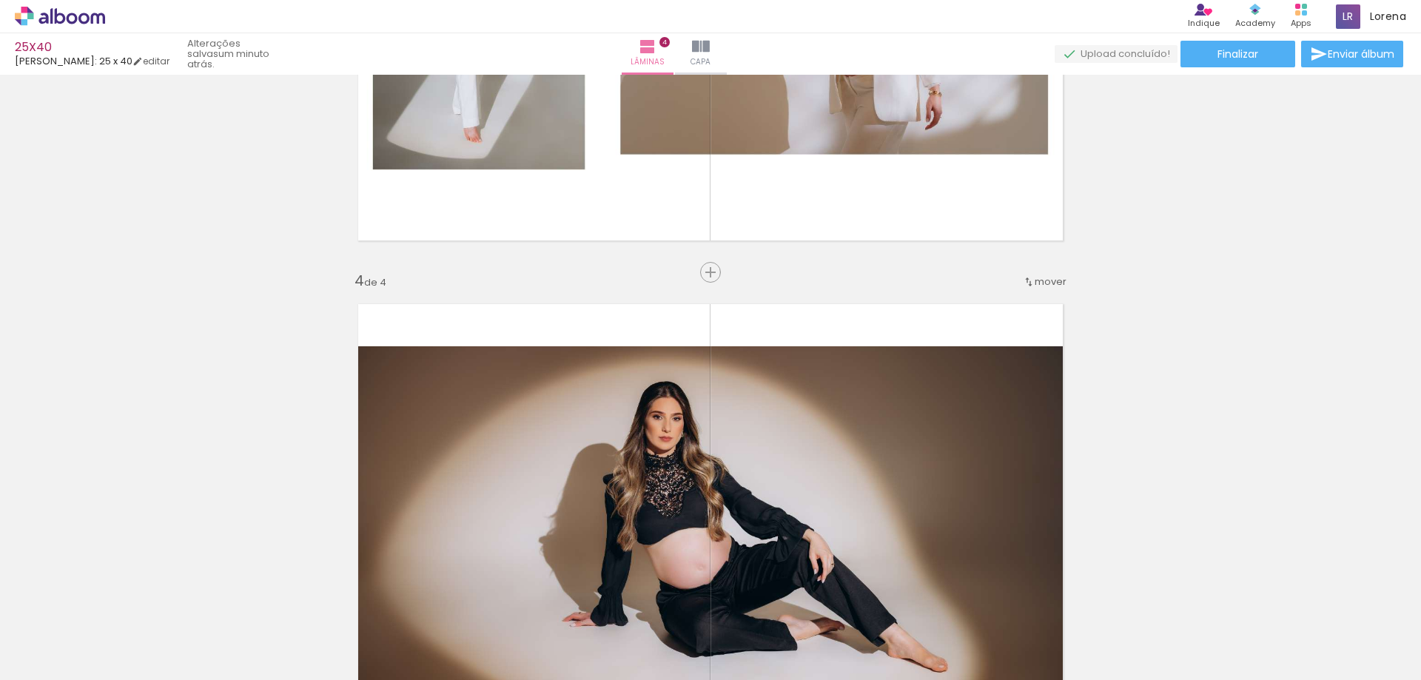
click at [1037, 279] on span "mover" at bounding box center [1051, 282] width 32 height 14
click at [1021, 326] on paper-item "antes da 3" at bounding box center [1007, 328] width 112 height 24
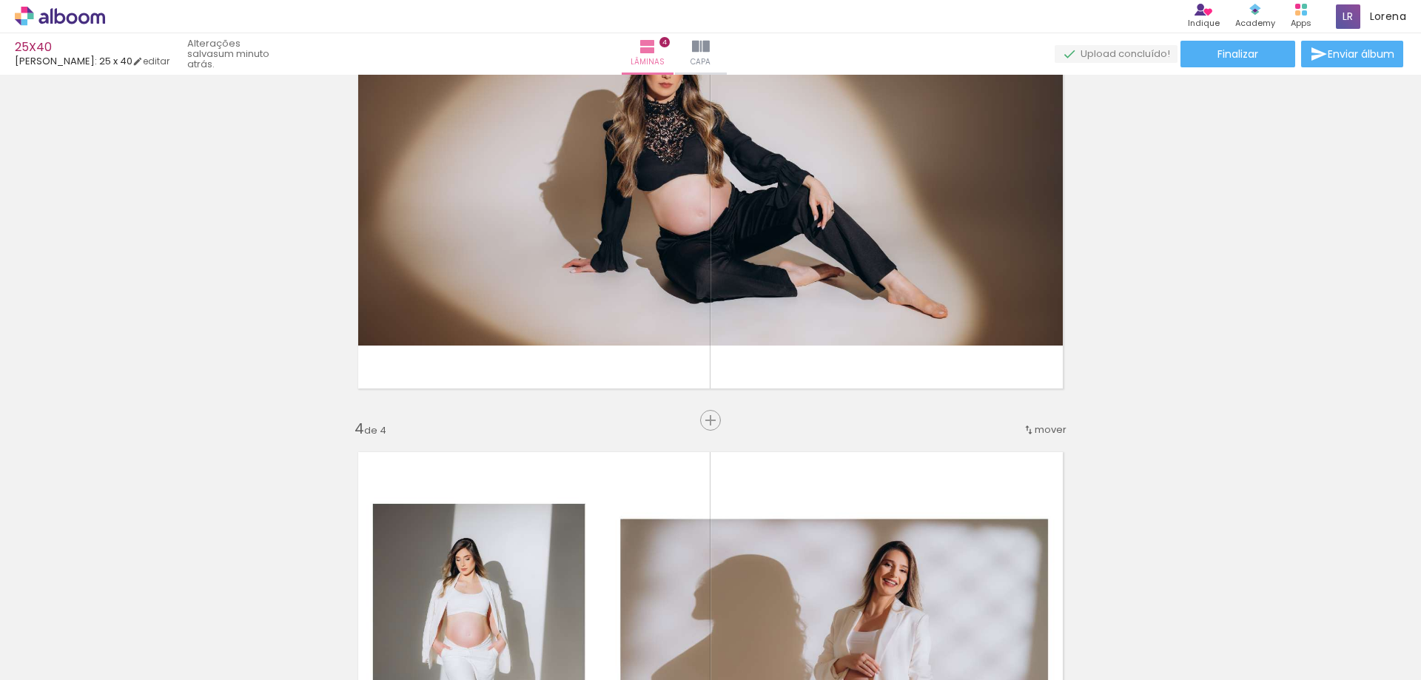
scroll to position [1480, 0]
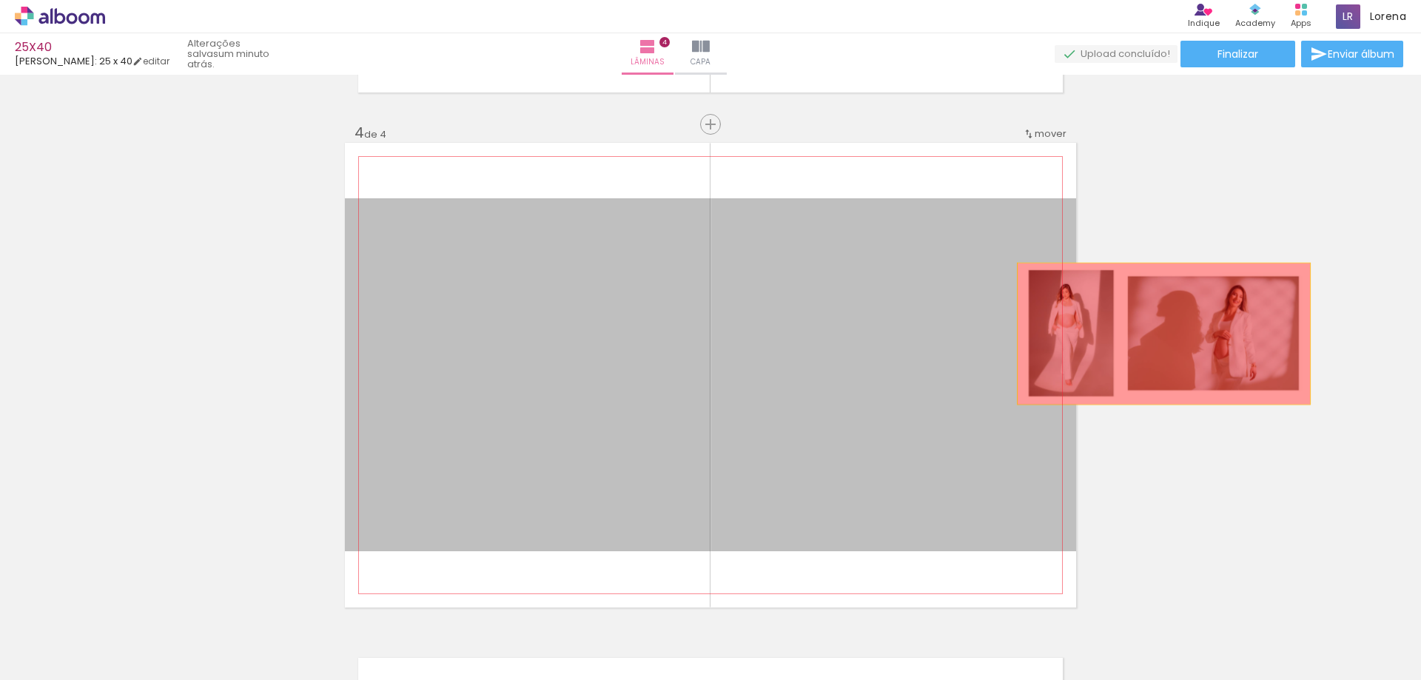
drag, startPoint x: 895, startPoint y: 329, endPoint x: 1158, endPoint y: 334, distance: 262.8
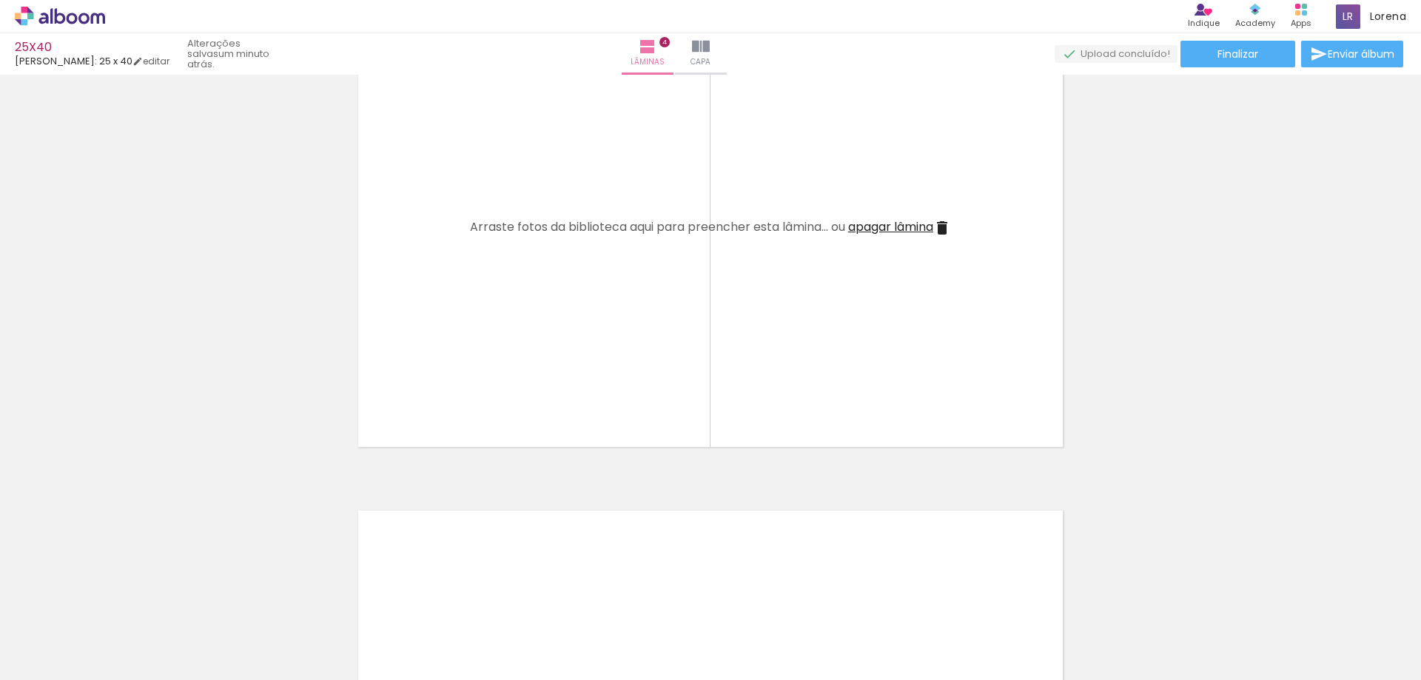
scroll to position [1628, 0]
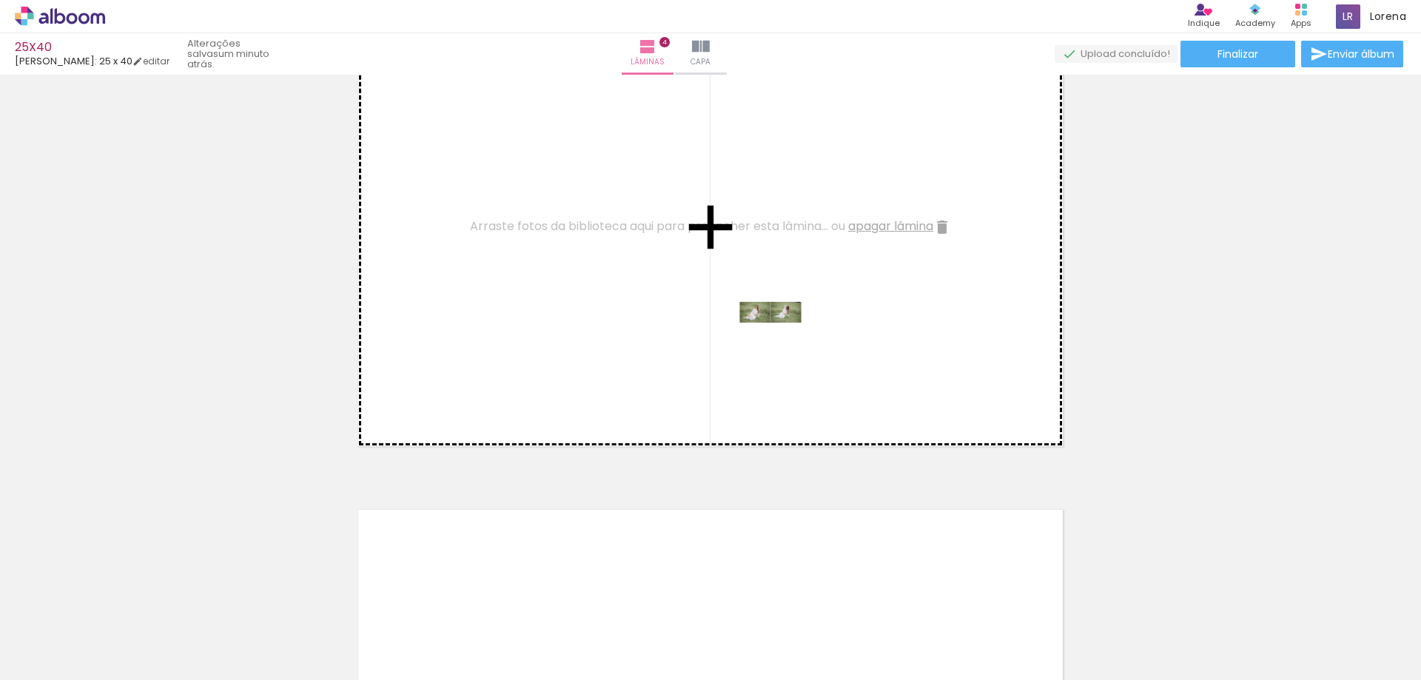
drag, startPoint x: 832, startPoint y: 631, endPoint x: 782, endPoint y: 340, distance: 295.9
click at [782, 340] on quentale-workspace at bounding box center [710, 340] width 1421 height 680
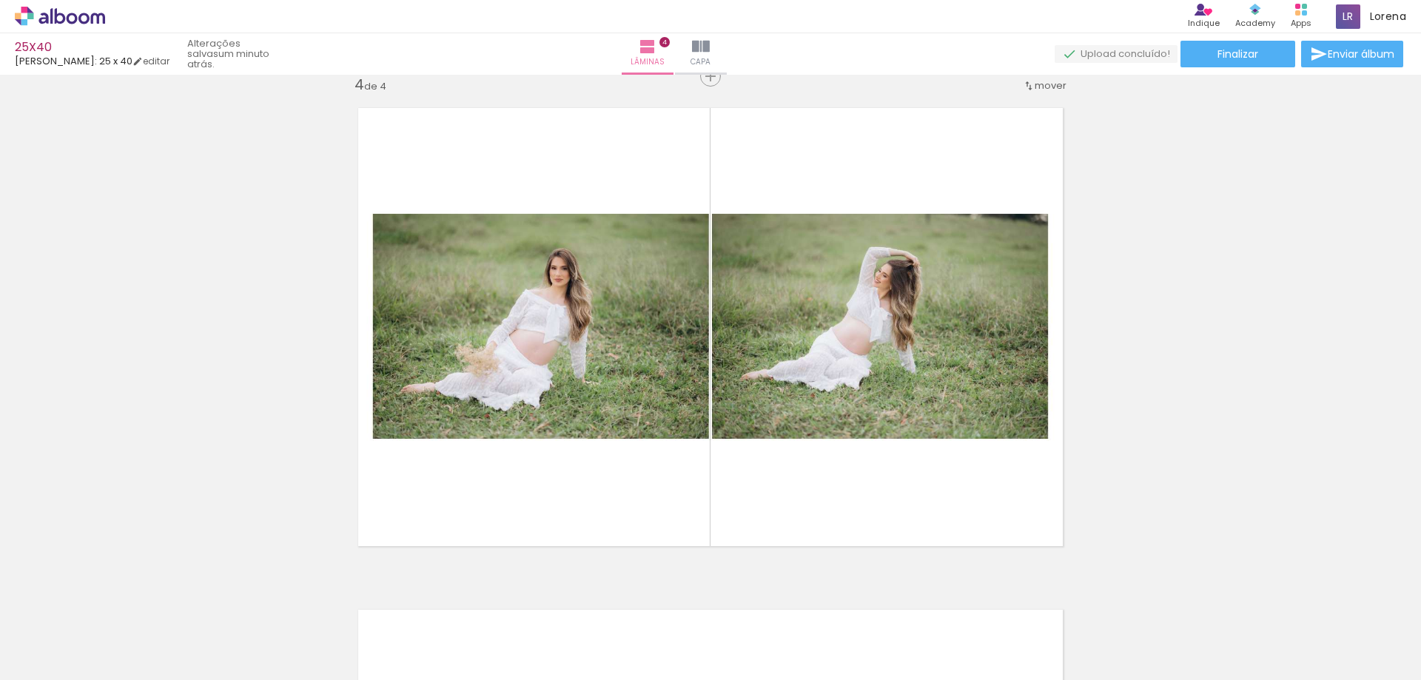
scroll to position [1702, 0]
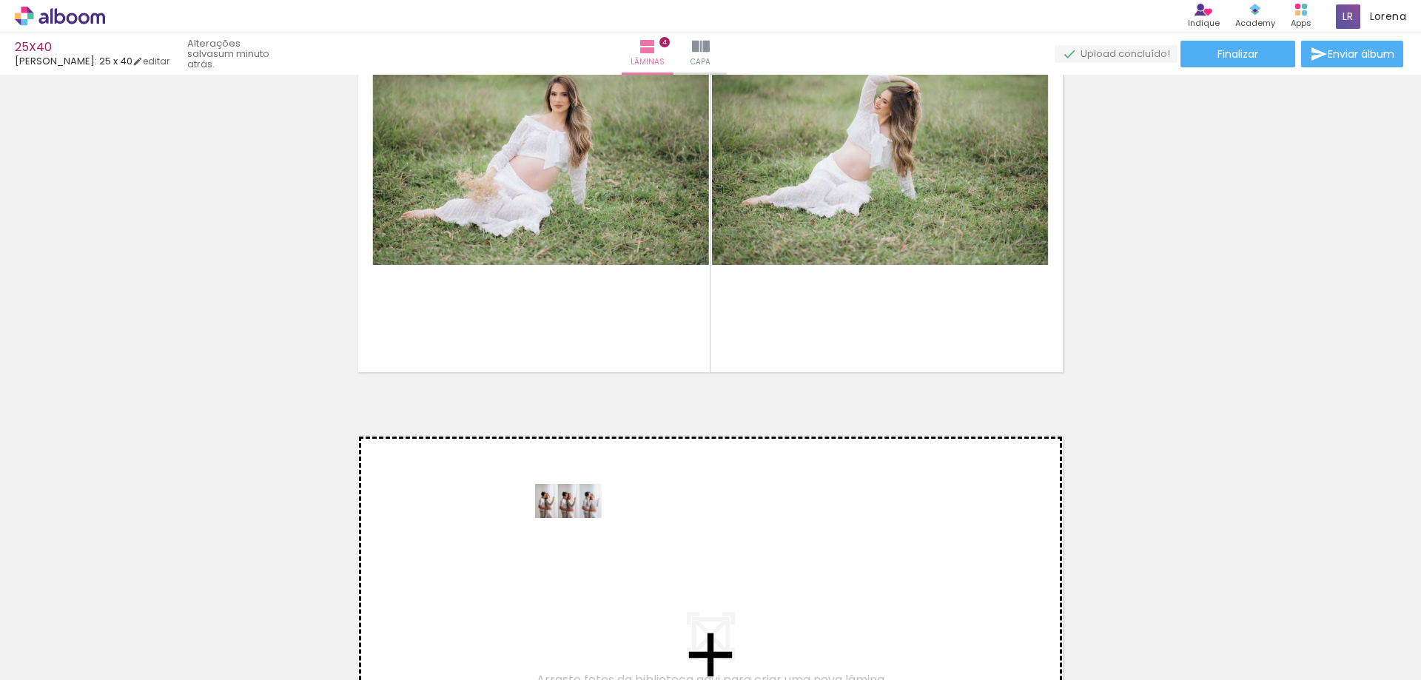
drag, startPoint x: 397, startPoint y: 639, endPoint x: 579, endPoint y: 528, distance: 213.9
click at [579, 528] on quentale-workspace at bounding box center [710, 340] width 1421 height 680
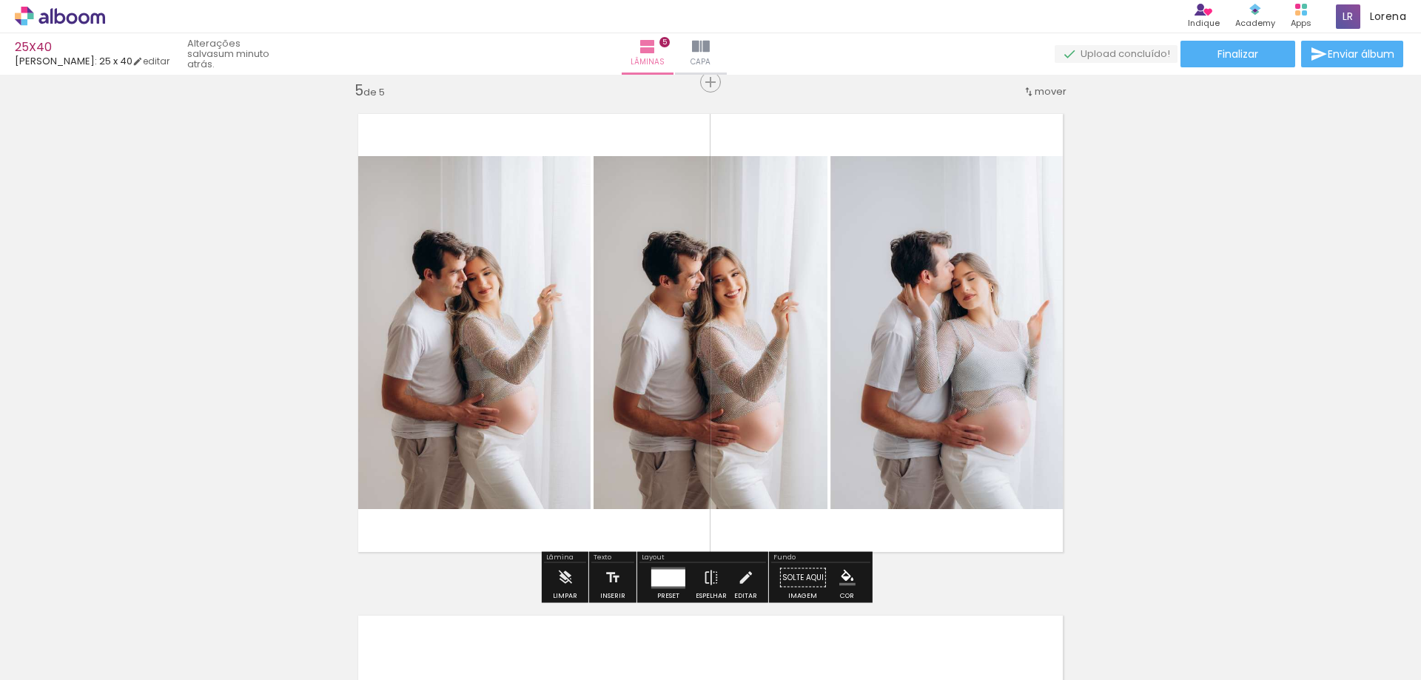
scroll to position [2026, 0]
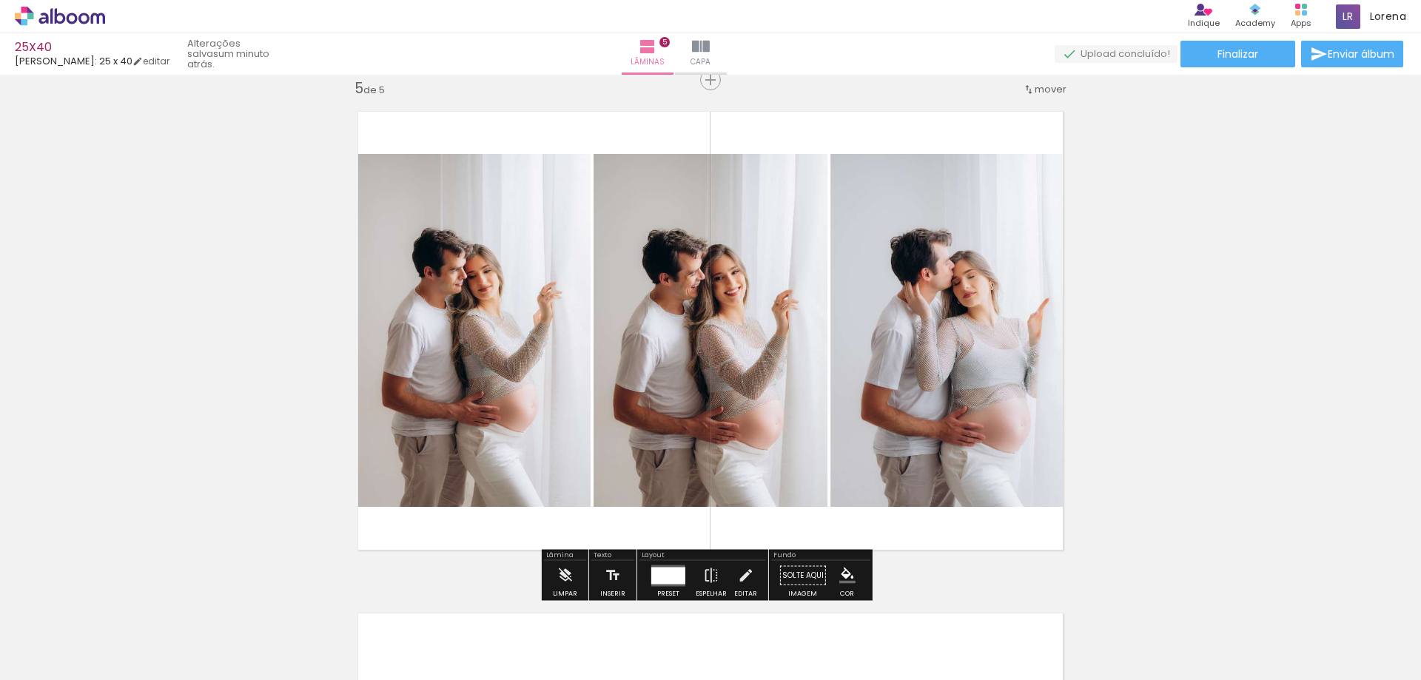
click at [1035, 91] on span "mover" at bounding box center [1051, 89] width 32 height 14
click at [1006, 115] on span "2" at bounding box center [1010, 111] width 8 height 24
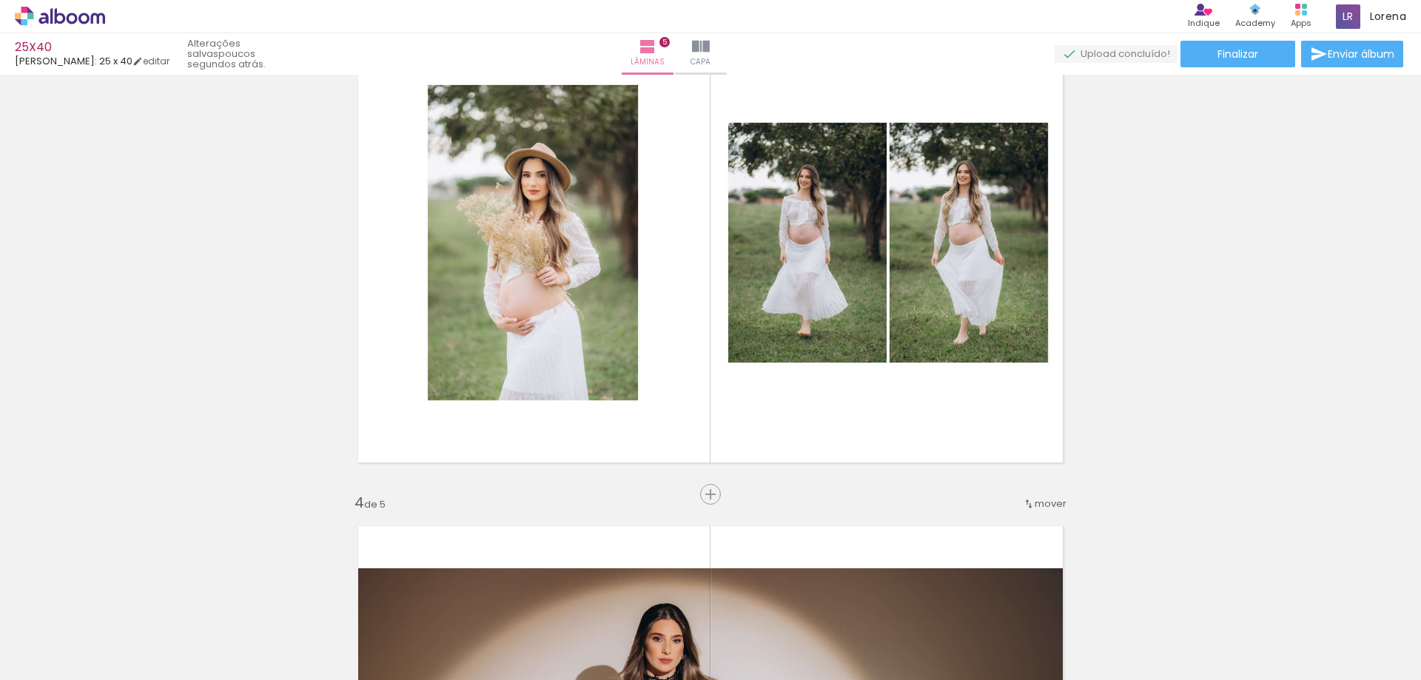
scroll to position [1406, 0]
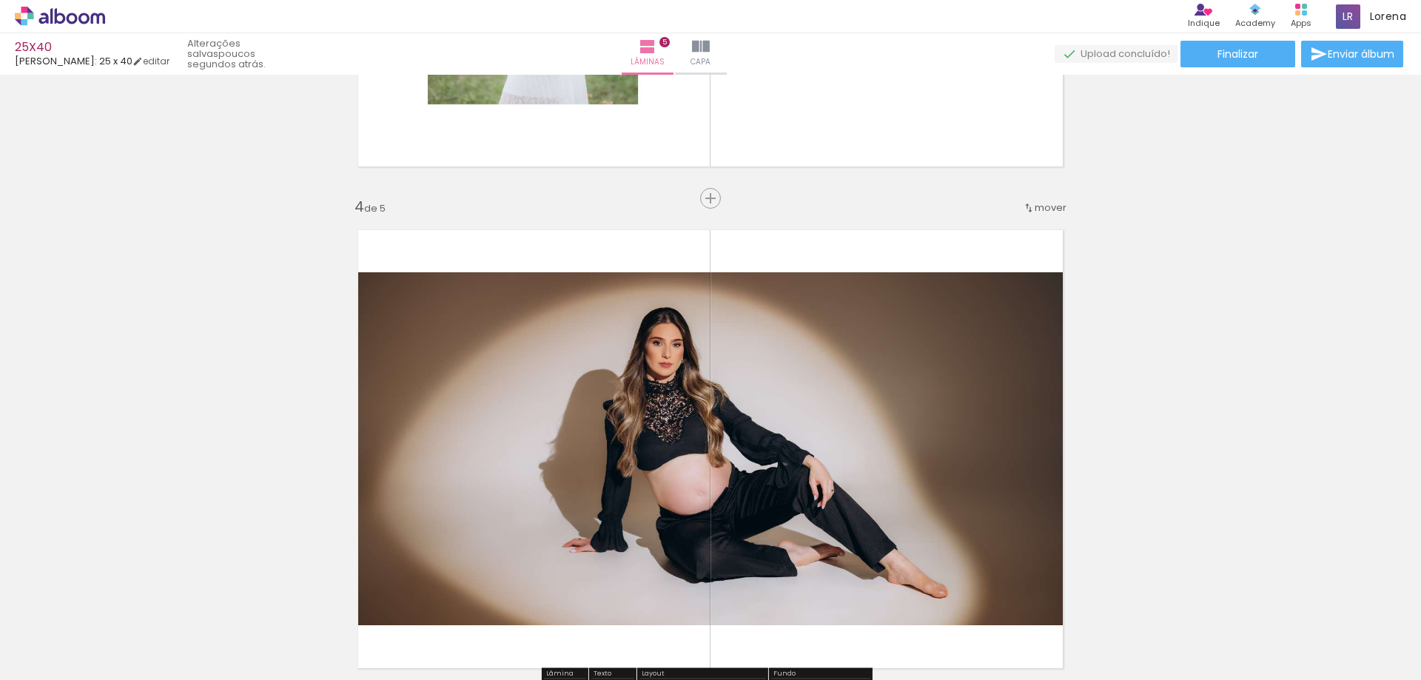
click at [1035, 212] on span "mover" at bounding box center [1051, 208] width 32 height 14
click at [1026, 257] on paper-item "antes da 3" at bounding box center [1007, 254] width 112 height 24
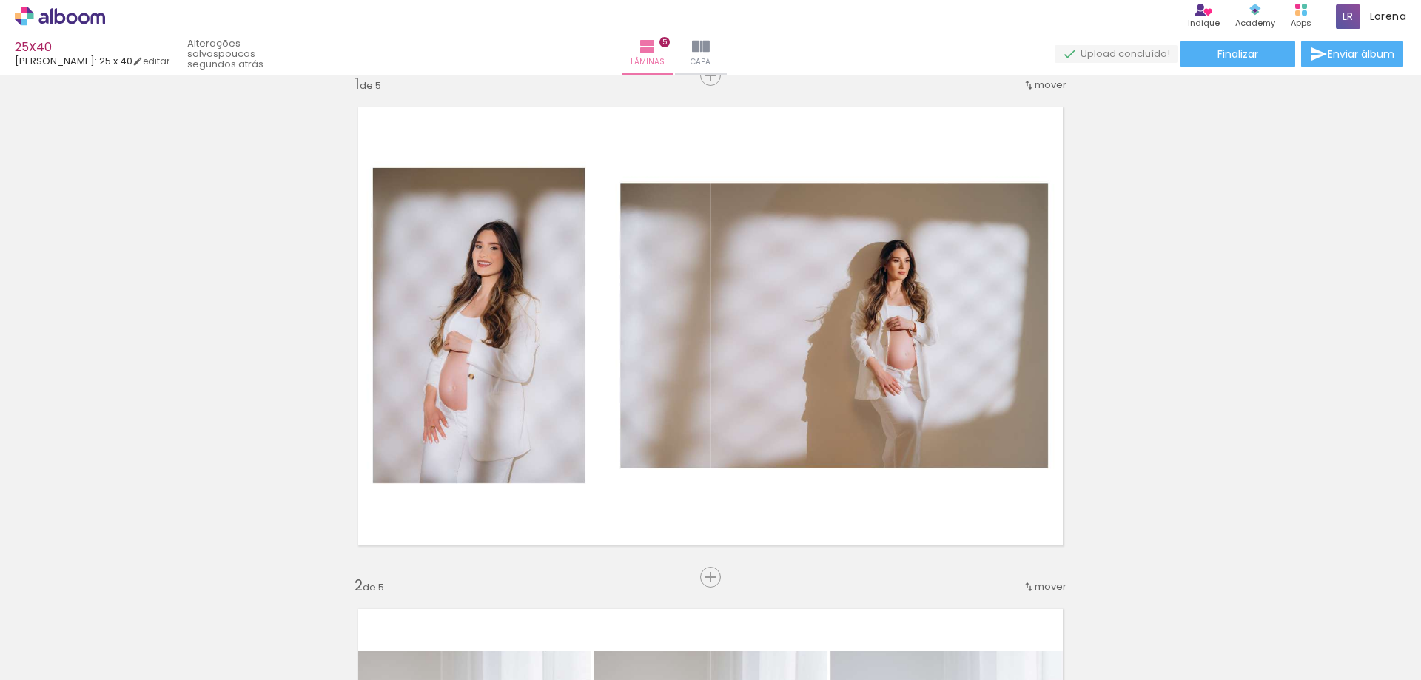
scroll to position [0, 0]
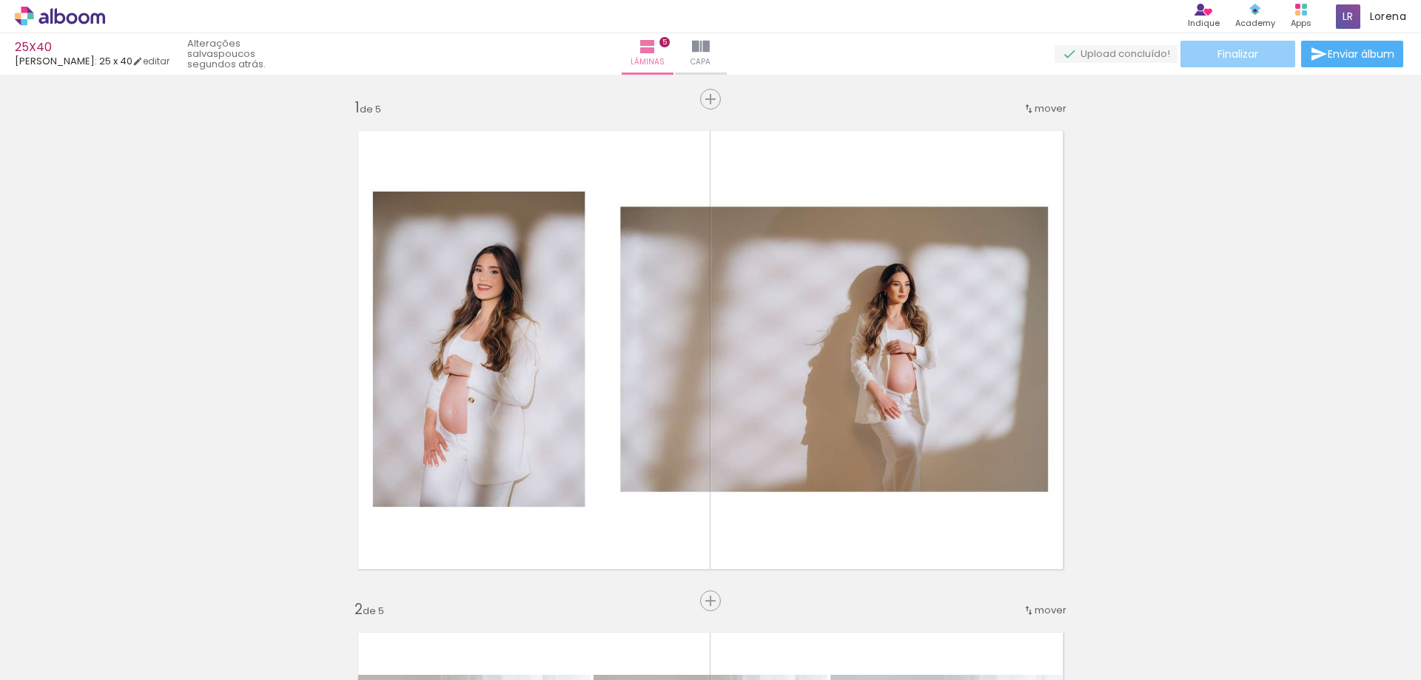
click at [1248, 49] on span "Finalizar" at bounding box center [1237, 54] width 41 height 10
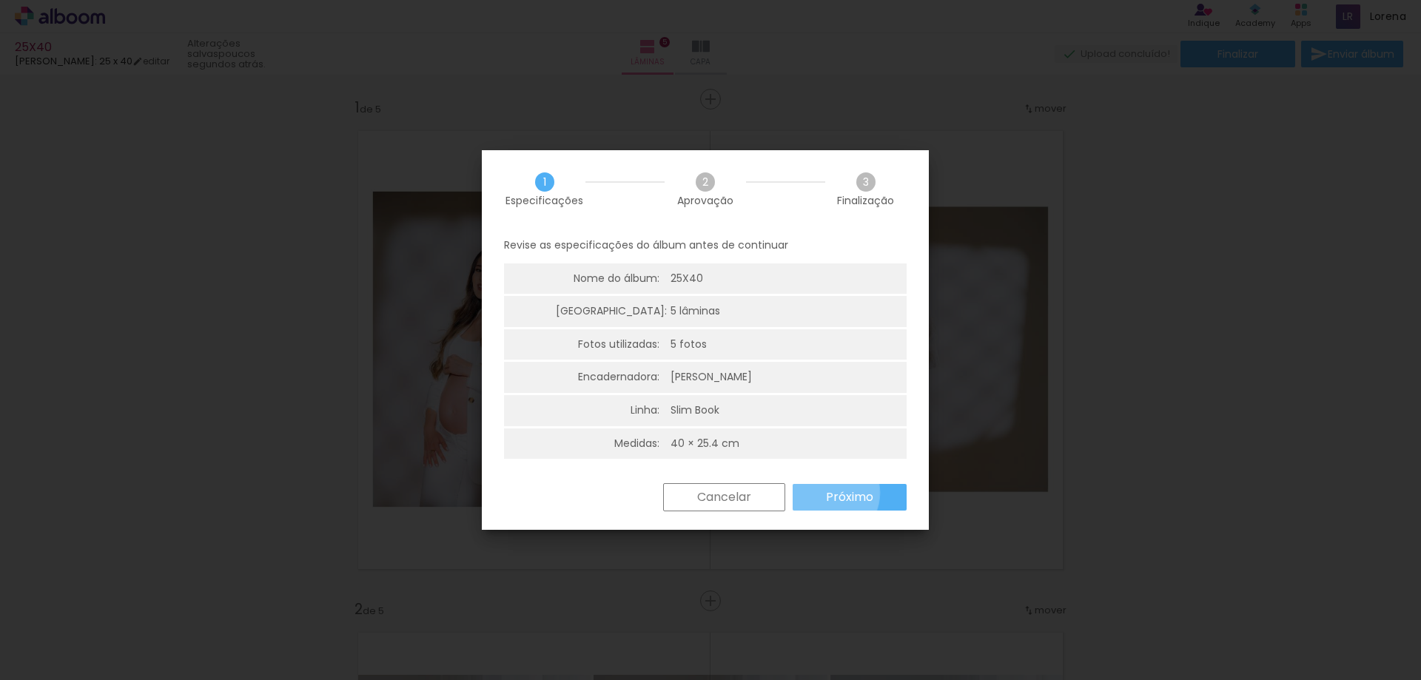
click at [825, 493] on paper-button "Próximo" at bounding box center [850, 497] width 114 height 27
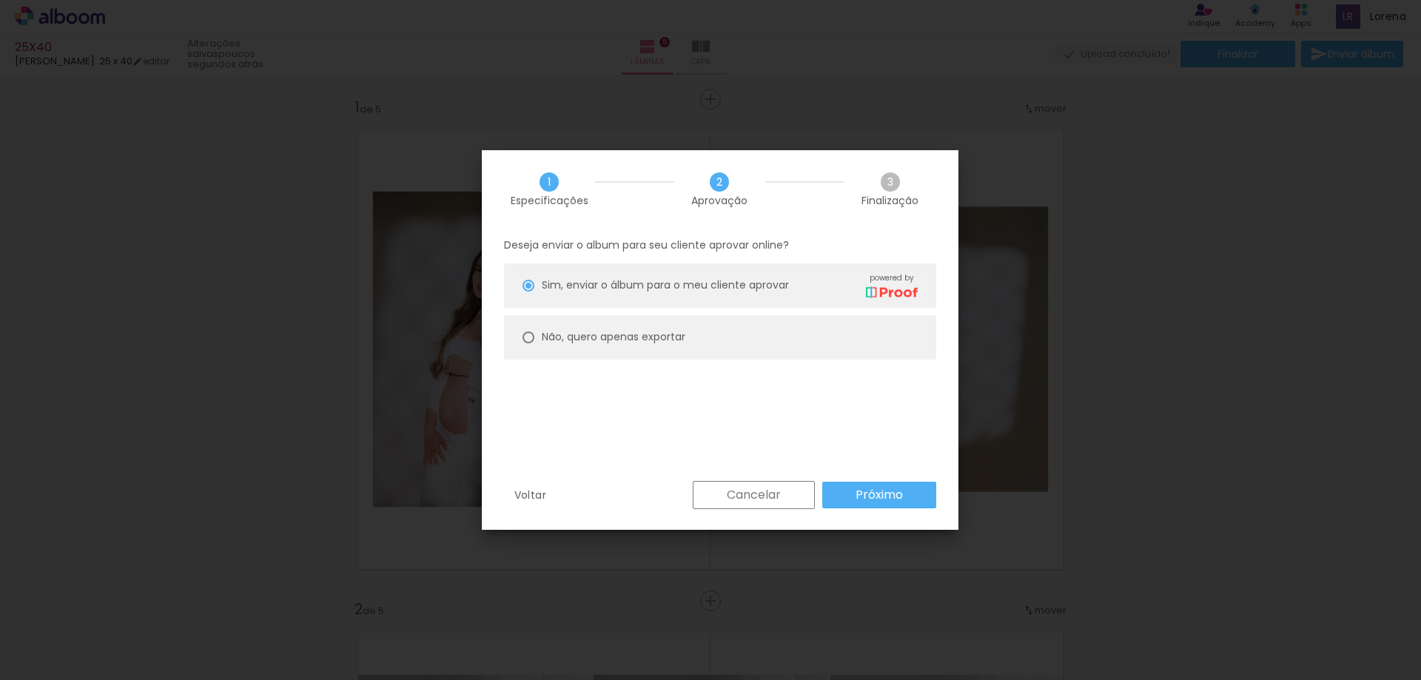
click at [655, 352] on paper-radio-button "Não, quero apenas exportar" at bounding box center [720, 337] width 432 height 44
type paper-radio-button "on"
click at [0, 0] on slot "Próximo" at bounding box center [0, 0] width 0 height 0
type input "Alta, 300 DPI"
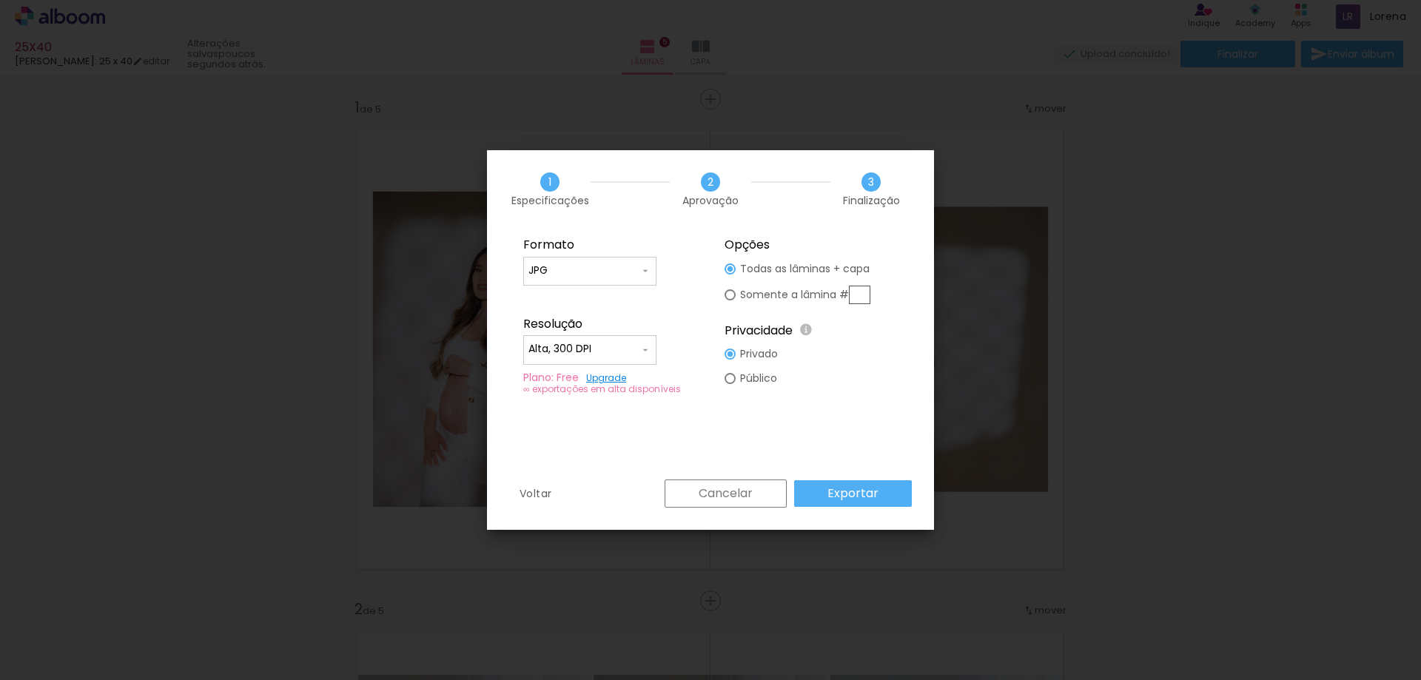
click at [0, 0] on slot "Exportar" at bounding box center [0, 0] width 0 height 0
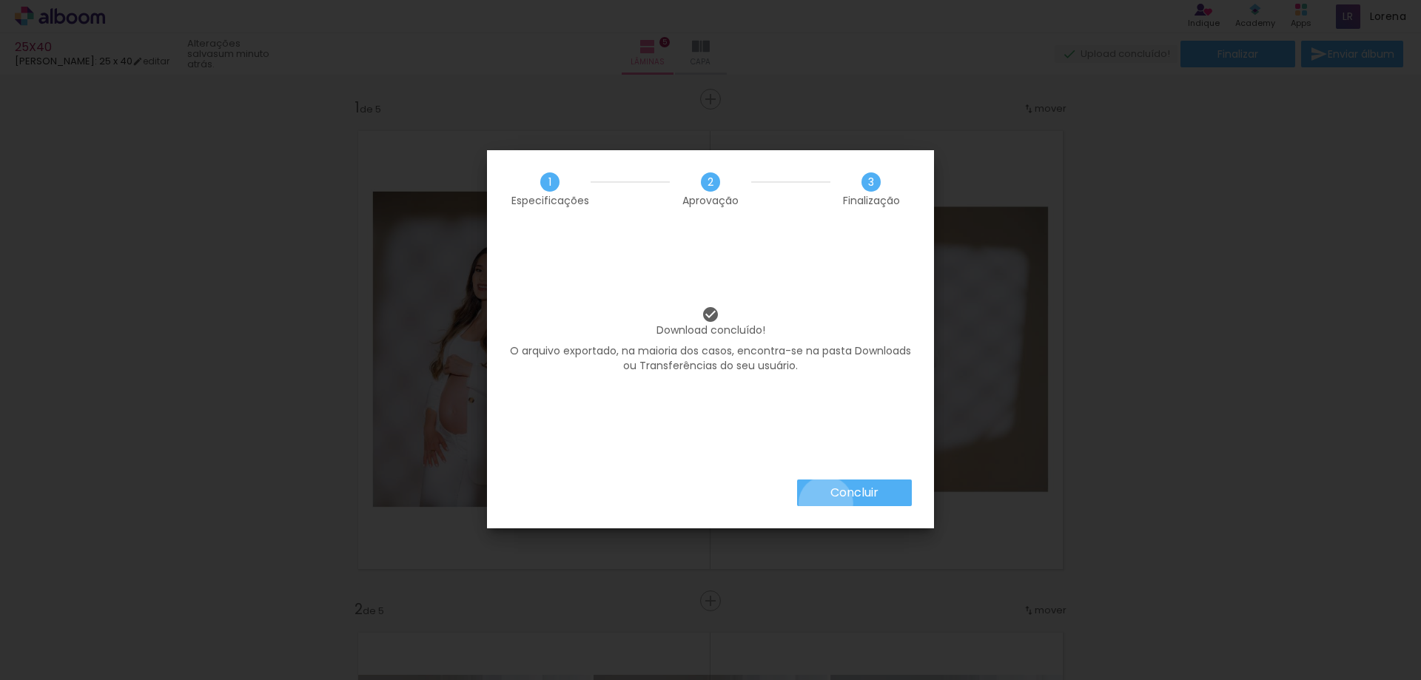
click at [824, 503] on paper-button "Concluir" at bounding box center [854, 493] width 115 height 27
